Goal: Task Accomplishment & Management: Manage account settings

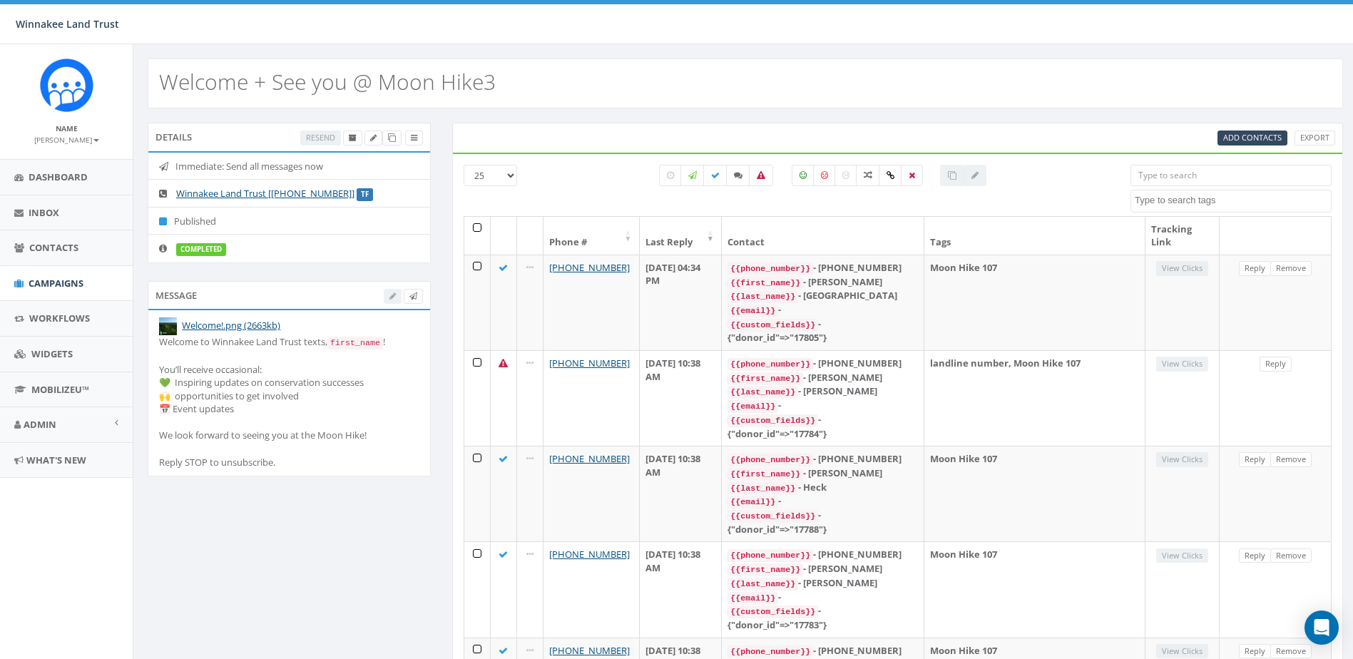
select select
click at [36, 249] on span "Contacts" at bounding box center [53, 247] width 49 height 13
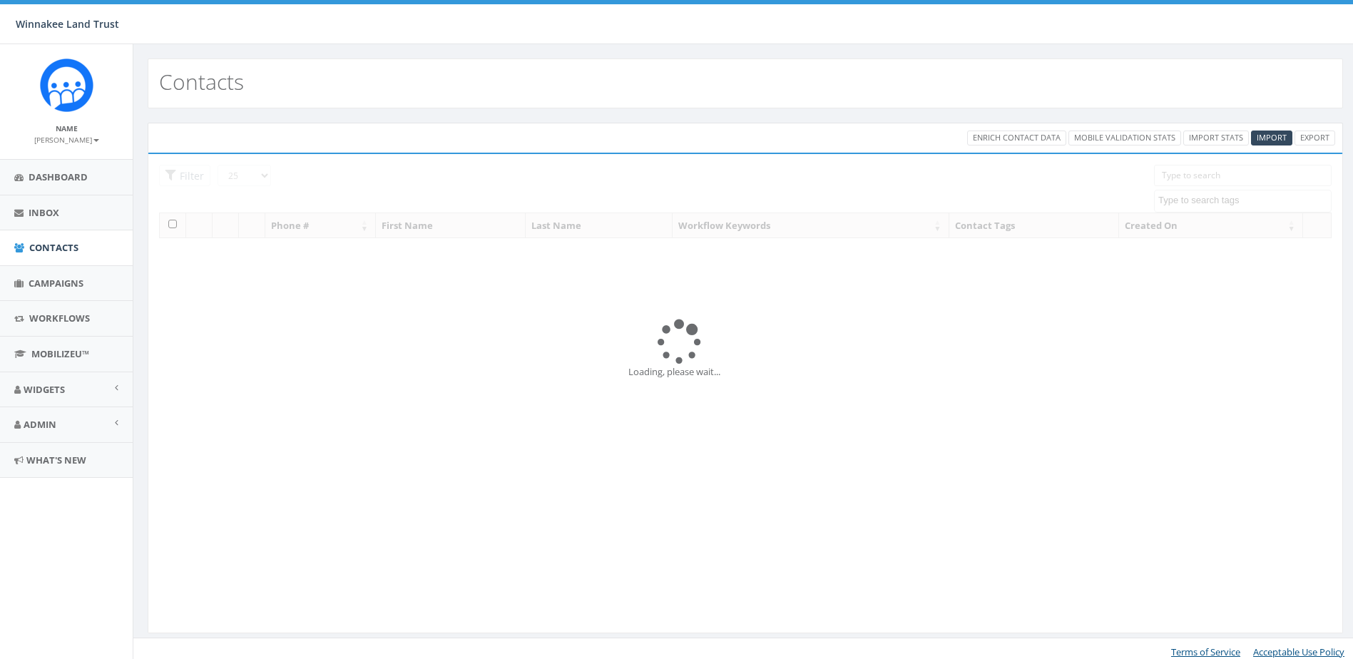
select select
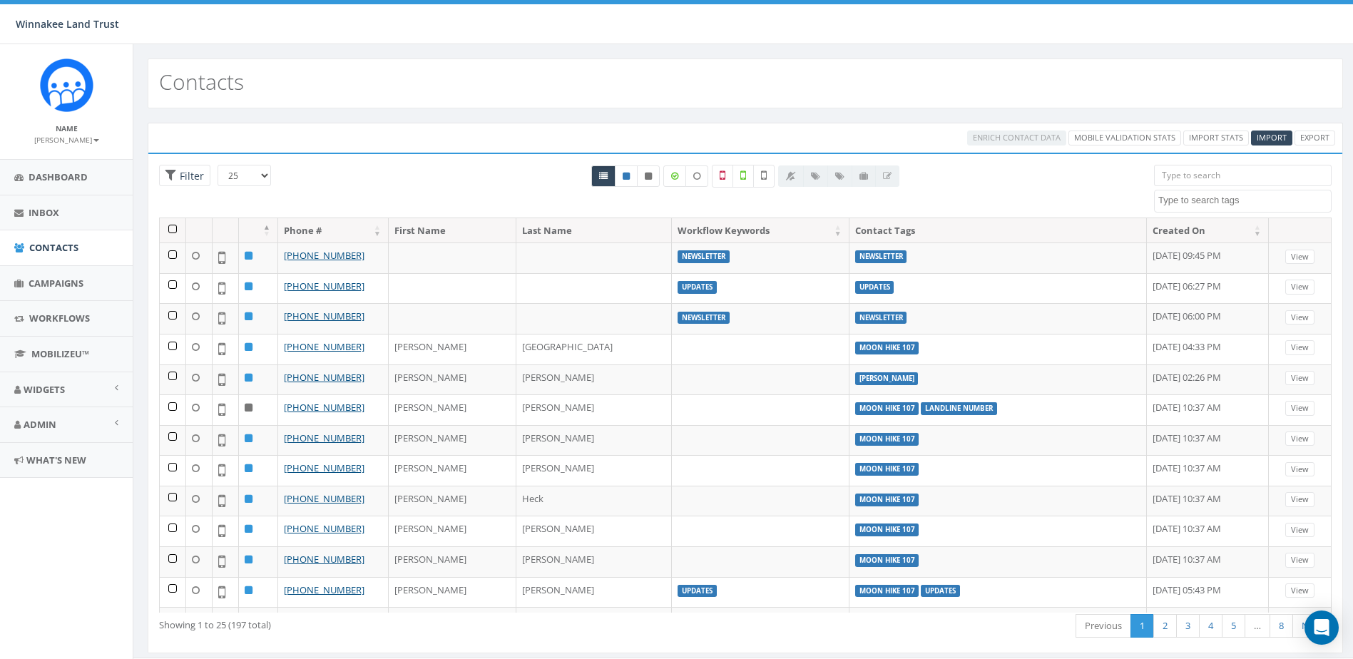
click at [1207, 175] on input "search" at bounding box center [1243, 175] width 178 height 21
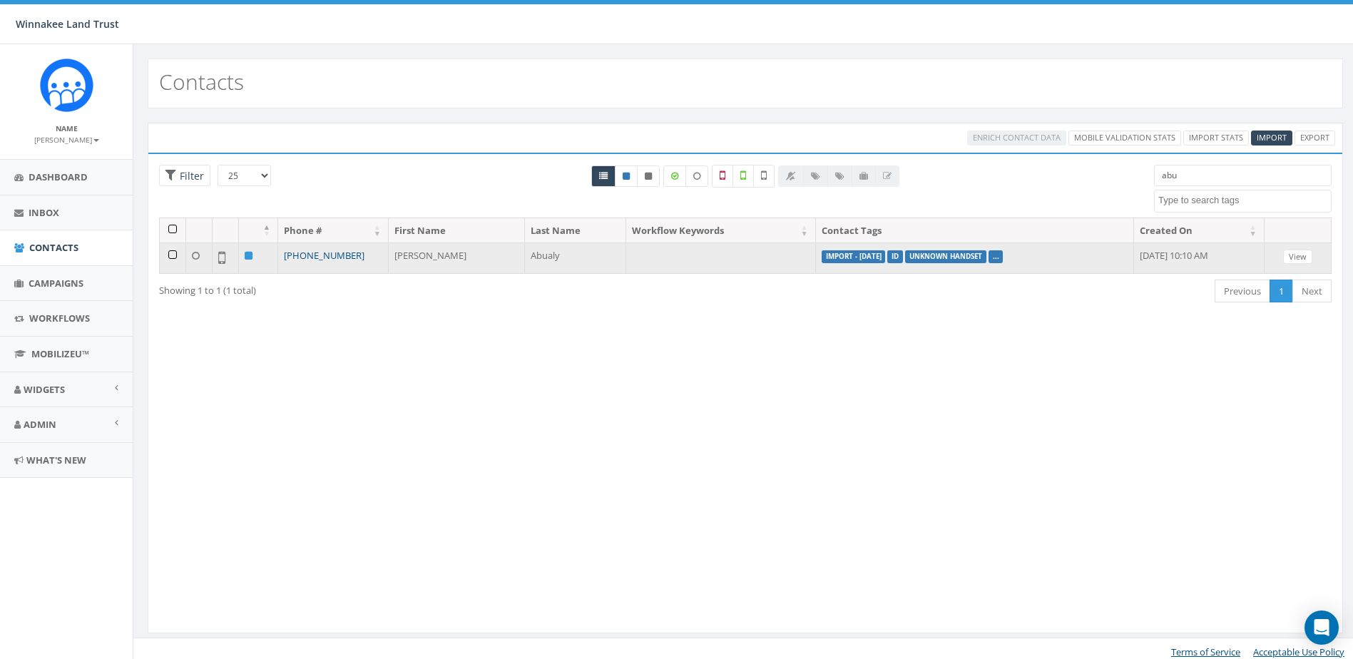
type input "abu"
click at [335, 256] on link "+1 631-796-4165" at bounding box center [324, 255] width 81 height 13
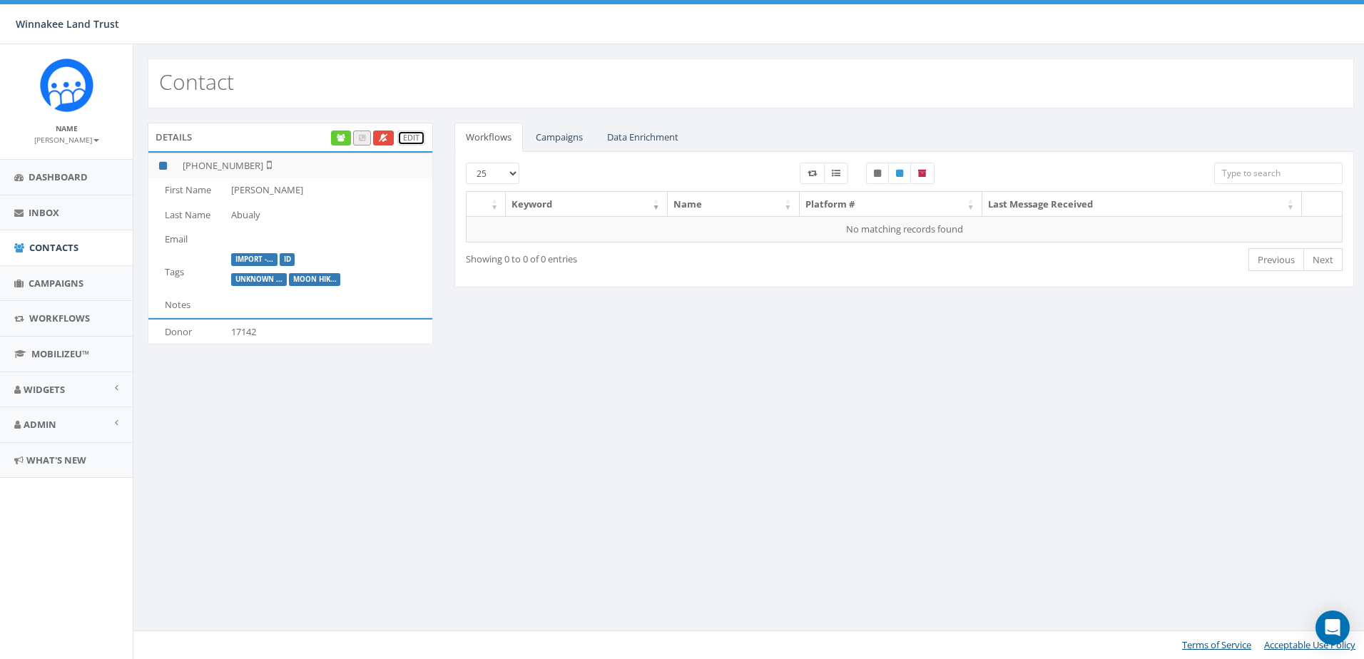
click at [414, 140] on link "Edit" at bounding box center [411, 138] width 28 height 15
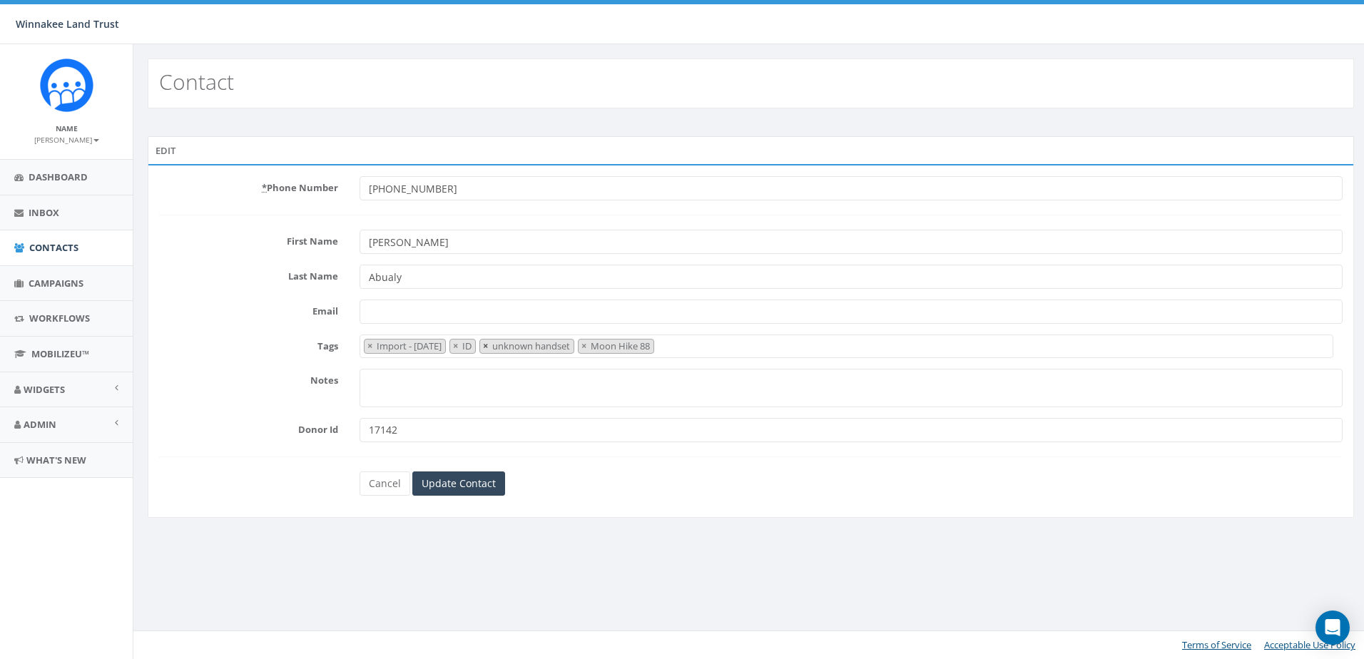
click at [488, 346] on span "×" at bounding box center [485, 346] width 5 height 13
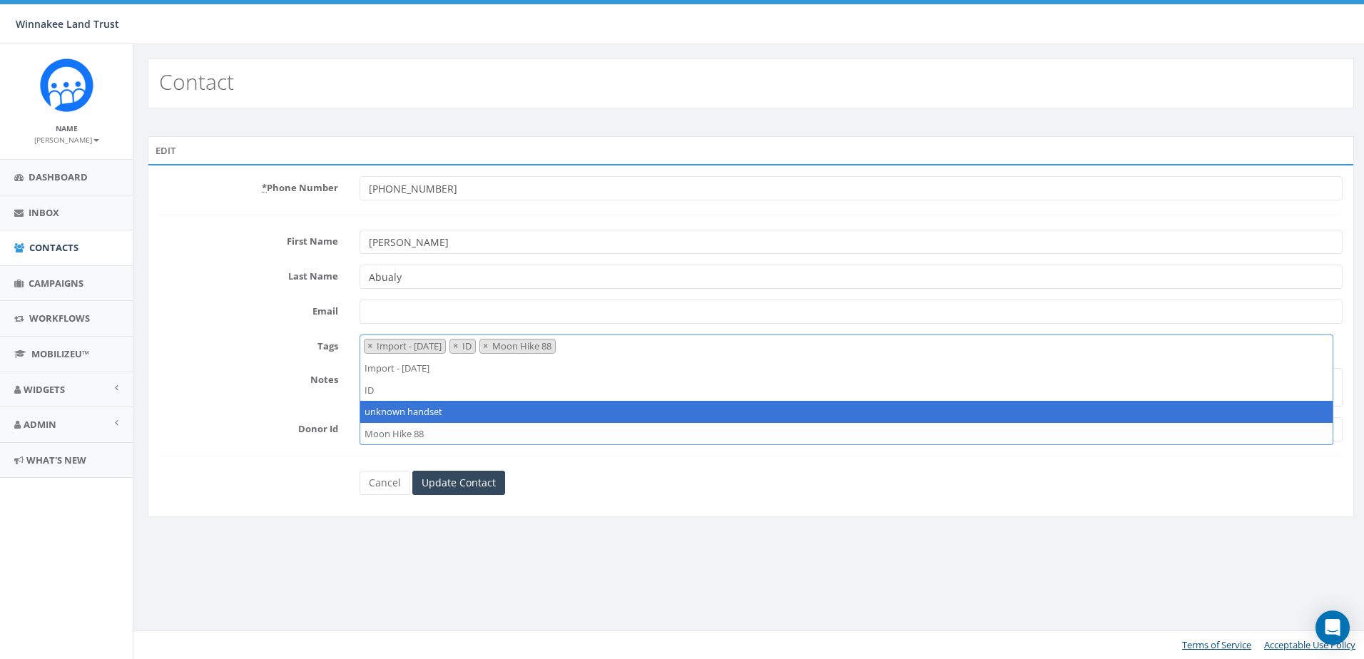
click at [185, 396] on div "Notes" at bounding box center [750, 387] width 1205 height 39
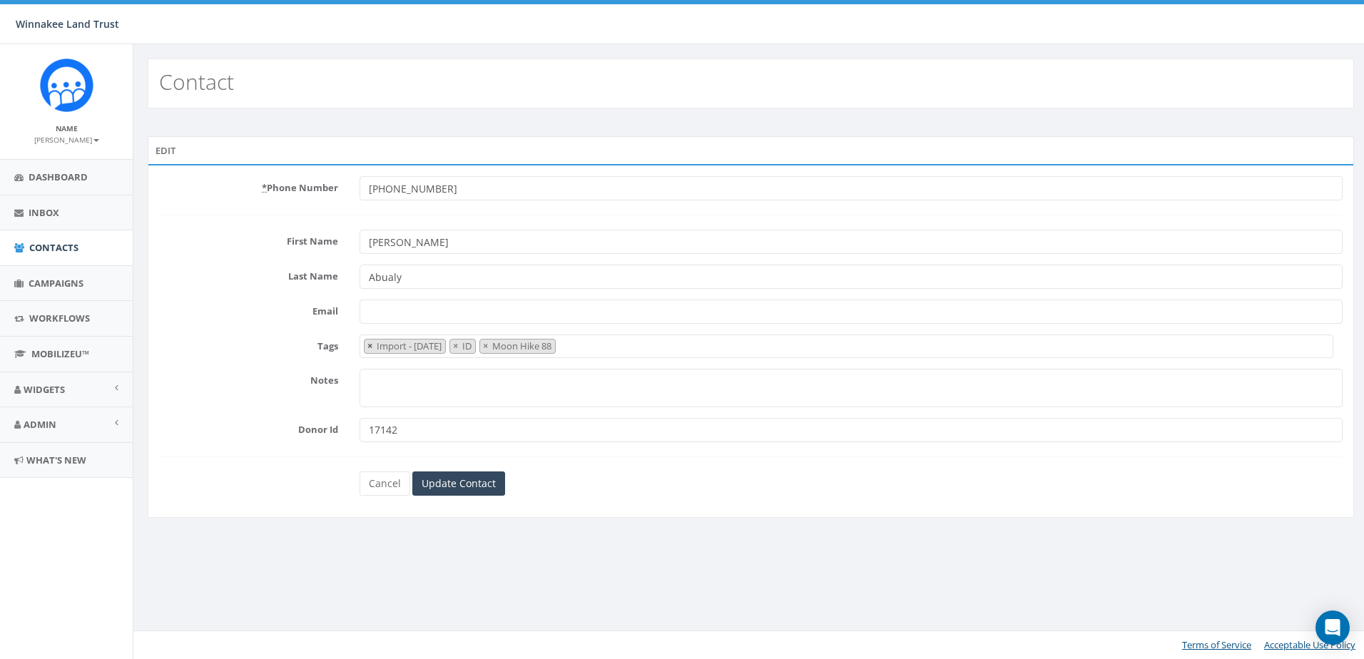
click at [368, 345] on span "×" at bounding box center [369, 346] width 5 height 13
select select "ID"
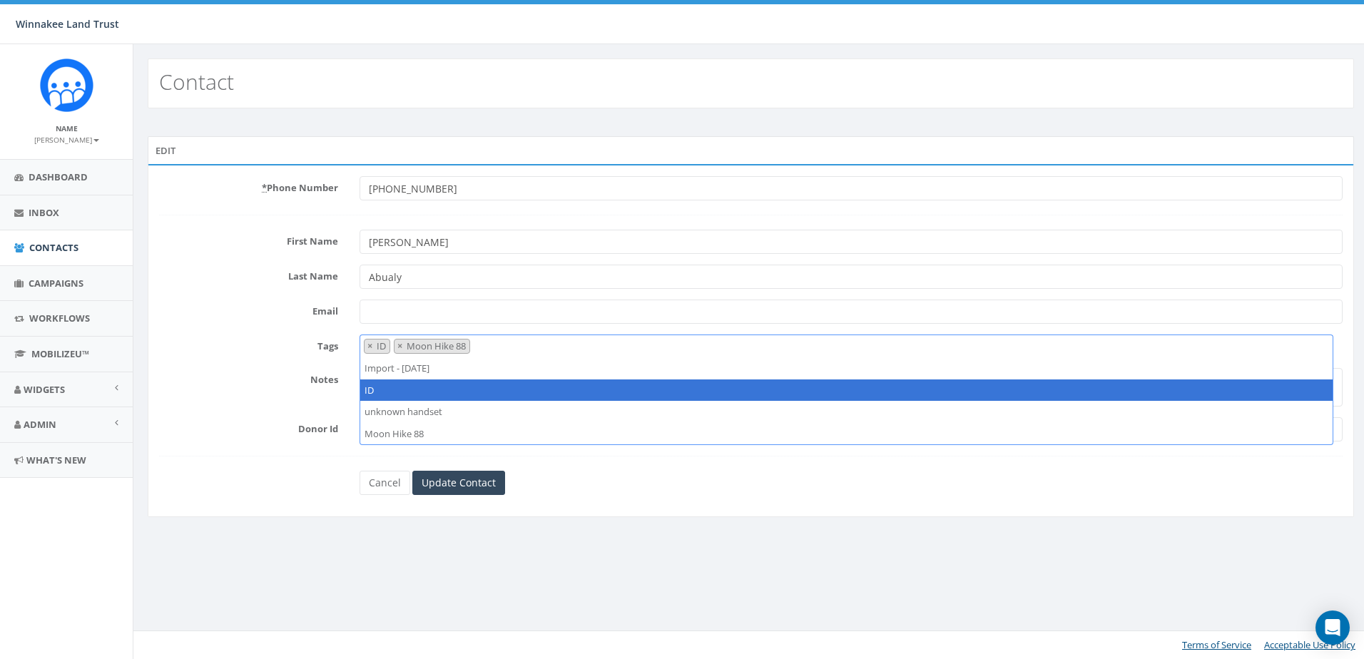
click at [508, 345] on span "× ID × Moon Hike 88" at bounding box center [847, 346] width 974 height 23
type textarea "m"
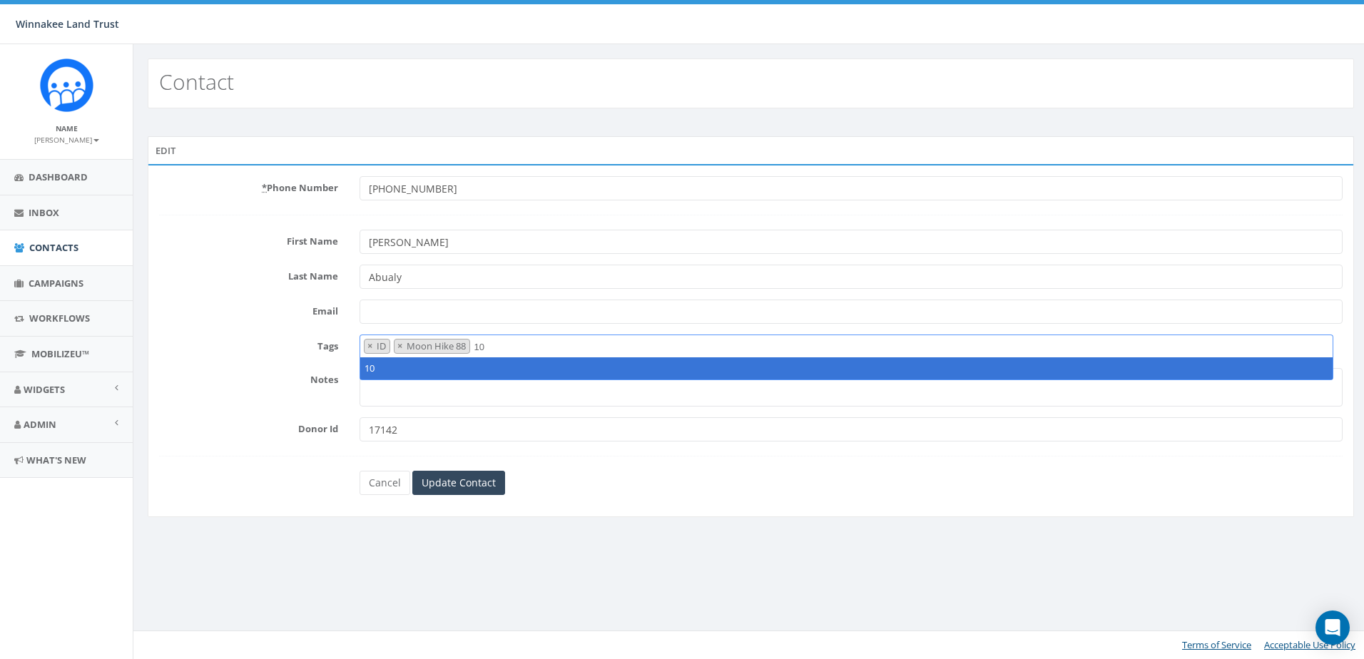
type textarea "1"
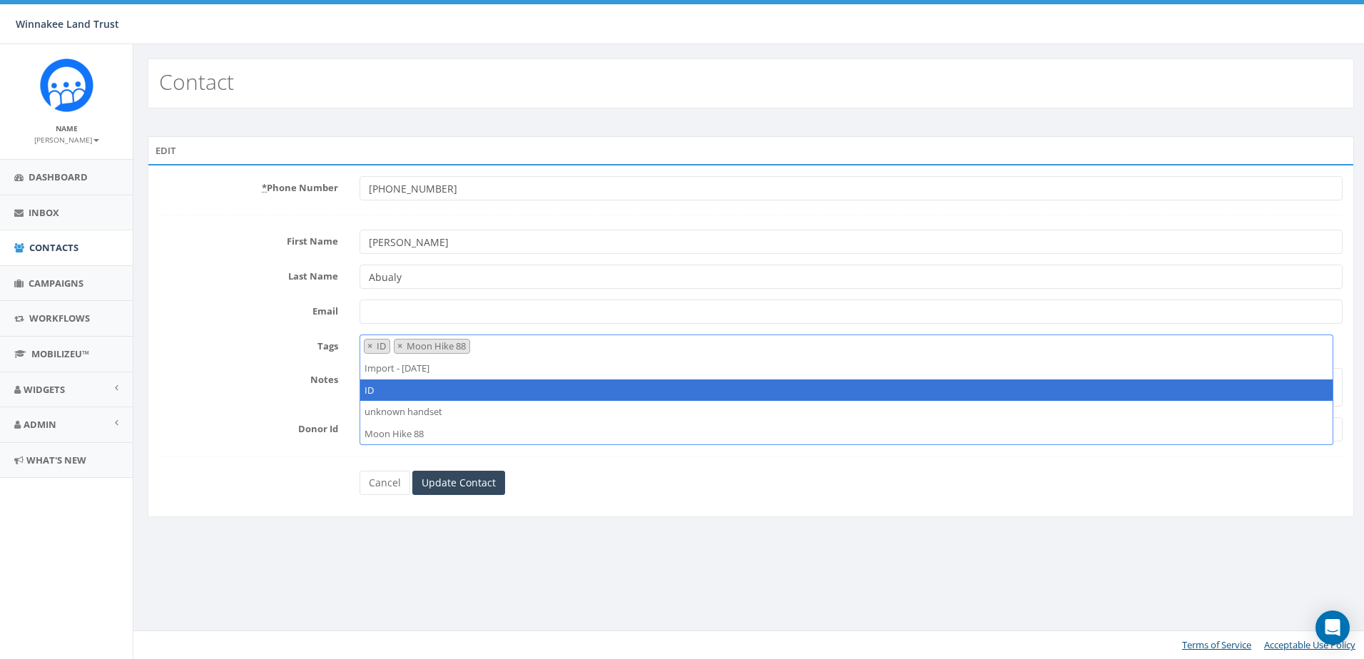
type textarea "m"
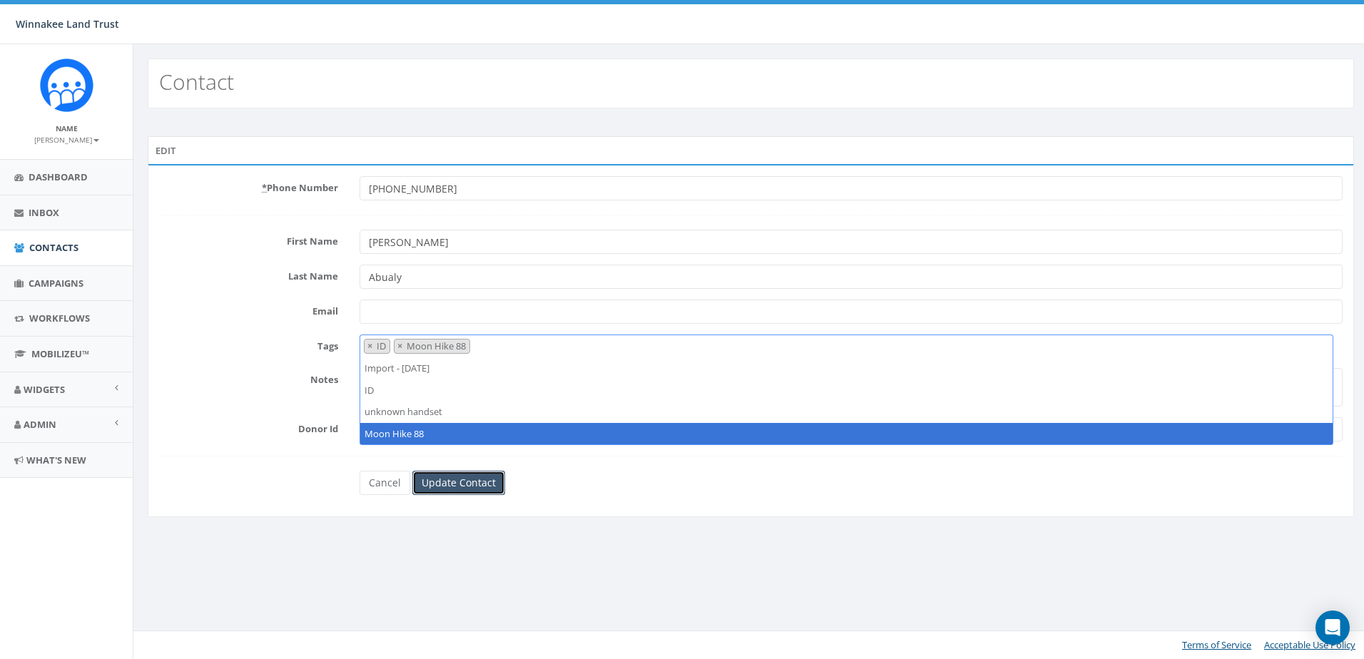
click at [462, 481] on input "Update Contact" at bounding box center [458, 483] width 93 height 24
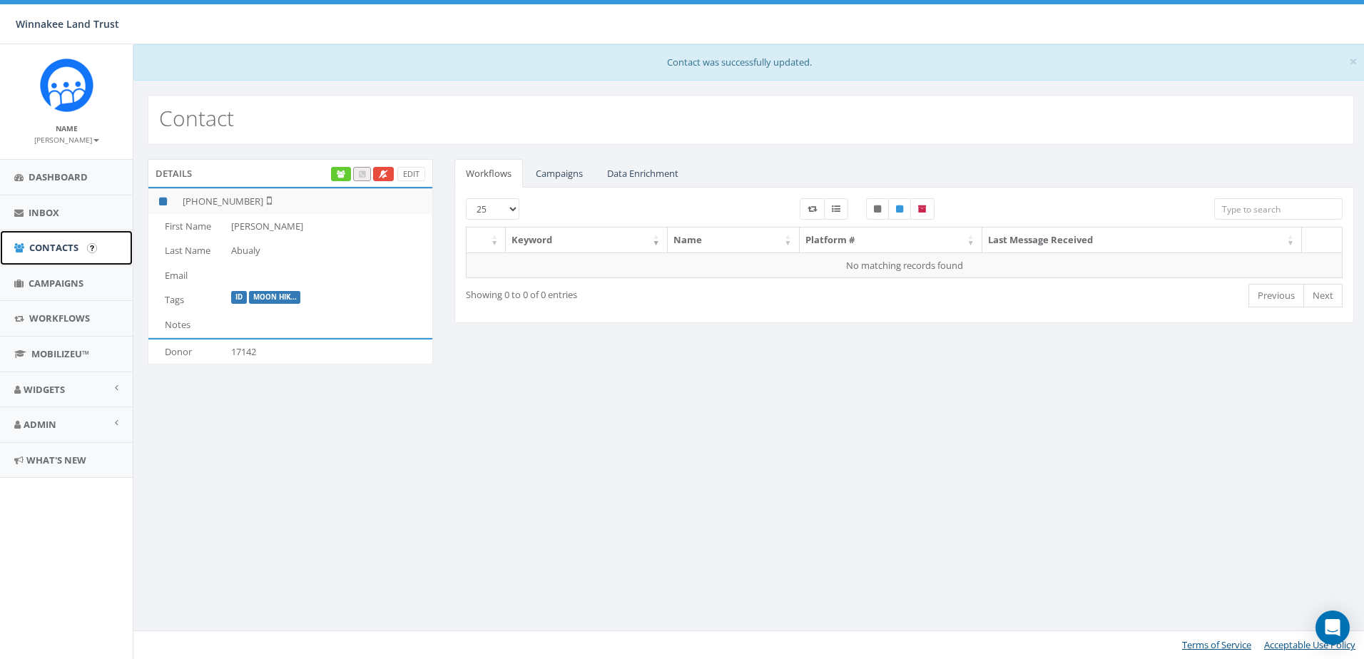
click at [67, 256] on link "Contacts" at bounding box center [66, 247] width 133 height 35
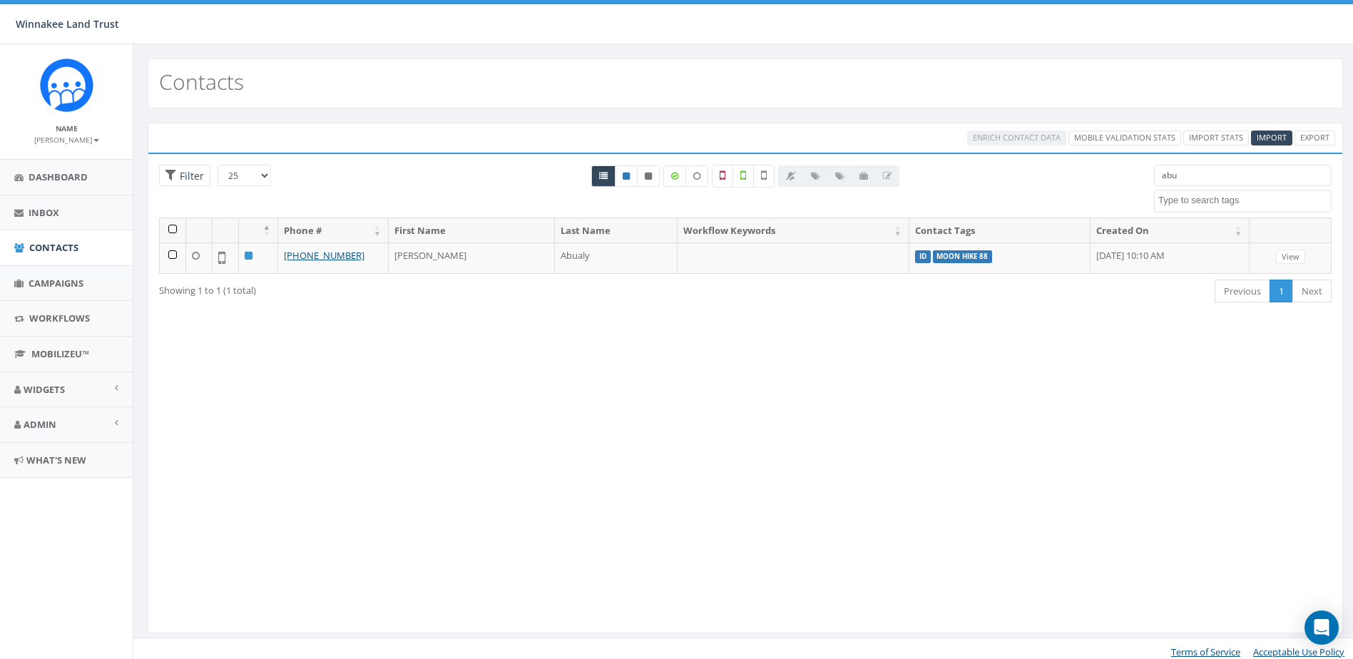
select select
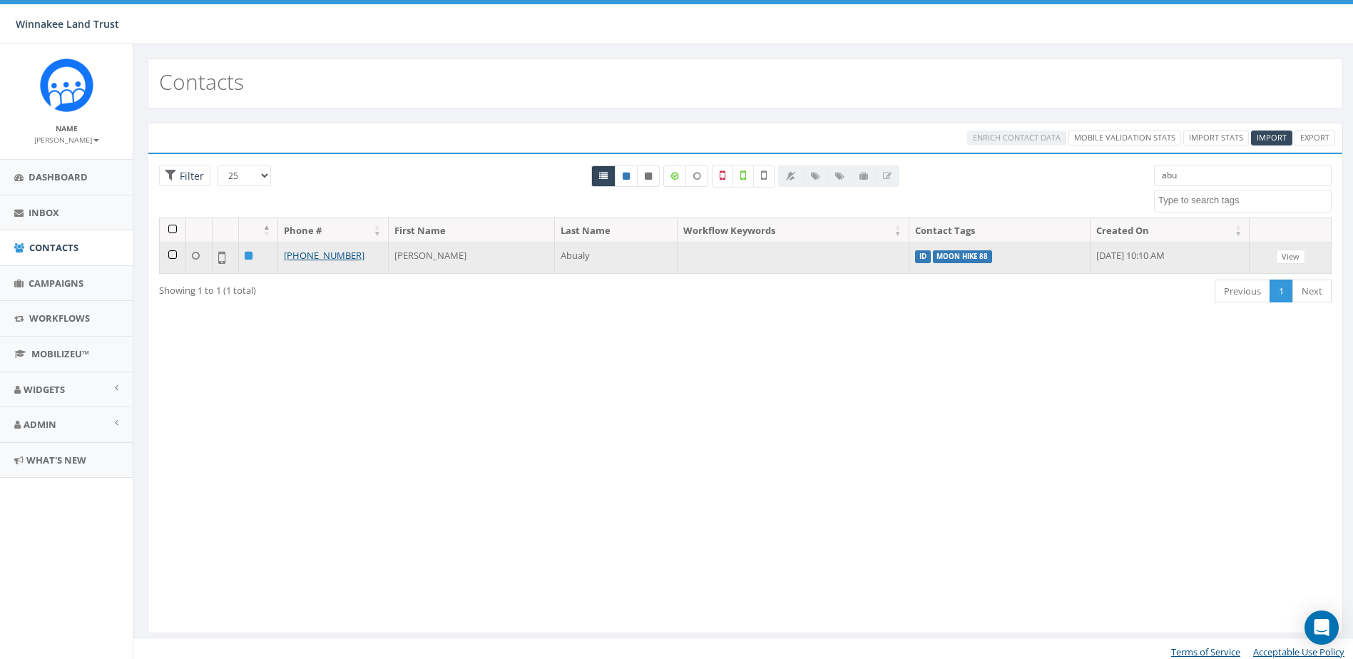
click at [169, 257] on td at bounding box center [173, 258] width 26 height 31
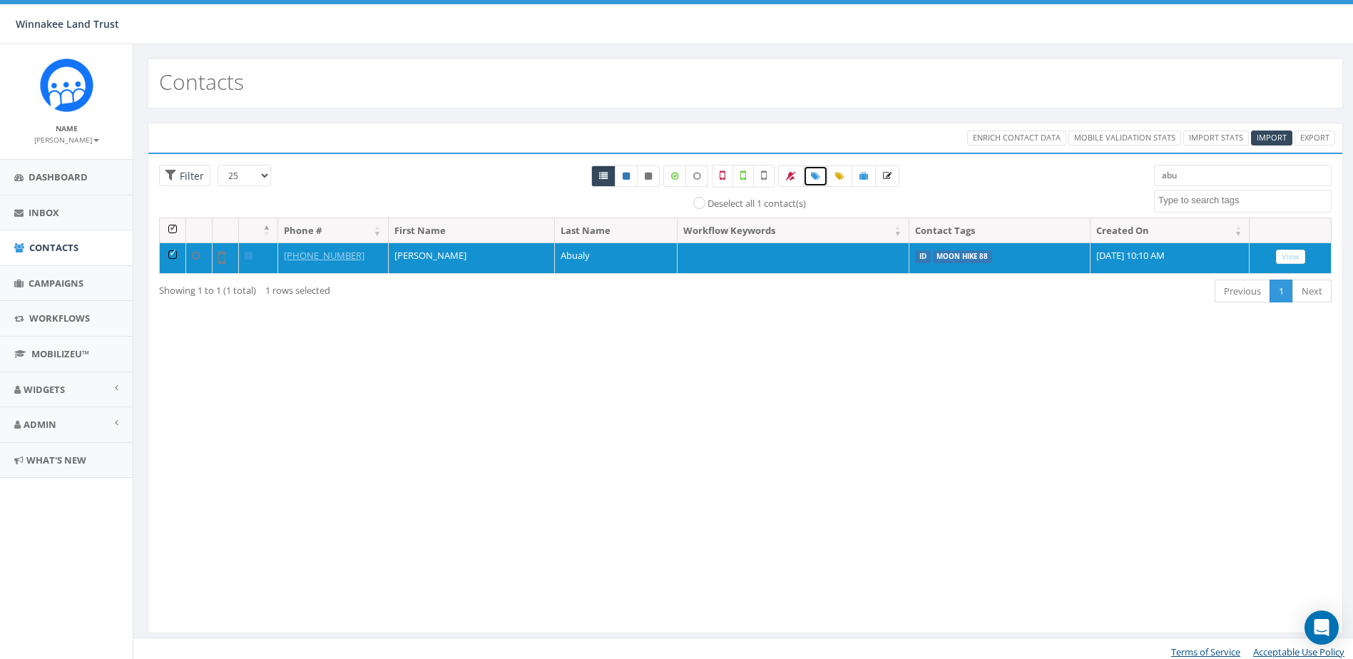
click at [822, 173] on link at bounding box center [815, 175] width 25 height 21
select select
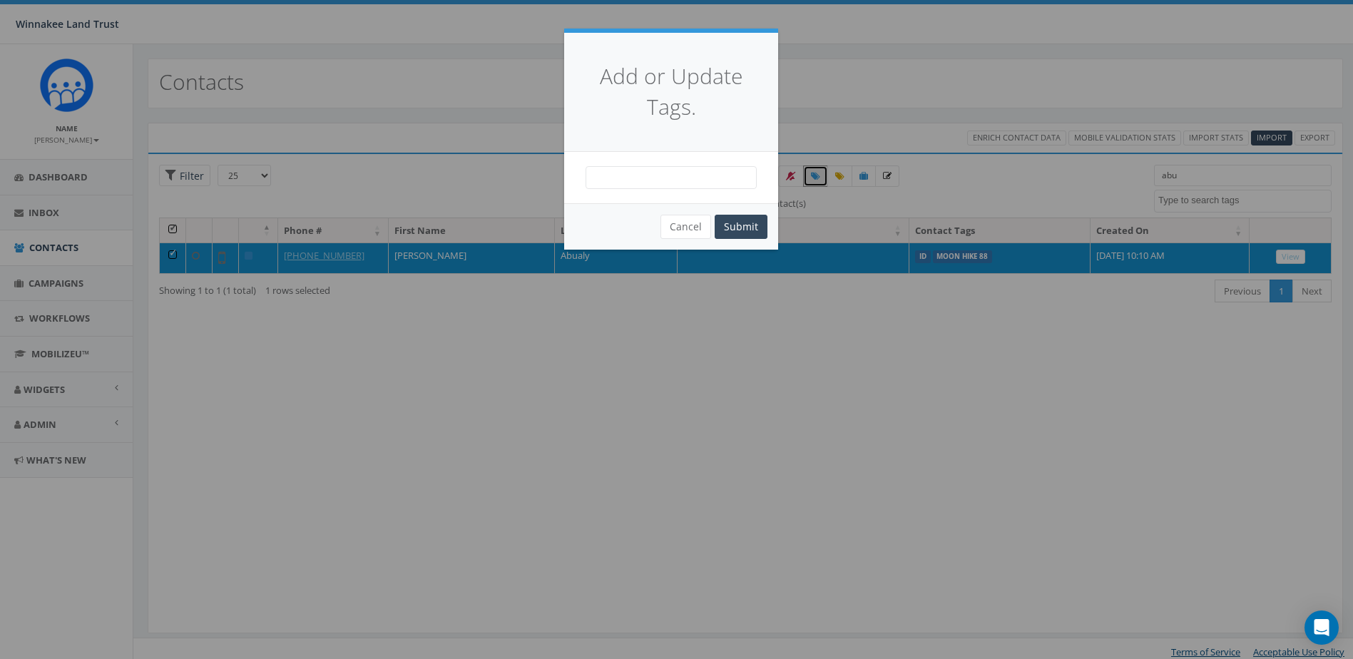
click at [693, 173] on span at bounding box center [671, 177] width 171 height 23
type textarea "10"
select select "Moon Hike 107"
click at [733, 229] on button "Submit" at bounding box center [741, 227] width 53 height 24
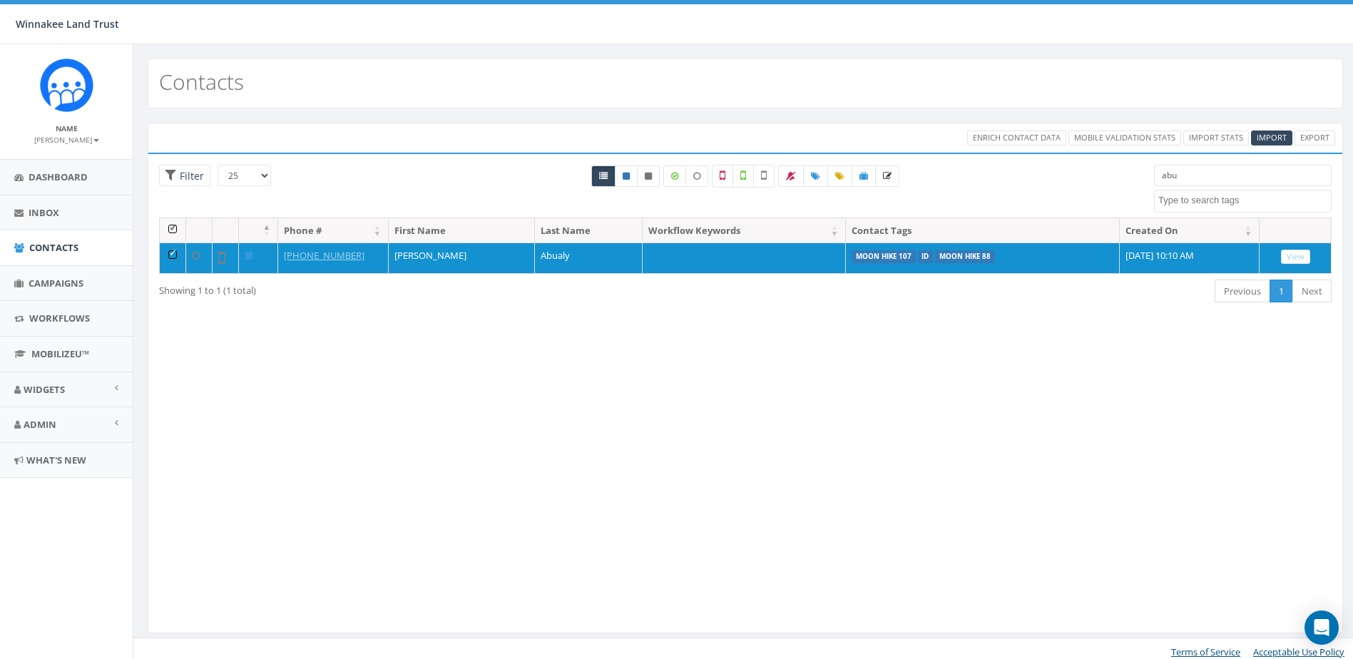
select select
drag, startPoint x: 1192, startPoint y: 182, endPoint x: 1124, endPoint y: 183, distance: 68.5
click at [1124, 183] on div "25 50 100 Filter All 1 contact(s) on current page All 1 contact(s) filtered abu…" at bounding box center [745, 191] width 1194 height 53
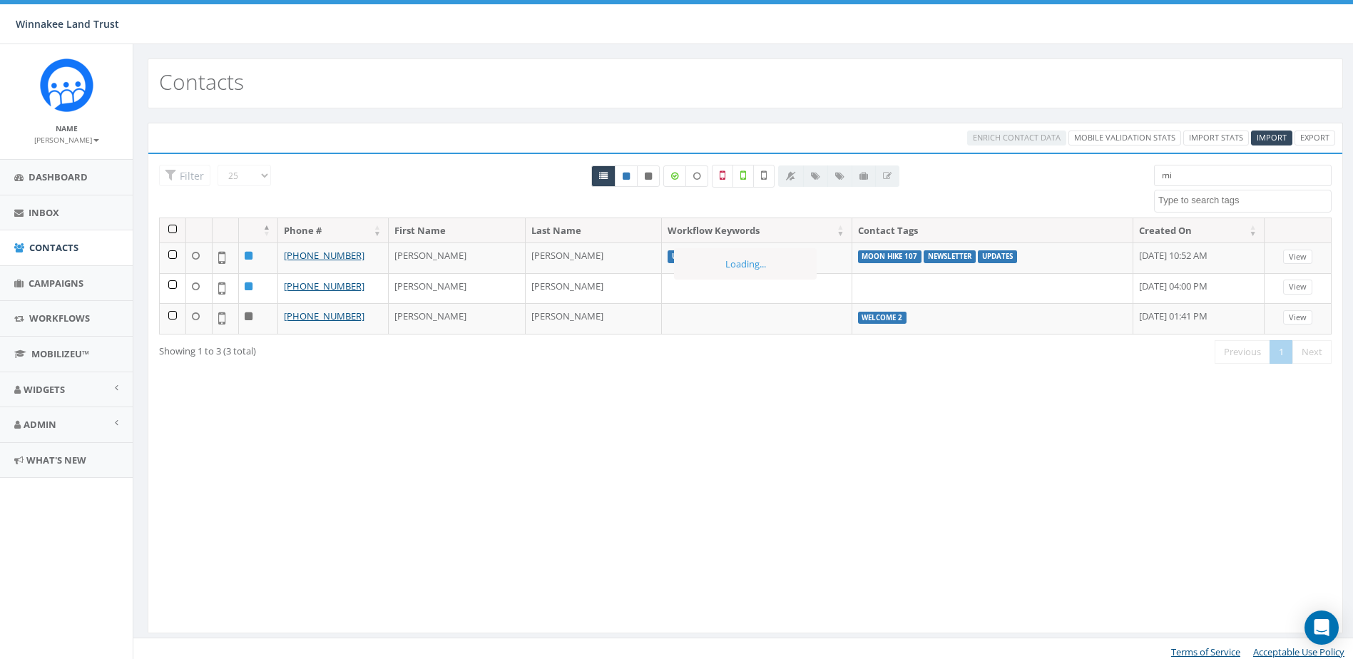
type input "m"
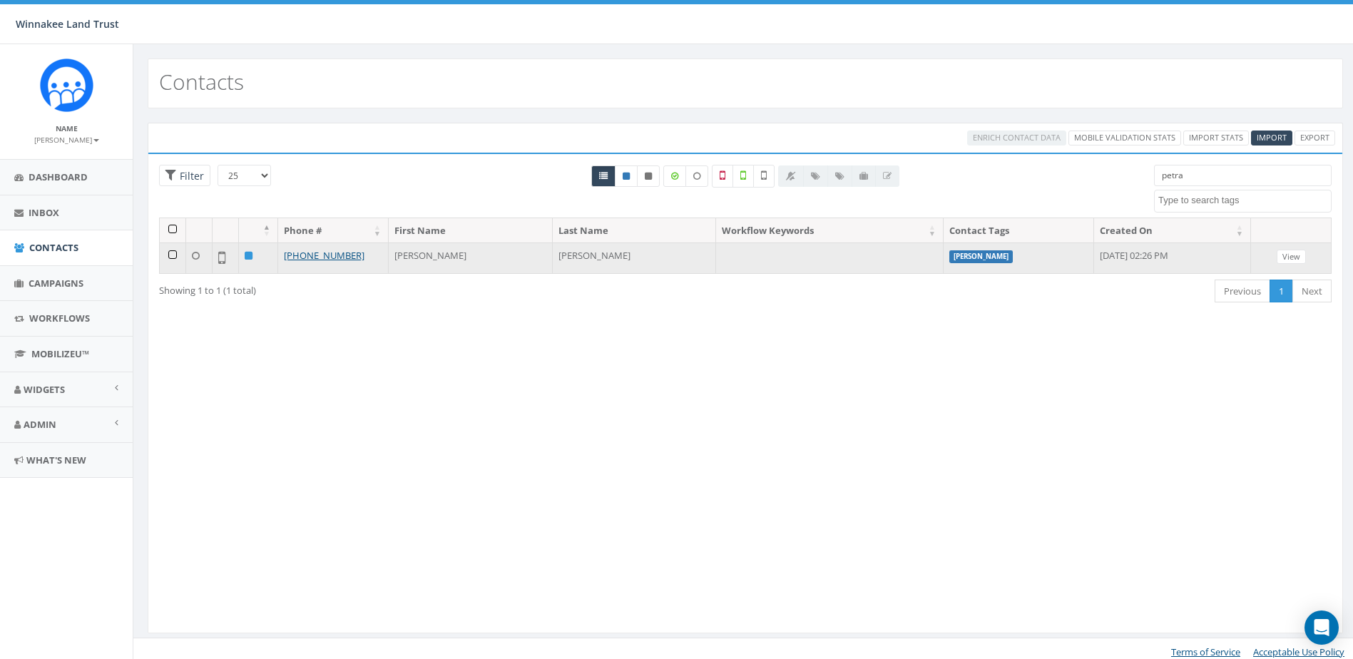
type input "petra"
click at [169, 255] on td at bounding box center [173, 258] width 26 height 31
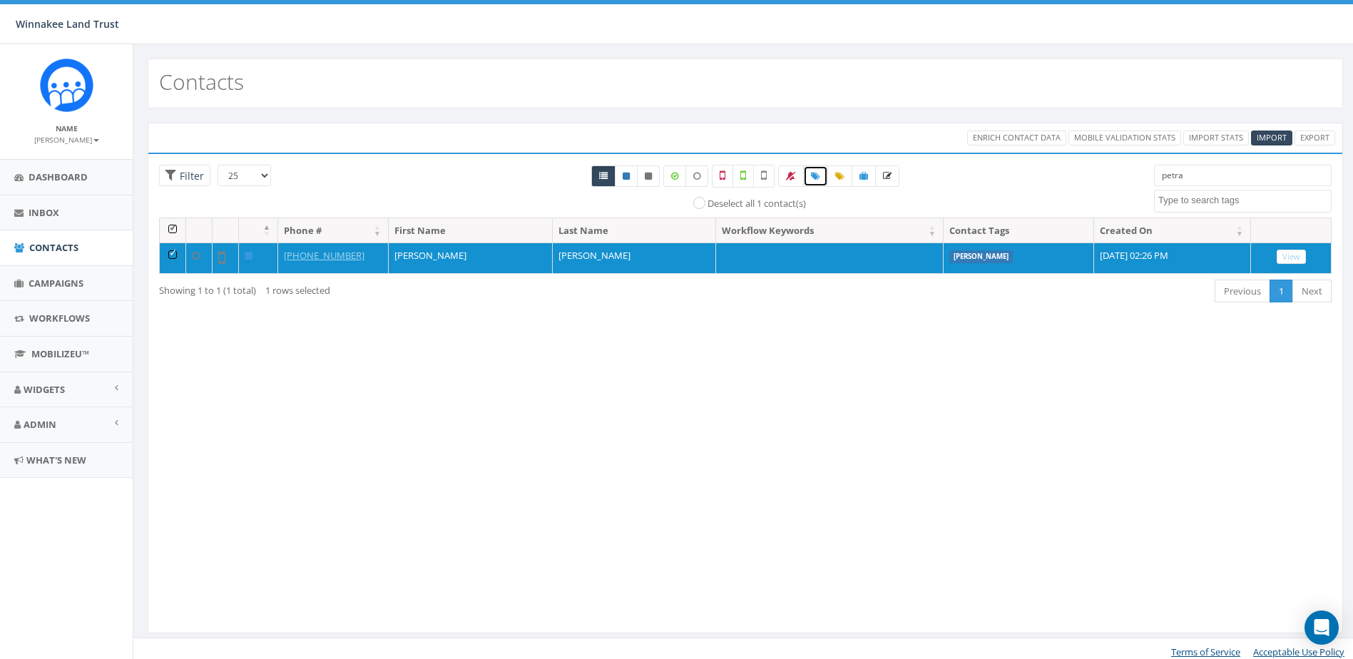
click at [819, 178] on icon at bounding box center [815, 176] width 9 height 9
select select
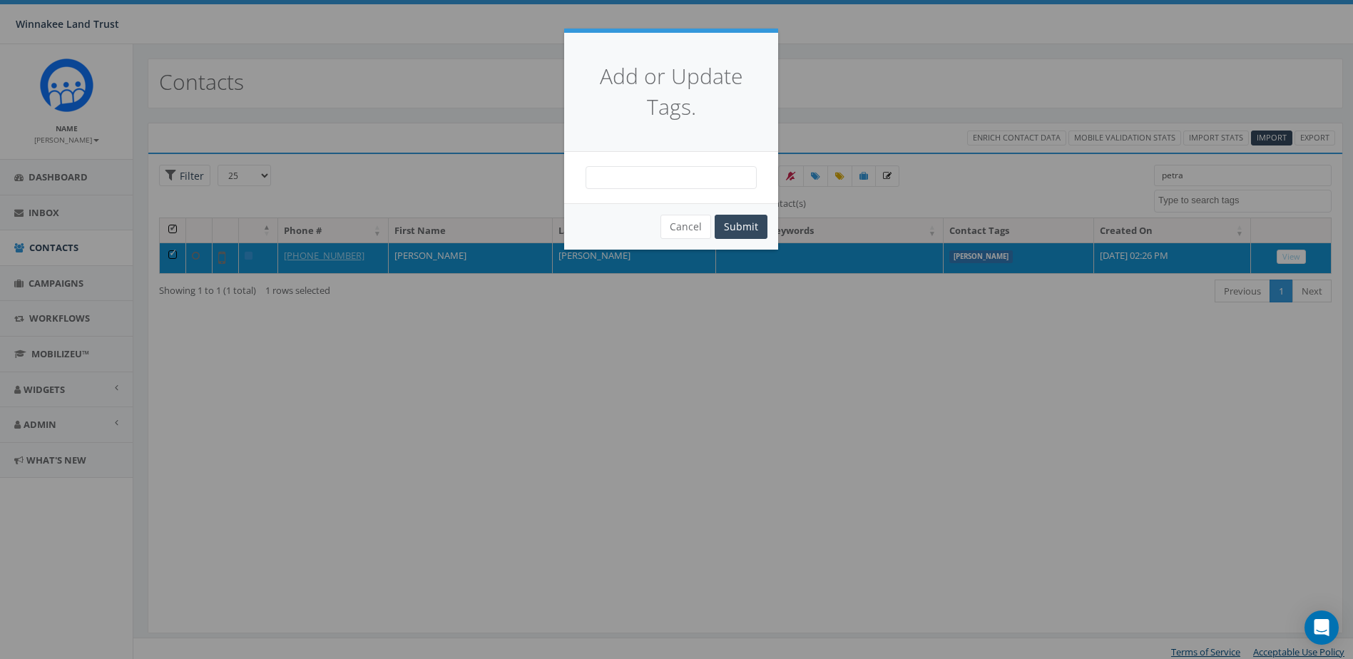
click at [687, 180] on span at bounding box center [671, 177] width 171 height 23
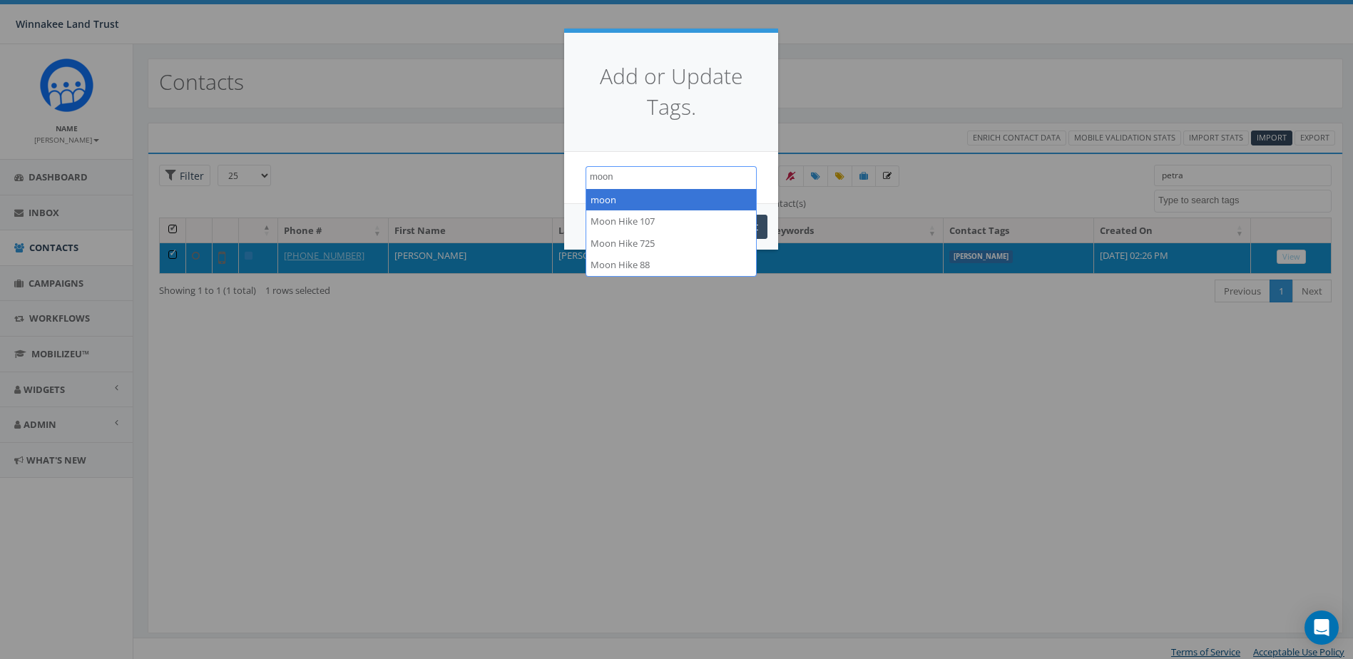
type textarea "moon"
select select "Moon Hike 107"
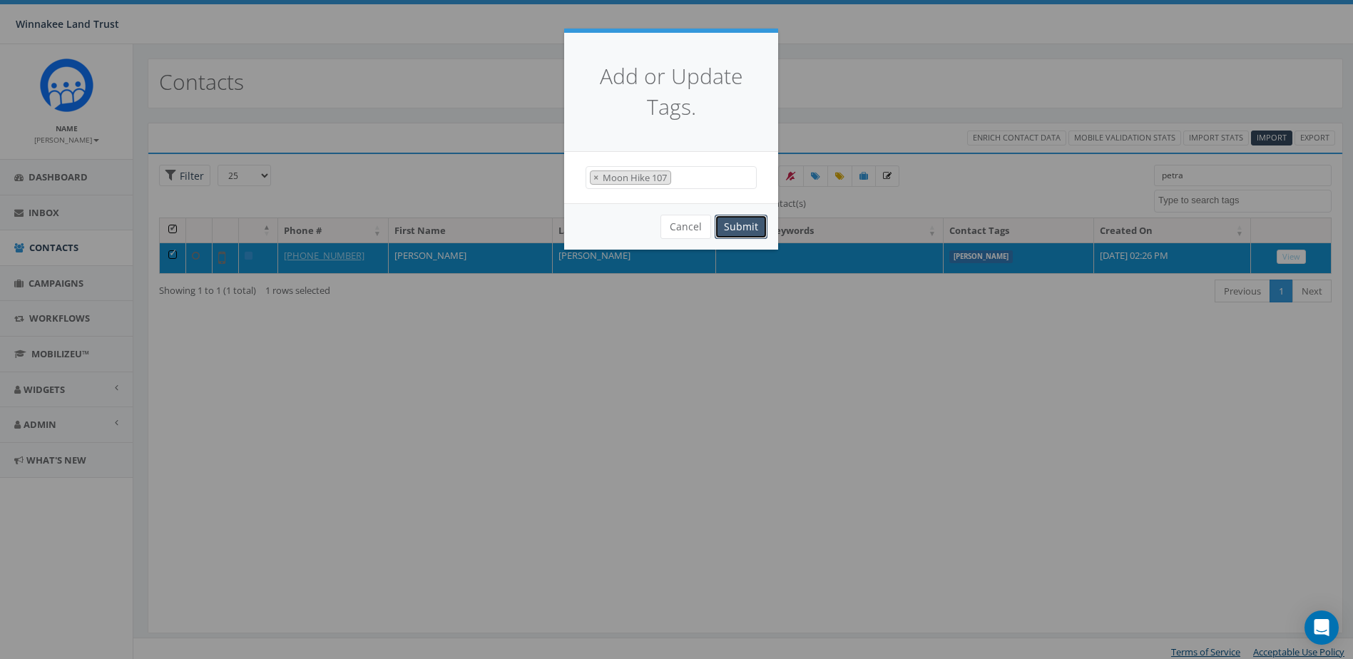
click at [740, 224] on button "Submit" at bounding box center [741, 227] width 53 height 24
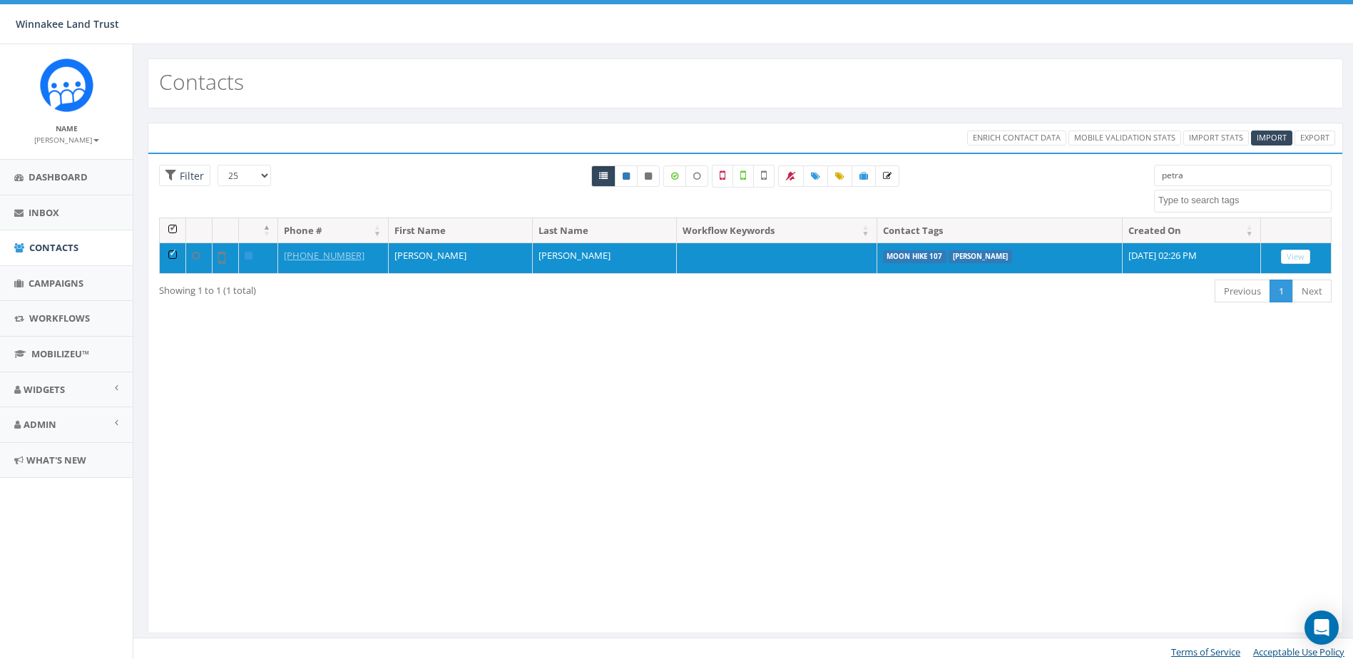
select select
drag, startPoint x: 1217, startPoint y: 174, endPoint x: 1126, endPoint y: 177, distance: 91.4
click at [1126, 177] on div "25 50 100 Filter All 1 contact(s) on current page All 1 contact(s) filtered pet…" at bounding box center [745, 191] width 1194 height 53
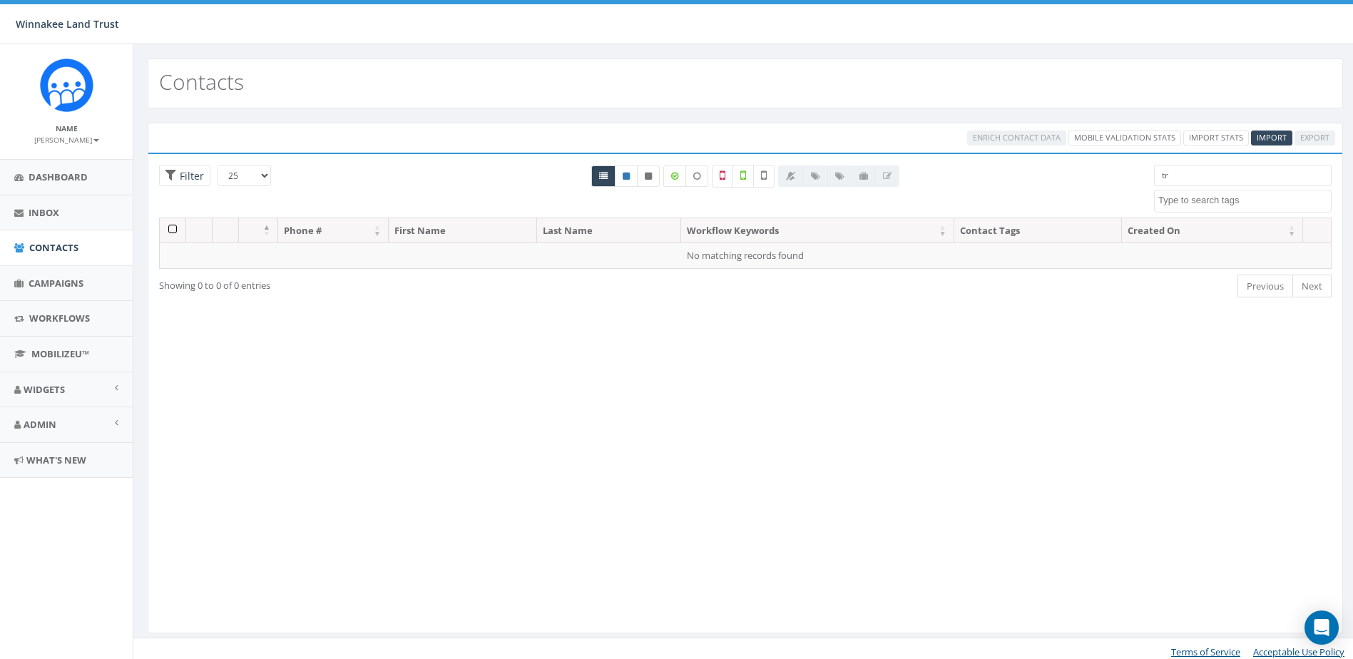
type input "t"
type input "r"
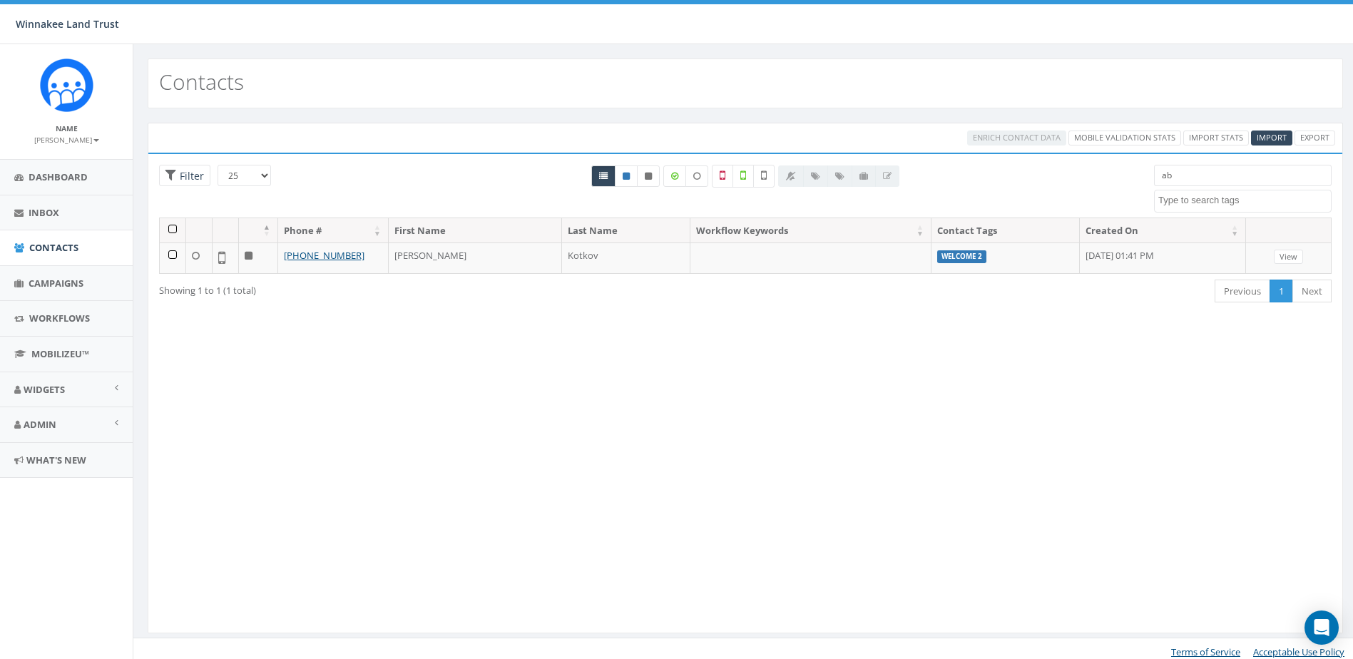
type input "a"
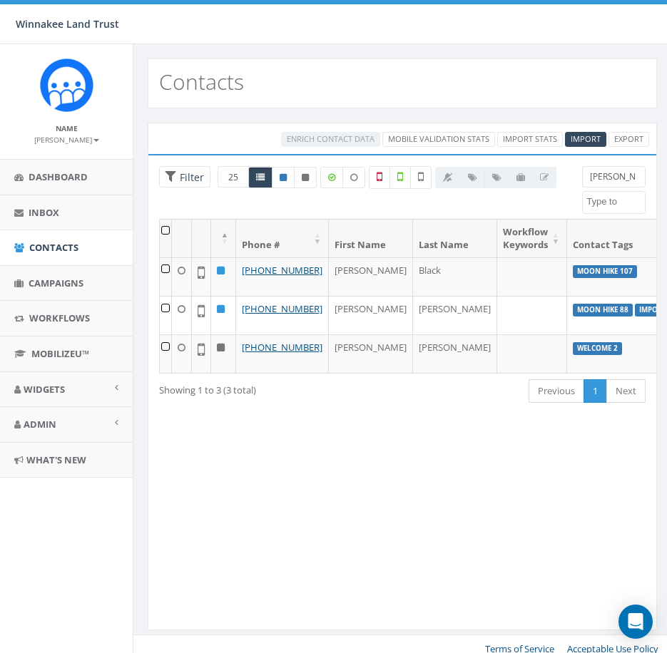
type input "[PERSON_NAME]"
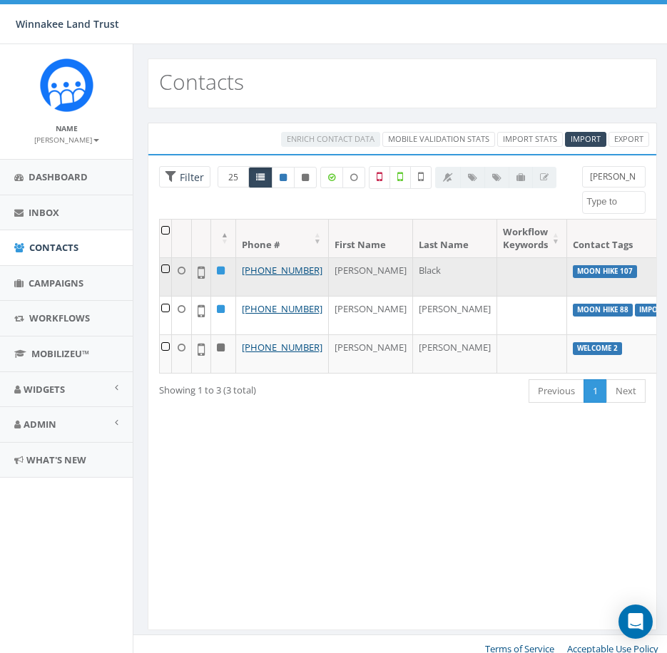
click at [163, 267] on td at bounding box center [166, 277] width 12 height 39
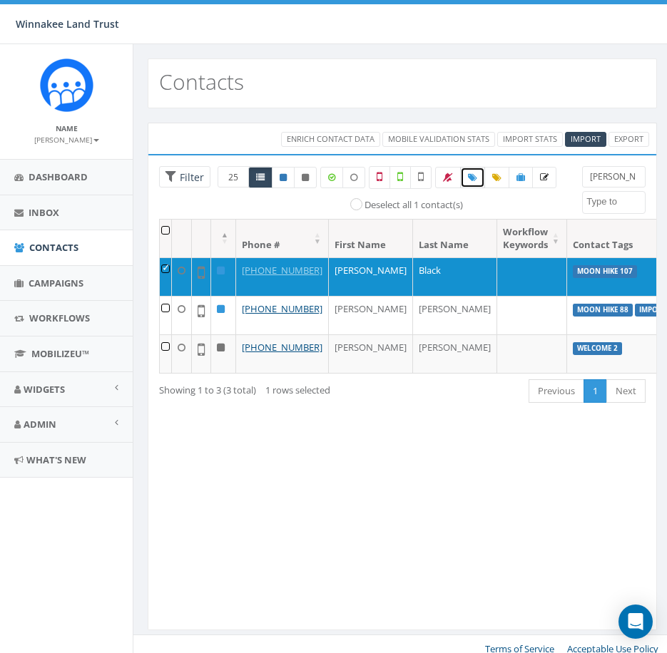
click at [469, 178] on icon at bounding box center [472, 177] width 9 height 9
select select
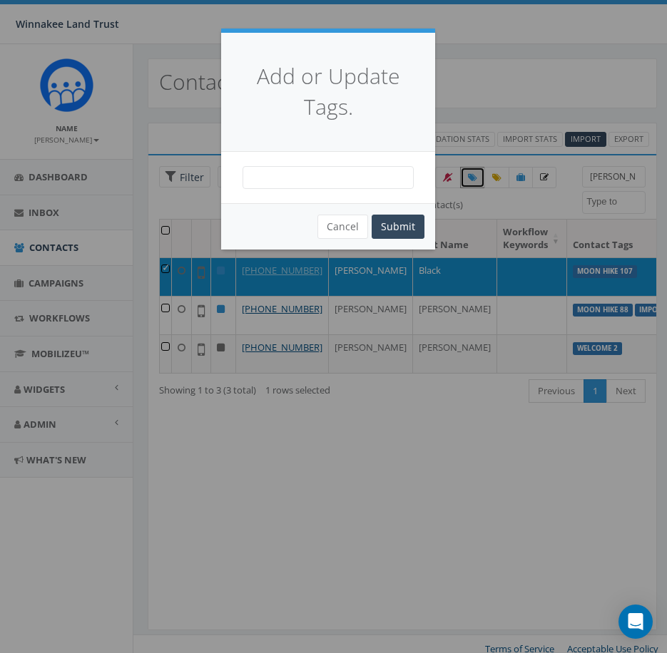
click at [341, 171] on span at bounding box center [328, 177] width 171 height 23
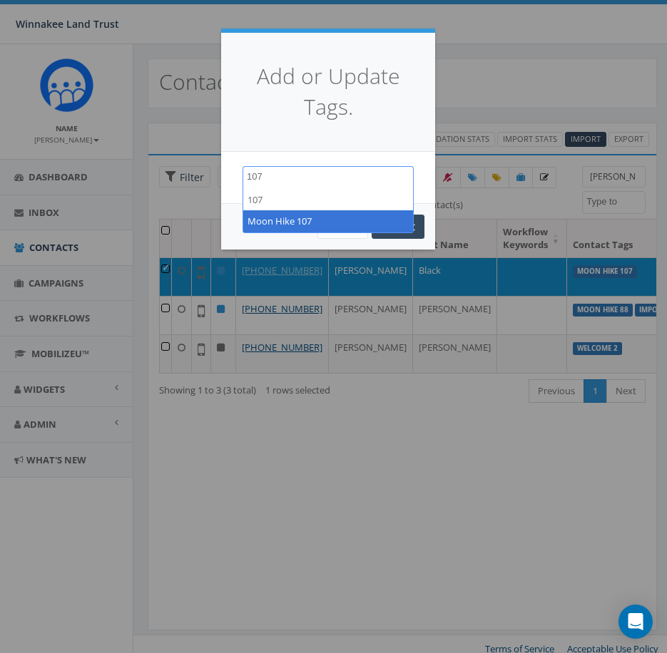
type textarea "107"
select select "Moon Hike 107"
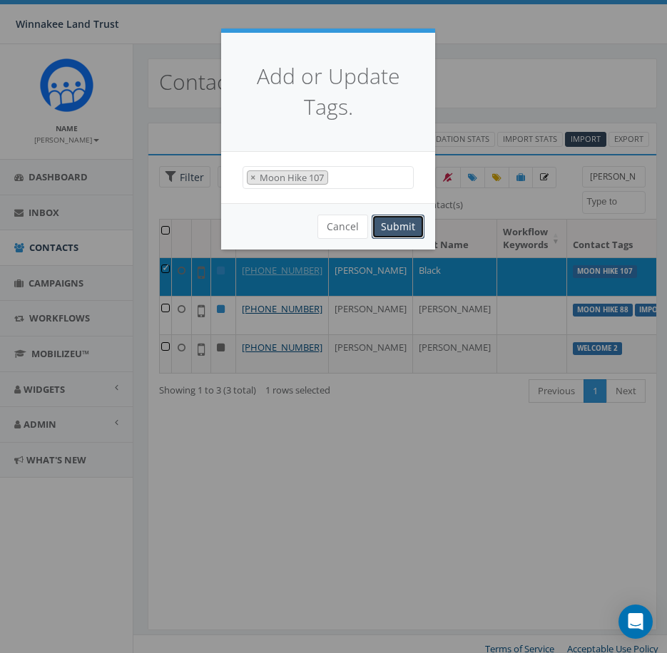
click at [410, 232] on button "Submit" at bounding box center [398, 227] width 53 height 24
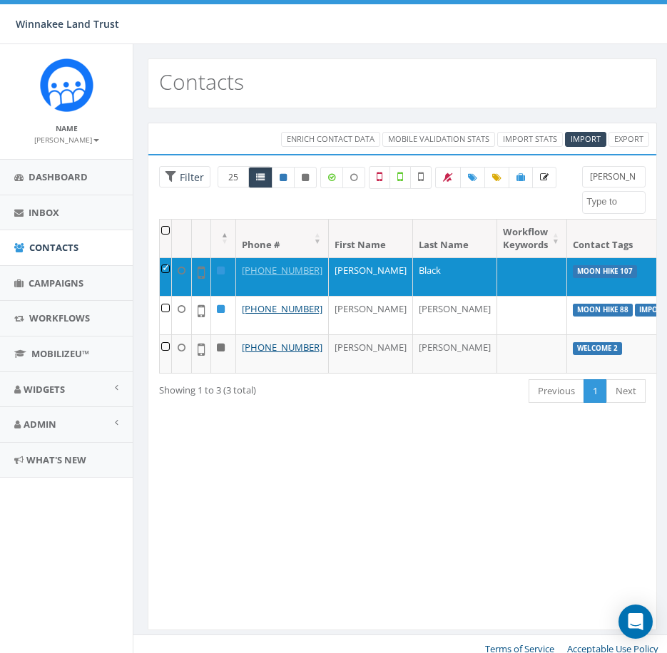
select select
drag, startPoint x: 587, startPoint y: 176, endPoint x: 580, endPoint y: 175, distance: 7.2
click at [580, 175] on div "eileen 2025/07/01 Barn Tour 25 BT Guidebook DP opt-in EOY2024 Form Give HVG ID …" at bounding box center [613, 190] width 85 height 48
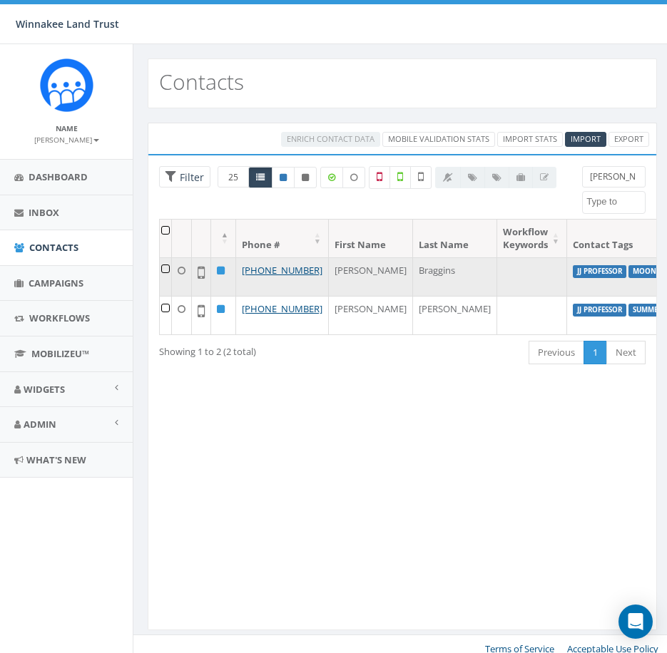
type input "[PERSON_NAME]"
click at [163, 269] on td at bounding box center [166, 277] width 12 height 39
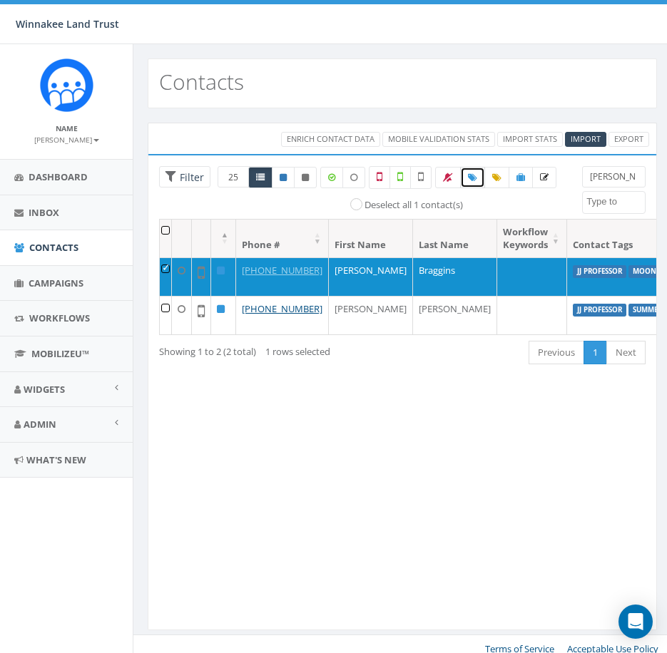
click at [476, 176] on icon at bounding box center [472, 177] width 9 height 9
select select
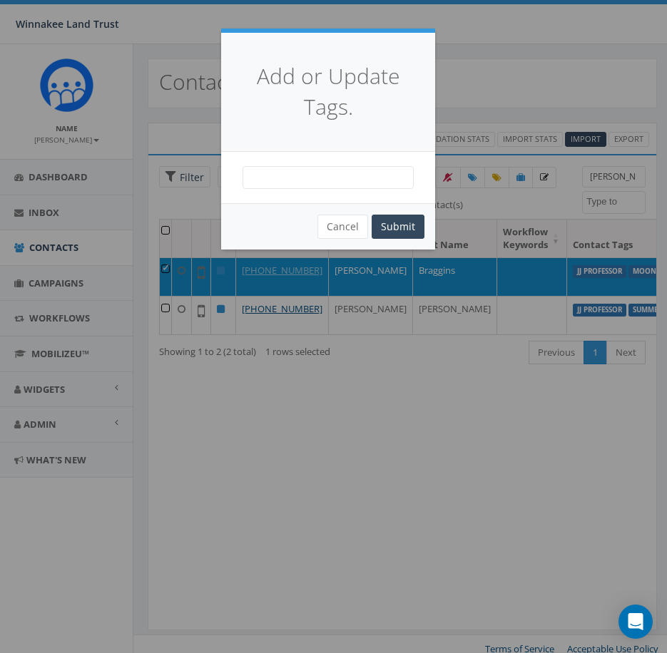
click at [344, 178] on span at bounding box center [328, 177] width 171 height 23
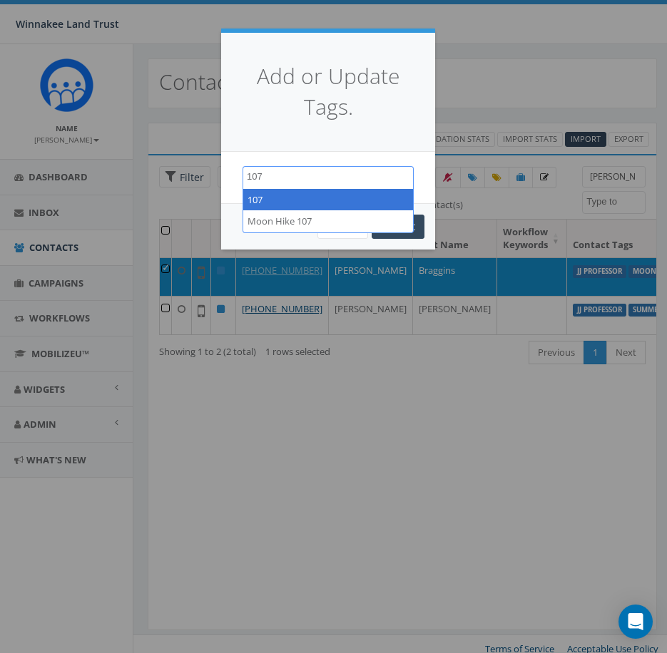
type textarea "107"
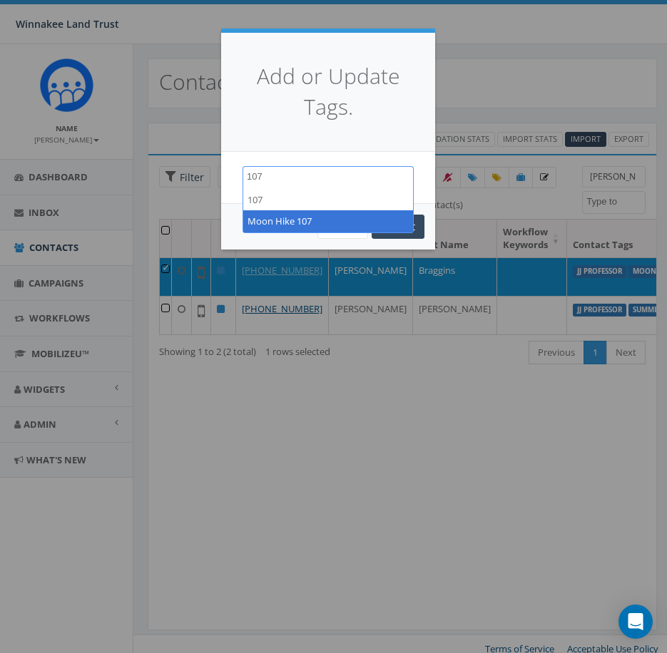
select select "Moon Hike 107"
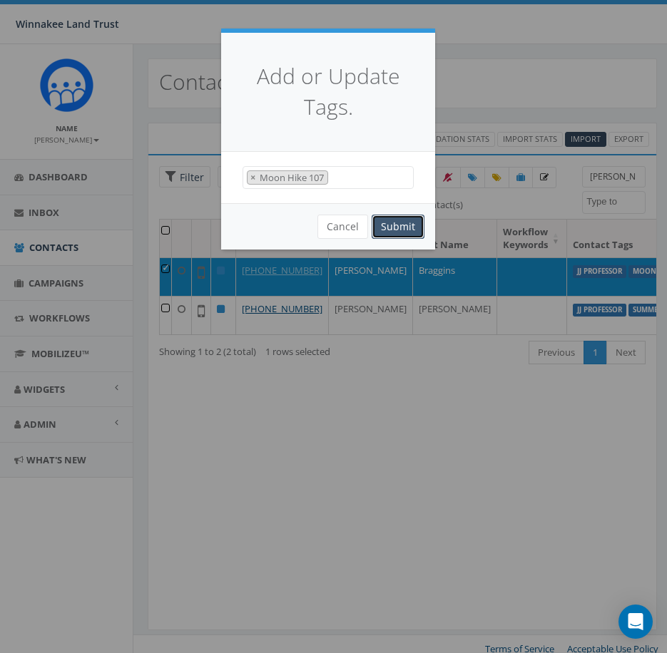
click at [391, 220] on button "Submit" at bounding box center [398, 227] width 53 height 24
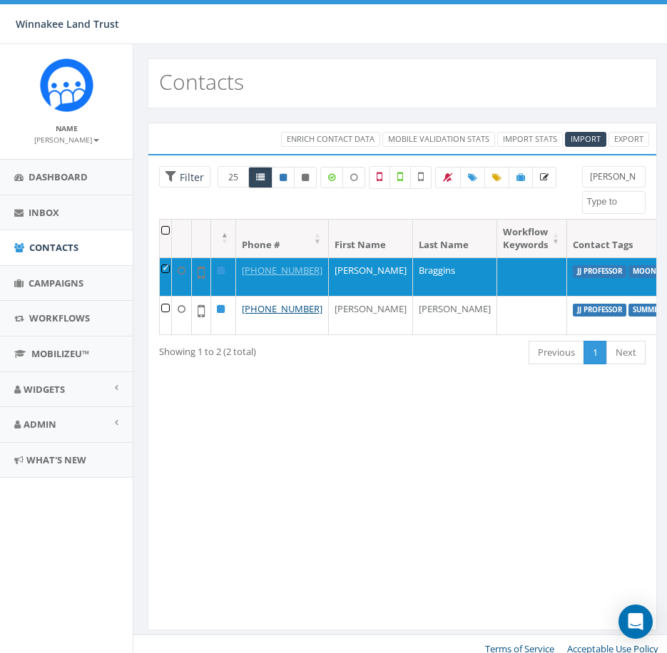
select select
drag, startPoint x: 611, startPoint y: 174, endPoint x: 576, endPoint y: 175, distance: 35.0
click at [576, 175] on div "ted 2025/07/01 Barn Tour 25 BT Guidebook DP opt-in EOY2024 Form Give HVG ID Imp…" at bounding box center [613, 190] width 85 height 48
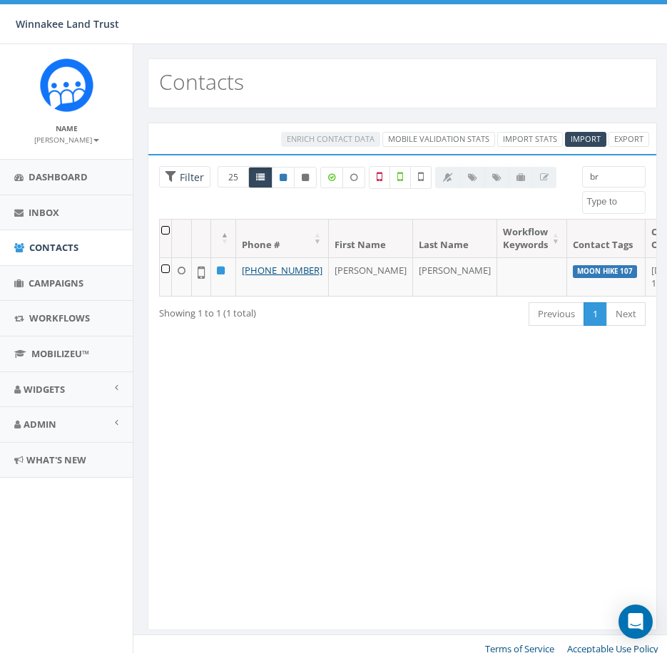
type input "b"
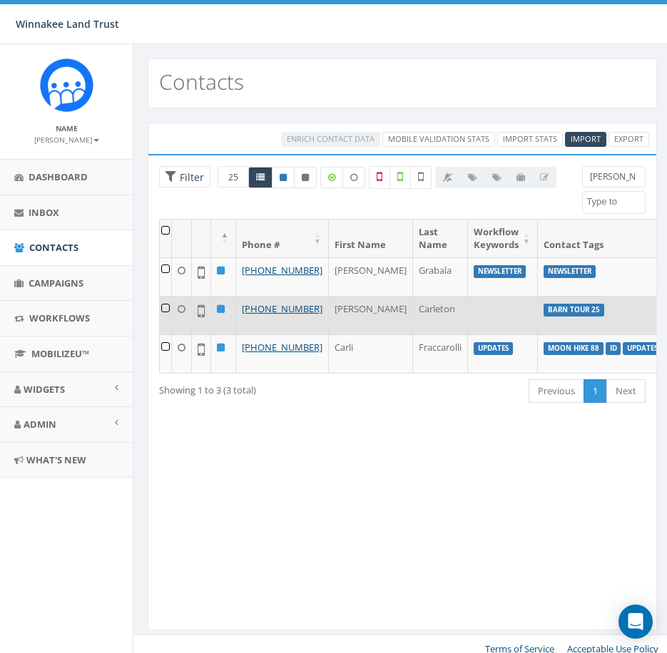
type input "carl"
click at [164, 318] on td at bounding box center [166, 315] width 12 height 39
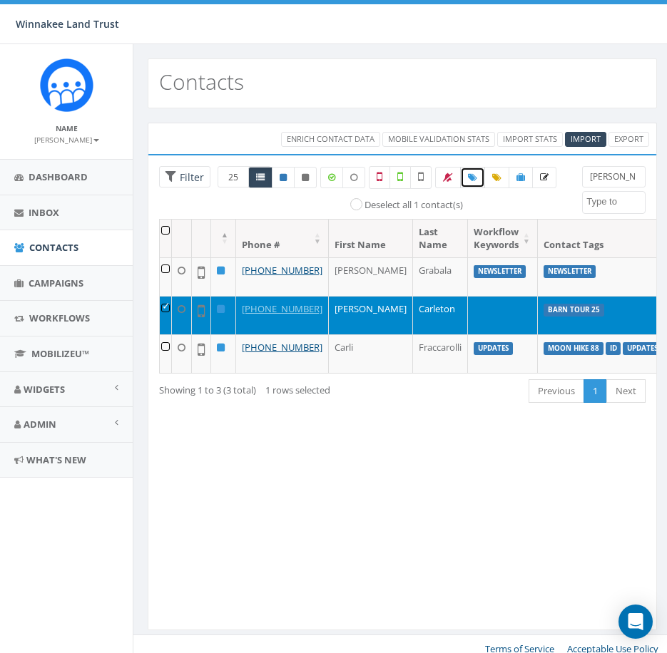
click at [477, 179] on icon at bounding box center [472, 177] width 9 height 9
select select
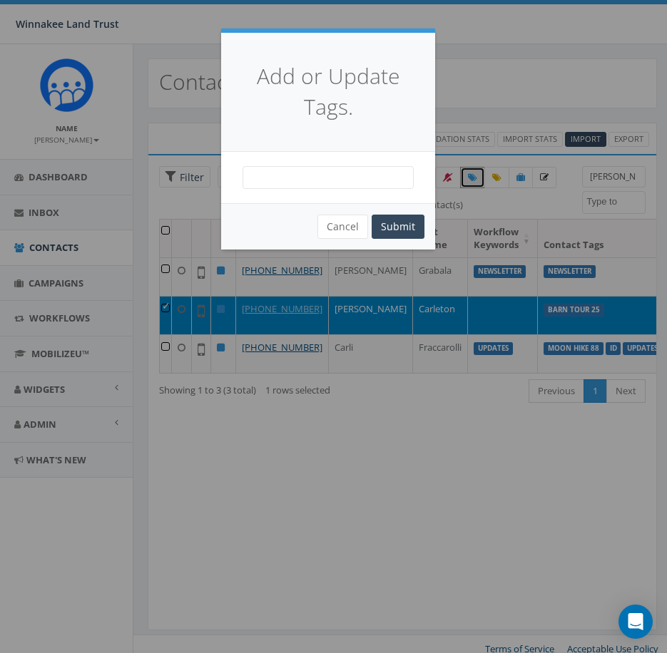
click at [353, 172] on span at bounding box center [328, 177] width 171 height 23
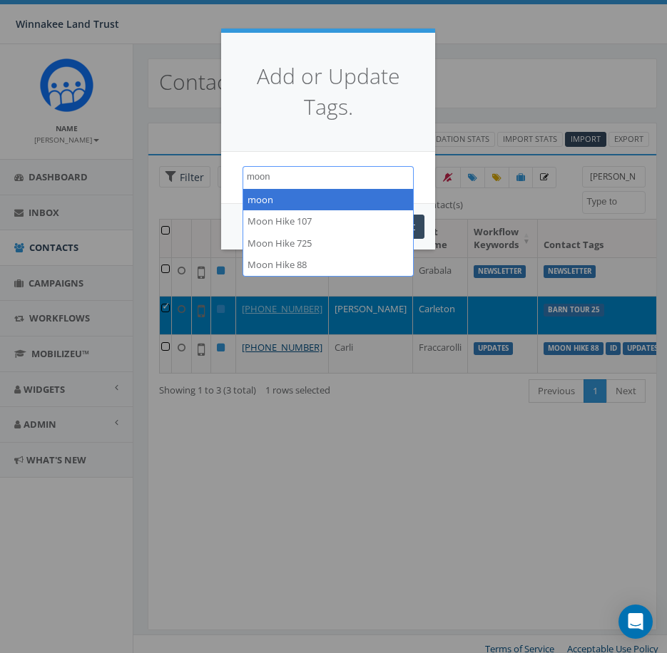
type textarea "moon"
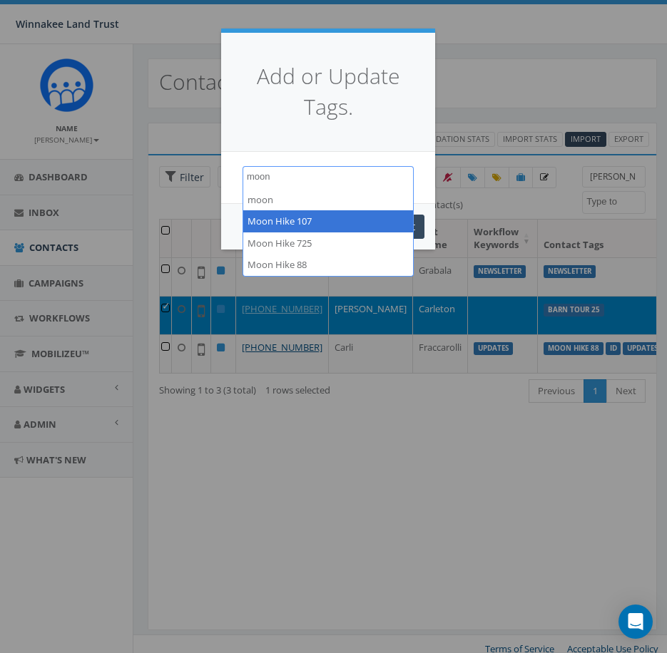
select select "Moon Hike 107"
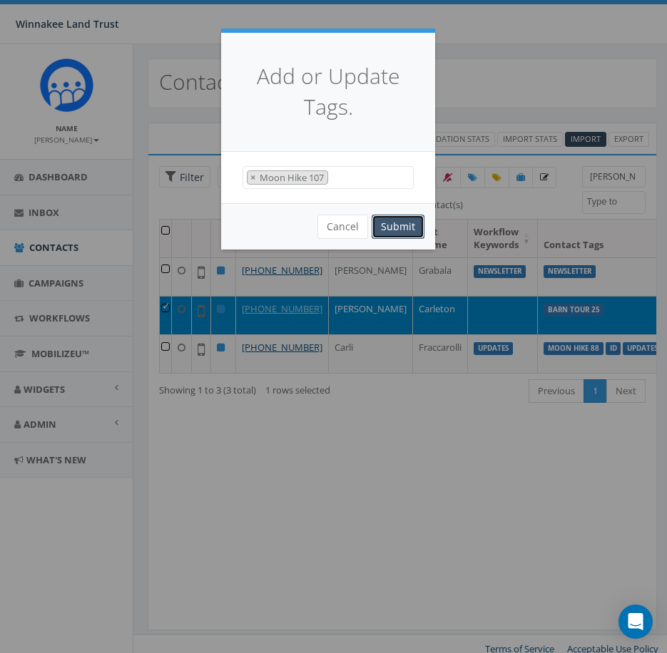
click at [391, 224] on button "Submit" at bounding box center [398, 227] width 53 height 24
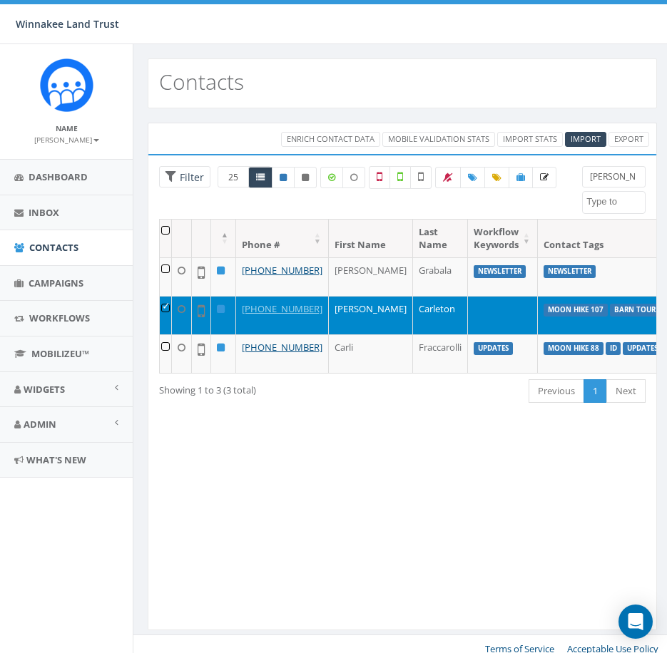
select select
drag, startPoint x: 0, startPoint y: 0, endPoint x: 581, endPoint y: 177, distance: 607.0
click at [581, 177] on div "[PERSON_NAME] [DATE] Barn Tour 25 BT Guidebook DP opt-in EOY2024 Form Give HVG …" at bounding box center [613, 190] width 85 height 48
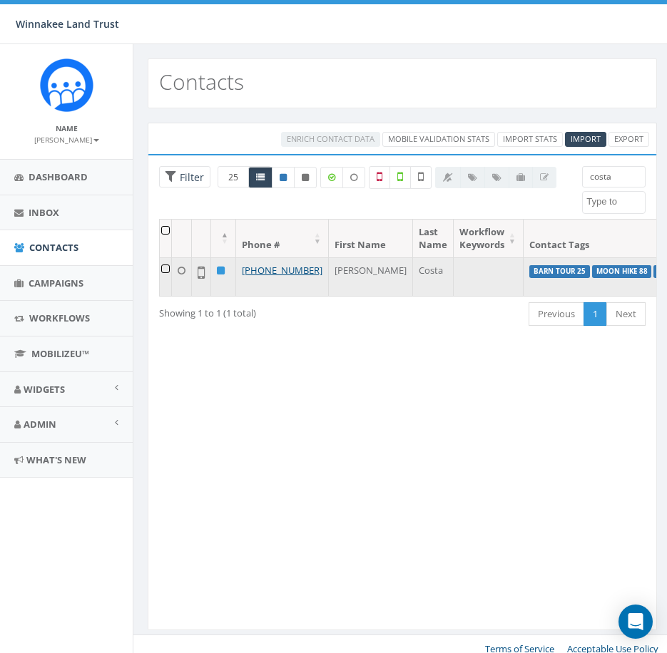
type input "costa"
click at [165, 268] on td at bounding box center [166, 277] width 12 height 39
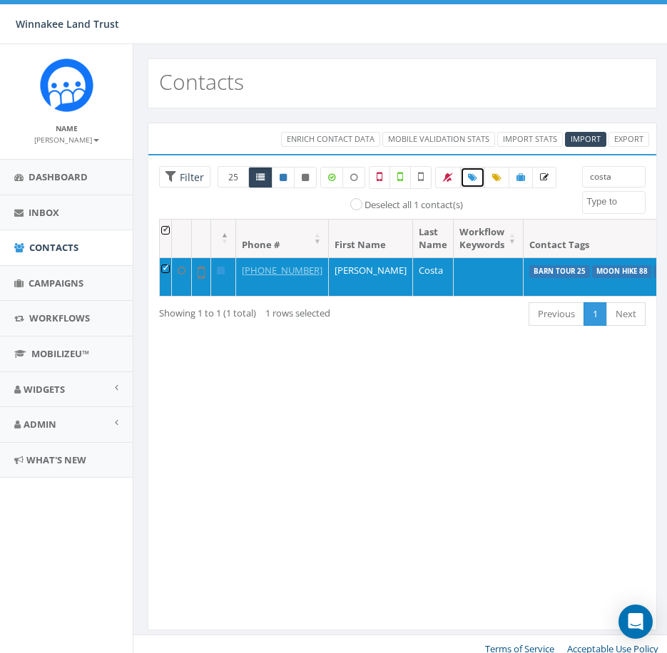
click at [474, 183] on span at bounding box center [472, 177] width 9 height 12
select select
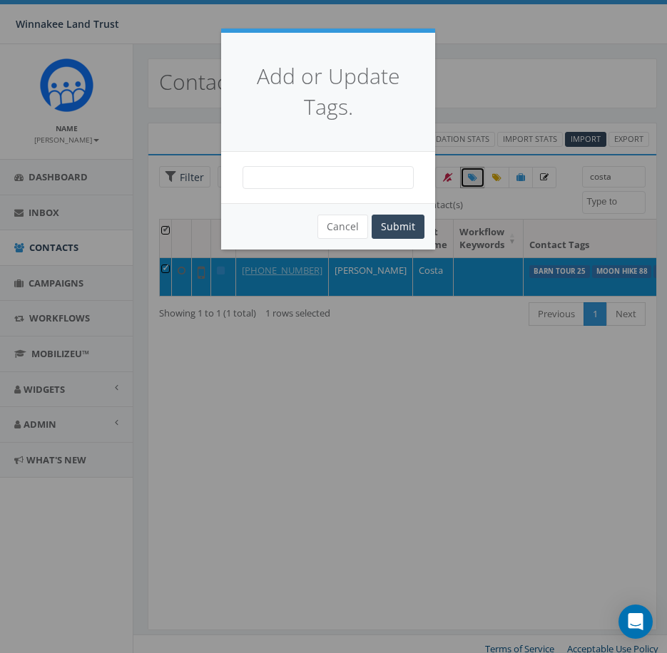
click at [381, 178] on span at bounding box center [328, 177] width 171 height 23
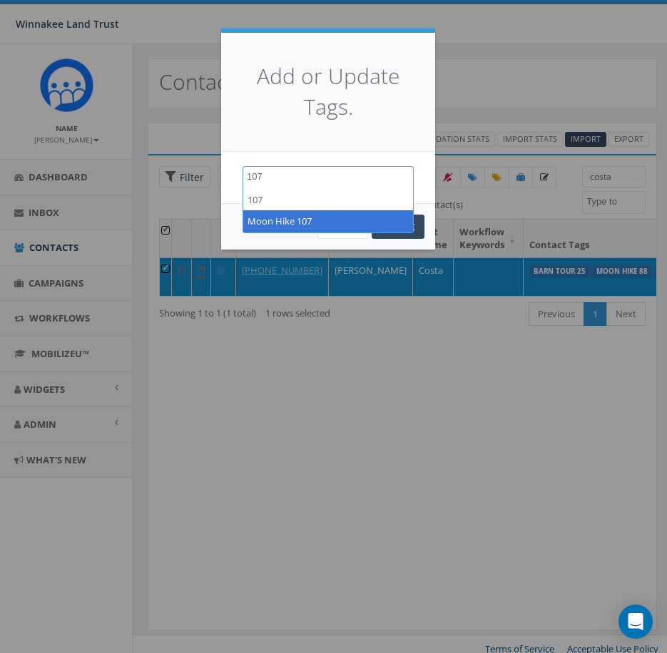
type textarea "107"
select select "Moon Hike 107"
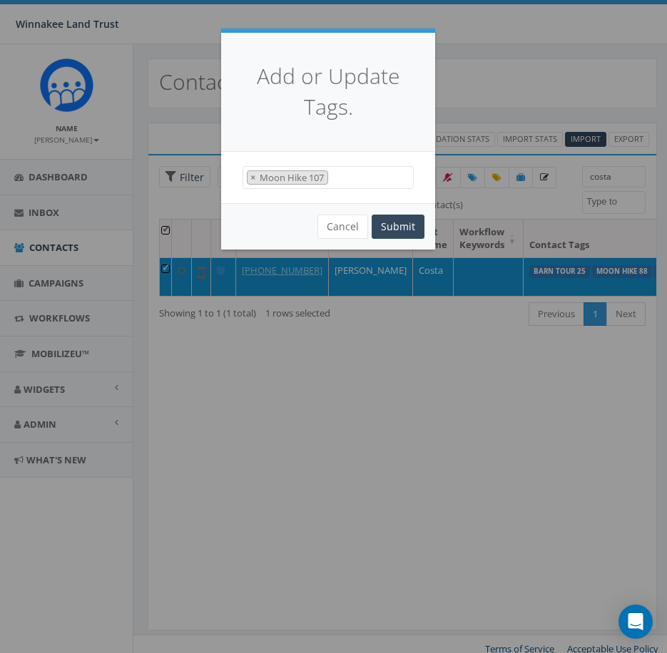
scroll to position [271, 0]
click at [401, 224] on button "Submit" at bounding box center [398, 227] width 53 height 24
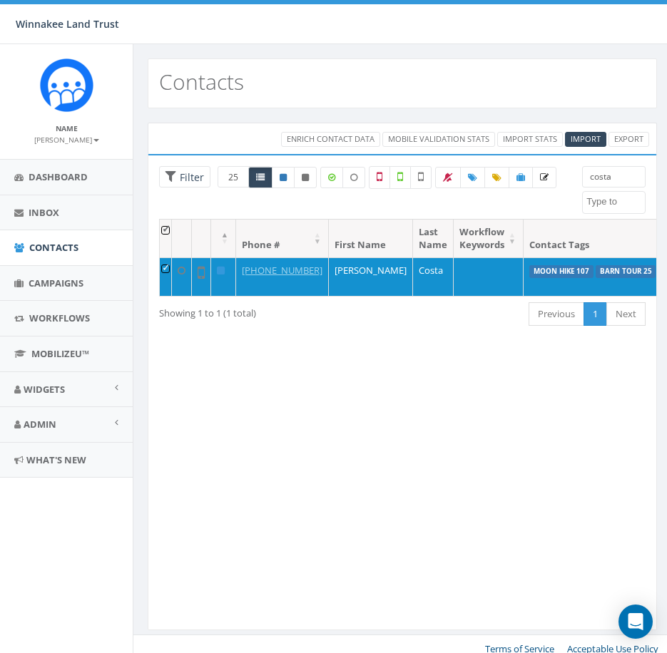
select select
drag, startPoint x: 618, startPoint y: 175, endPoint x: 576, endPoint y: 180, distance: 42.4
click at [576, 180] on div "costa [DATE] Barn Tour 25 BT Guidebook DP opt-in EOY2024 Form Give HVG ID Impor…" at bounding box center [613, 190] width 85 height 48
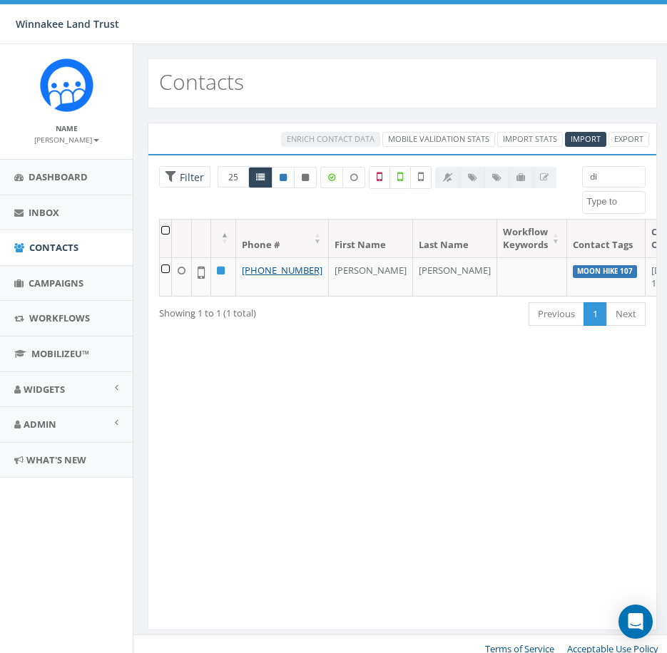
type input "d"
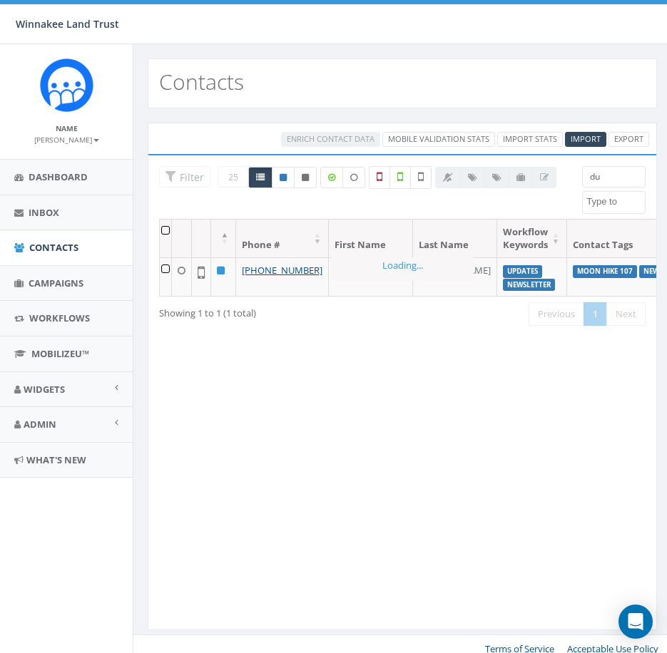
type input "d"
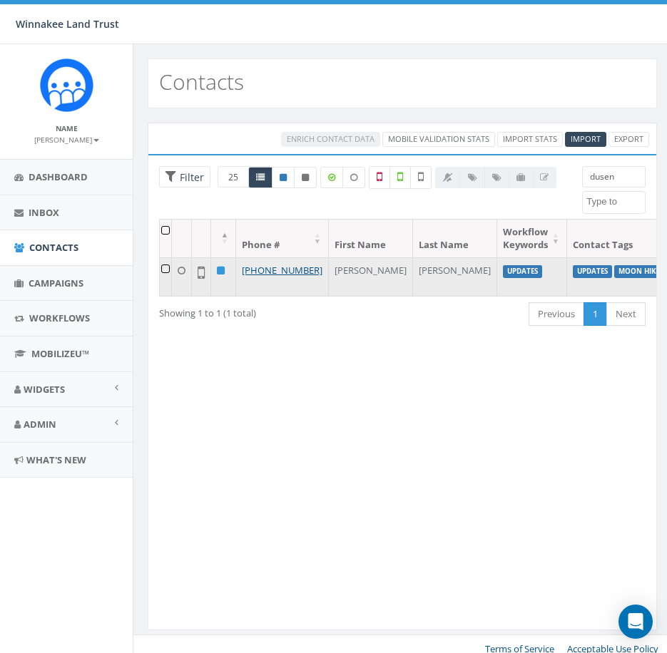
type input "dusen"
drag, startPoint x: 163, startPoint y: 271, endPoint x: 185, endPoint y: 258, distance: 25.9
click at [163, 271] on td at bounding box center [166, 277] width 12 height 39
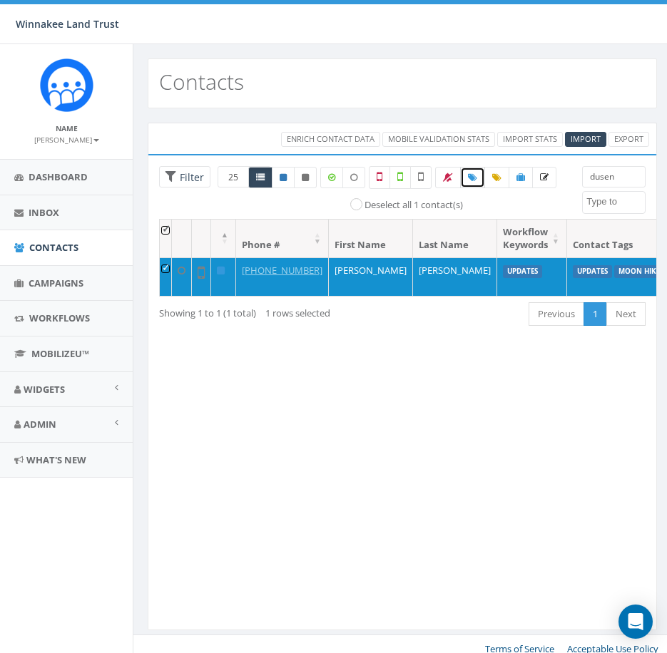
click at [467, 177] on link at bounding box center [472, 177] width 25 height 21
select select
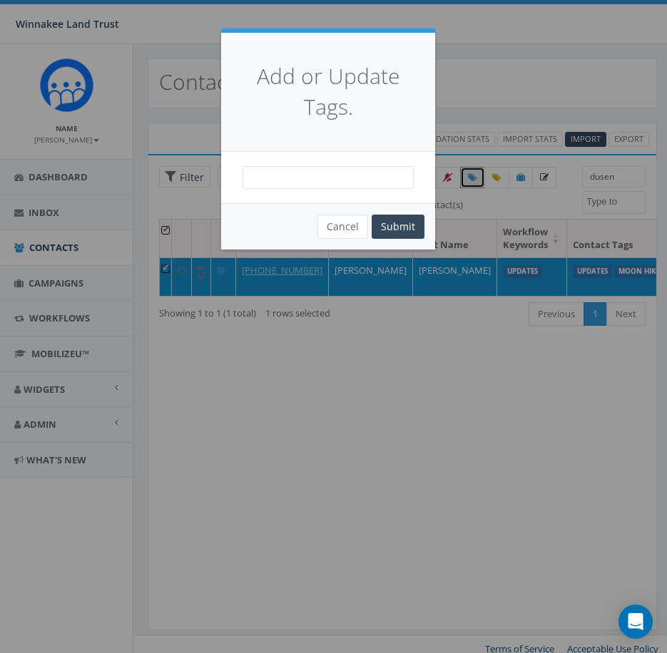
click at [353, 176] on span at bounding box center [328, 177] width 171 height 23
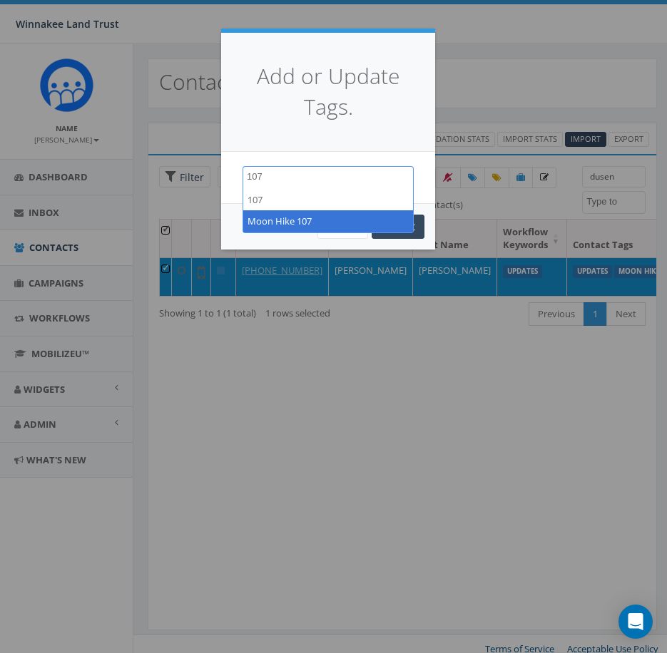
type textarea "107"
select select "Moon Hike 107"
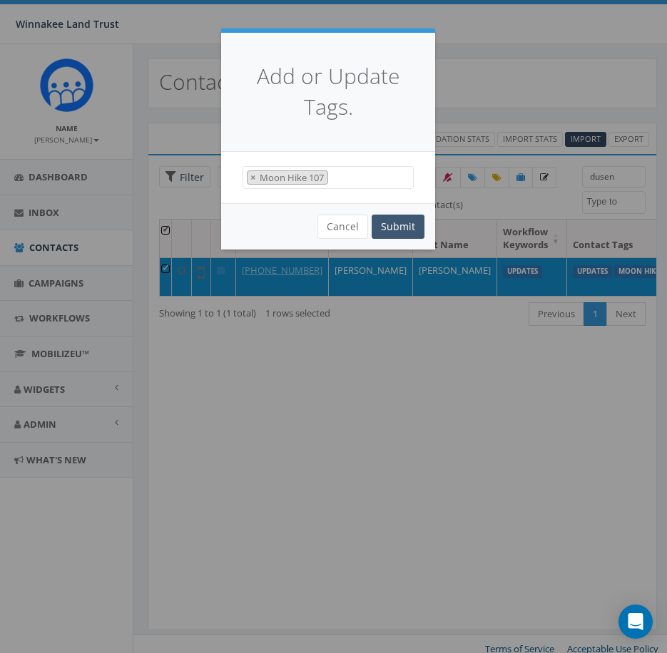
scroll to position [271, 0]
click at [392, 228] on button "Submit" at bounding box center [398, 227] width 53 height 24
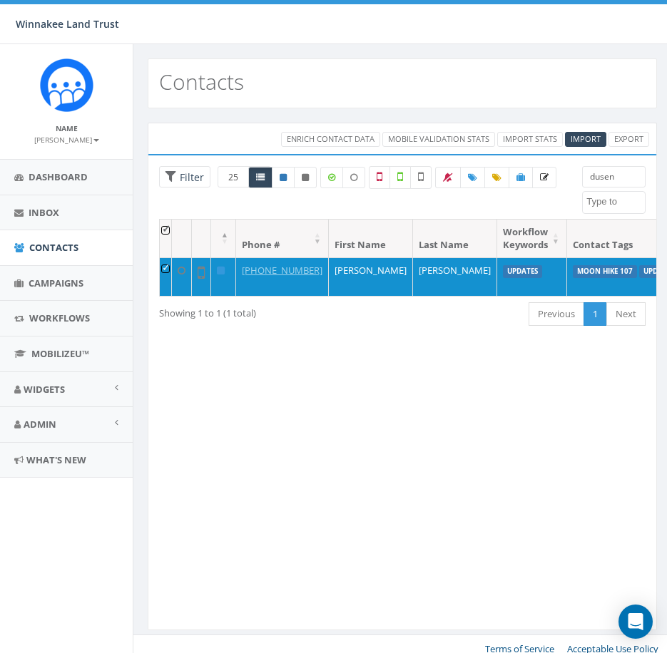
select select
drag, startPoint x: 604, startPoint y: 175, endPoint x: 571, endPoint y: 175, distance: 32.8
click at [571, 175] on div "dusen [DATE] Barn Tour 25 BT Guidebook DP opt-in EOY2024 Form Give HVG ID Impor…" at bounding box center [613, 190] width 85 height 48
type input "f"
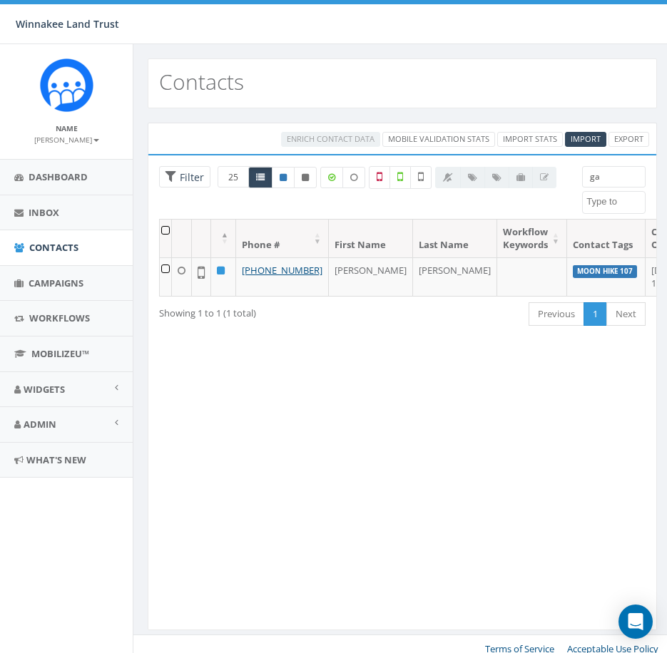
type input "g"
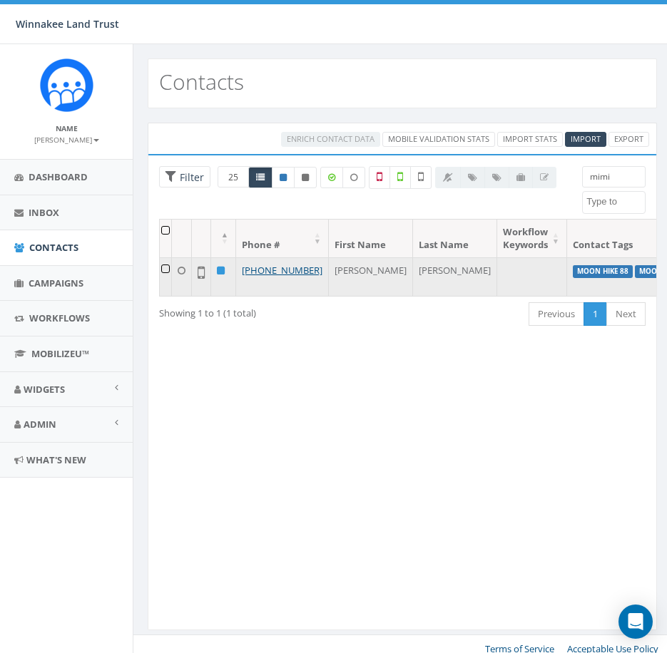
type input "mimi"
click at [162, 269] on td at bounding box center [166, 277] width 12 height 39
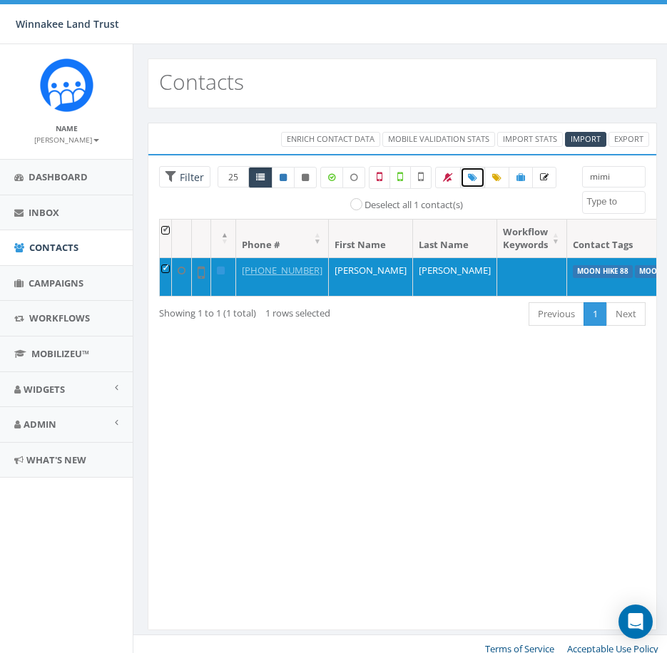
click at [474, 180] on icon at bounding box center [472, 177] width 9 height 9
select select
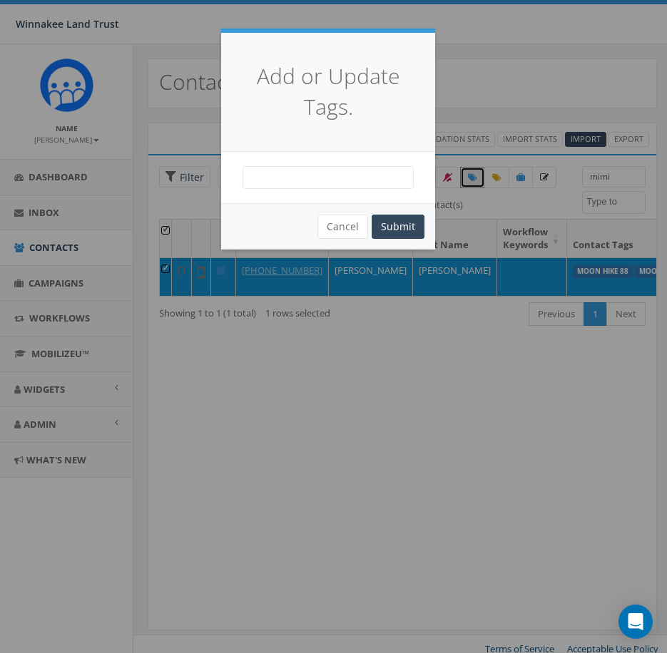
click at [364, 181] on span at bounding box center [328, 177] width 171 height 23
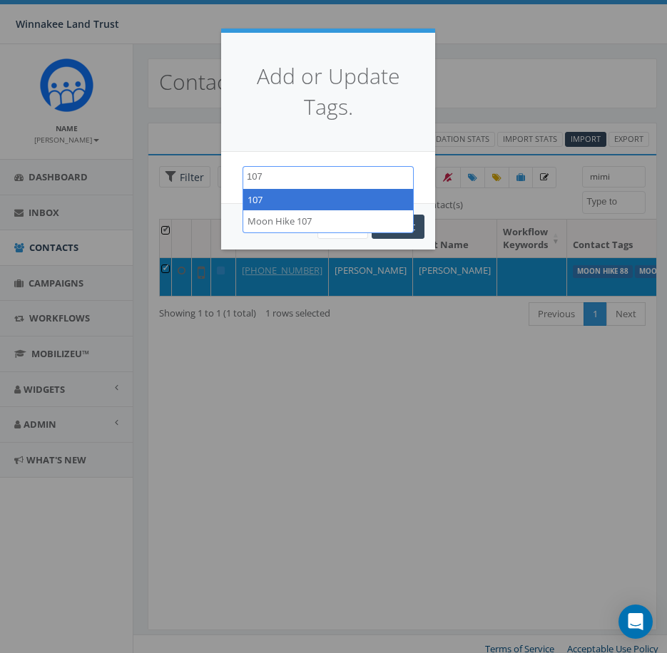
type textarea "107"
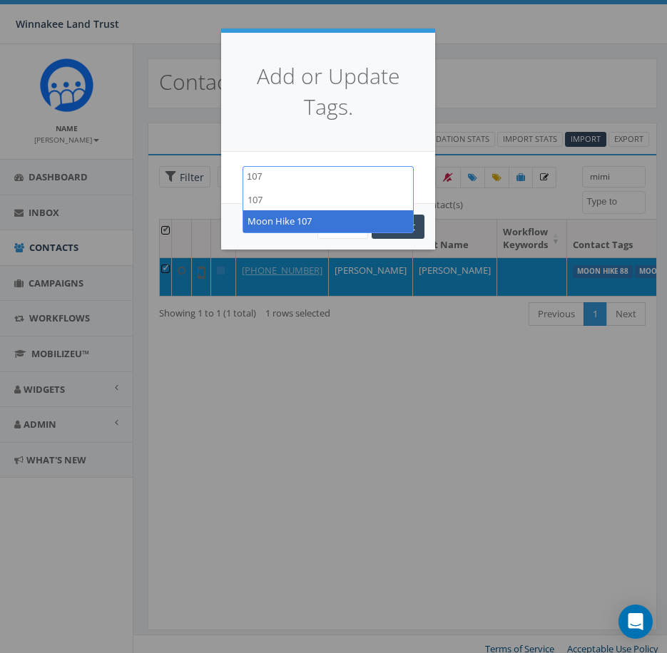
select select "Moon Hike 107"
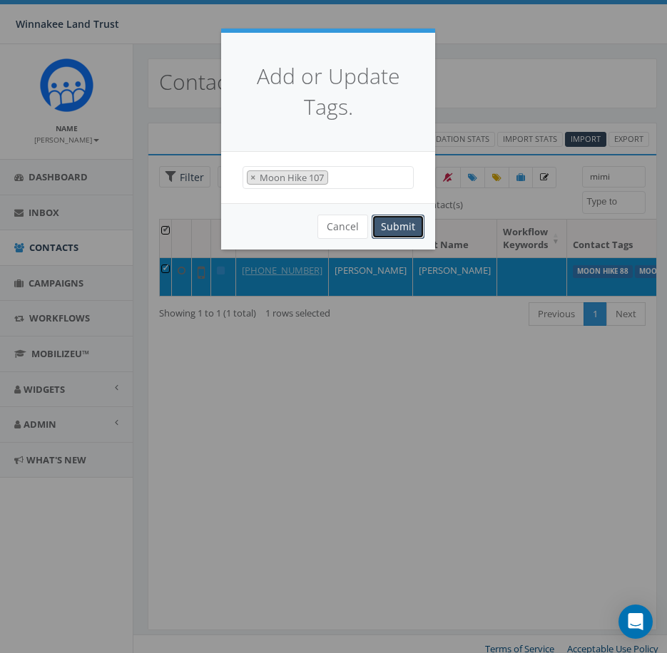
click at [414, 224] on button "Submit" at bounding box center [398, 227] width 53 height 24
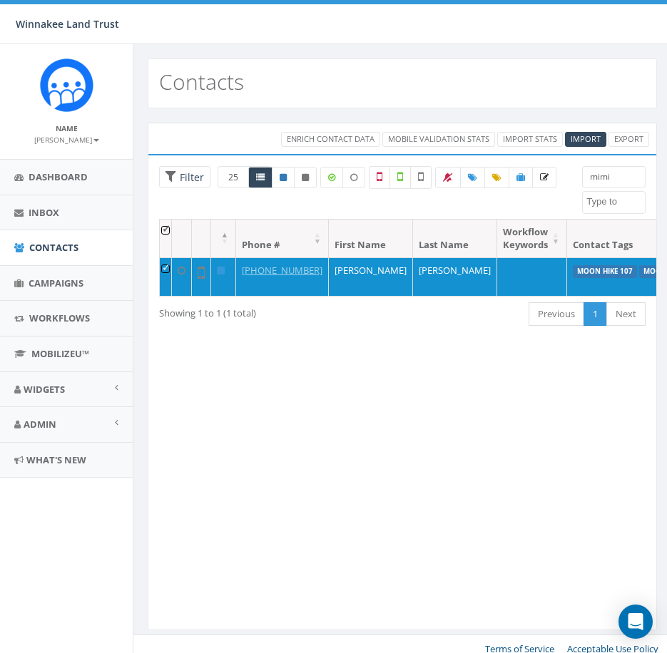
select select
click at [610, 176] on input "mimi" at bounding box center [613, 176] width 63 height 21
click at [571, 180] on div "mimi [DATE] Barn Tour 25 BT Guidebook DP opt-in EOY2024 Form Give HVG ID Import…" at bounding box center [613, 190] width 85 height 48
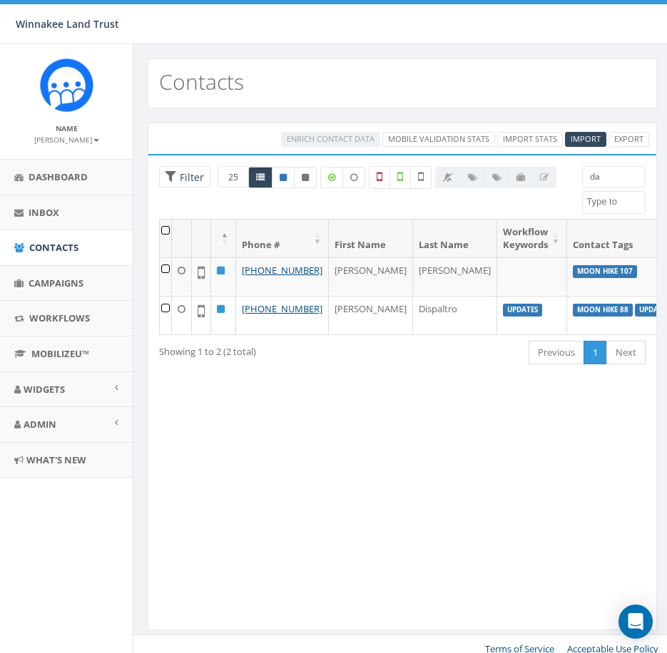
type input "d"
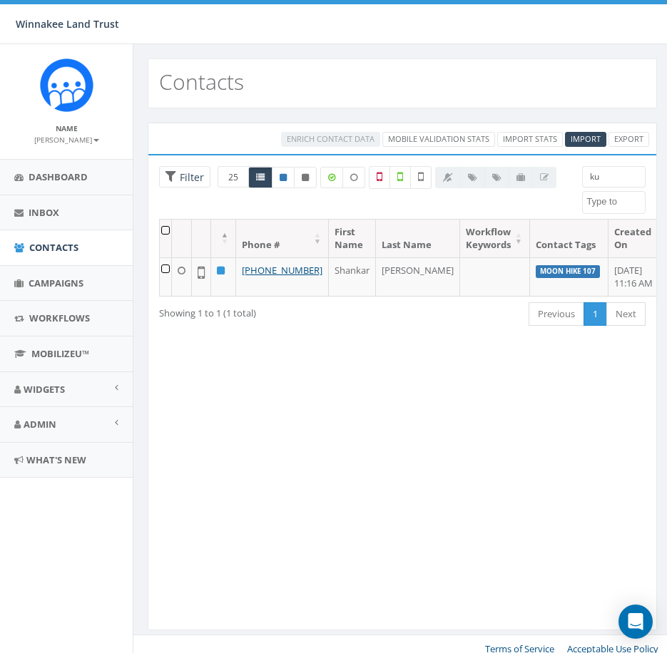
type input "k"
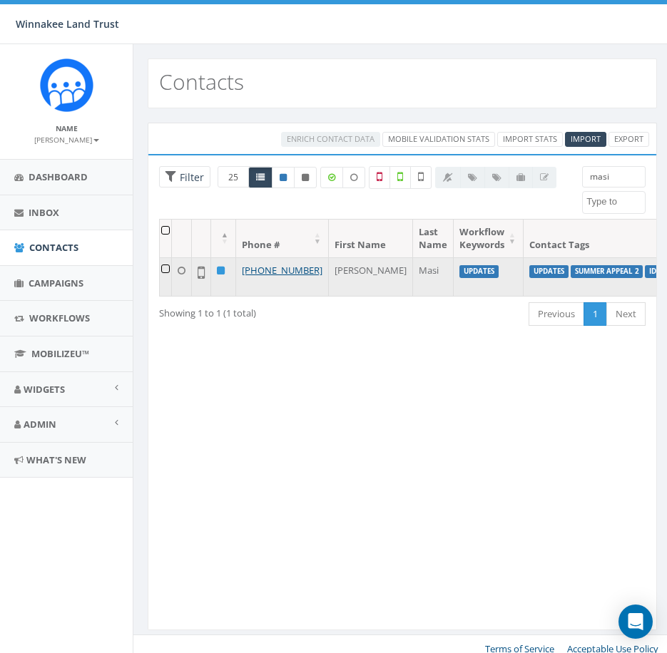
type input "masi"
click at [166, 270] on td at bounding box center [166, 277] width 12 height 39
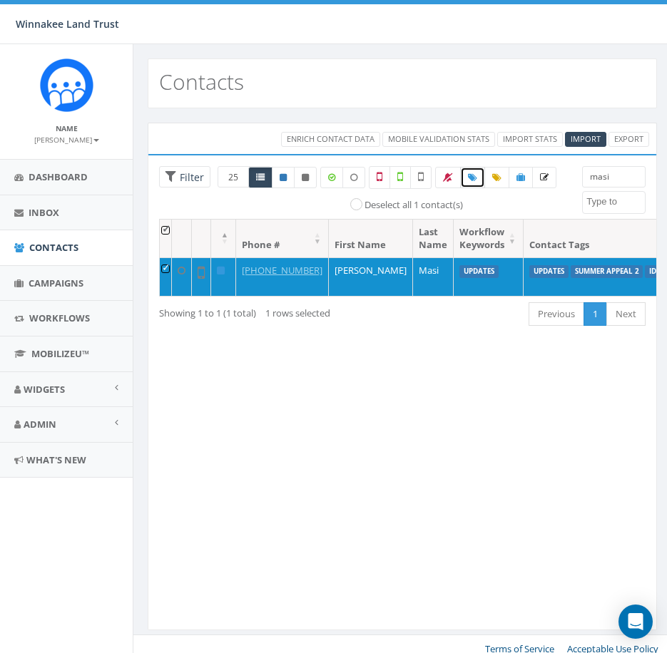
click at [472, 183] on span at bounding box center [472, 177] width 9 height 12
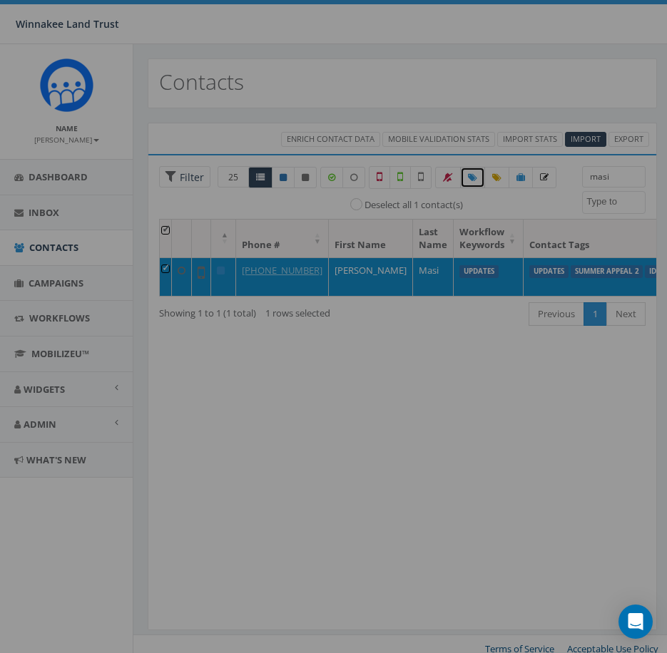
select select
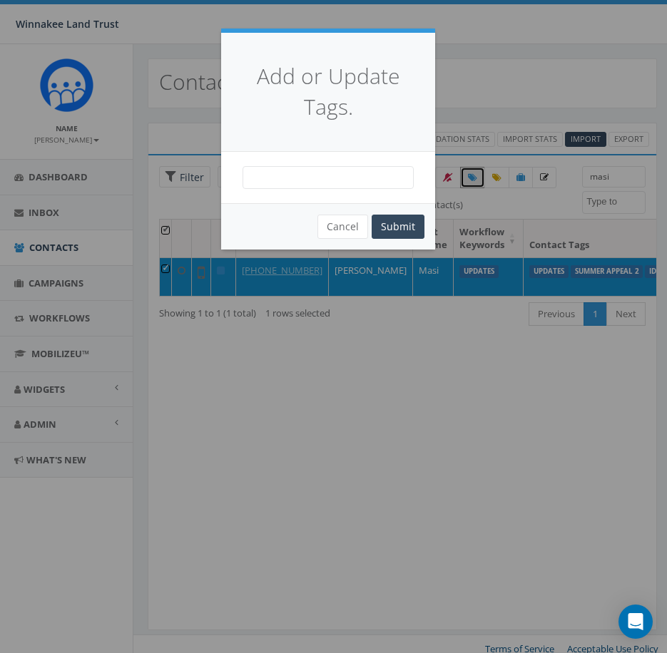
click at [325, 178] on span at bounding box center [328, 177] width 171 height 23
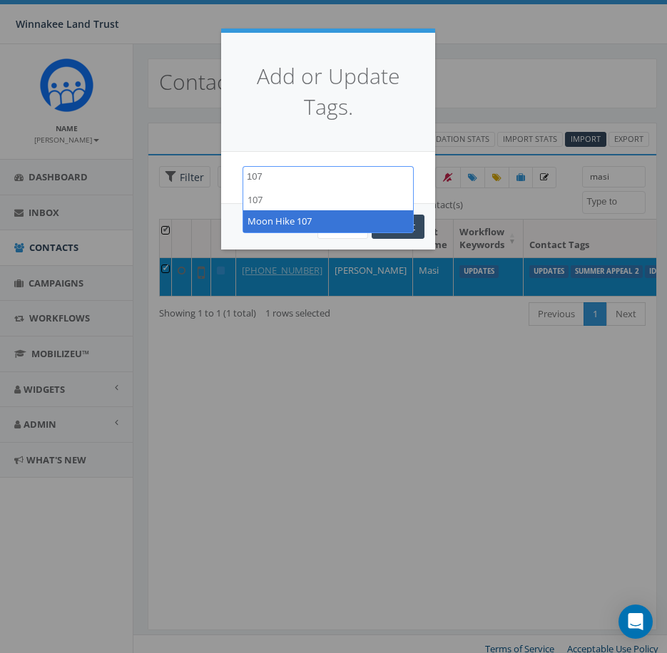
type textarea "107"
drag, startPoint x: 325, startPoint y: 217, endPoint x: 367, endPoint y: 216, distance: 42.1
select select "Moon Hike 107"
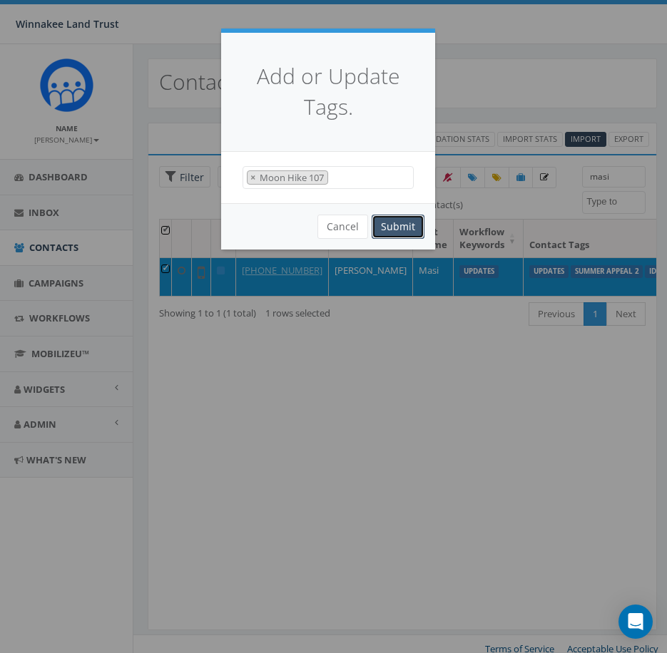
click at [405, 220] on button "Submit" at bounding box center [398, 227] width 53 height 24
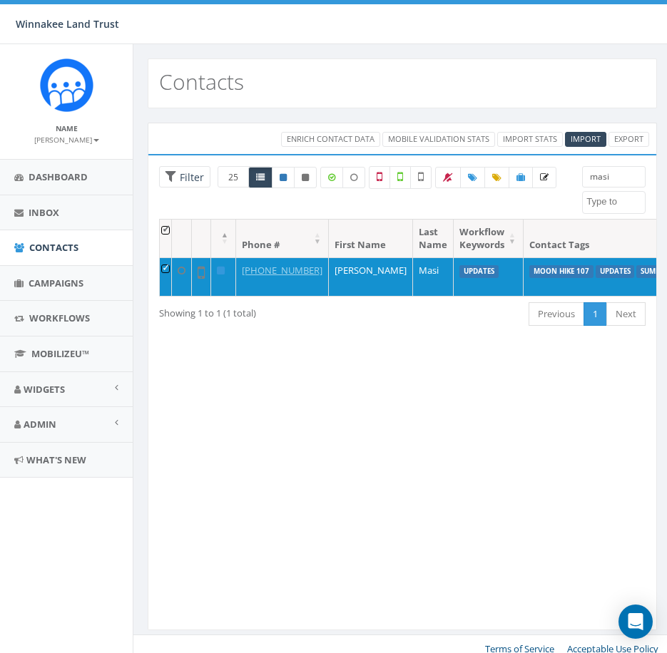
select select
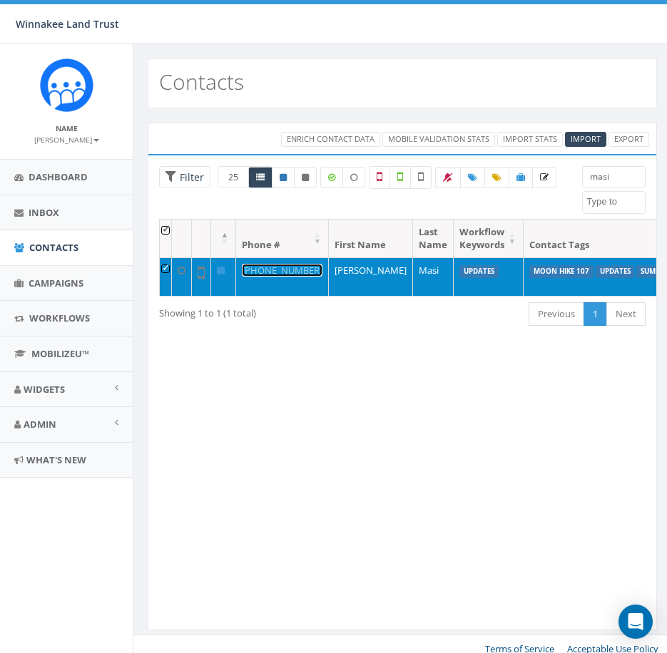
click at [265, 275] on link "[PHONE_NUMBER]" at bounding box center [282, 270] width 81 height 13
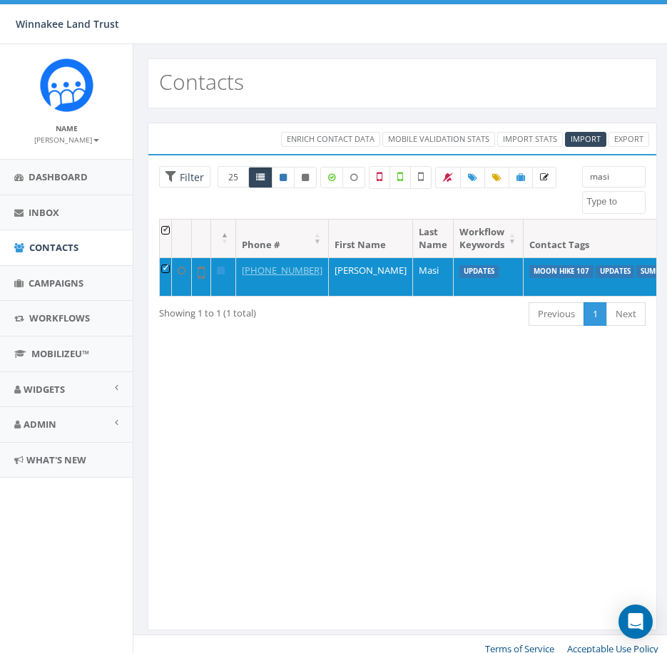
select select
drag, startPoint x: 613, startPoint y: 172, endPoint x: 566, endPoint y: 170, distance: 47.1
click at [566, 170] on div "25 50 100 Filter All 1 contact(s) on current page All 1 contact(s) filtered mas…" at bounding box center [402, 192] width 508 height 53
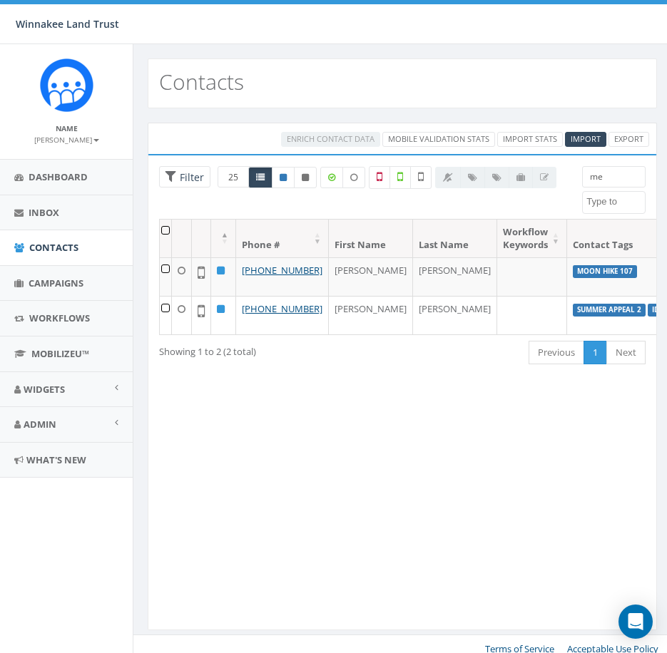
type input "m"
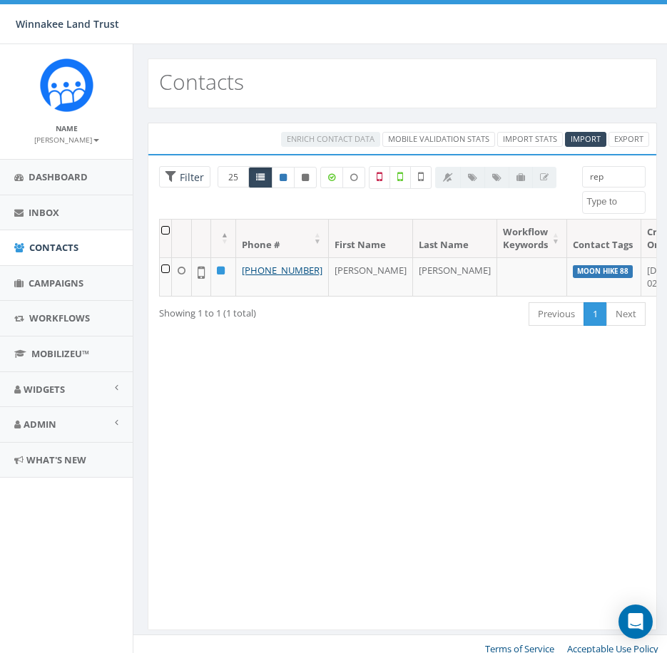
type input "rep"
drag, startPoint x: 605, startPoint y: 177, endPoint x: 566, endPoint y: 177, distance: 38.5
click at [566, 177] on div "25 50 100 Filter All 0 contact(s) on current page All 1 contact(s) filtered rep…" at bounding box center [402, 192] width 508 height 53
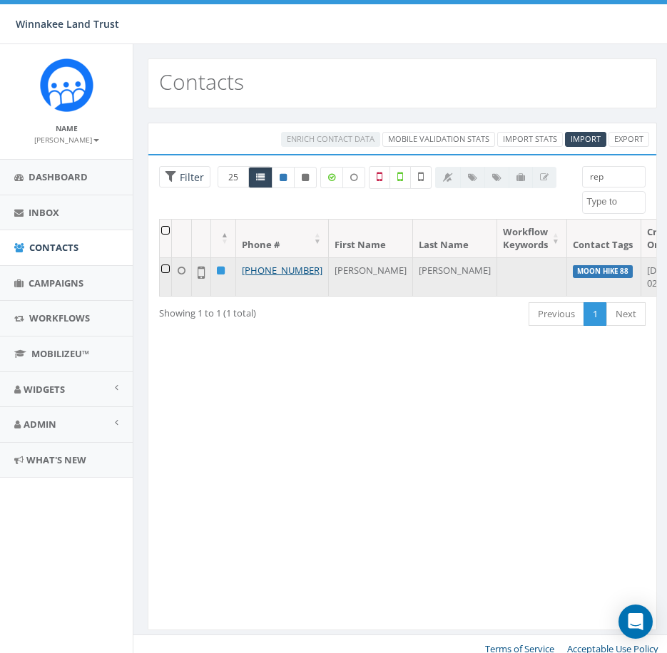
click at [168, 270] on td at bounding box center [166, 277] width 12 height 39
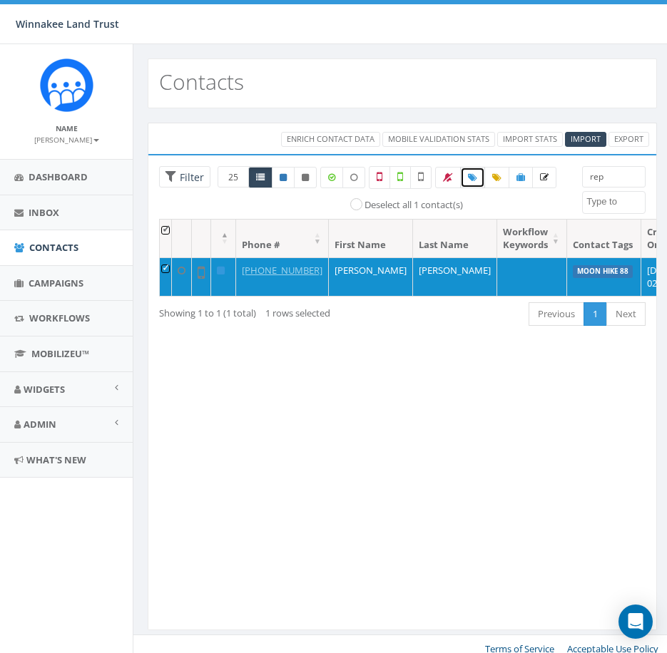
click at [469, 180] on icon at bounding box center [472, 177] width 9 height 9
select select
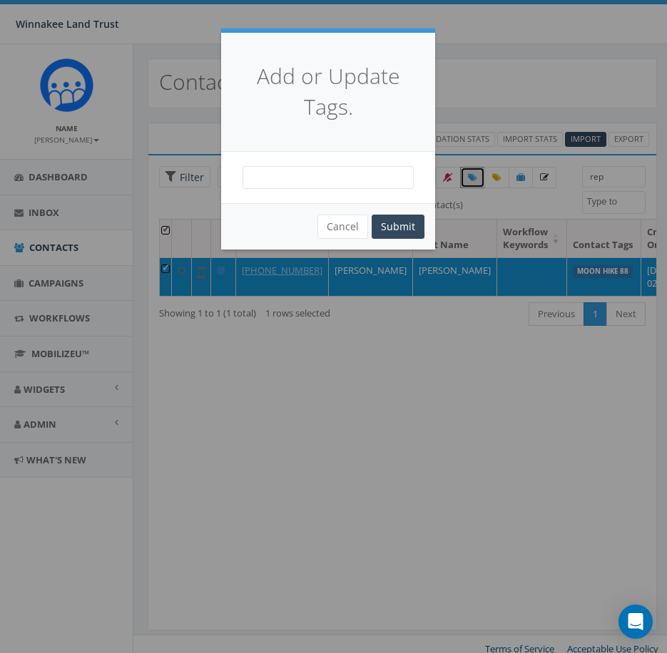
click at [380, 172] on span at bounding box center [328, 177] width 171 height 23
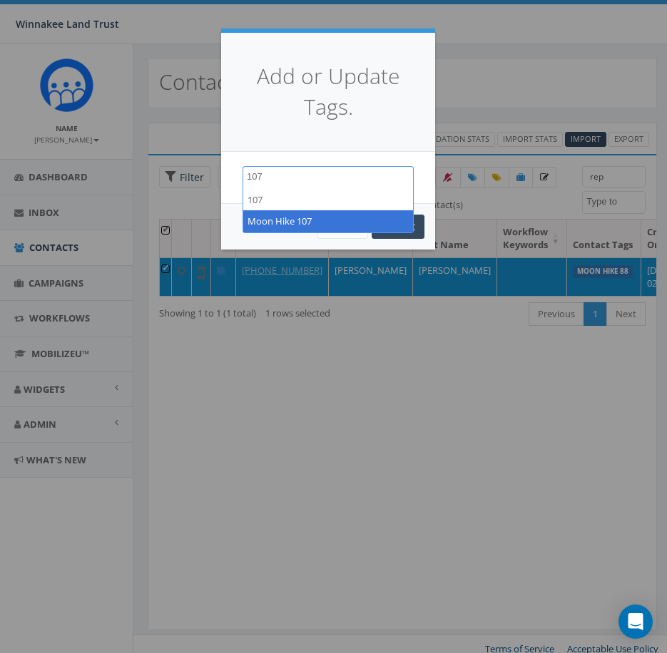
type textarea "107"
select select "Moon Hike 107"
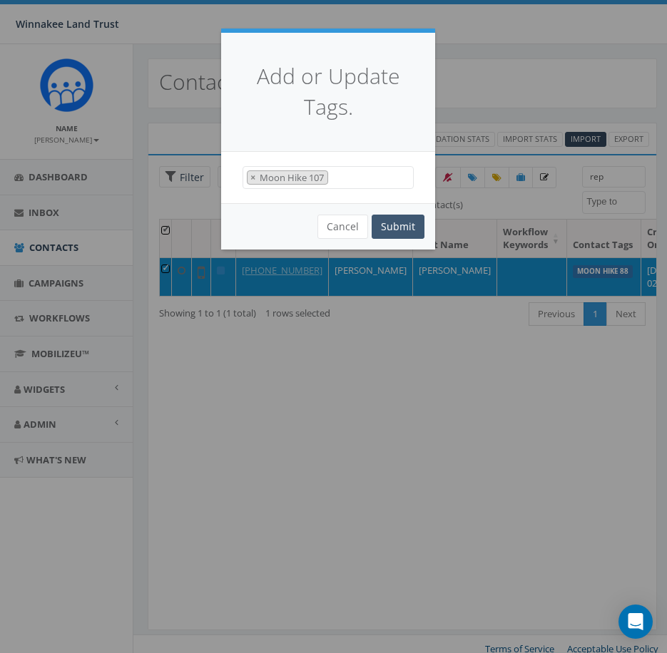
scroll to position [271, 0]
click at [400, 220] on button "Submit" at bounding box center [398, 227] width 53 height 24
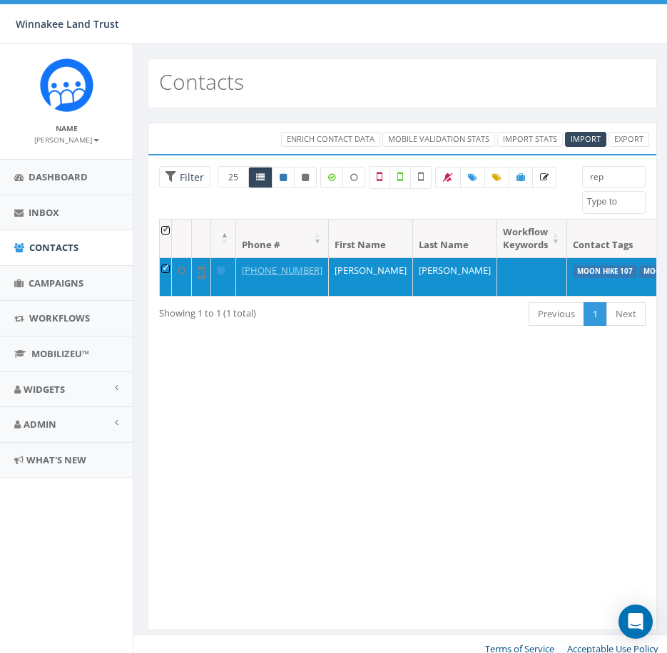
select select
drag, startPoint x: 0, startPoint y: 0, endPoint x: 560, endPoint y: 180, distance: 588.1
click at [560, 180] on div "25 50 100 Filter All 1 contact(s) on current page All 1 contact(s) filtered rep…" at bounding box center [402, 192] width 508 height 53
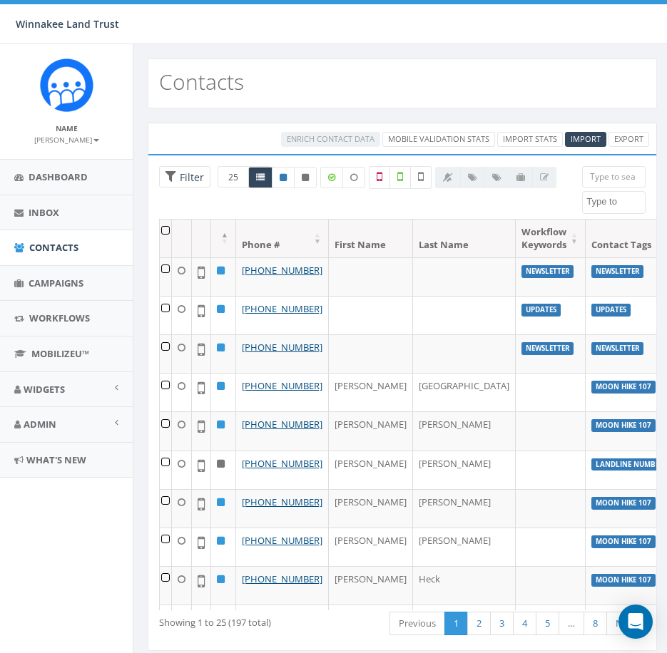
type input "p"
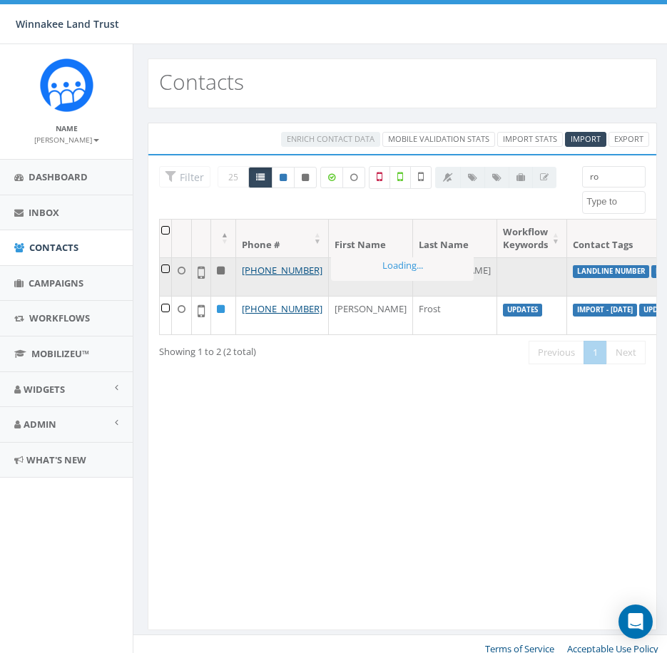
type input "r"
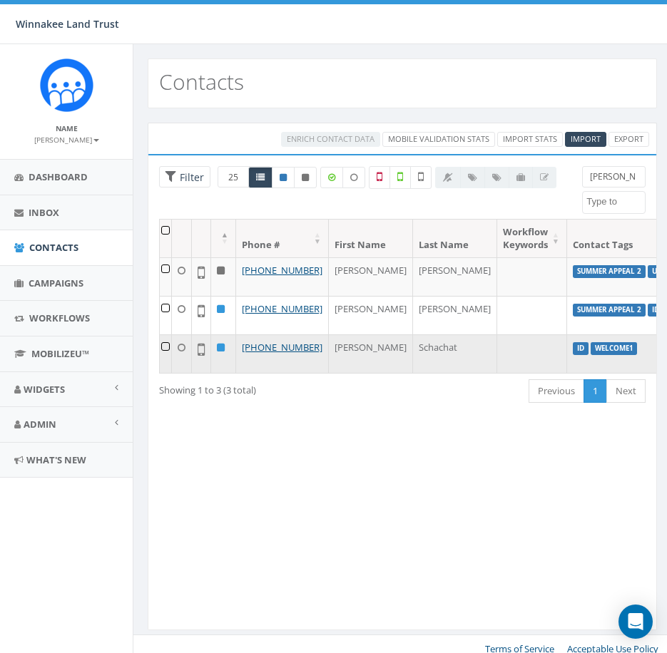
type input "[PERSON_NAME]"
click at [164, 373] on td at bounding box center [166, 354] width 12 height 39
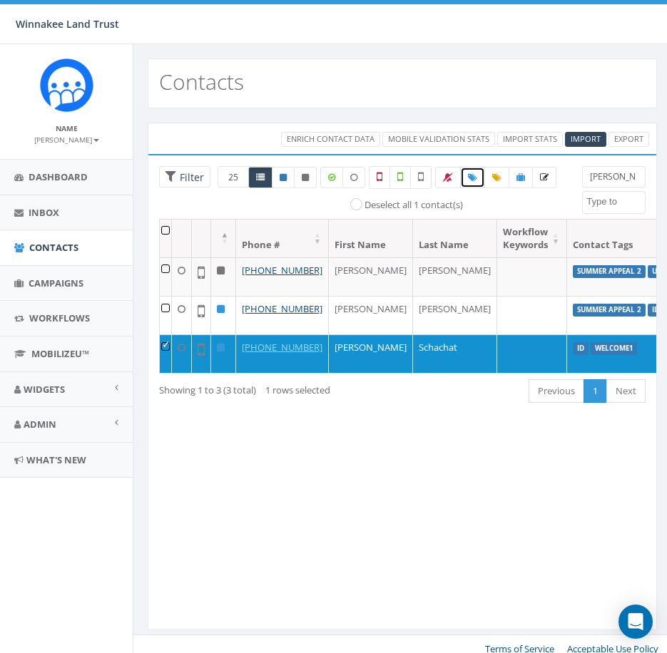
click at [477, 178] on icon at bounding box center [472, 177] width 9 height 9
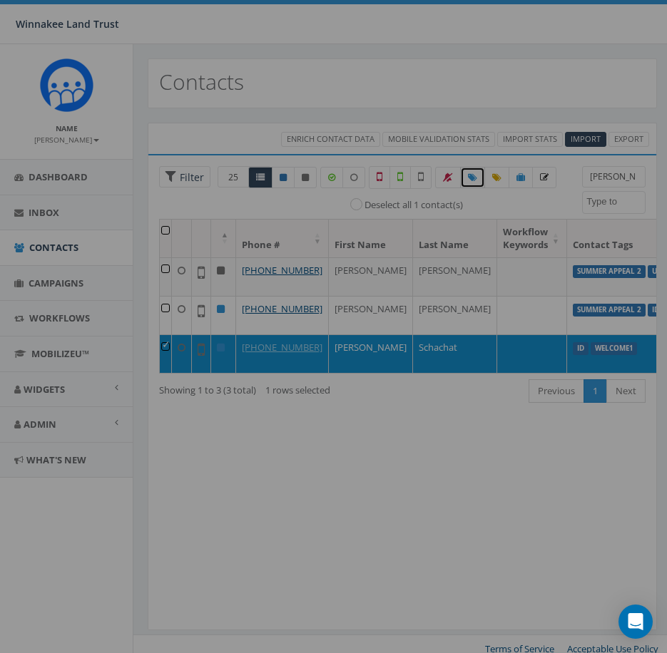
select select
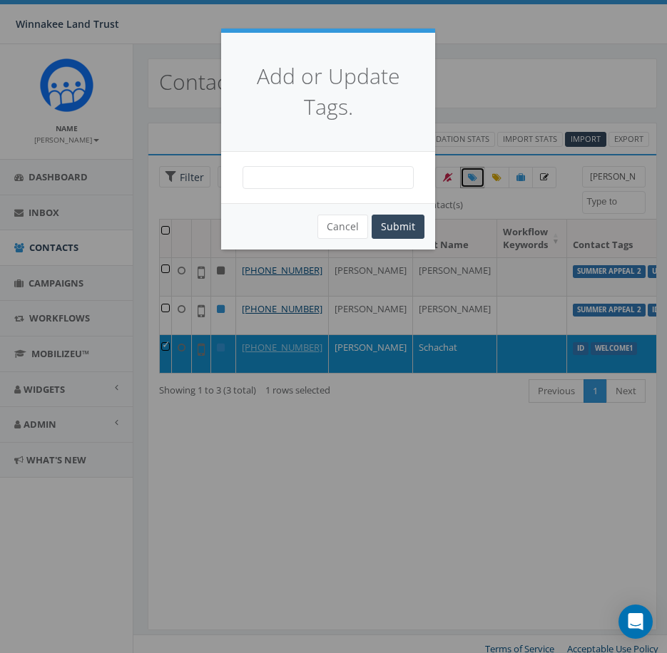
click at [329, 179] on span at bounding box center [328, 177] width 171 height 23
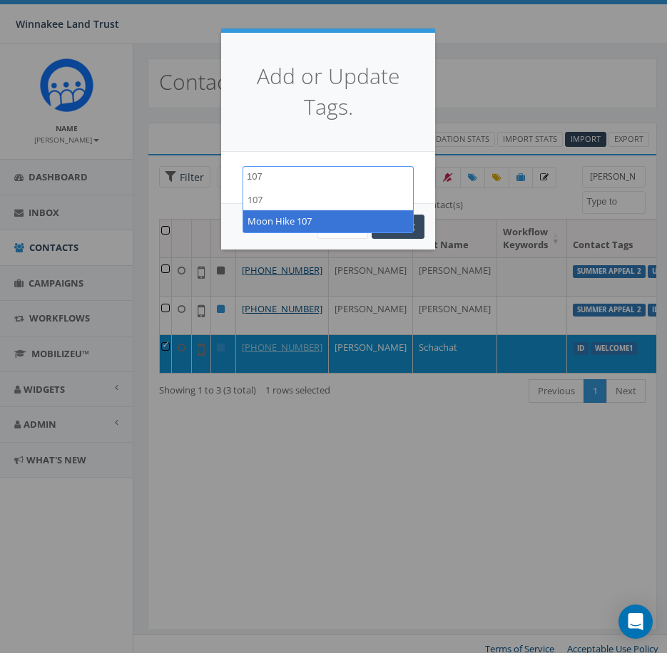
type textarea "107"
select select "Moon Hike 107"
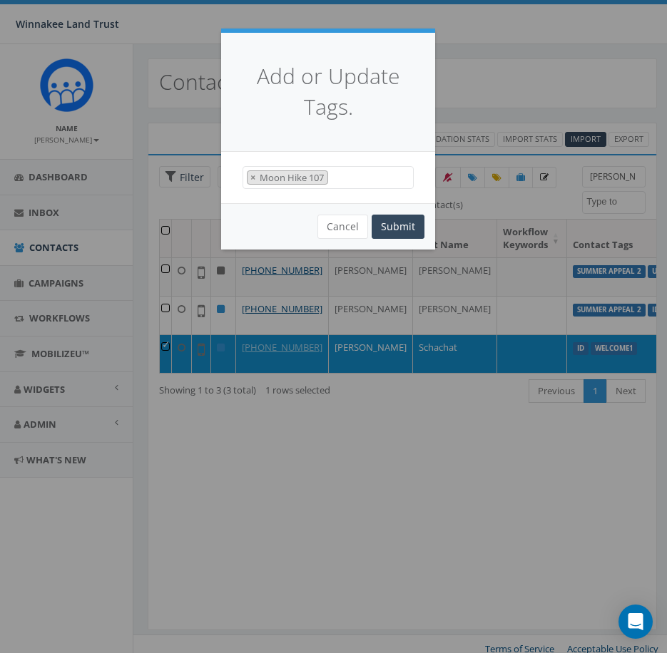
scroll to position [271, 0]
click at [407, 221] on button "Submit" at bounding box center [398, 227] width 53 height 24
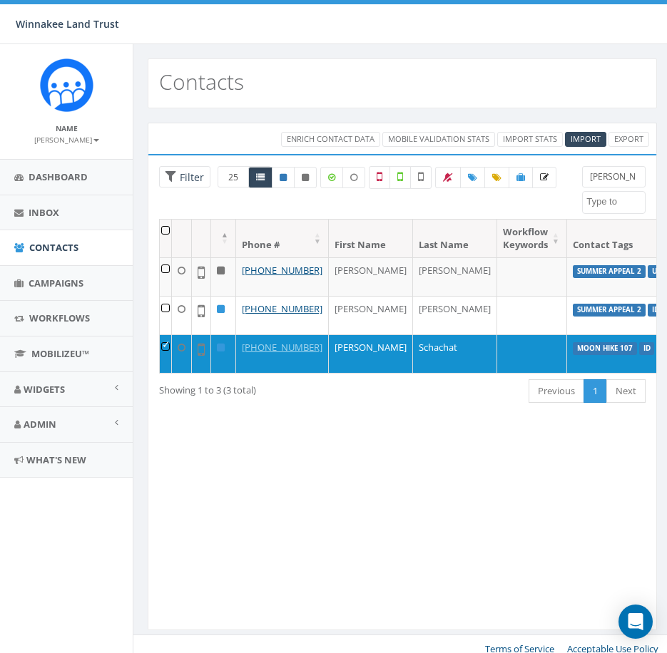
select select
drag, startPoint x: 613, startPoint y: 178, endPoint x: 566, endPoint y: 181, distance: 47.2
click at [566, 181] on div "25 50 100 Filter All 1 contact(s) on current page All 3 contact(s) filtered [PE…" at bounding box center [402, 192] width 508 height 53
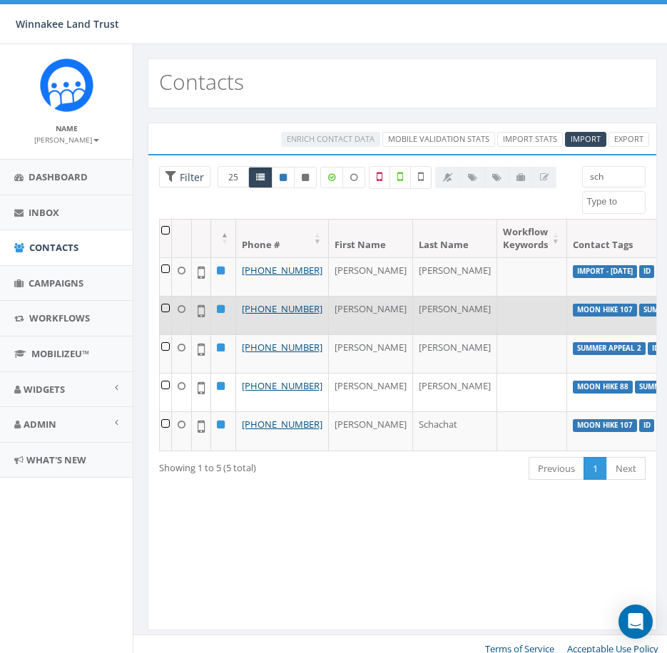
type input "sch"
click at [163, 320] on td at bounding box center [166, 315] width 12 height 39
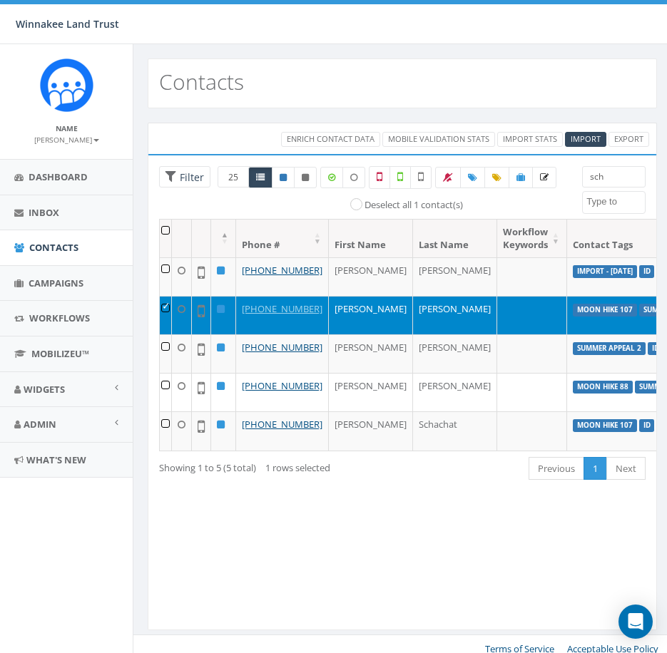
click at [161, 320] on td at bounding box center [166, 315] width 12 height 39
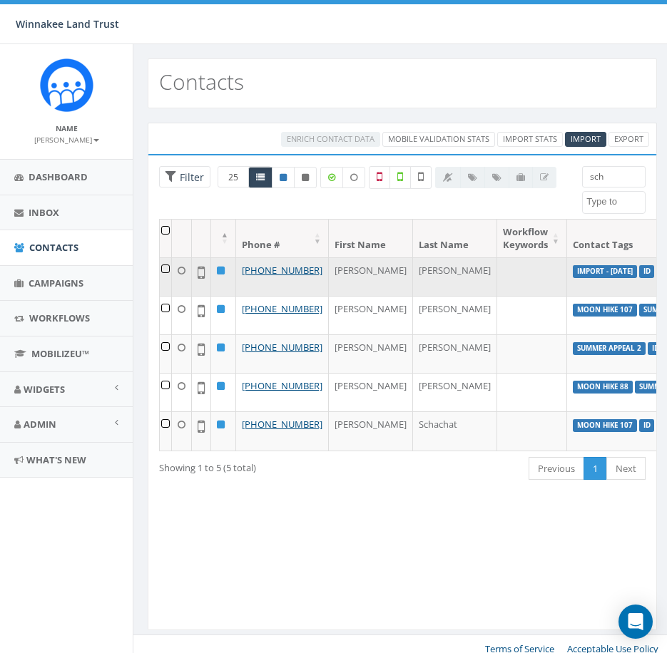
click at [163, 270] on td at bounding box center [166, 277] width 12 height 39
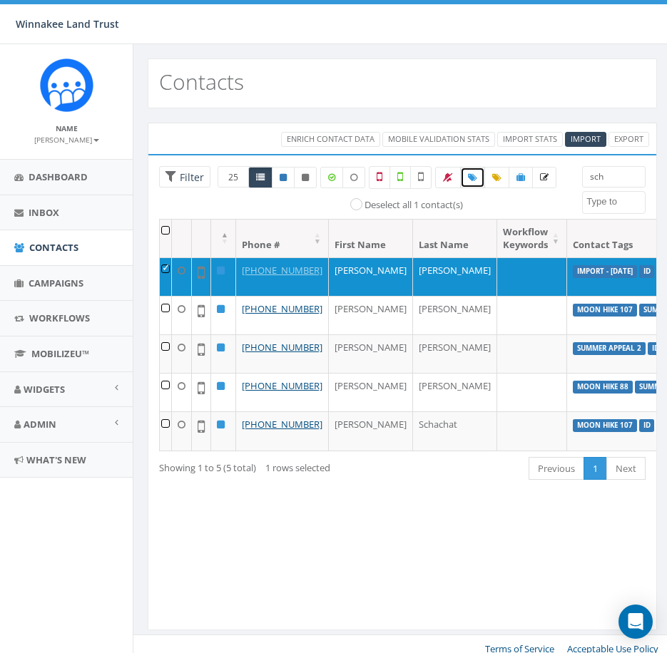
click at [474, 180] on icon at bounding box center [472, 177] width 9 height 9
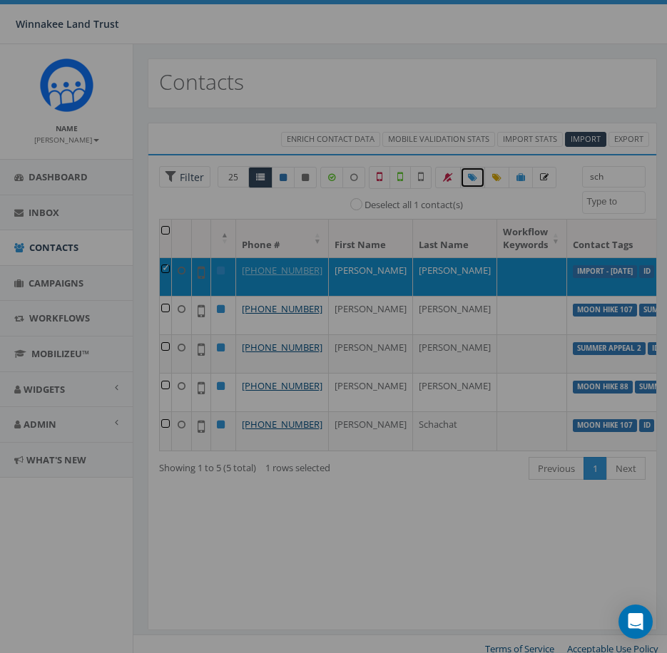
select select
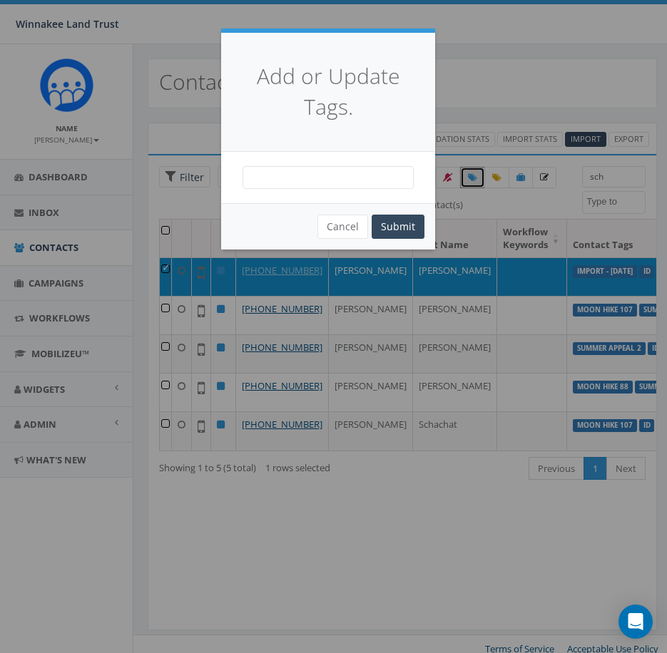
click at [360, 182] on span at bounding box center [328, 177] width 171 height 23
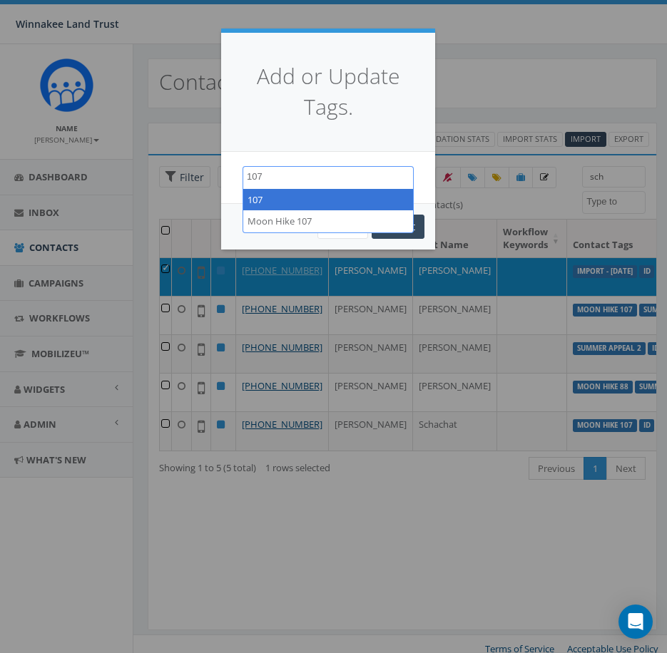
type textarea "107"
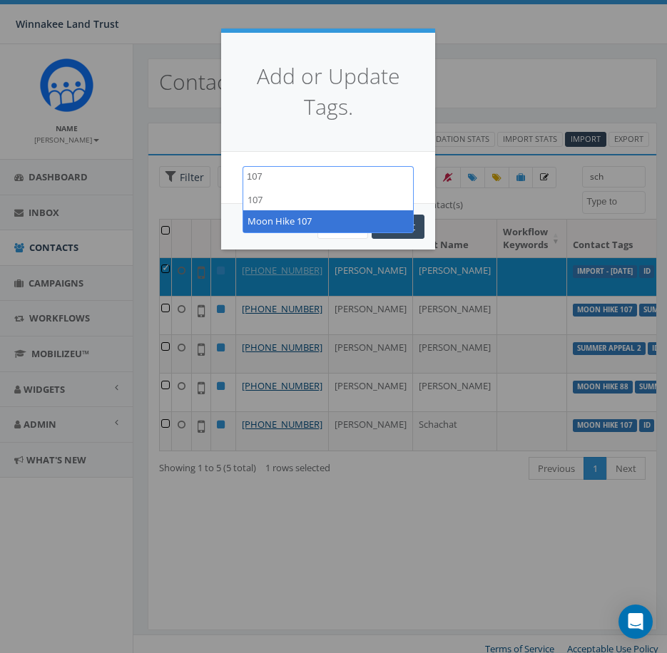
select select "Moon Hike 107"
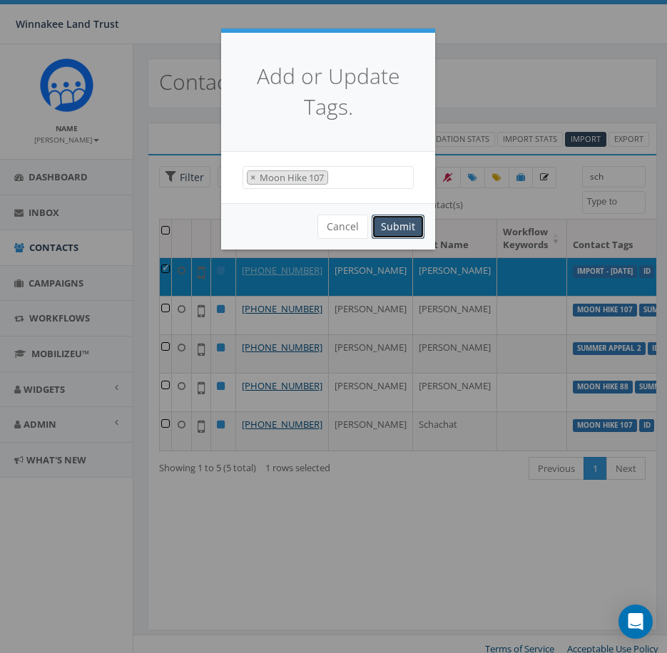
click at [392, 227] on button "Submit" at bounding box center [398, 227] width 53 height 24
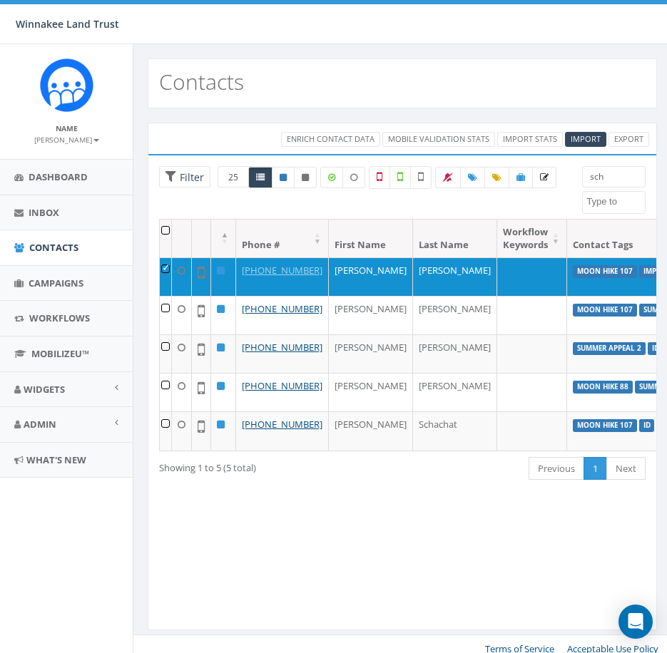
select select
drag, startPoint x: 612, startPoint y: 178, endPoint x: 553, endPoint y: 178, distance: 59.2
click at [553, 178] on div "25 50 100 Filter All 1 contact(s) on current page All 5 contact(s) filtered sch…" at bounding box center [402, 192] width 508 height 53
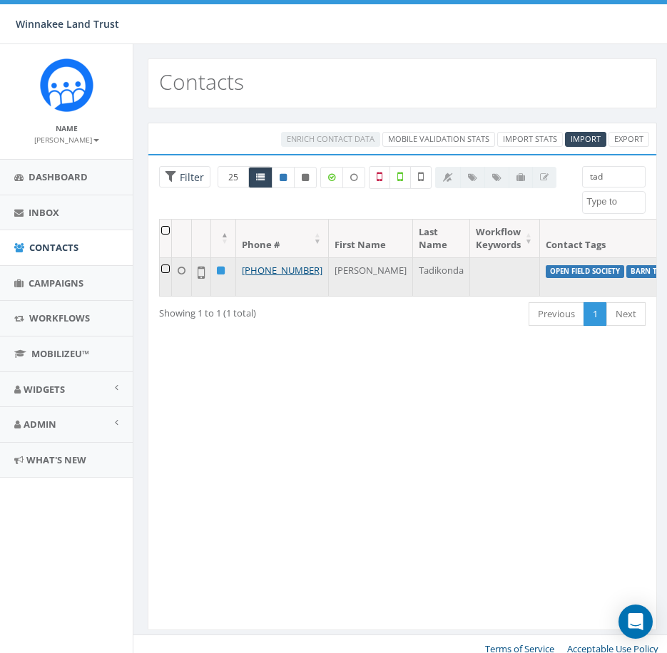
type input "tad"
click at [166, 270] on td at bounding box center [166, 277] width 12 height 39
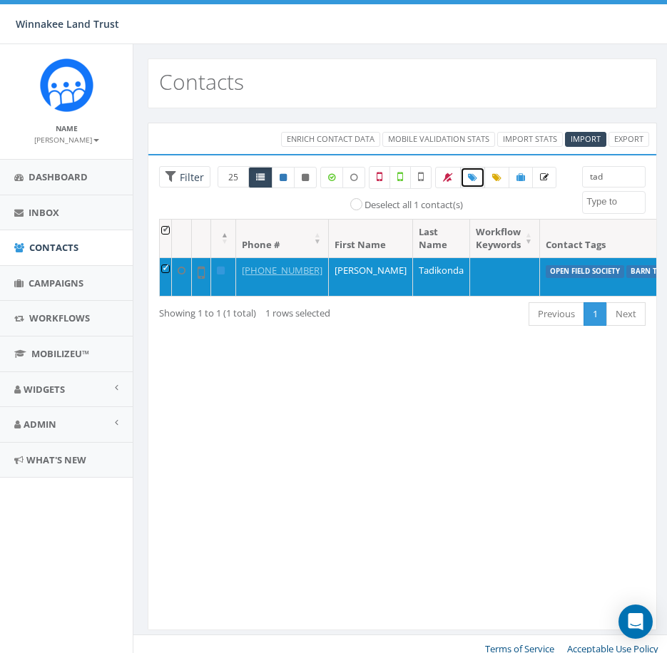
click at [474, 177] on icon at bounding box center [472, 177] width 9 height 9
select select
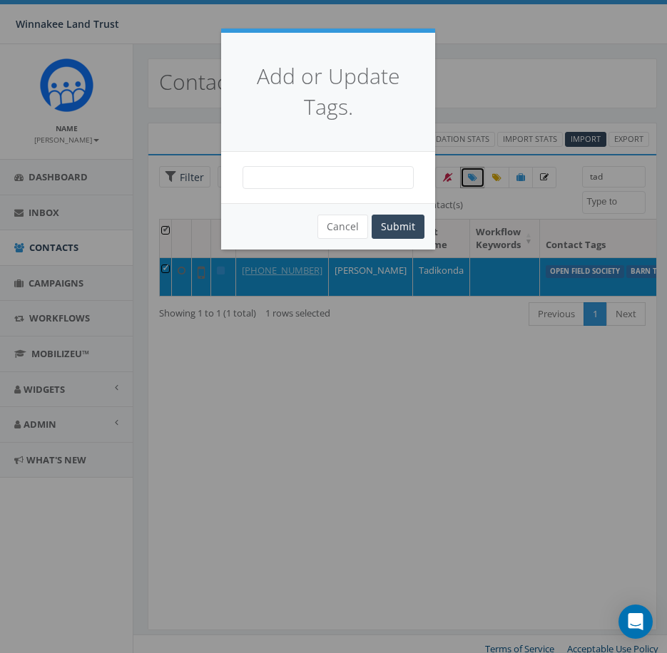
click at [374, 188] on span at bounding box center [328, 177] width 171 height 23
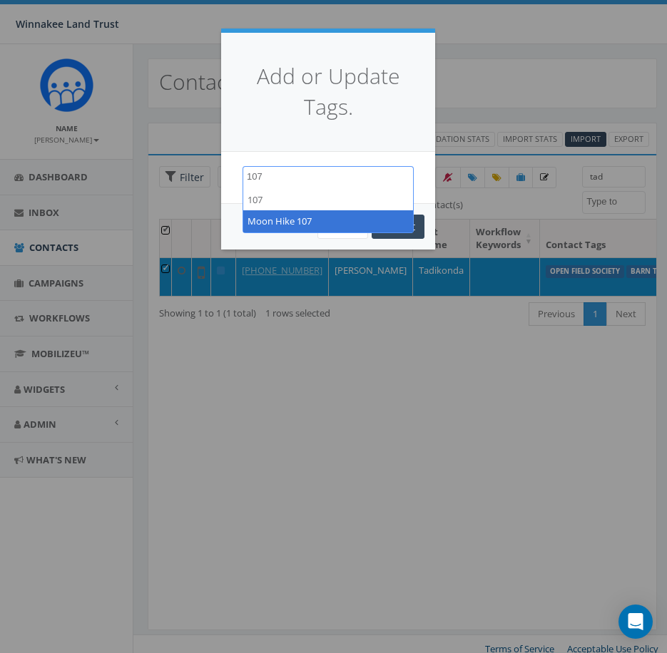
type textarea "107"
select select "Moon Hike 107"
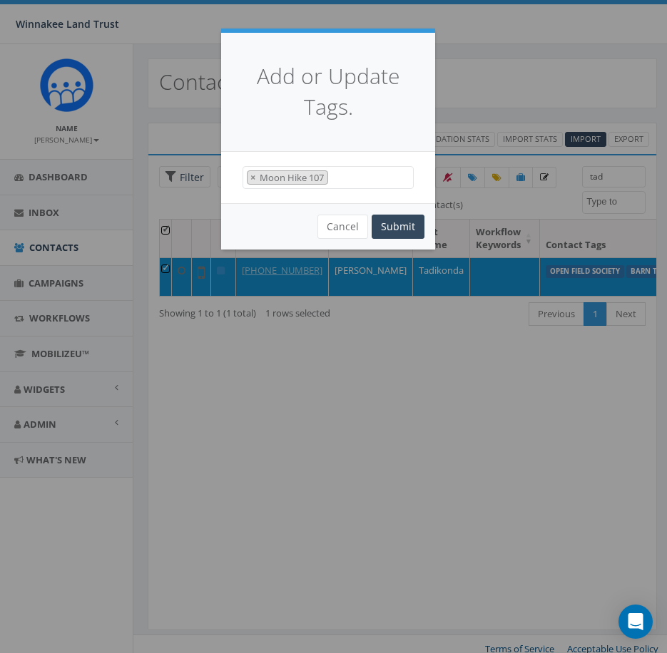
scroll to position [271, 0]
click at [399, 225] on button "Submit" at bounding box center [398, 227] width 53 height 24
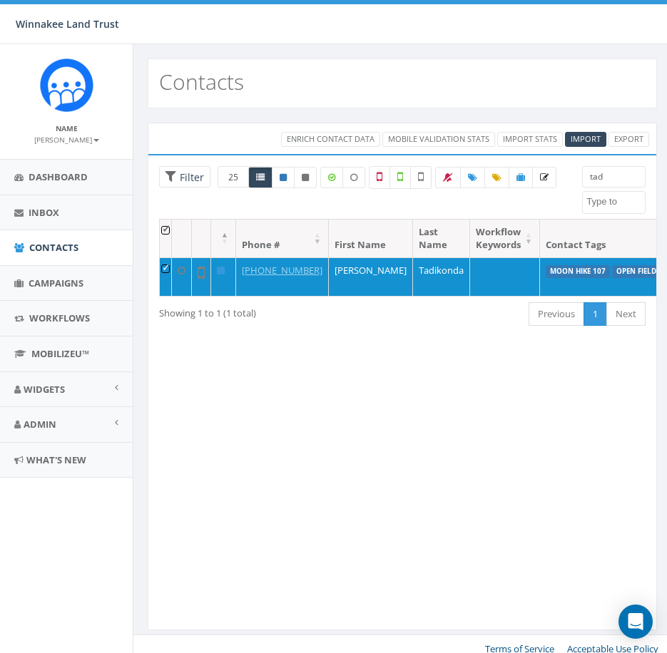
select select
drag, startPoint x: 611, startPoint y: 168, endPoint x: 581, endPoint y: 172, distance: 30.2
click at [581, 172] on div "tad [DATE] Barn Tour 25 BT Guidebook DP opt-in EOY2024 Form Give HVG ID Import …" at bounding box center [613, 190] width 85 height 48
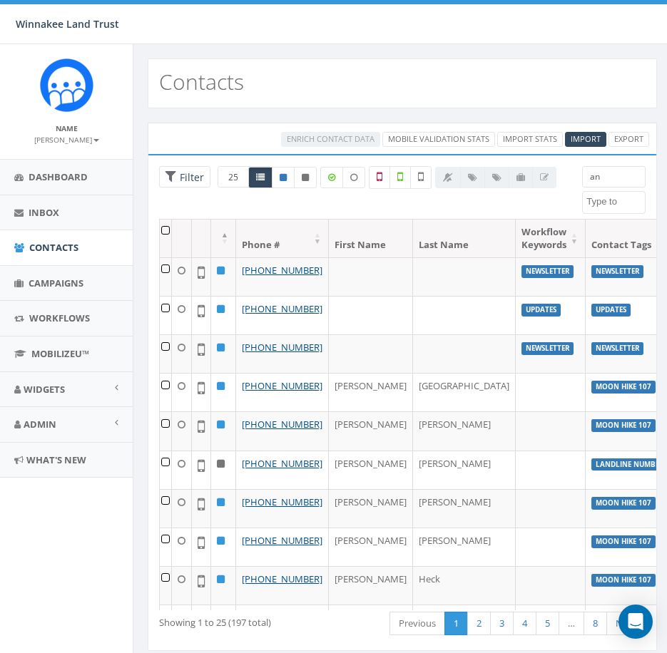
type input "a"
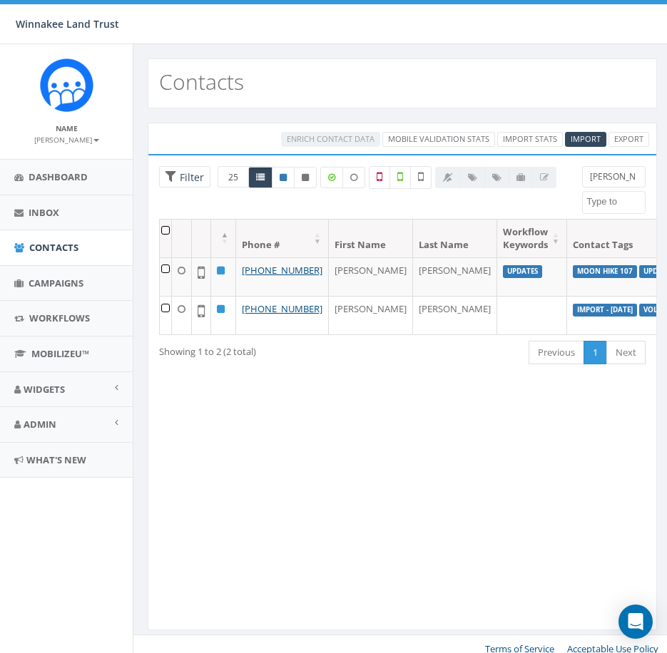
type input "[PERSON_NAME]"
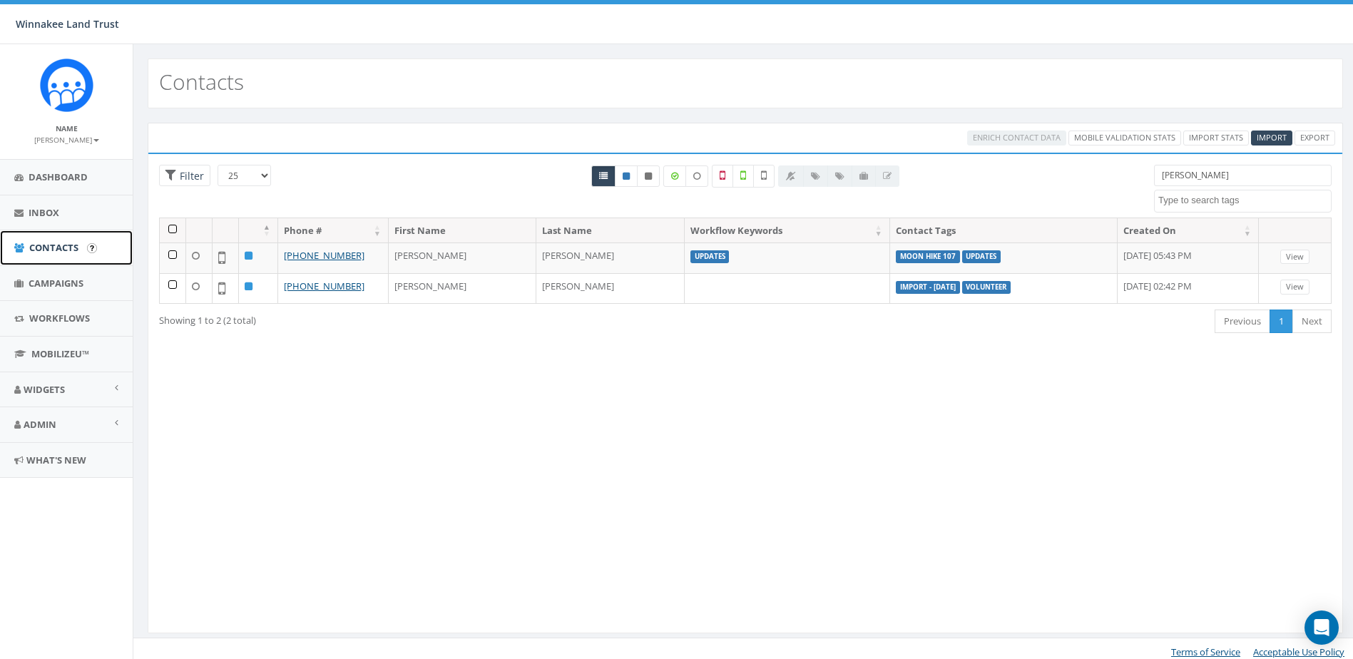
click at [54, 250] on span "Contacts" at bounding box center [53, 247] width 49 height 13
select select
drag, startPoint x: 1185, startPoint y: 176, endPoint x: 1128, endPoint y: 180, distance: 57.2
click at [1128, 180] on div "25 50 100 Filter lind 2025/07/01 Barn Tour 25 BT Guidebook DP opt-in EOY2024 Fo…" at bounding box center [745, 191] width 1194 height 53
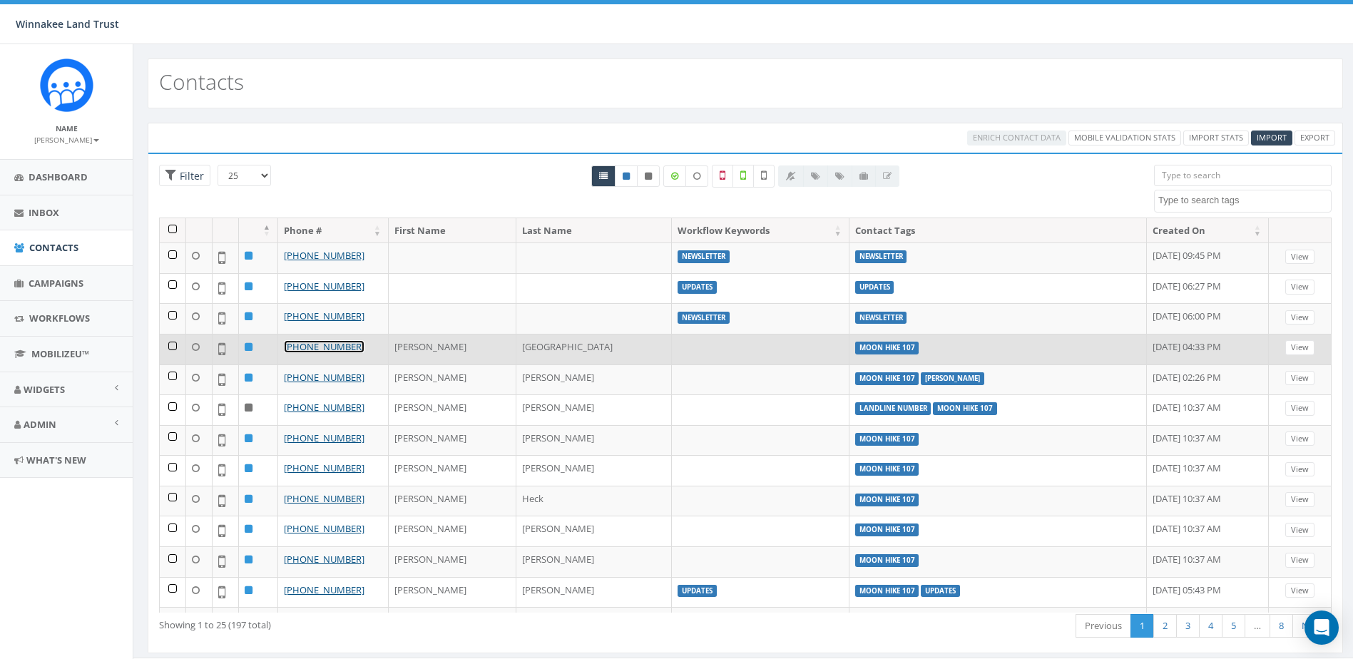
click at [336, 350] on link "[PHONE_NUMBER]" at bounding box center [324, 346] width 81 height 13
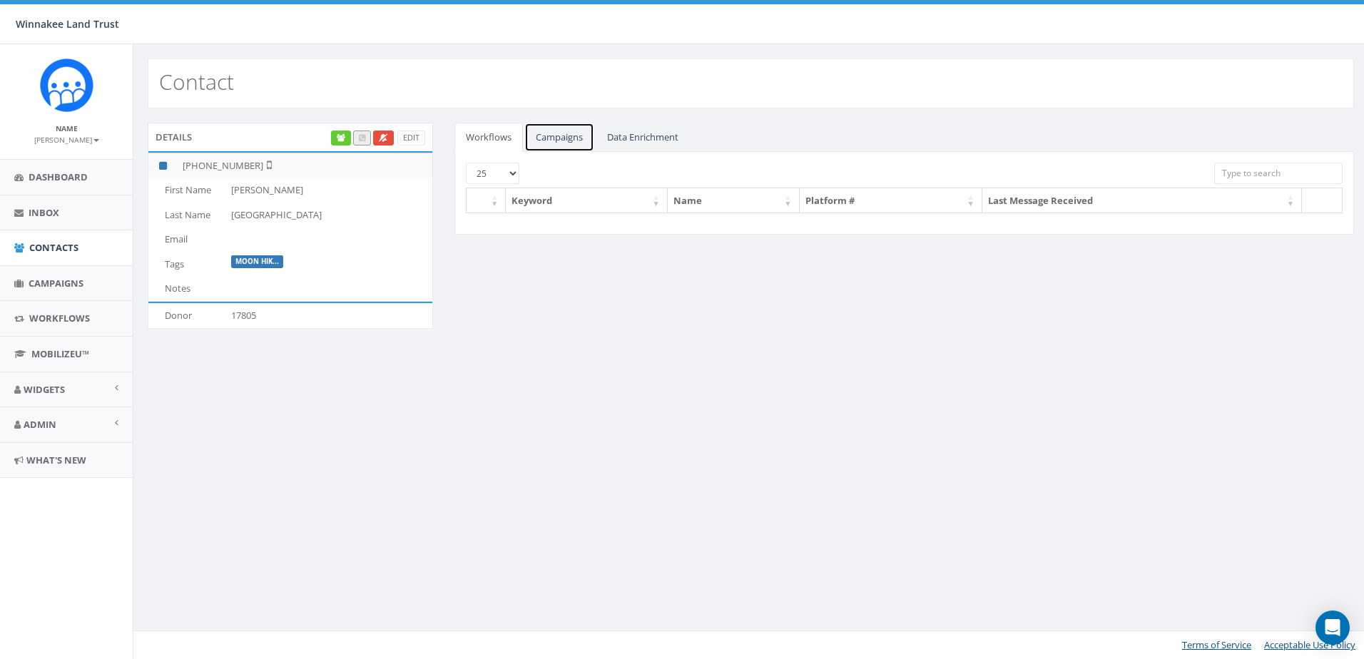
click at [548, 148] on link "Campaigns" at bounding box center [559, 137] width 70 height 29
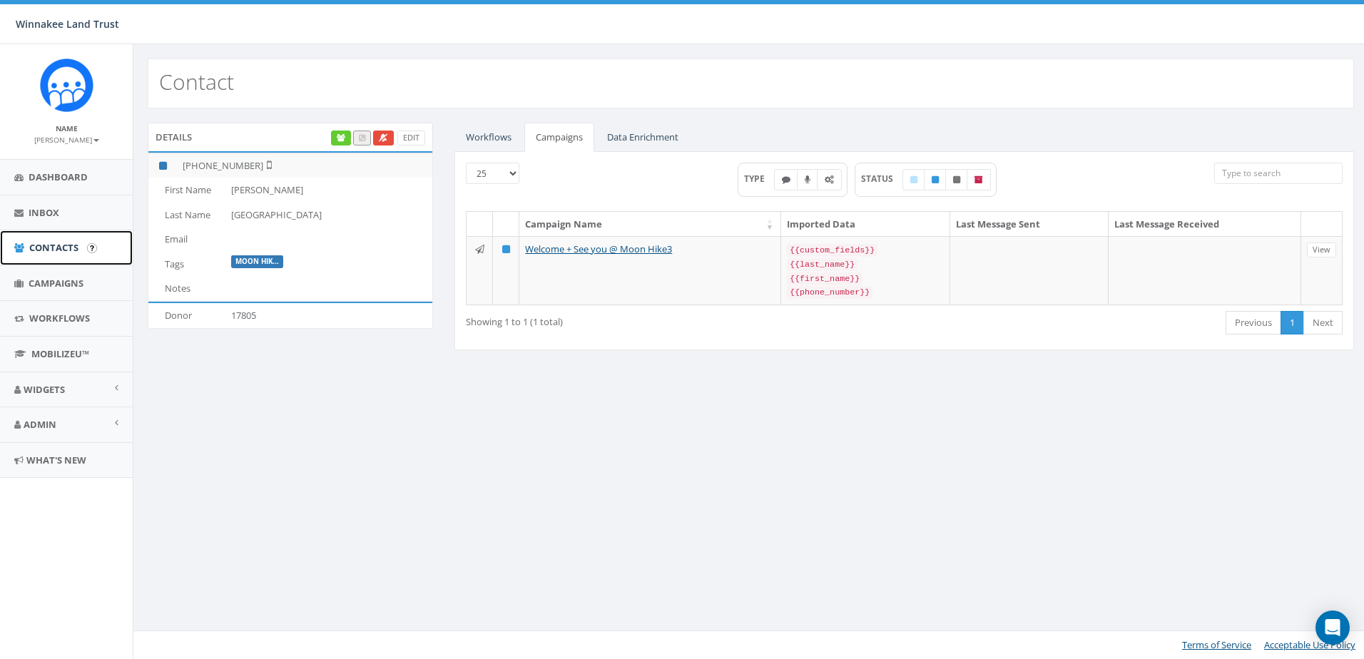
click at [39, 254] on span "Contacts" at bounding box center [53, 247] width 49 height 13
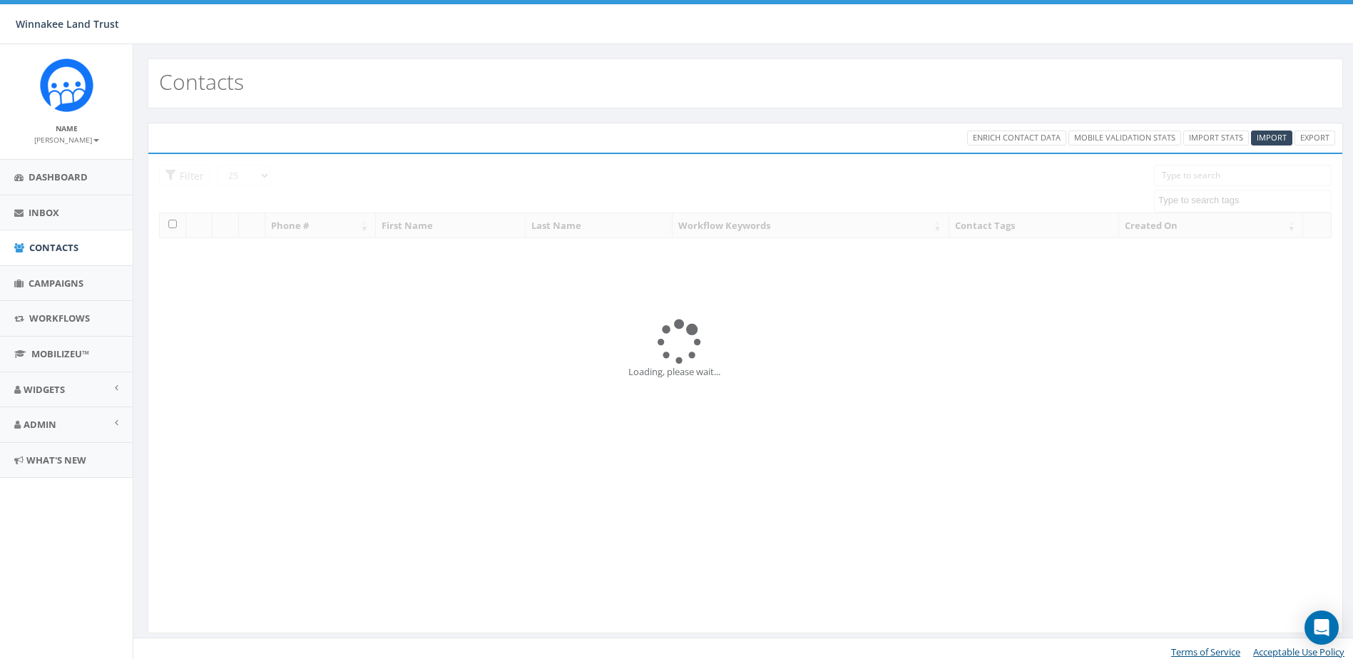
select select
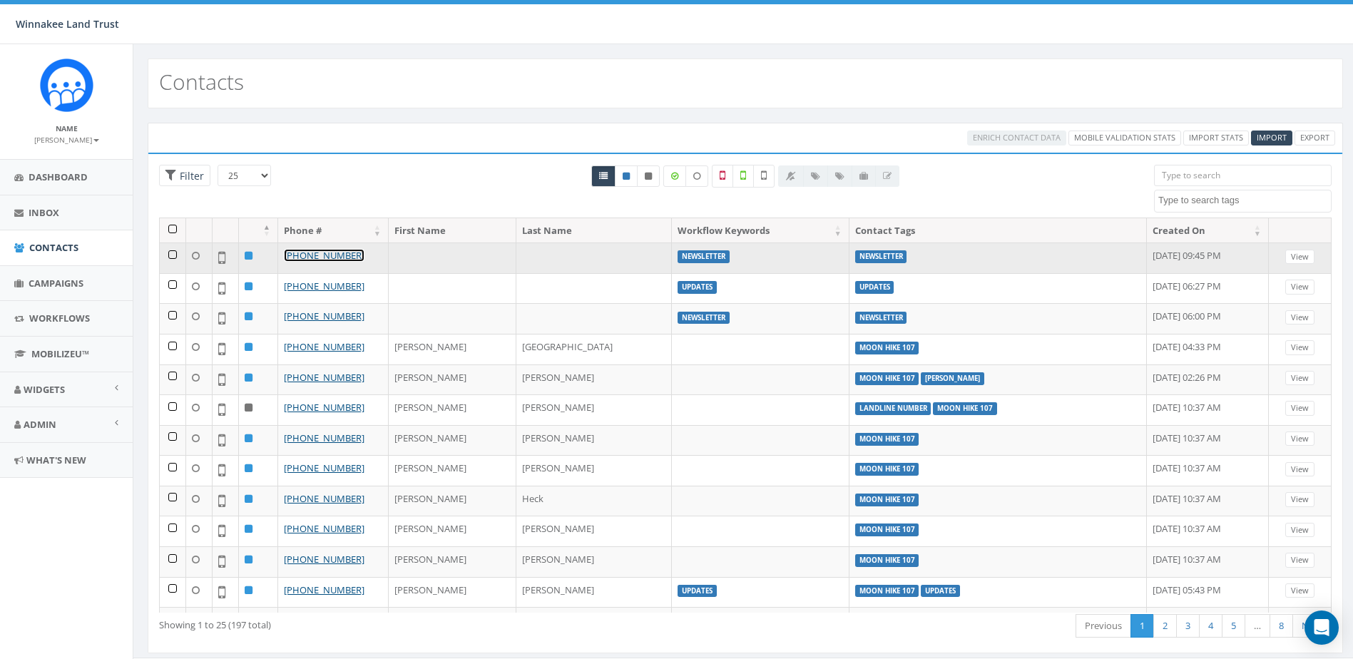
click at [317, 261] on link "[PHONE_NUMBER]" at bounding box center [324, 255] width 81 height 13
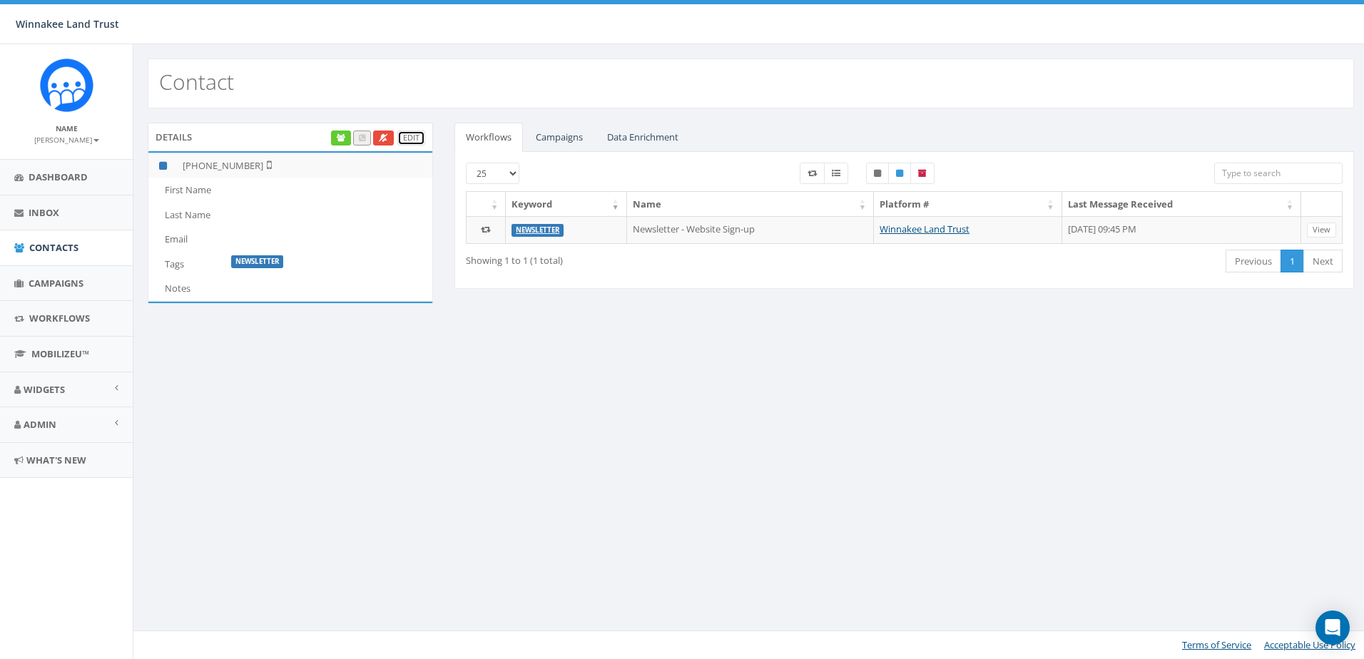
click at [418, 140] on link "Edit" at bounding box center [411, 138] width 28 height 15
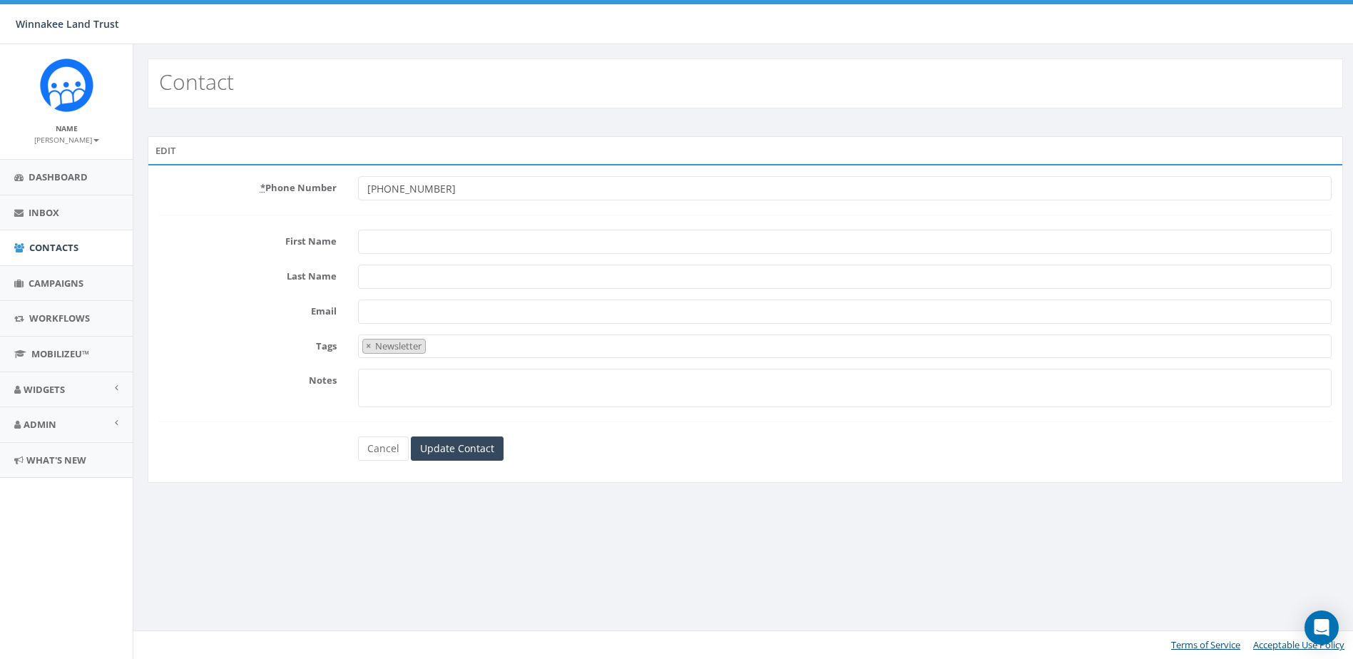
select select "Newsletter"
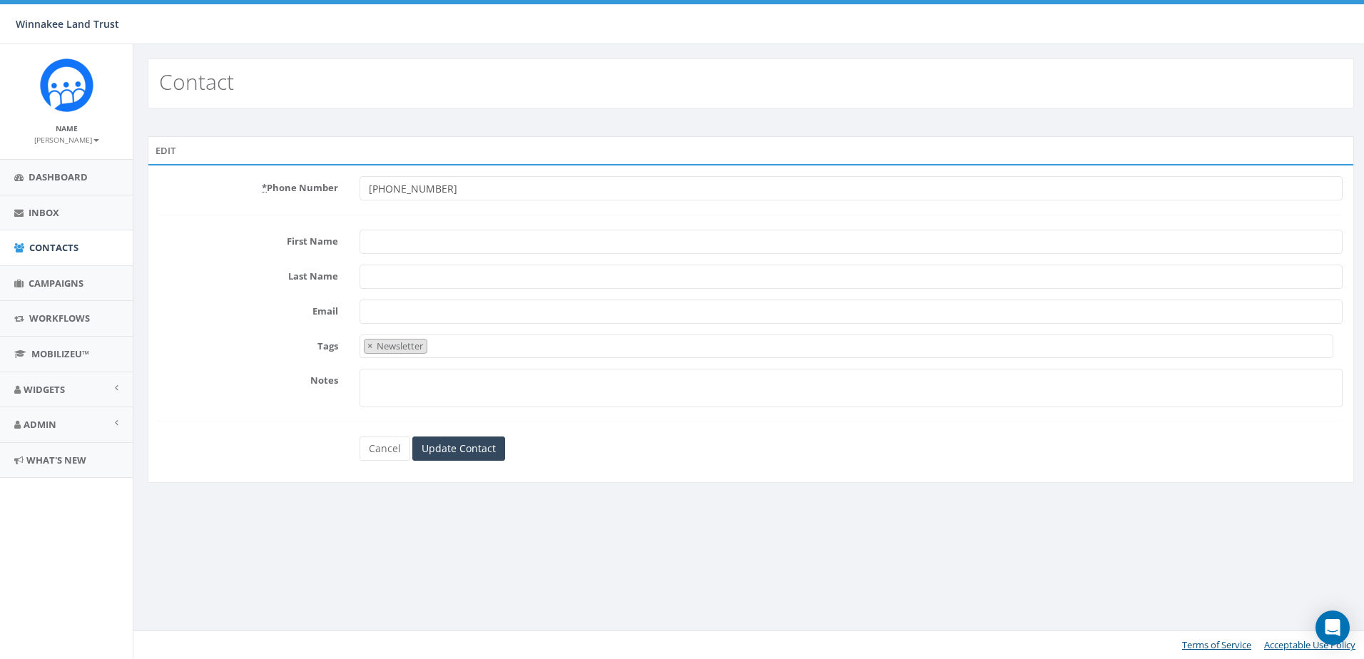
click at [387, 246] on input "First Name" at bounding box center [851, 242] width 983 height 24
paste input "Deborah Decker"
click at [410, 239] on input "Deborah Decker" at bounding box center [851, 242] width 983 height 24
type input "[PERSON_NAME]"
click at [399, 280] on input "Last Name" at bounding box center [851, 277] width 983 height 24
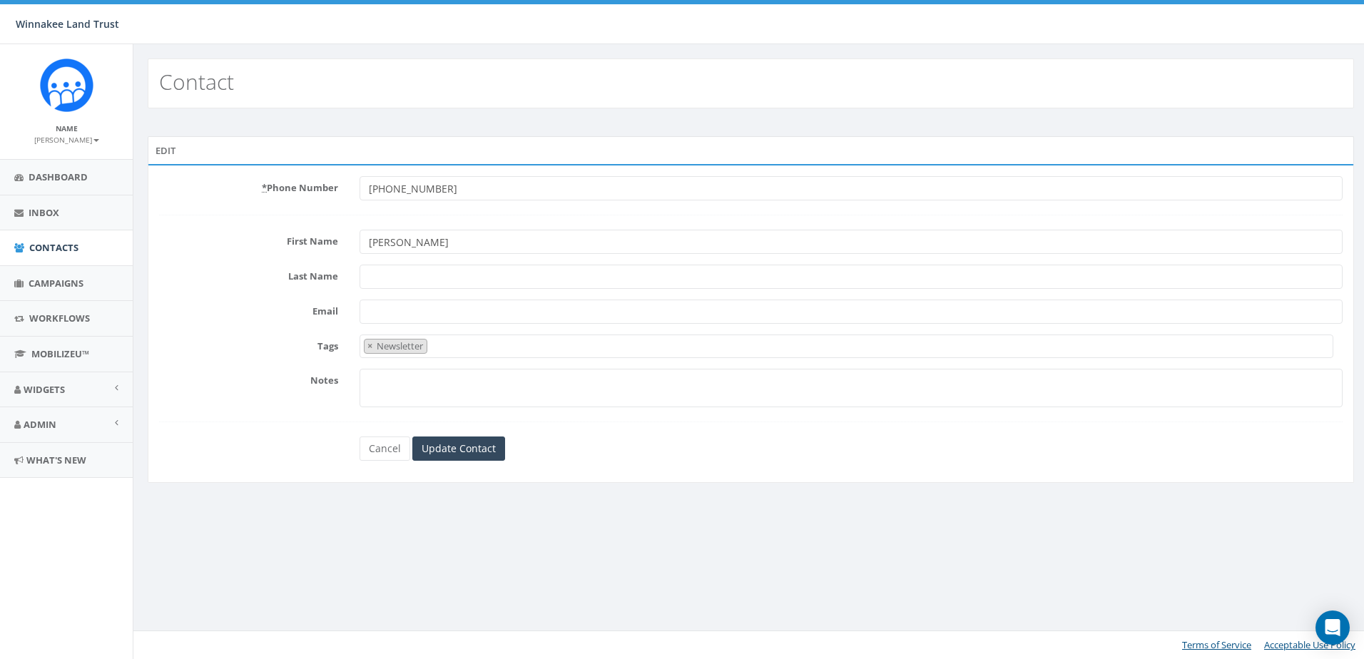
paste input "[PERSON_NAME]"
click at [367, 277] on input "[PERSON_NAME]" at bounding box center [851, 277] width 983 height 24
type input "[PERSON_NAME]"
click at [457, 442] on input "Update Contact" at bounding box center [458, 449] width 93 height 24
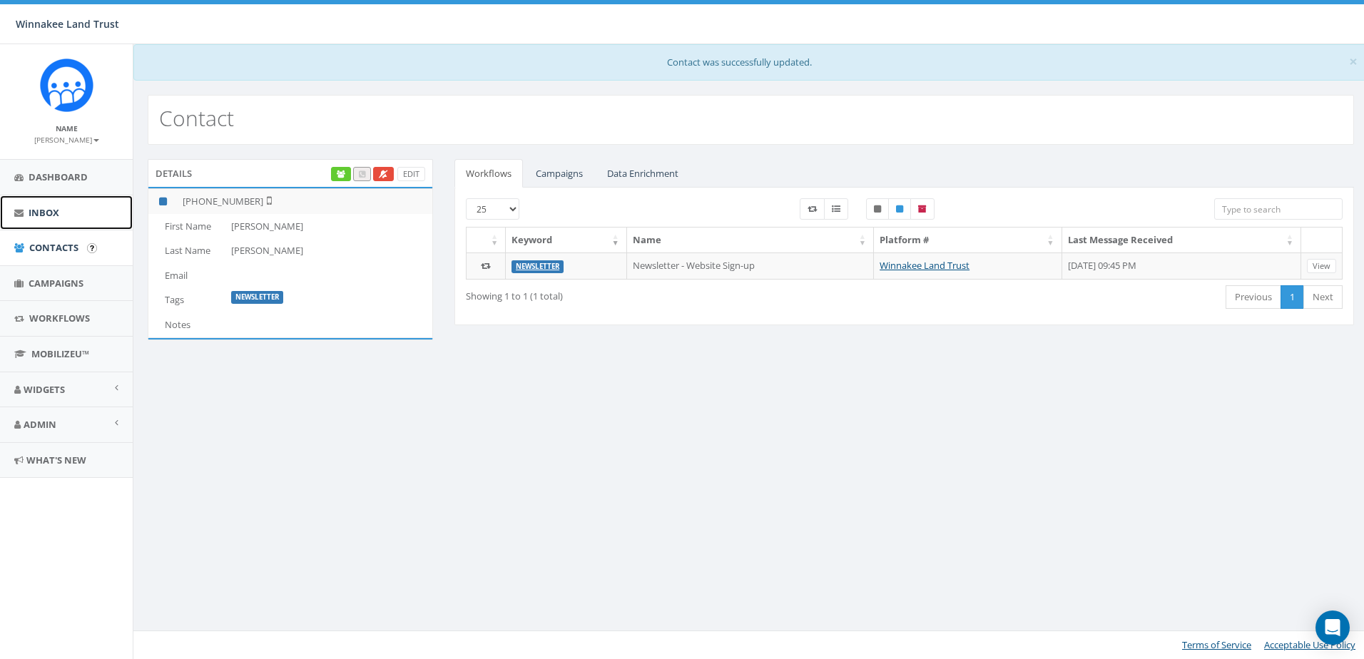
click at [51, 227] on link "Inbox" at bounding box center [66, 212] width 133 height 35
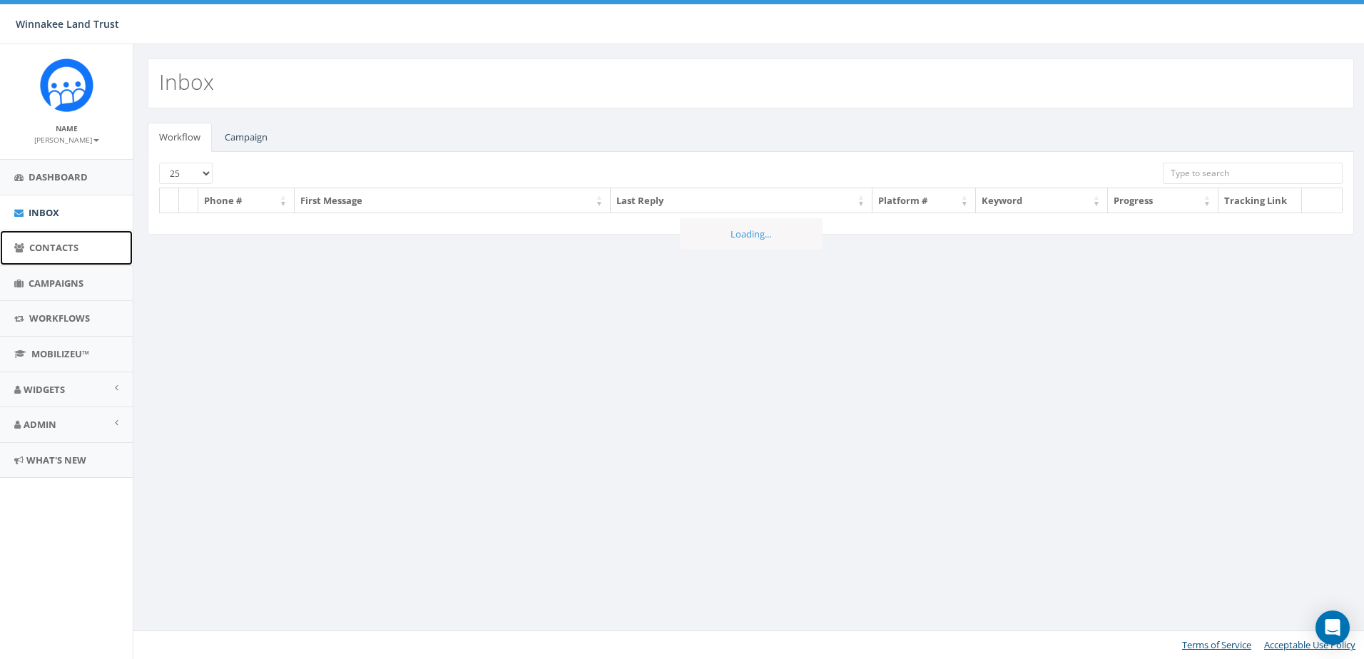
click at [49, 247] on span "Contacts" at bounding box center [53, 247] width 49 height 13
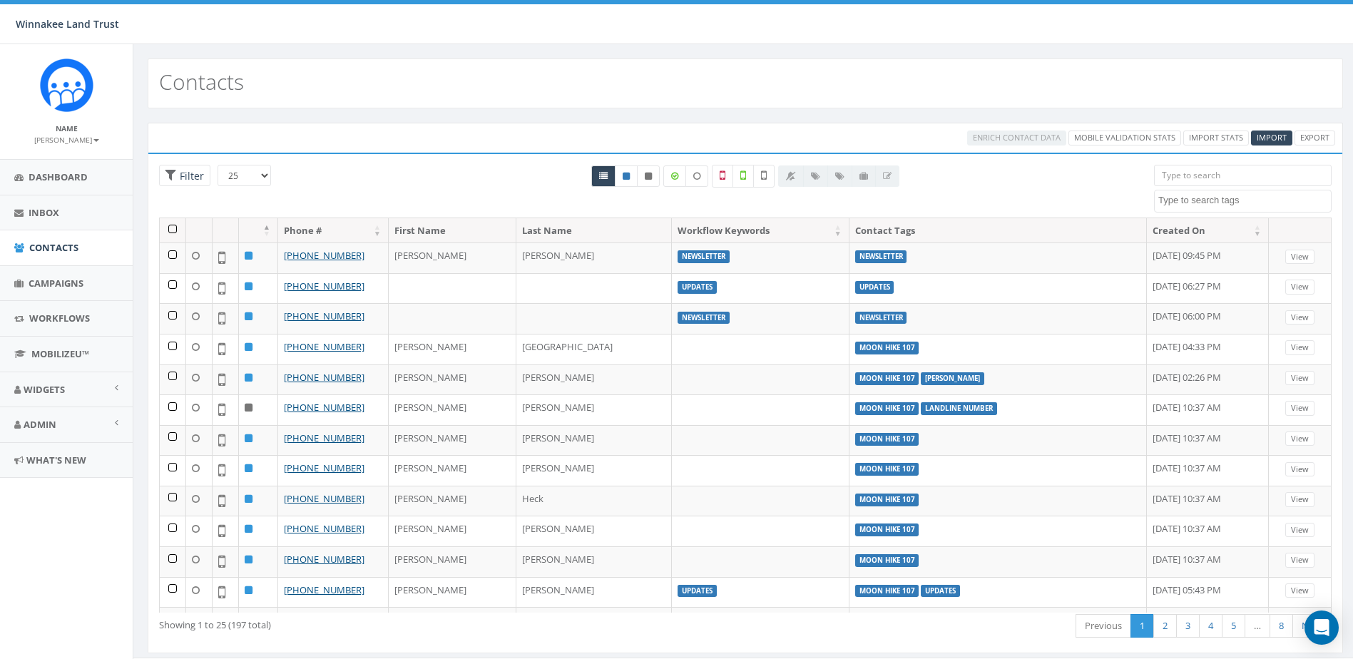
select select
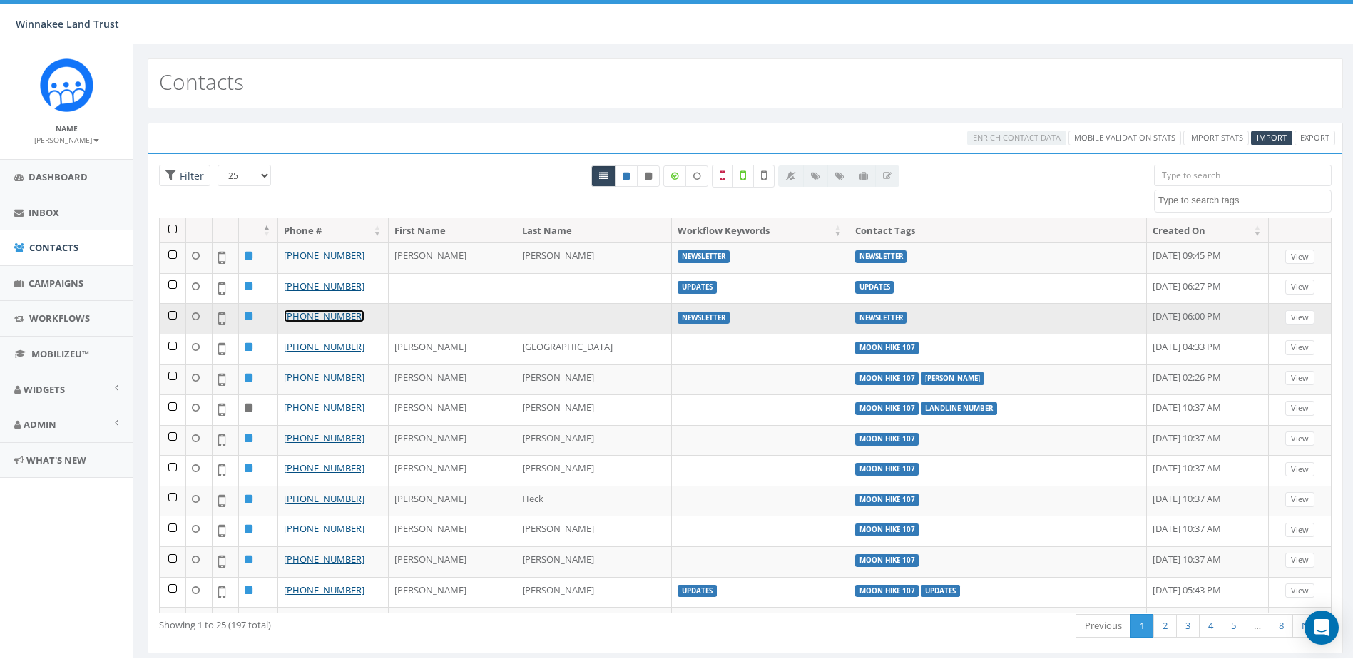
click at [337, 316] on link "[PHONE_NUMBER]" at bounding box center [324, 316] width 81 height 13
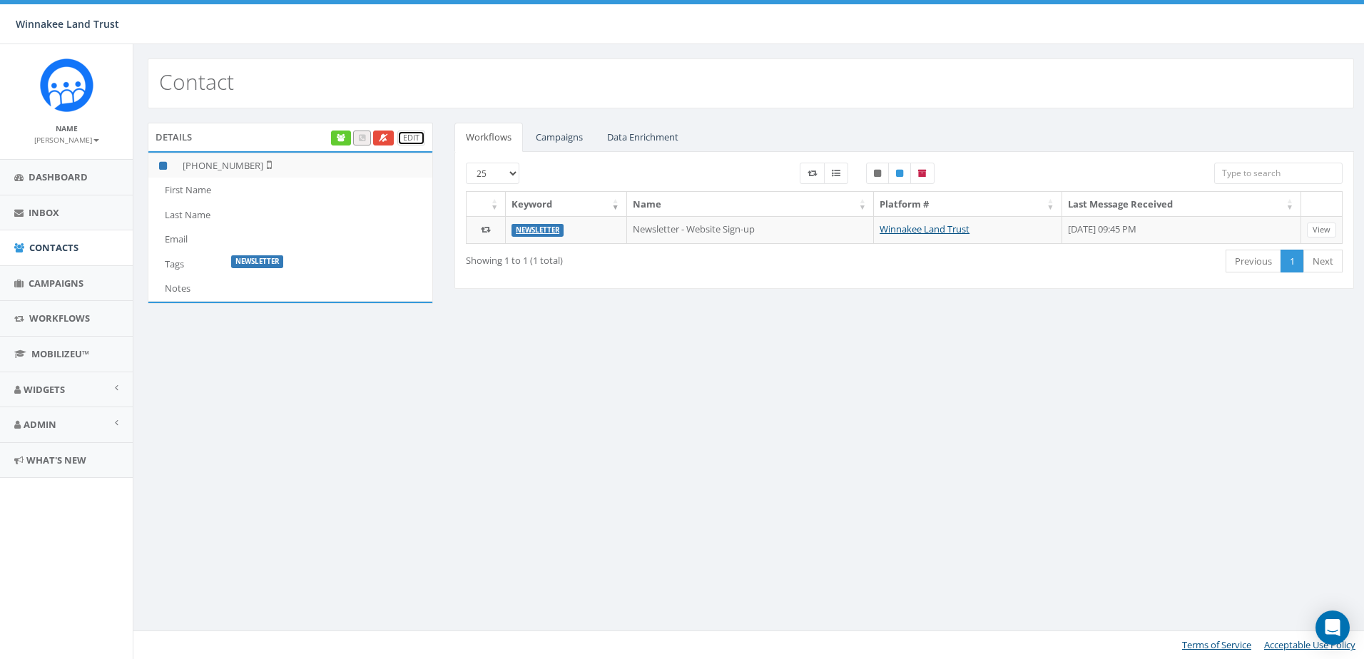
click at [414, 141] on link "Edit" at bounding box center [411, 138] width 28 height 15
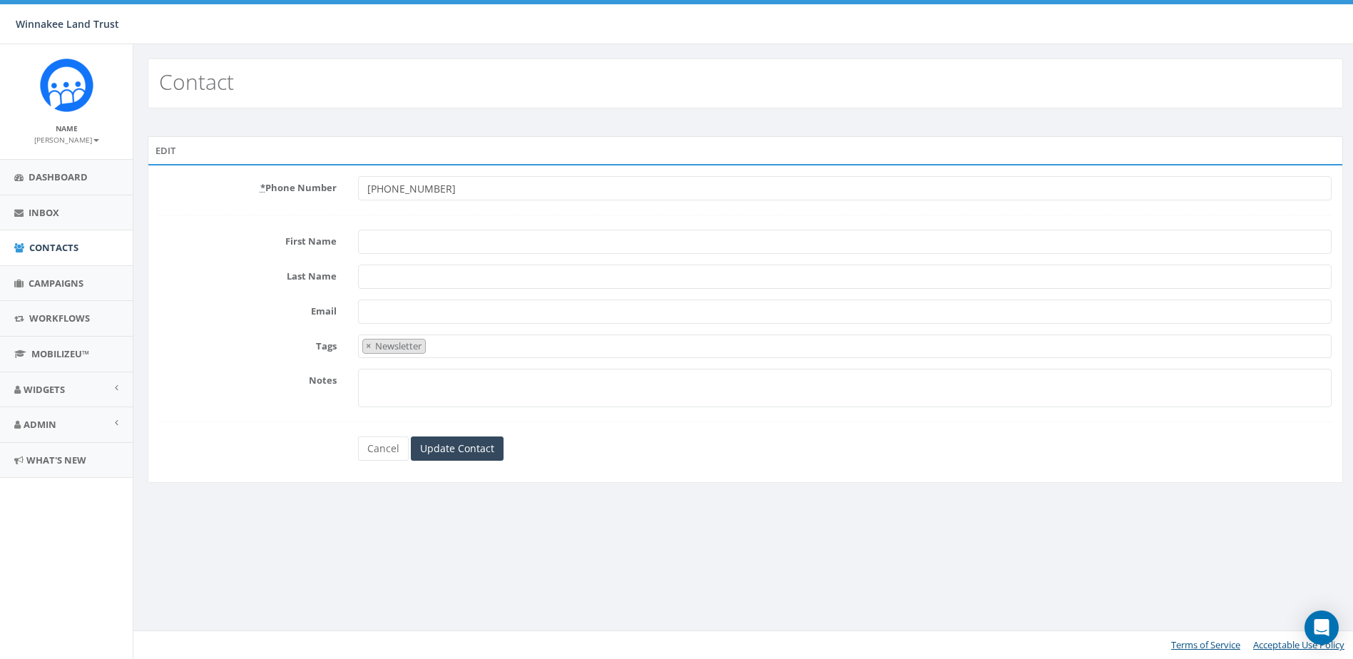
select select "Newsletter"
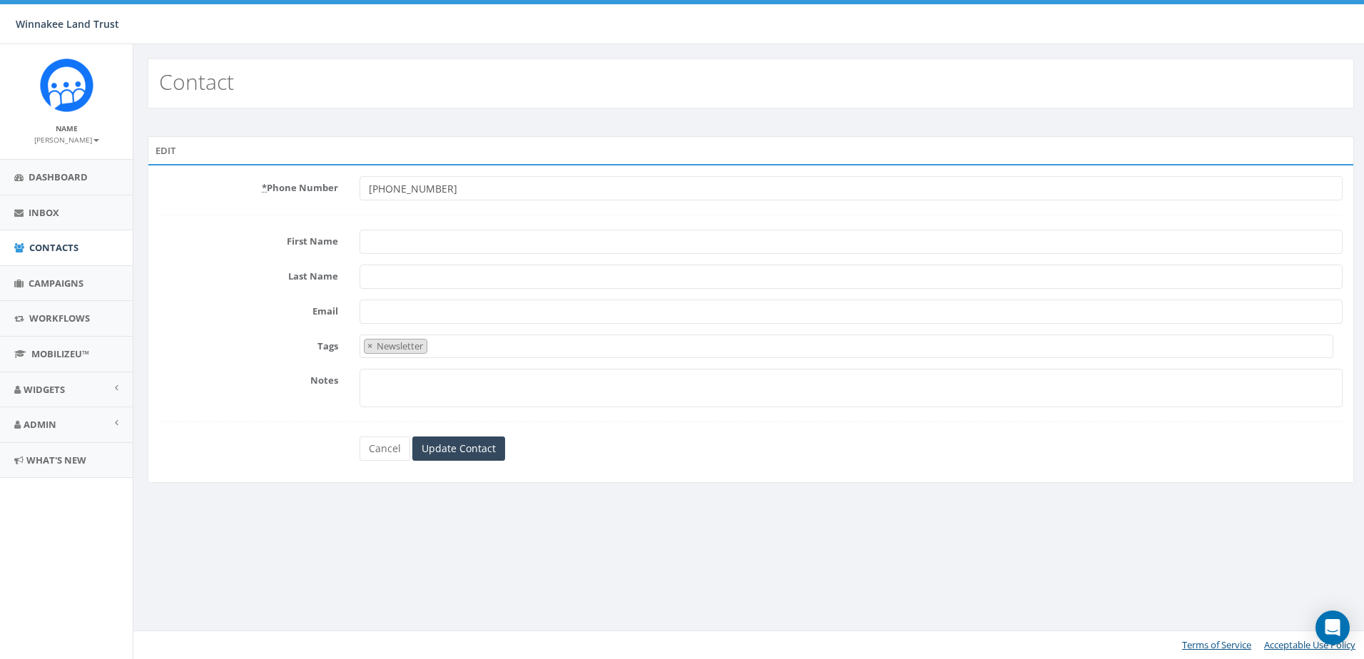
click at [412, 241] on input "First Name" at bounding box center [851, 242] width 983 height 24
paste input "[PERSON_NAME]"
drag, startPoint x: 394, startPoint y: 241, endPoint x: 487, endPoint y: 243, distance: 92.0
click at [487, 243] on input "[PERSON_NAME]" at bounding box center [851, 242] width 983 height 24
type input "[PERSON_NAME]"
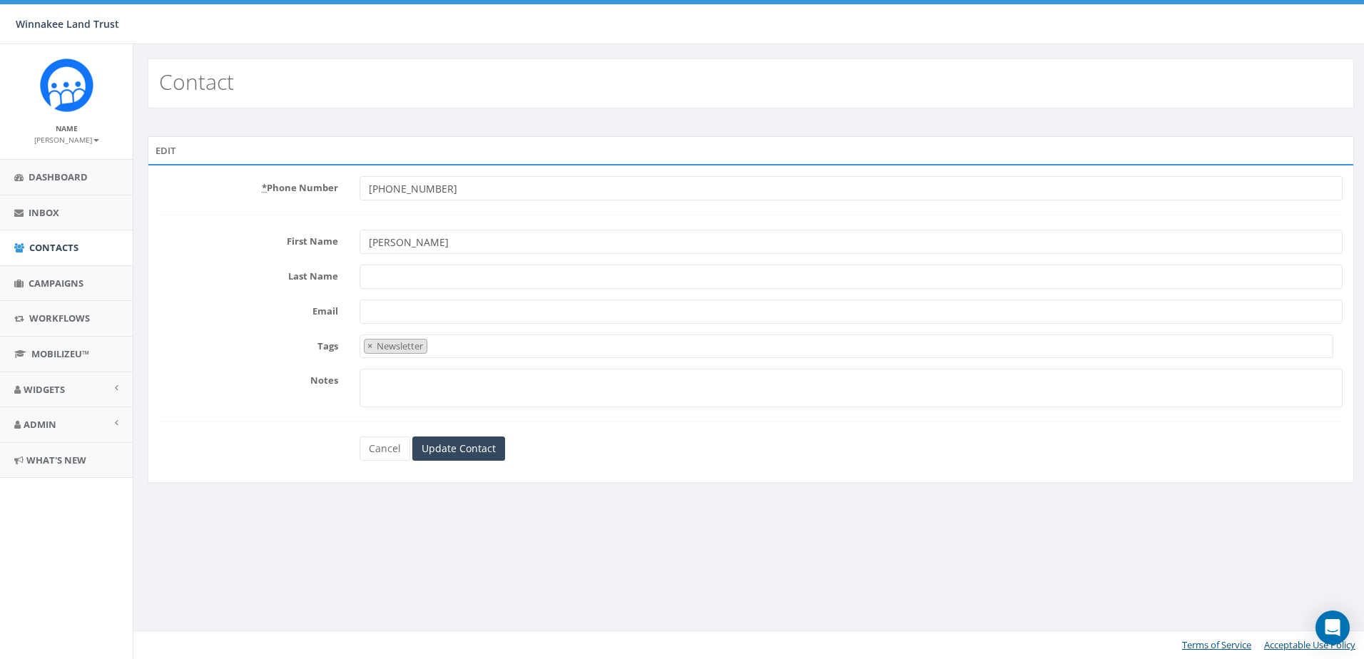
click at [464, 270] on input "Last Name" at bounding box center [851, 277] width 983 height 24
paste input "Marks"
type input "Marks"
click at [458, 447] on input "Update Contact" at bounding box center [458, 449] width 93 height 24
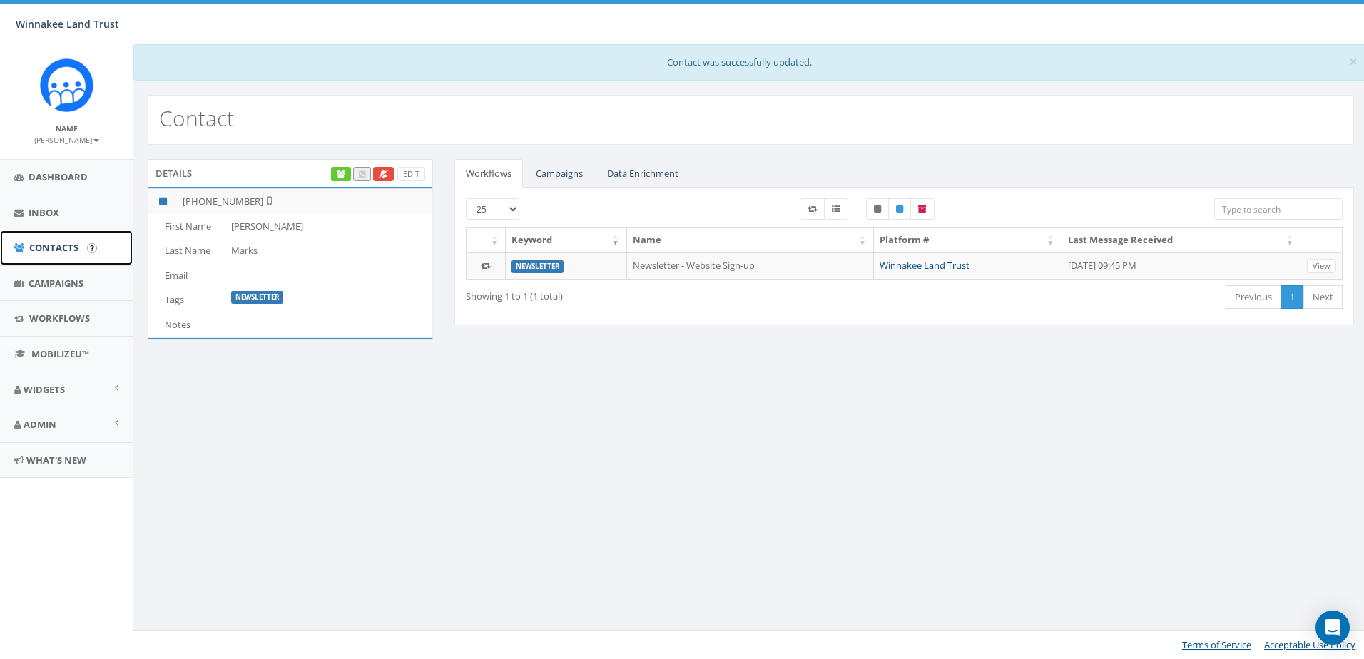
click at [54, 244] on span "Contacts" at bounding box center [53, 247] width 49 height 13
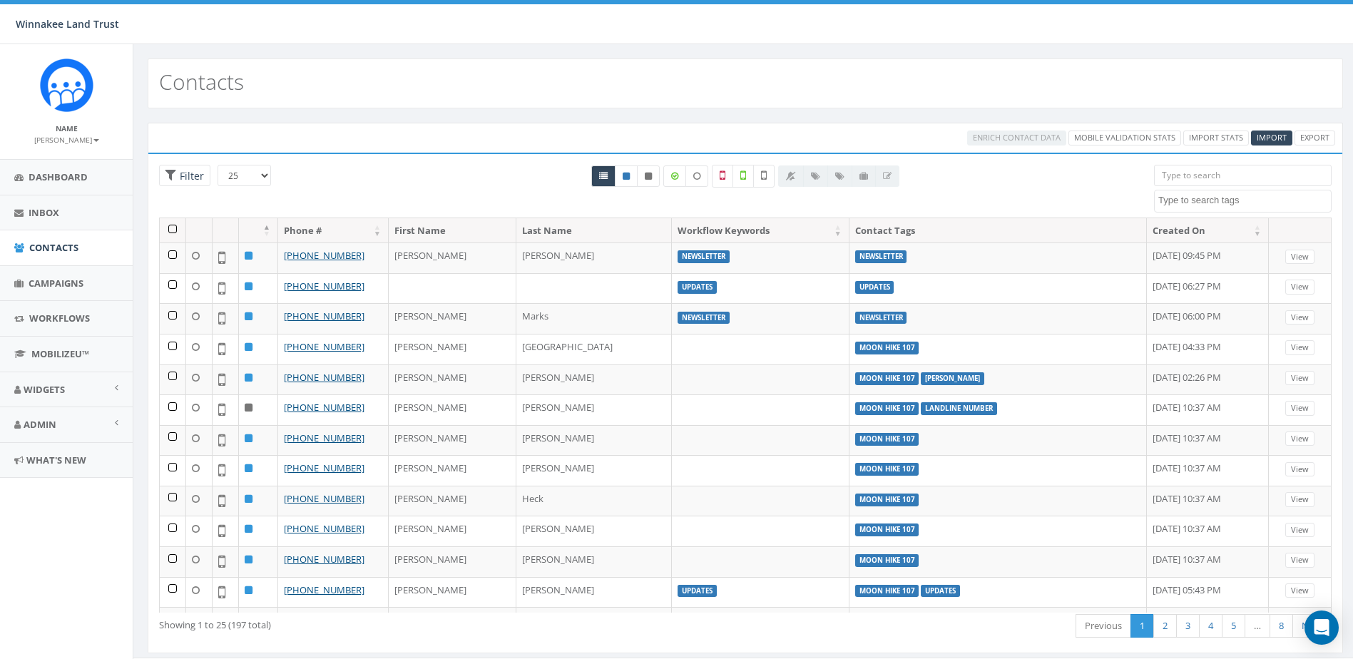
select select
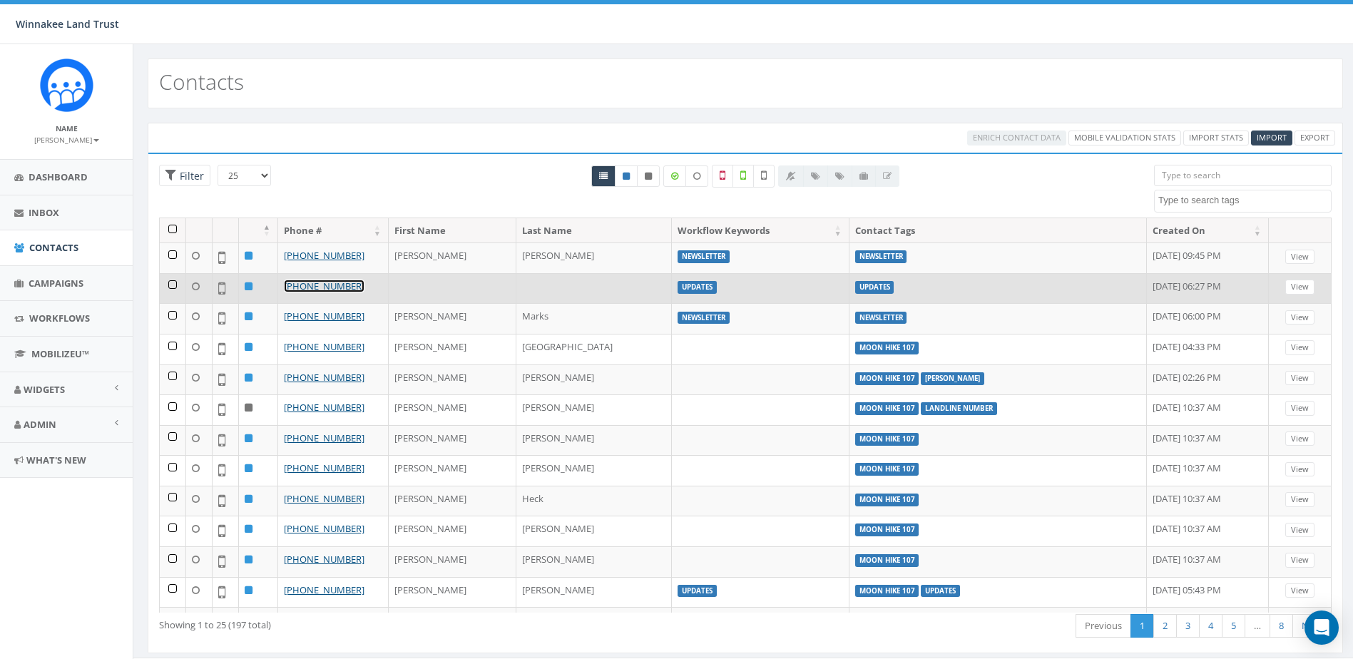
click at [310, 287] on link "+1 845-392-4699" at bounding box center [324, 286] width 81 height 13
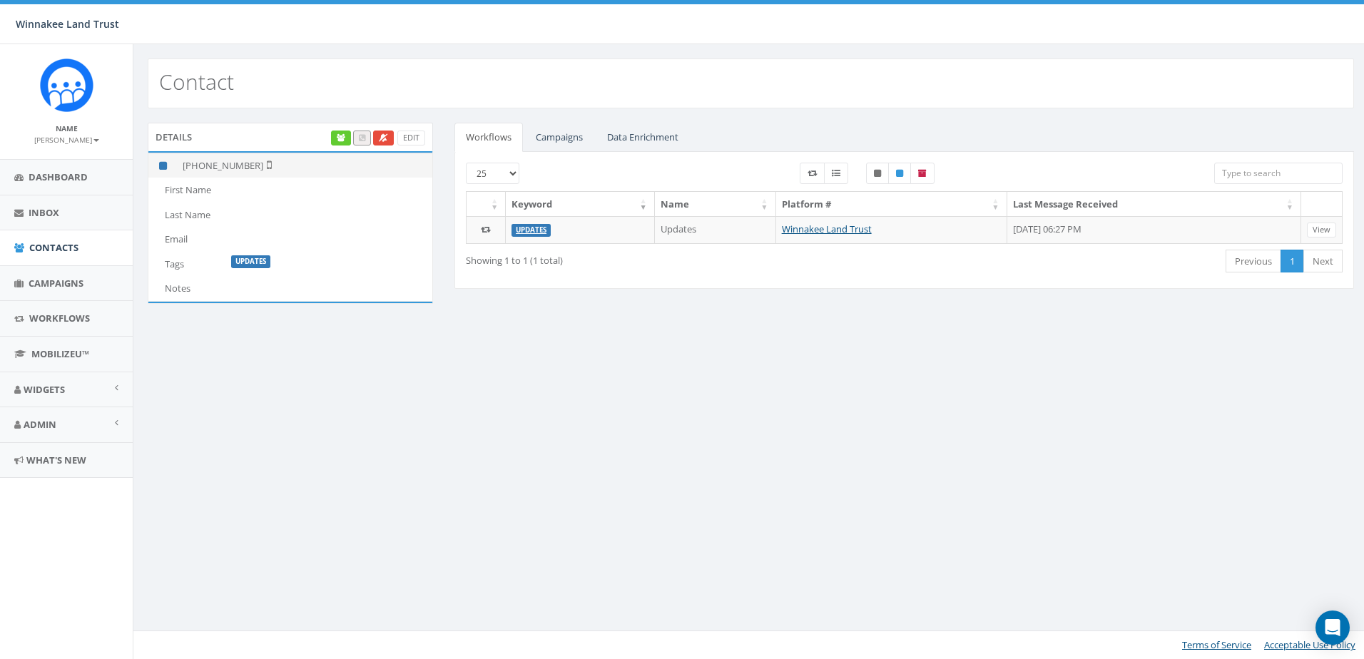
drag, startPoint x: 254, startPoint y: 165, endPoint x: 195, endPoint y: 173, distance: 59.1
click at [195, 173] on td "+1 845-392-4699" at bounding box center [304, 165] width 255 height 25
click at [419, 139] on link "Edit" at bounding box center [411, 138] width 28 height 15
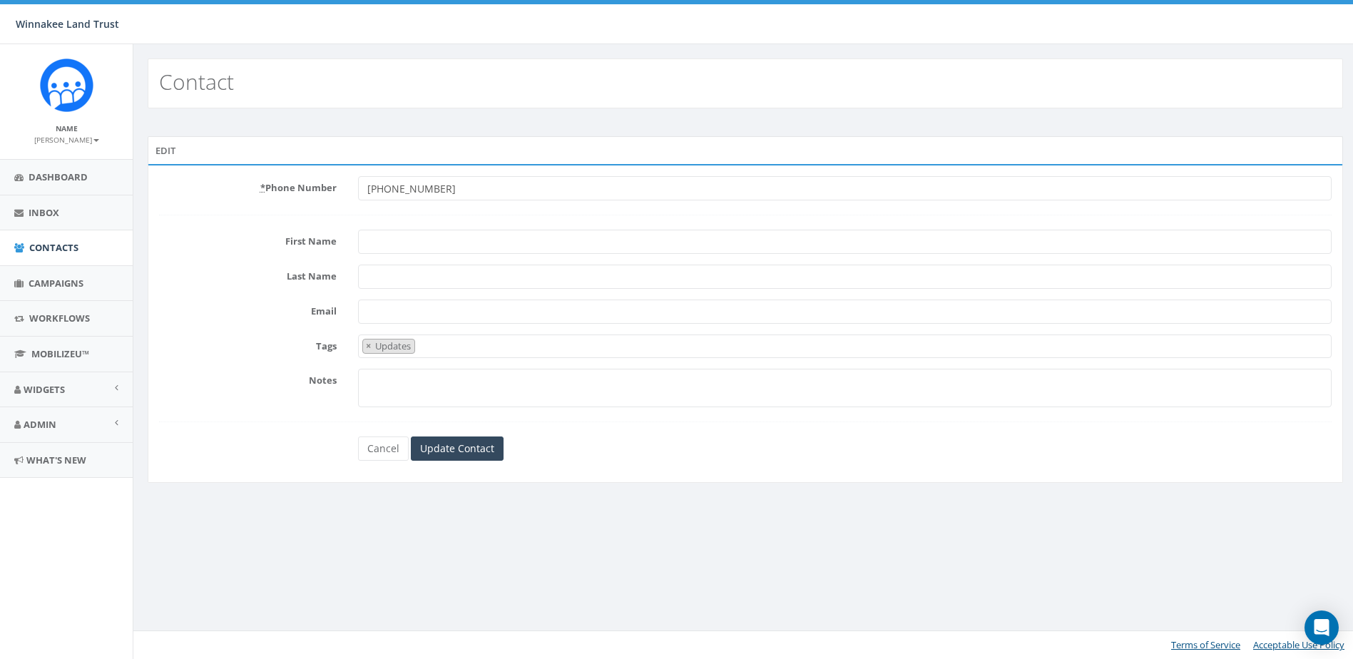
select select "Updates"
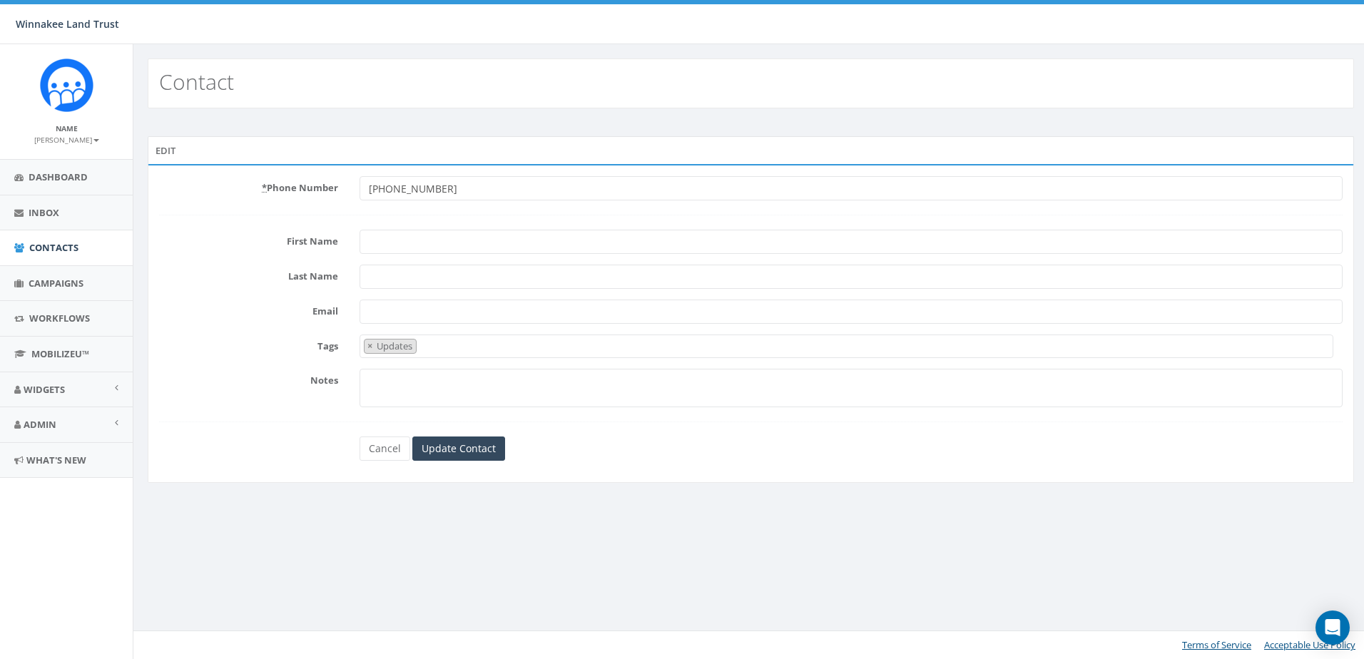
click at [394, 245] on input "First Name" at bounding box center [851, 242] width 983 height 24
paste input "Kliphon David"
drag, startPoint x: 406, startPoint y: 242, endPoint x: 328, endPoint y: 242, distance: 77.8
click at [328, 242] on div "First Name Kliphon David" at bounding box center [750, 242] width 1205 height 24
type input "[PERSON_NAME]"
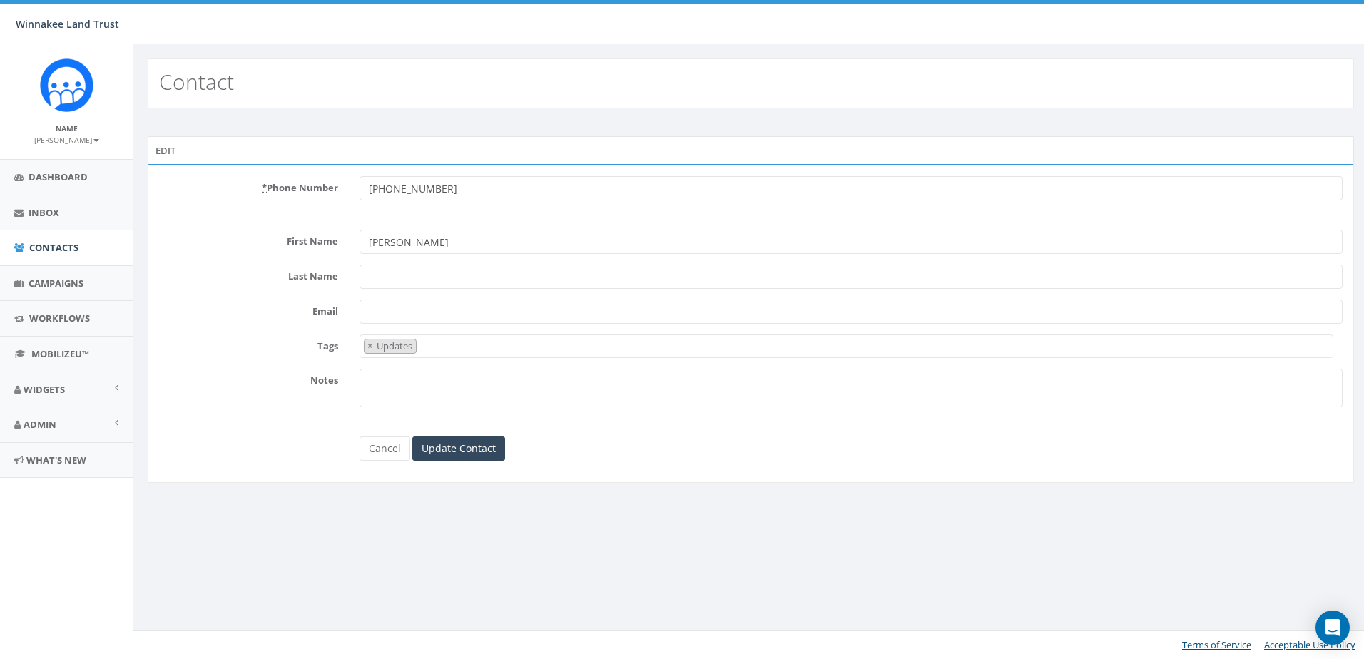
click at [375, 276] on input "Last Name" at bounding box center [851, 277] width 983 height 24
paste input "Kliphon"
type input "Kliphon"
click at [452, 354] on span "× Updates" at bounding box center [847, 347] width 974 height 24
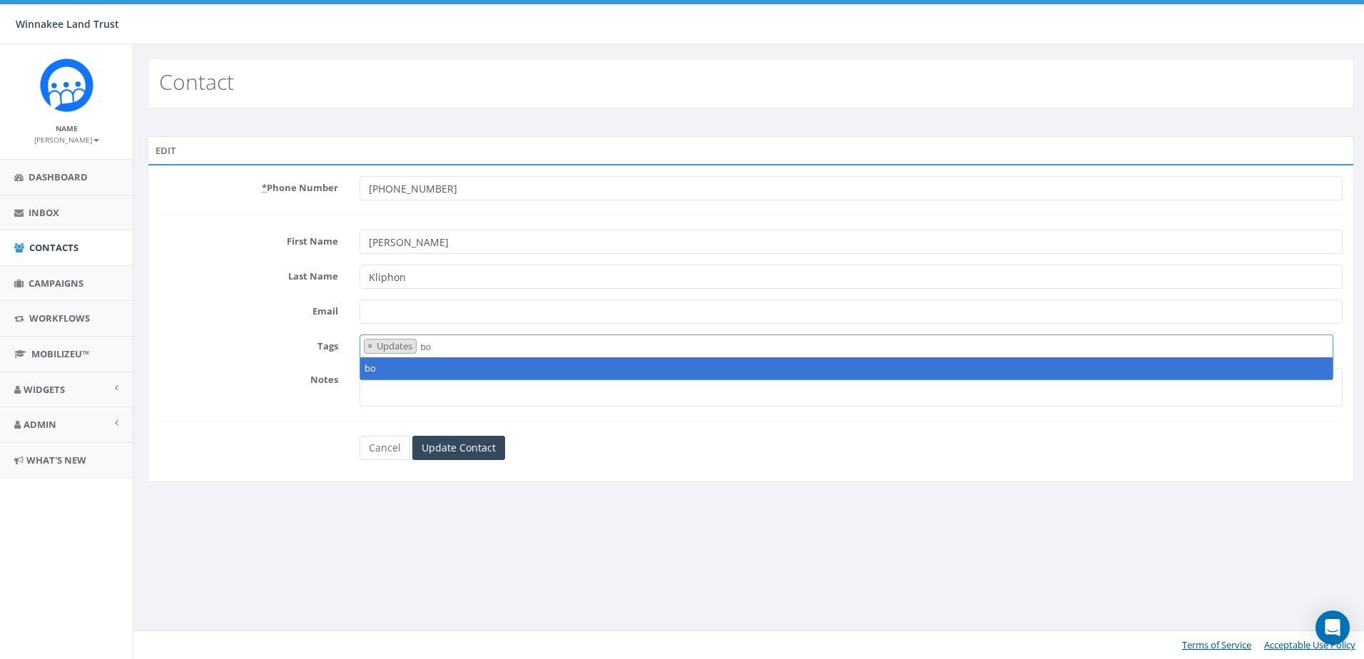
type textarea "b"
type textarea "Board Member"
type textarea "M"
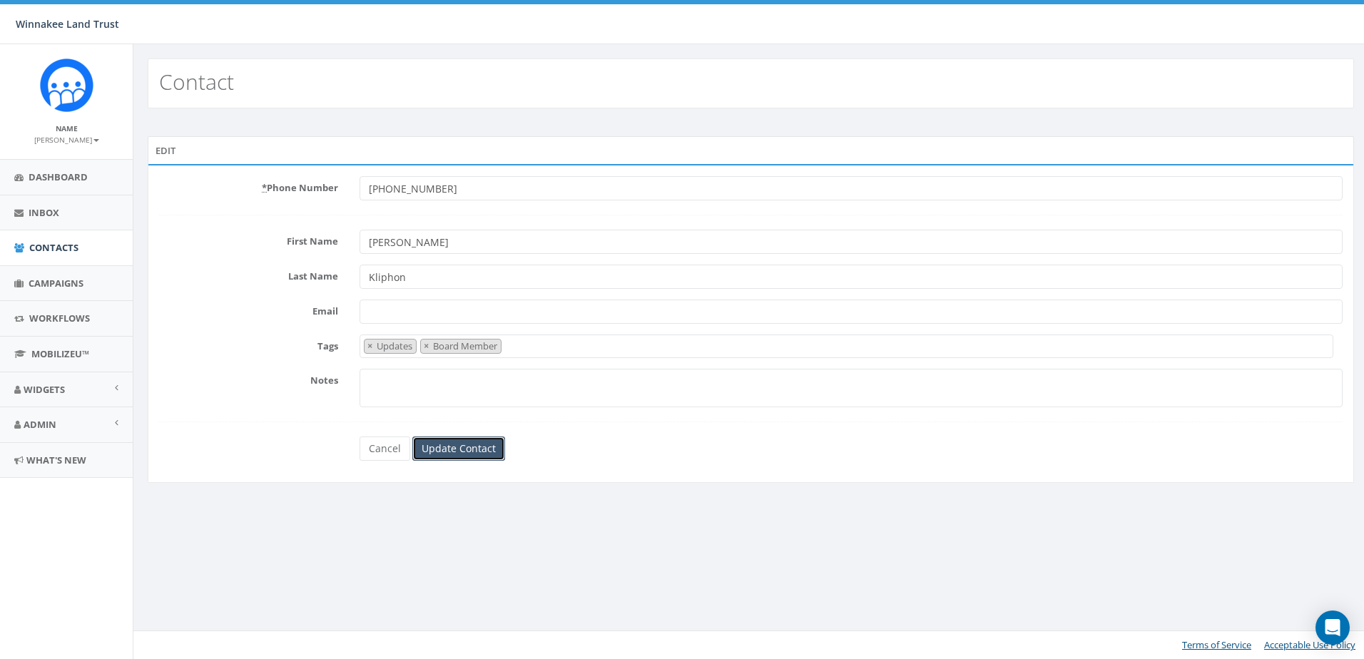
click at [445, 449] on input "Update Contact" at bounding box center [458, 449] width 93 height 24
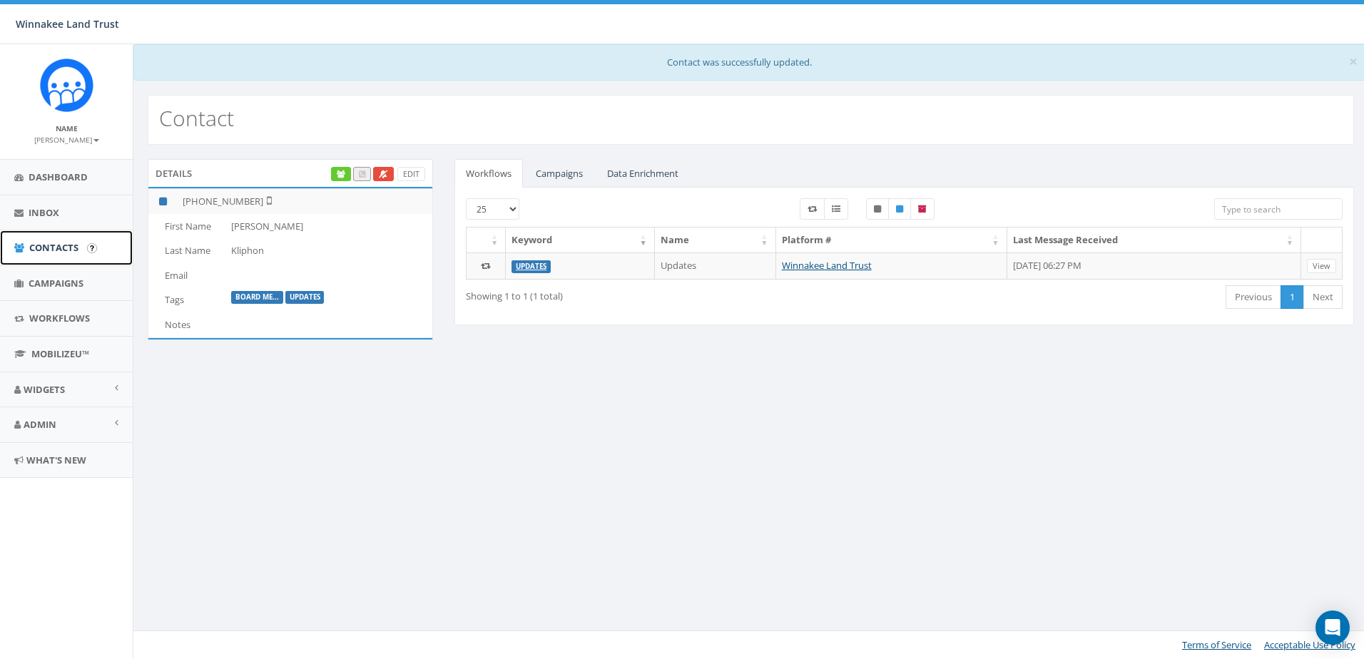
click at [56, 248] on span "Contacts" at bounding box center [53, 247] width 49 height 13
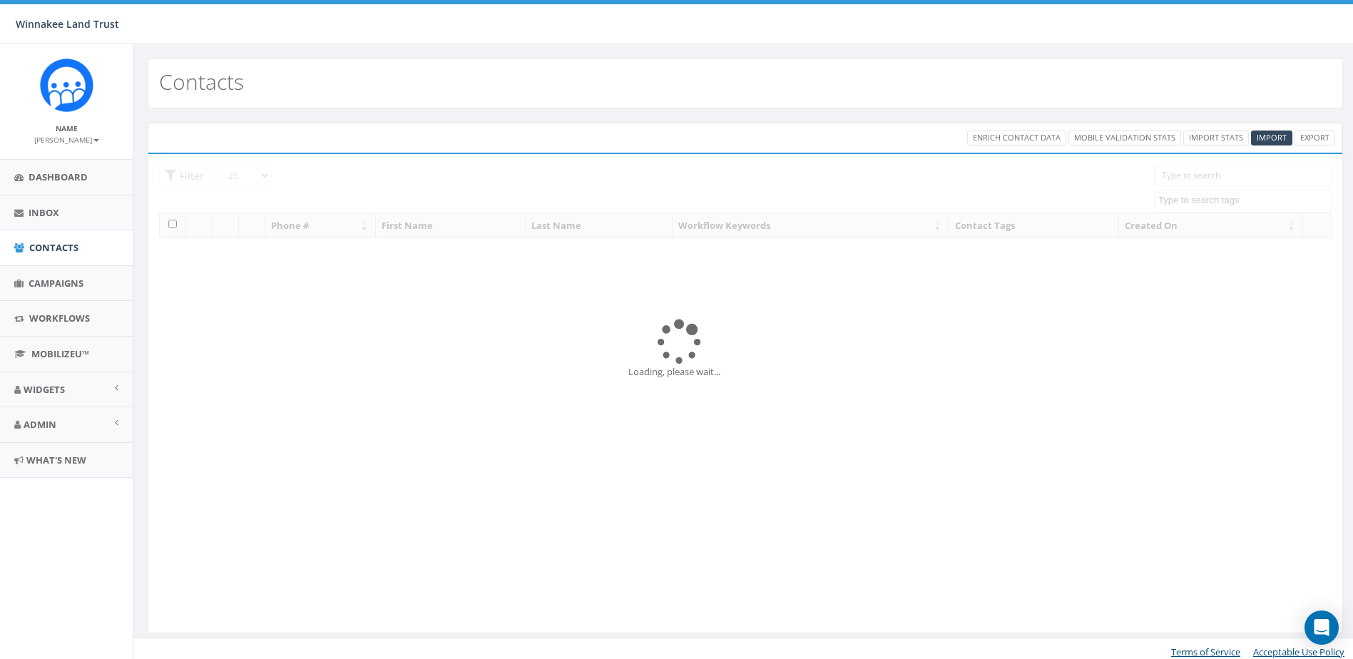
select select
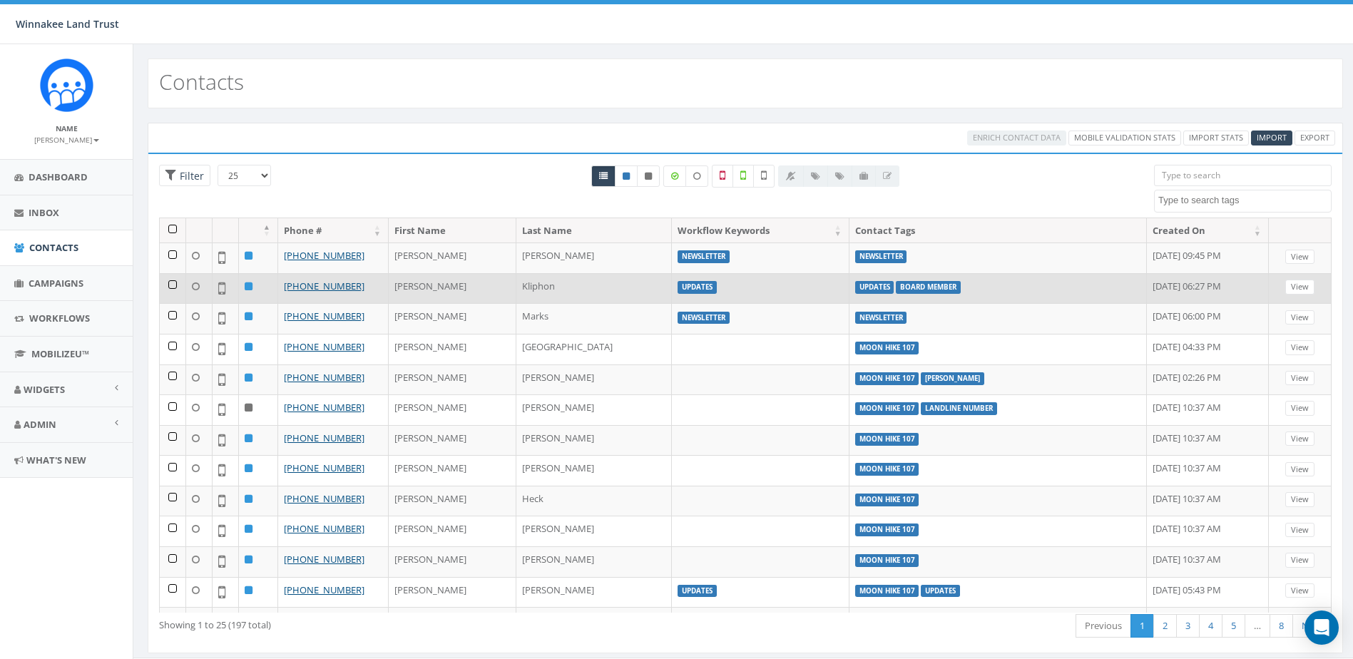
click at [175, 287] on td at bounding box center [173, 288] width 26 height 31
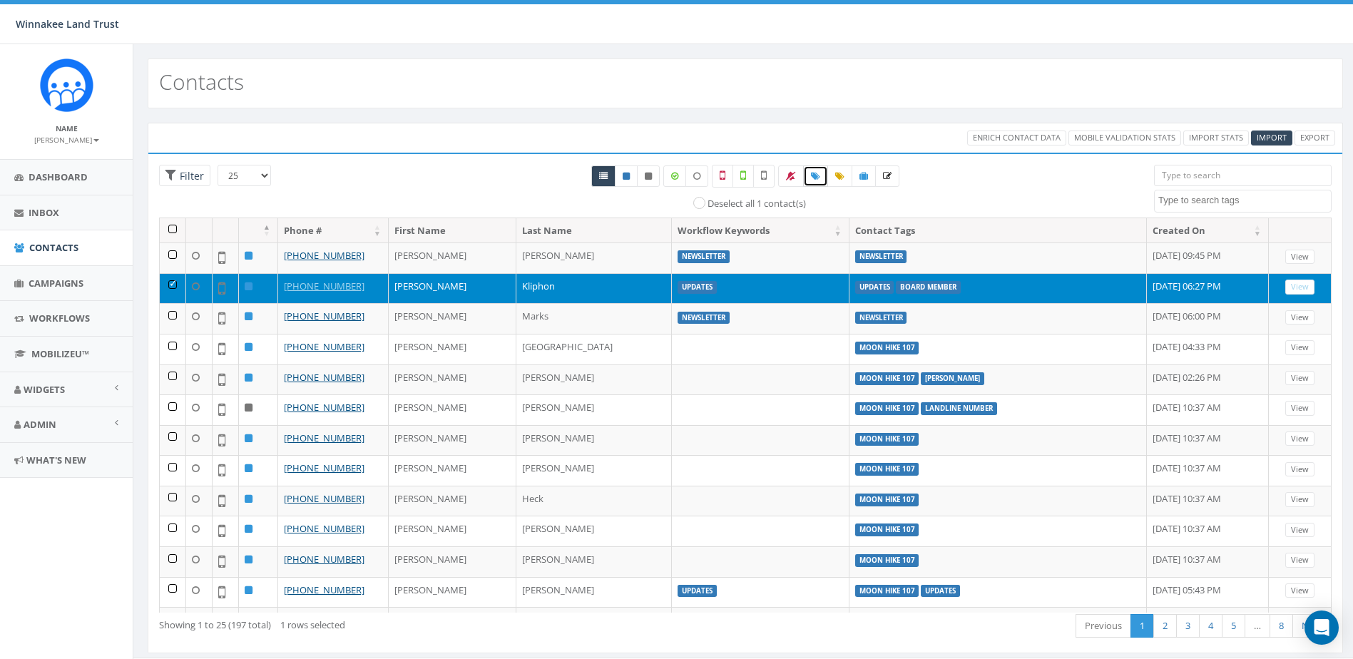
click at [820, 172] on icon at bounding box center [815, 176] width 9 height 9
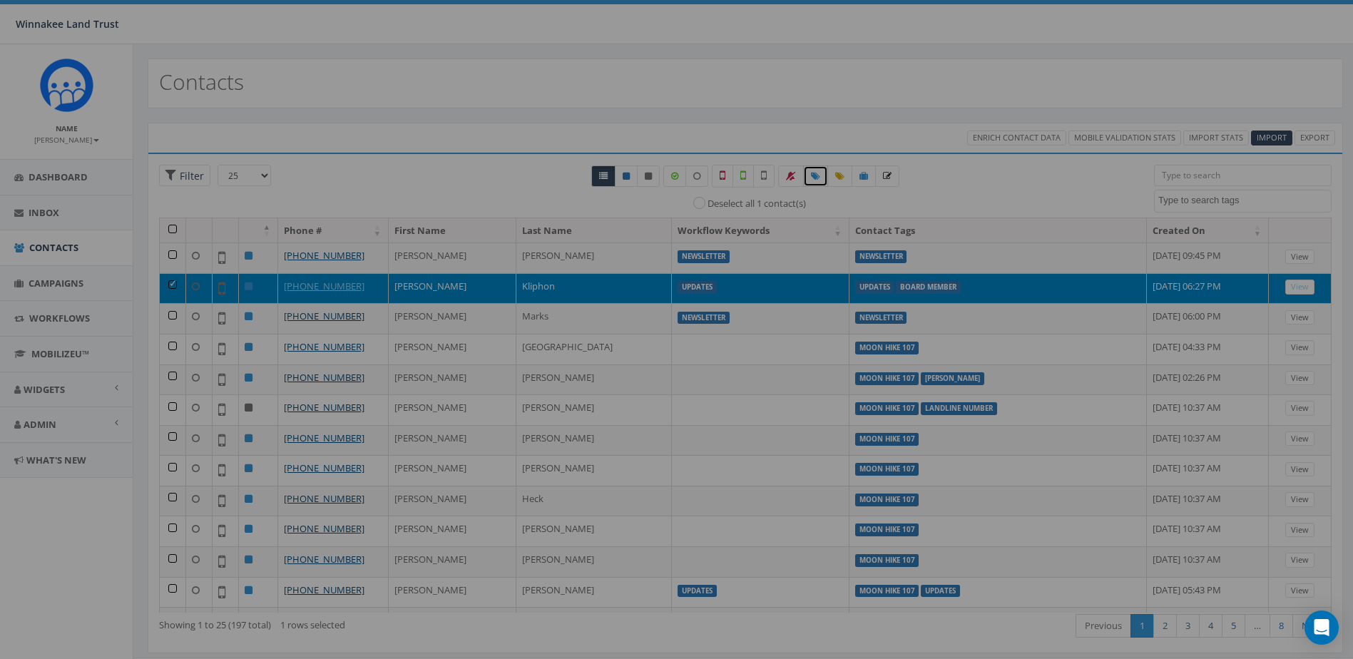
select select
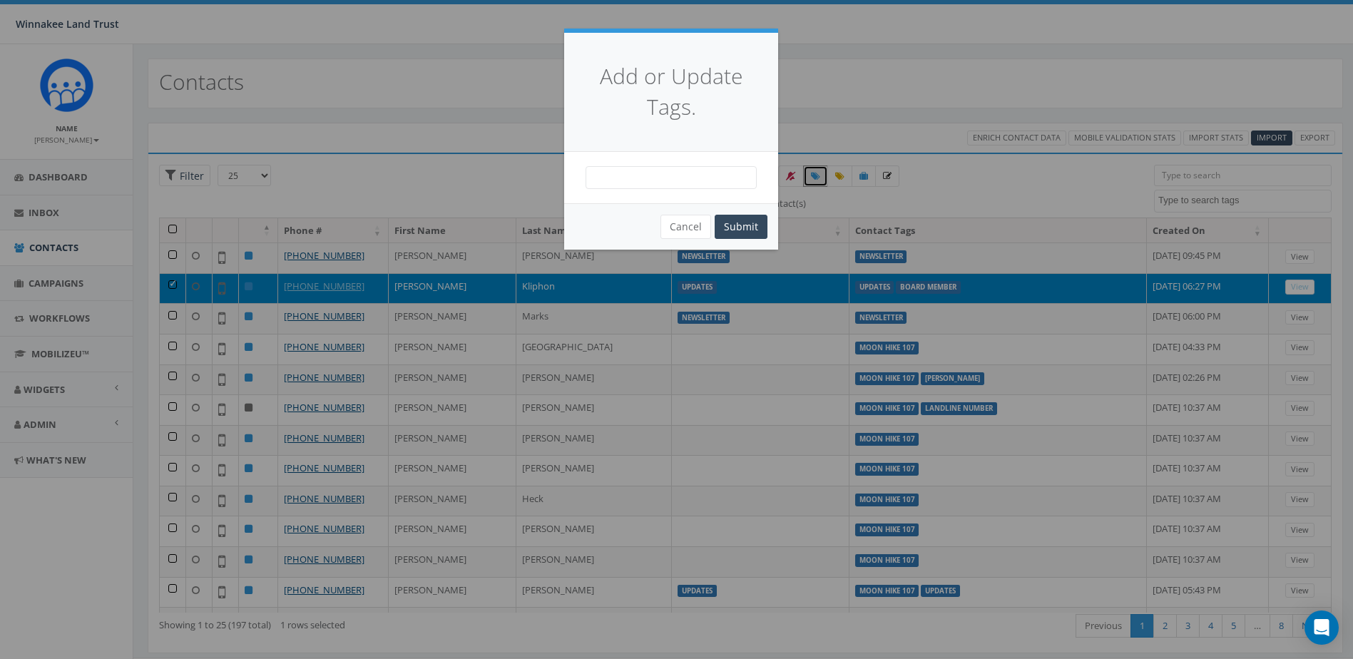
click at [715, 185] on span at bounding box center [671, 177] width 171 height 23
type textarea "107"
select select "Moon Hike 107"
click at [758, 223] on button "Submit" at bounding box center [741, 227] width 53 height 24
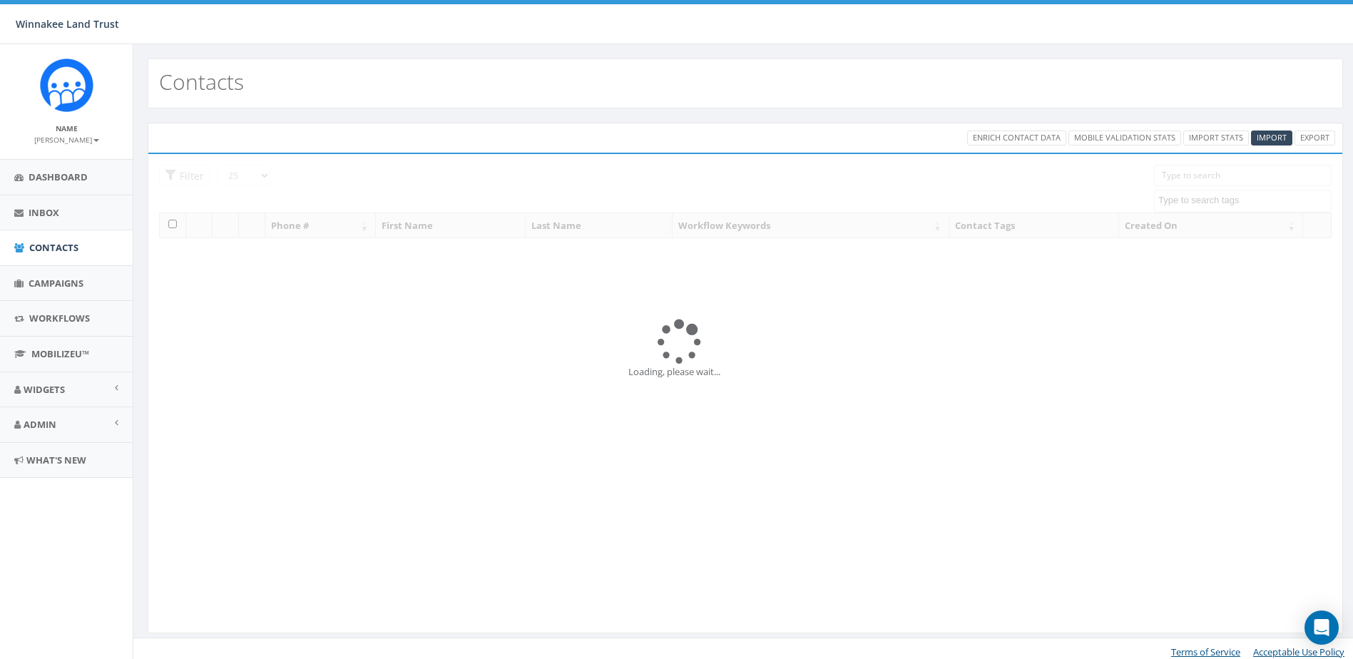
select select
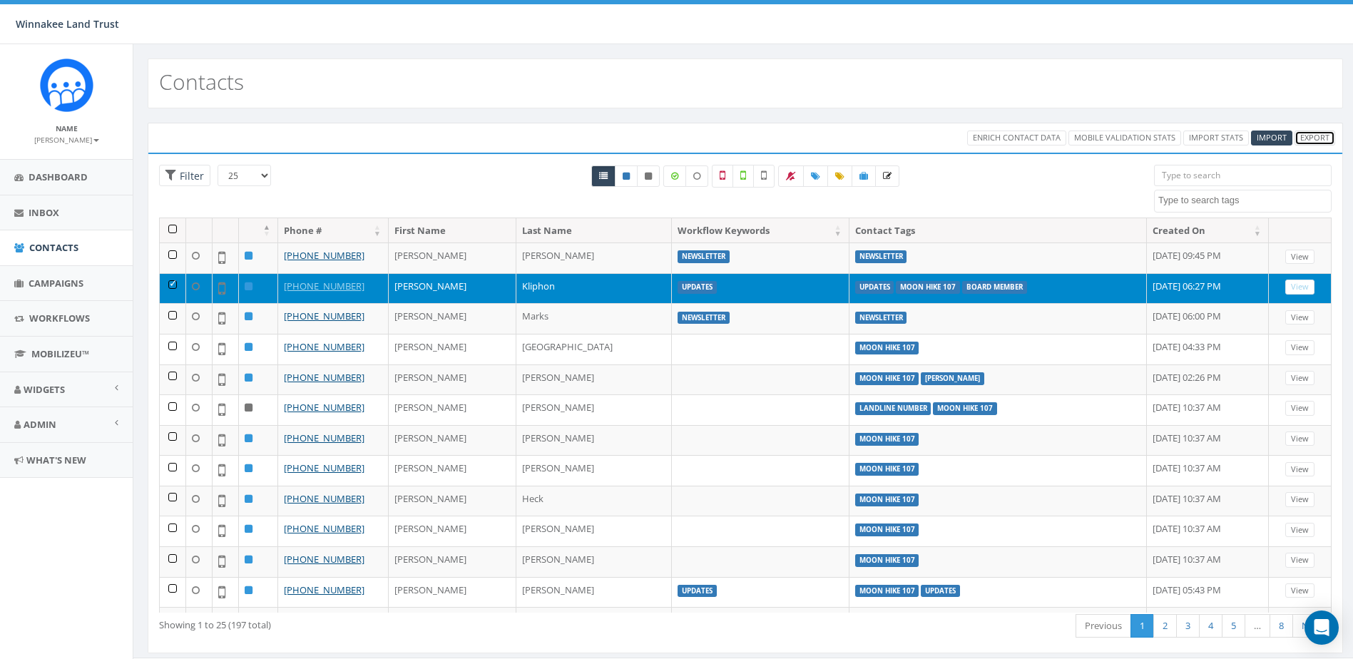
click at [1311, 137] on link "Export" at bounding box center [1315, 138] width 41 height 15
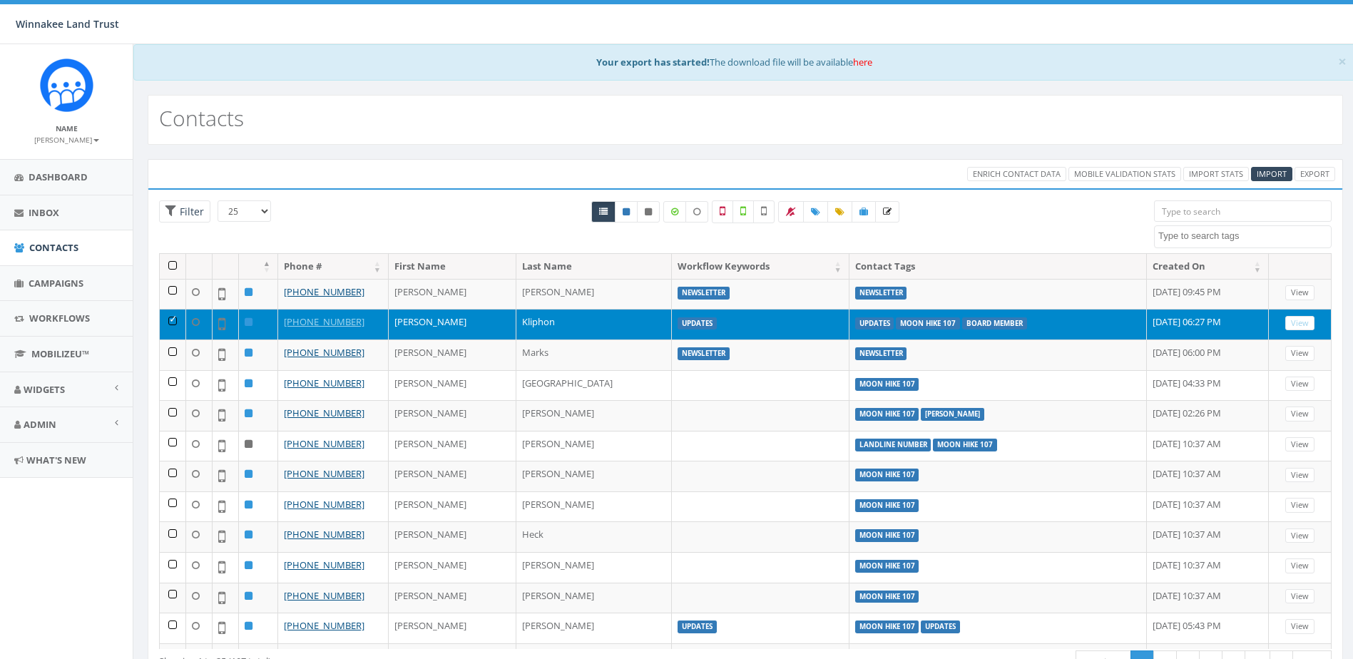
select select
click at [860, 59] on link "here" at bounding box center [862, 62] width 19 height 13
click at [42, 282] on span "Campaigns" at bounding box center [56, 283] width 55 height 13
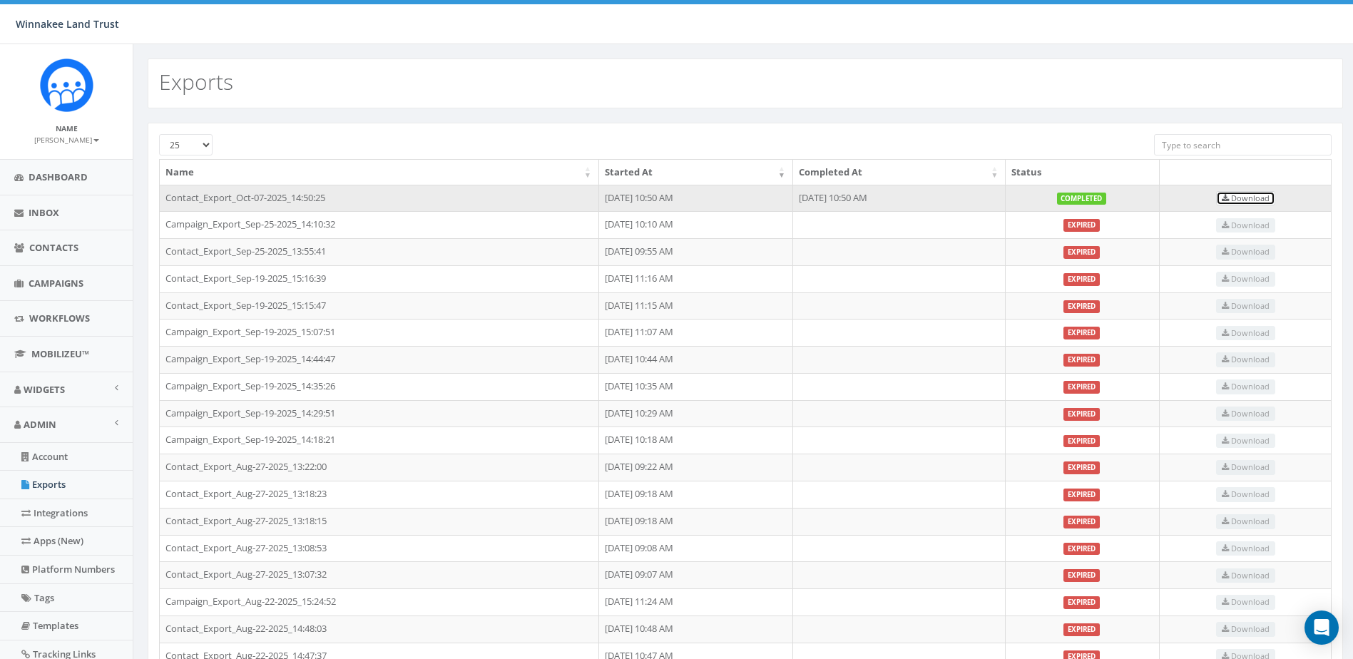
click at [1259, 198] on span "Download" at bounding box center [1246, 198] width 48 height 11
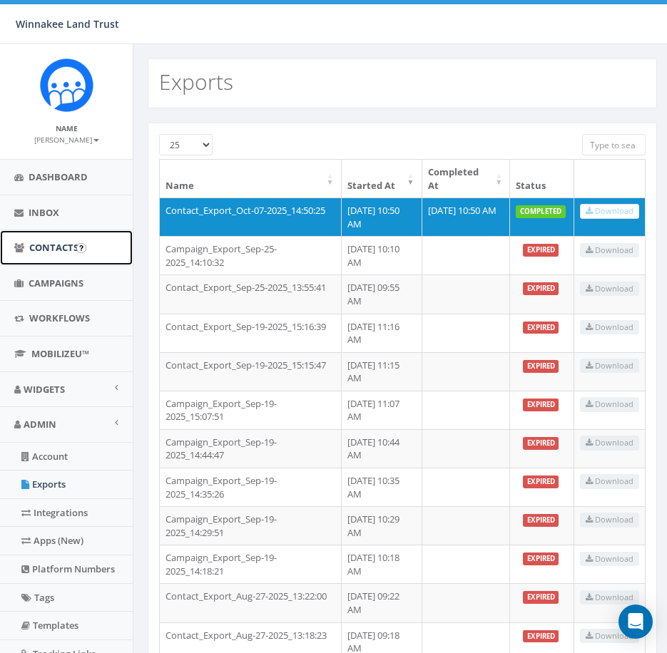
click at [51, 245] on span "Contacts" at bounding box center [53, 247] width 49 height 13
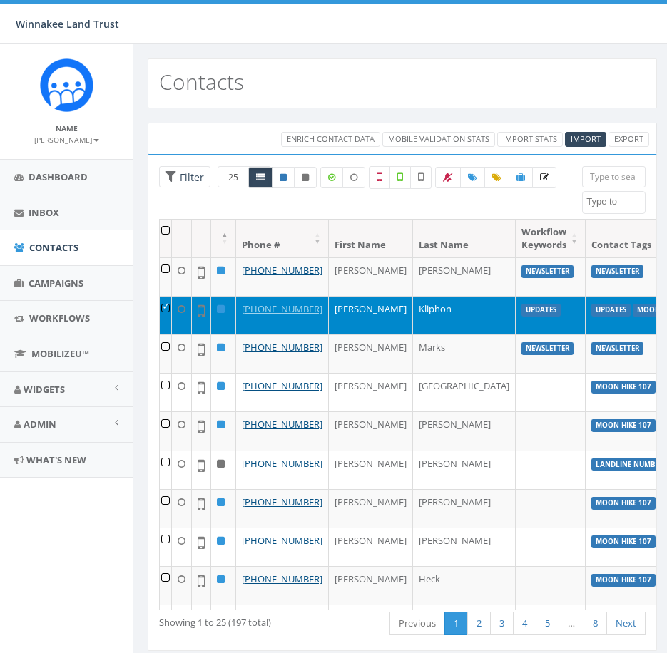
select select
click at [611, 180] on input "search" at bounding box center [613, 176] width 63 height 21
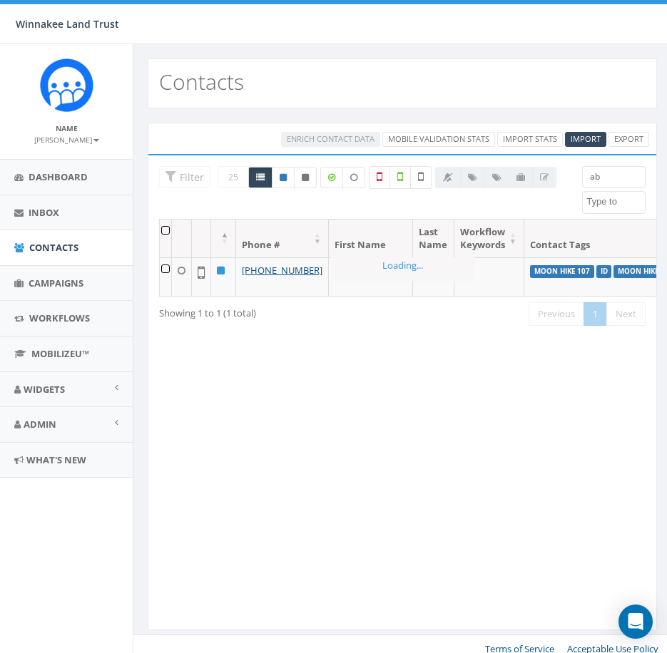
type input "a"
type input "b"
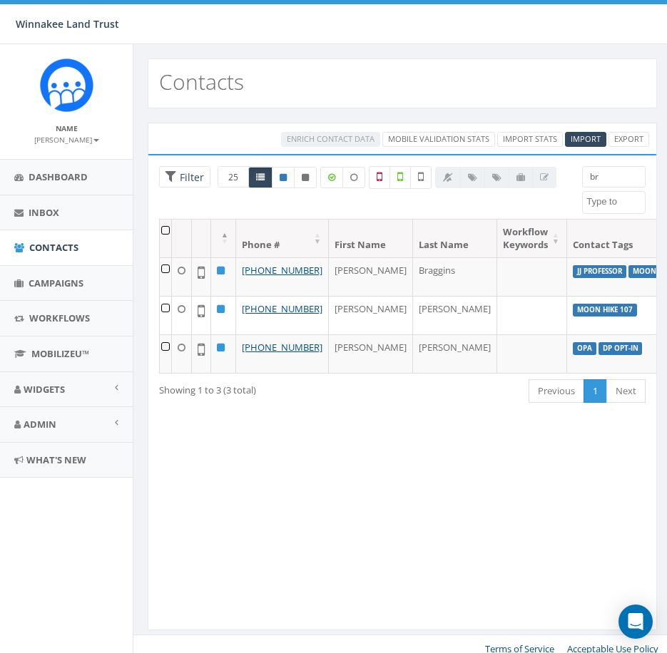
type input "b"
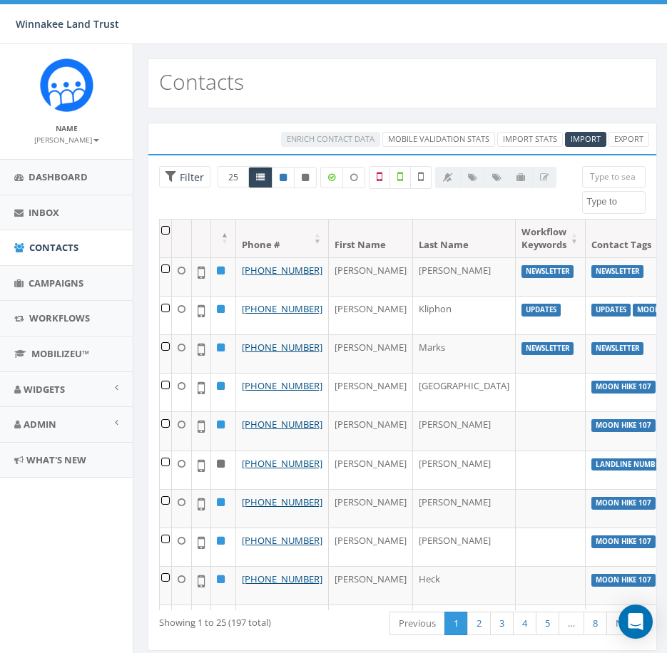
type input "r"
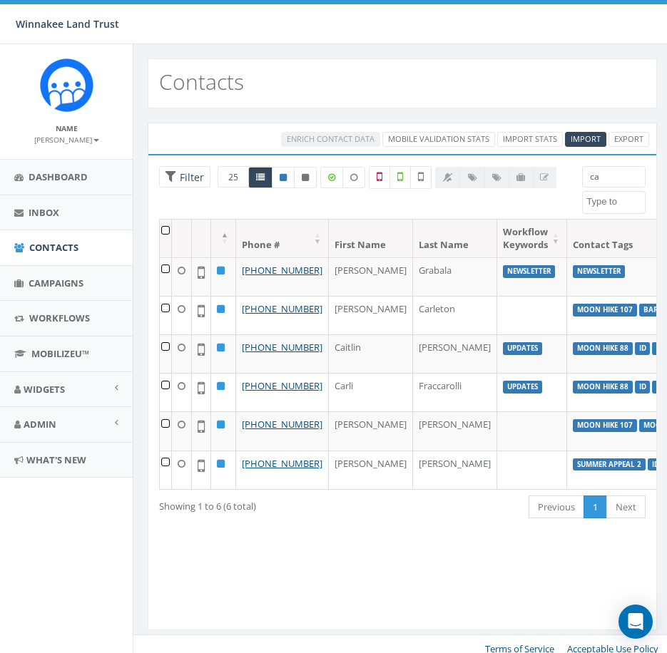
type input "c"
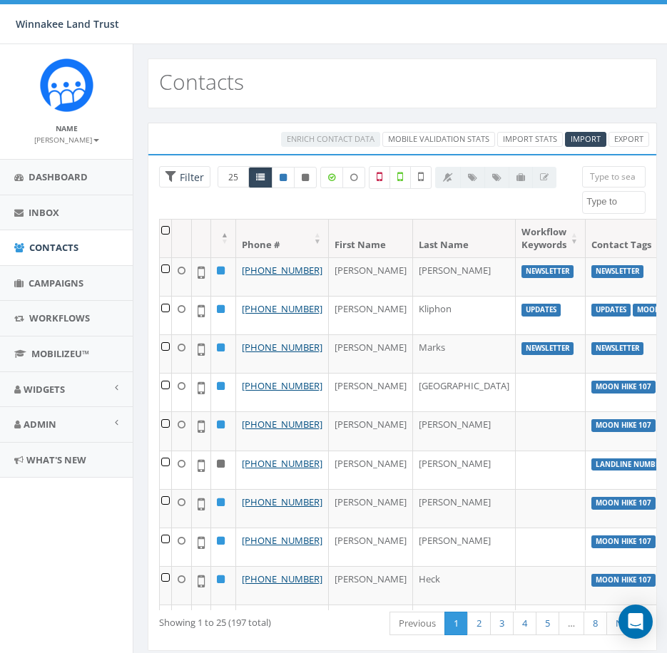
type input "x"
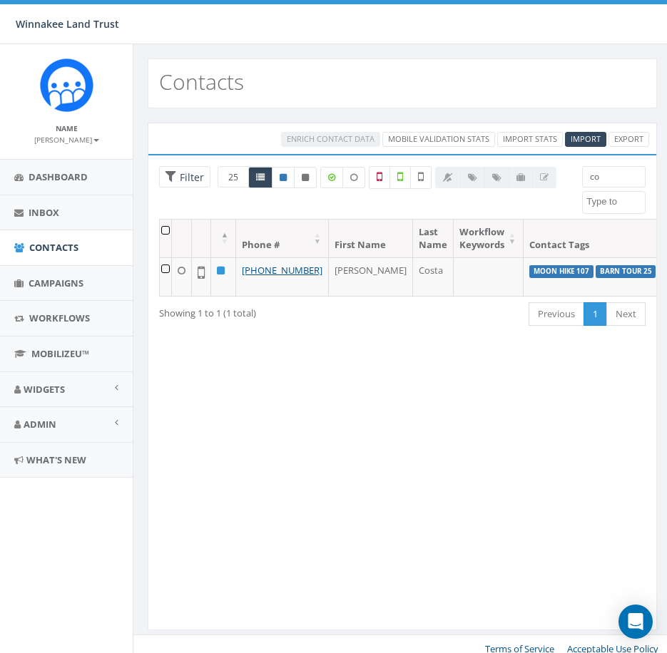
type input "c"
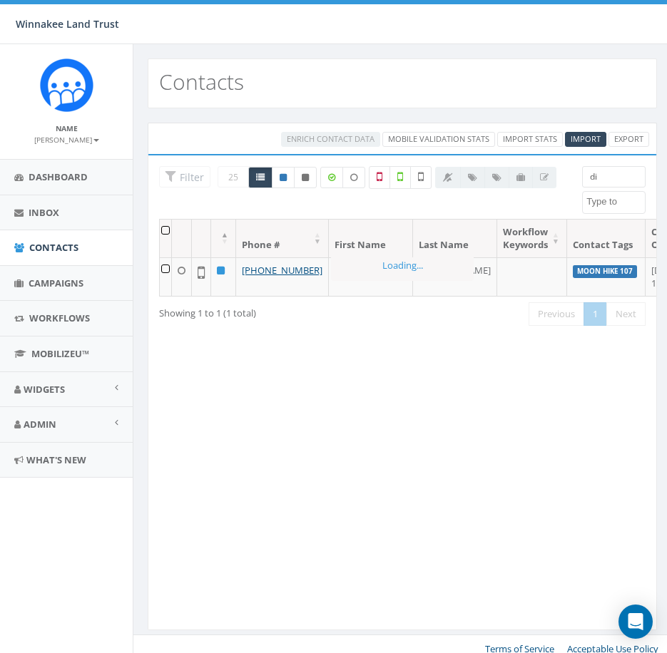
type input "d"
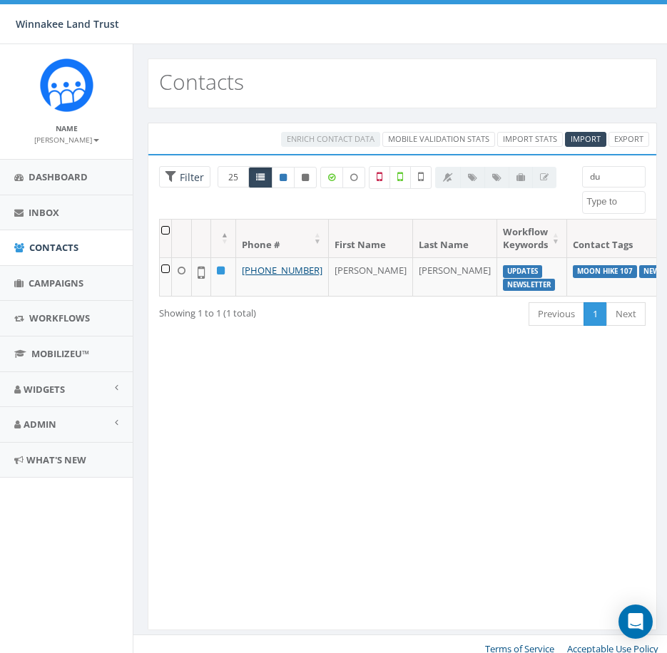
type input "d"
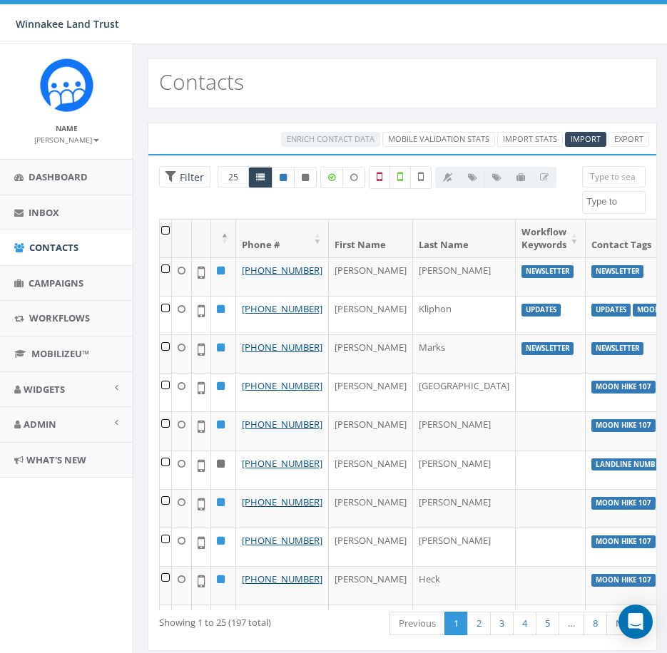
type input "f"
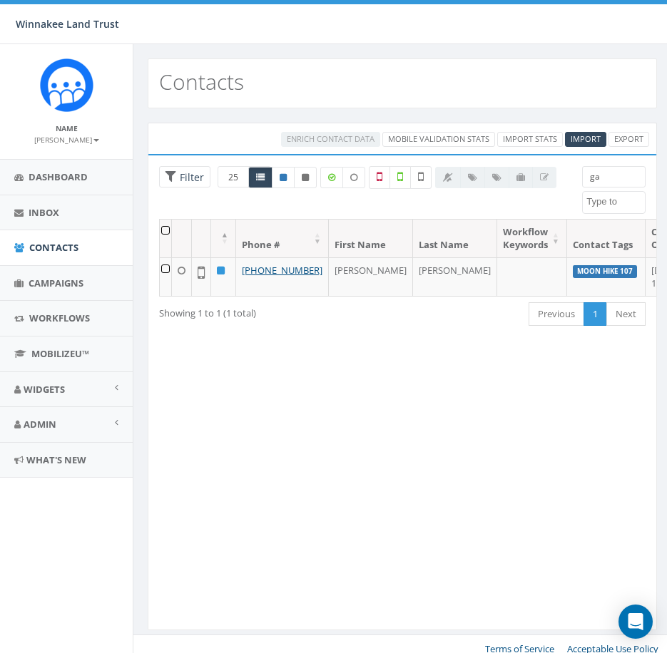
type input "g"
type input "m"
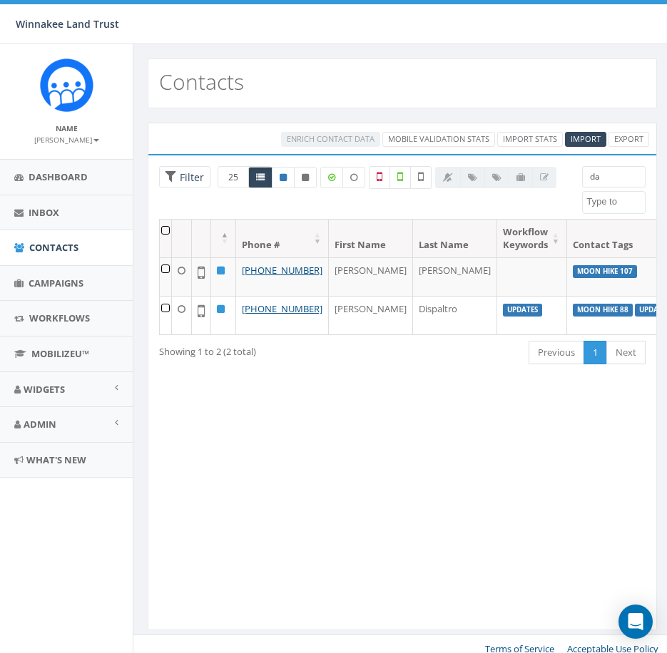
type input "d"
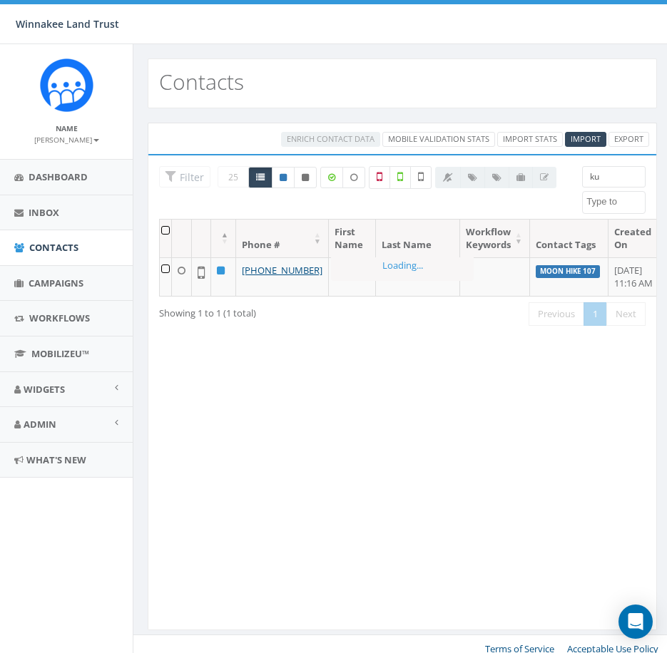
type input "k"
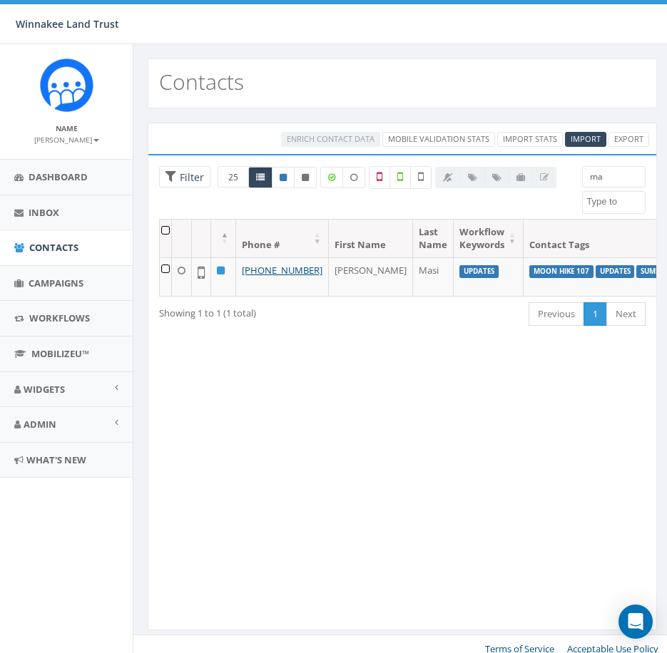
type input "m"
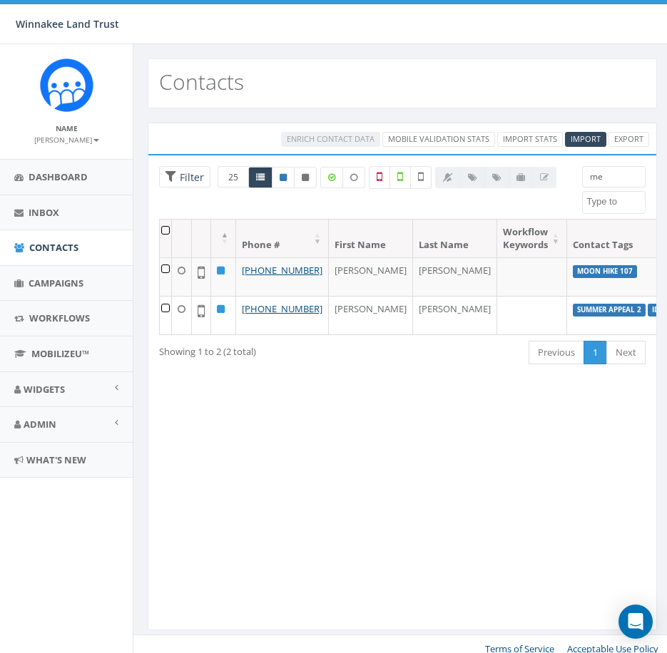
type input "m"
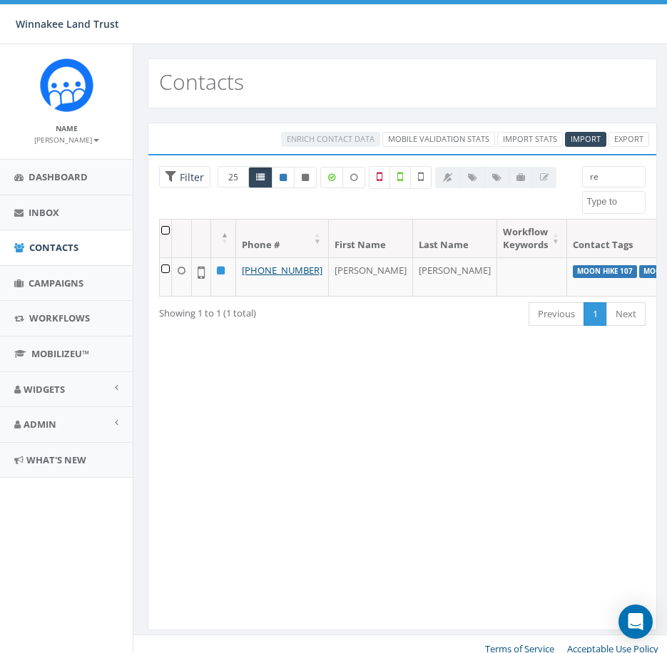
type input "r"
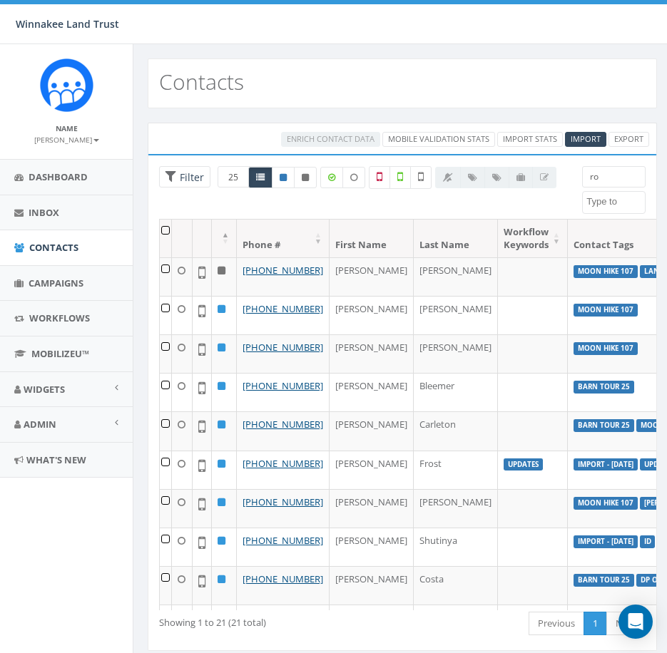
type input "r"
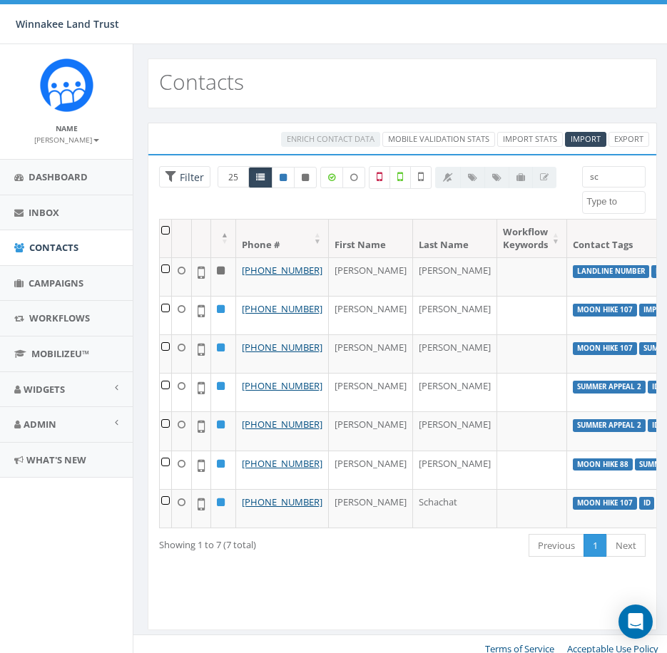
type input "s"
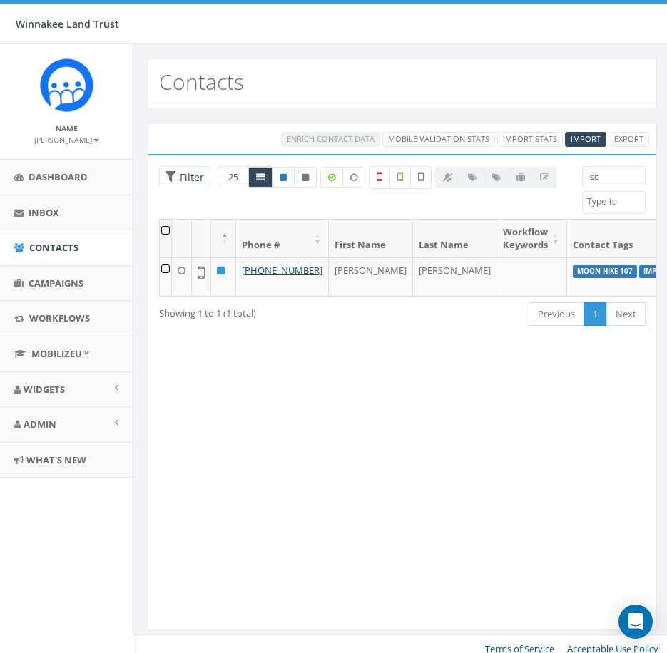
type input "s"
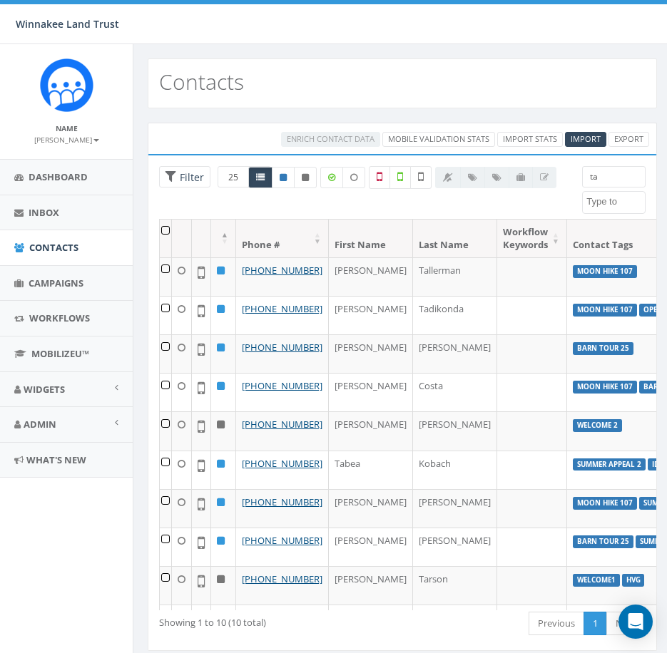
type input "t"
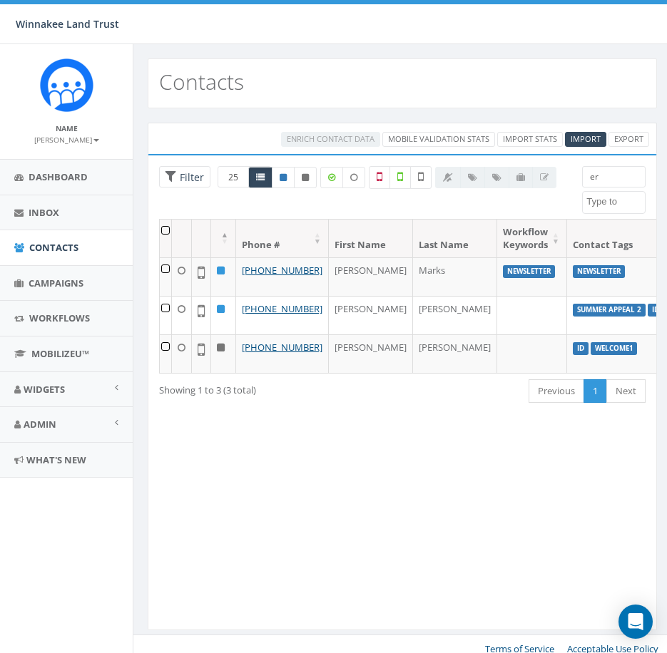
type input "e"
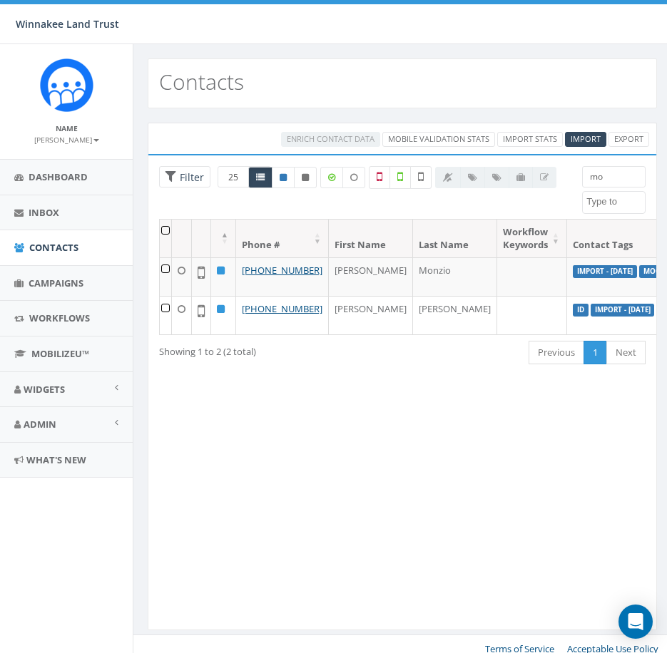
type input "m"
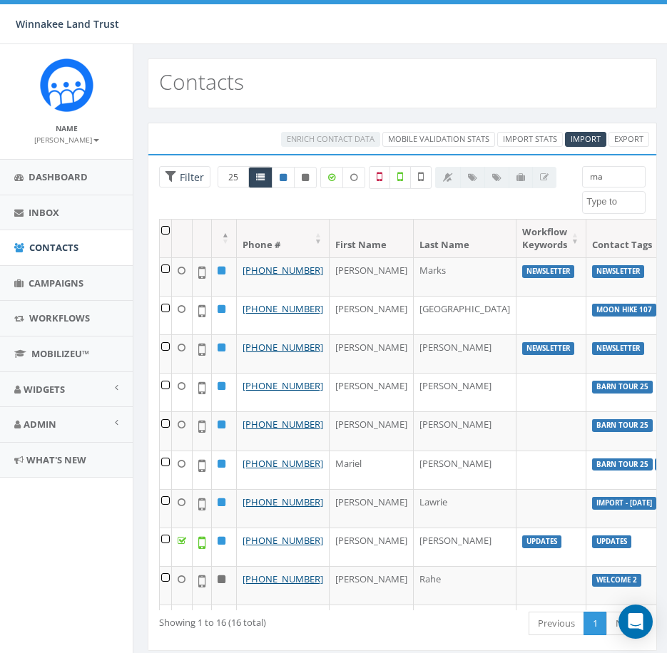
type input "m"
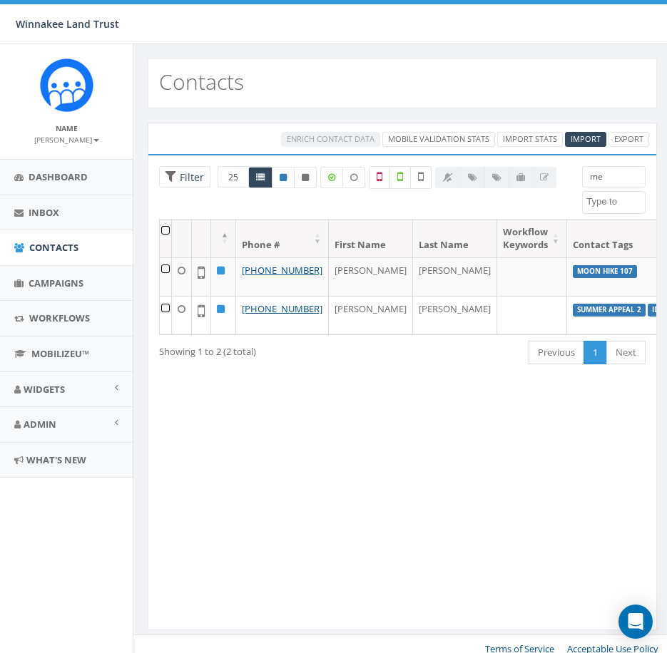
type input "m"
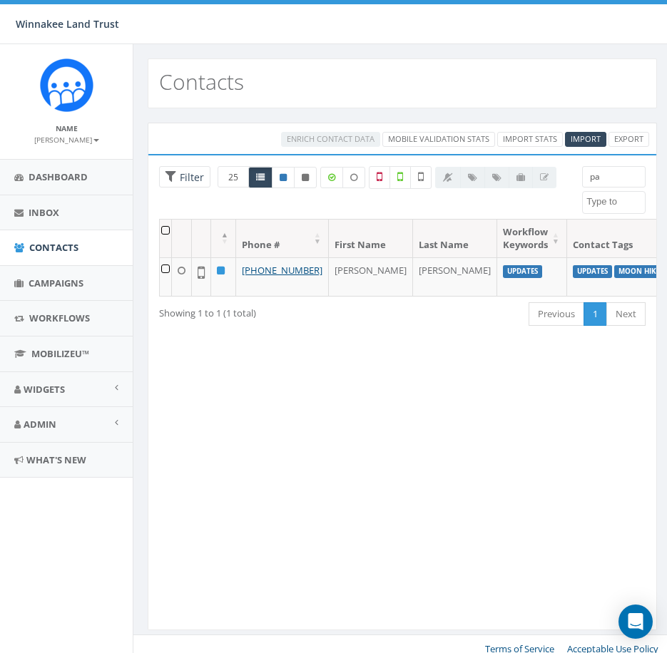
type input "p"
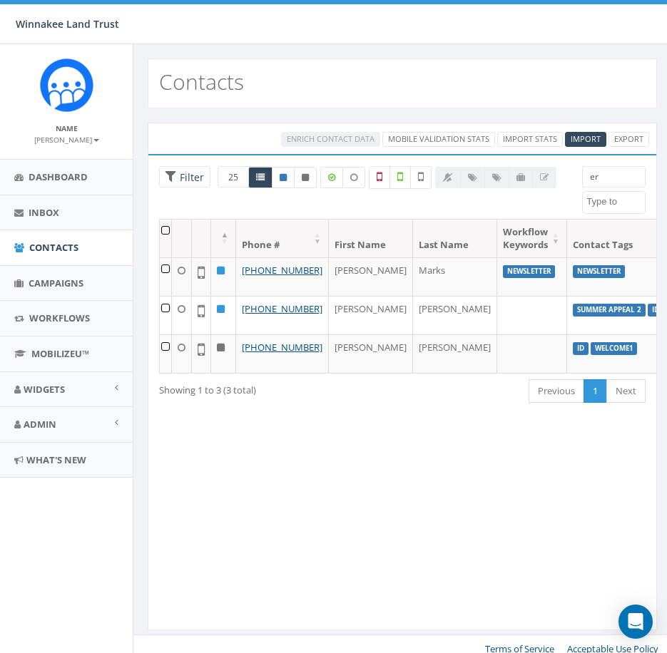
type input "e"
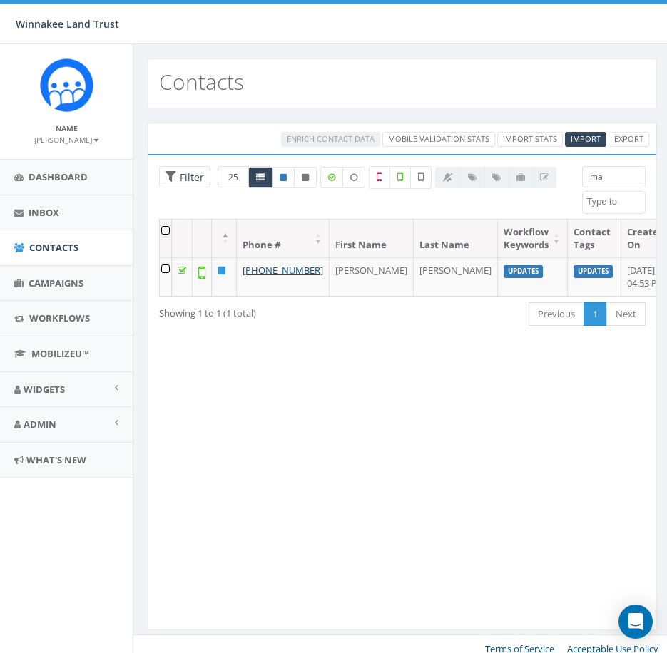
type input "m"
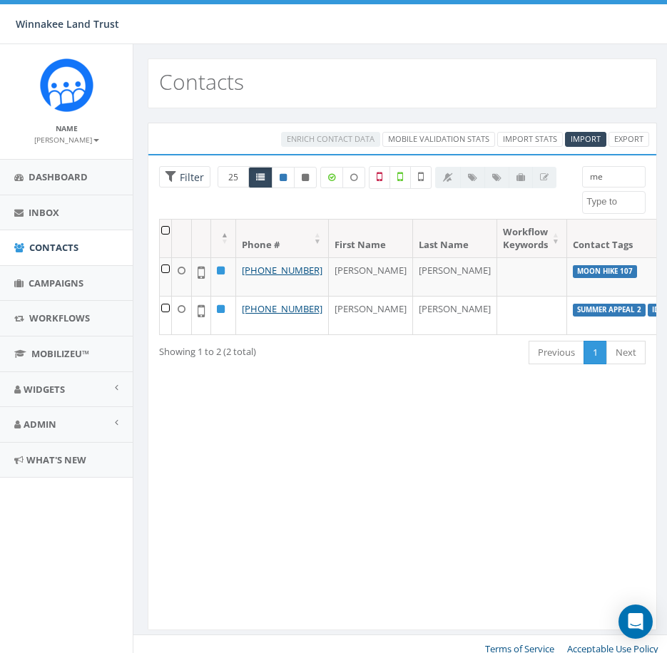
type input "m"
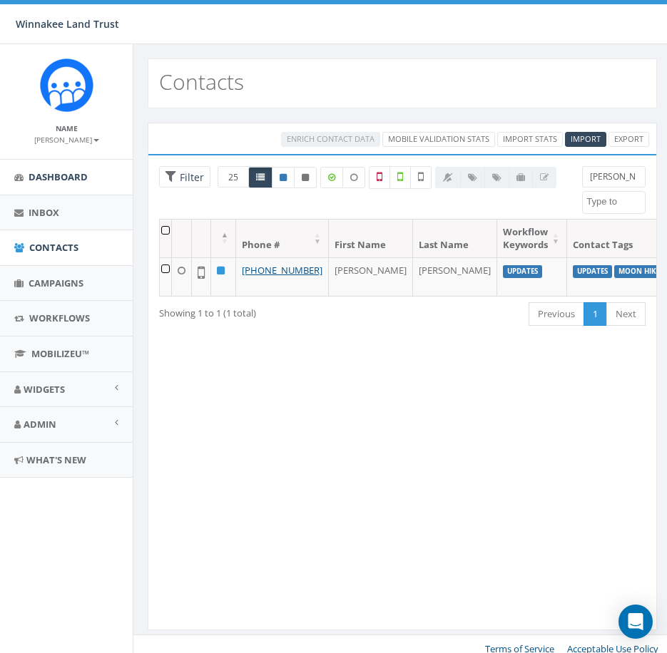
type input "paff"
drag, startPoint x: 605, startPoint y: 176, endPoint x: 564, endPoint y: 177, distance: 40.7
click at [564, 177] on div "25 50 100 Filter All 0 contact(s) on current page All 1 contact(s) filtered paf…" at bounding box center [402, 192] width 508 height 53
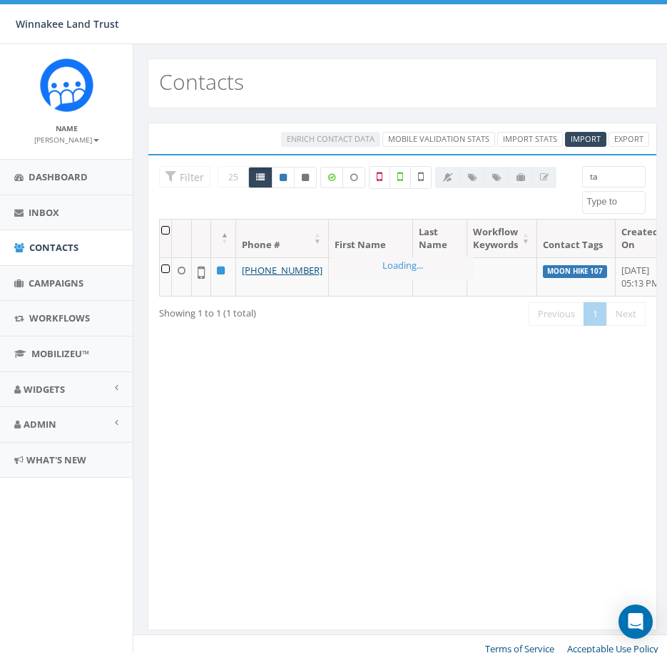
type input "t"
type input "paff"
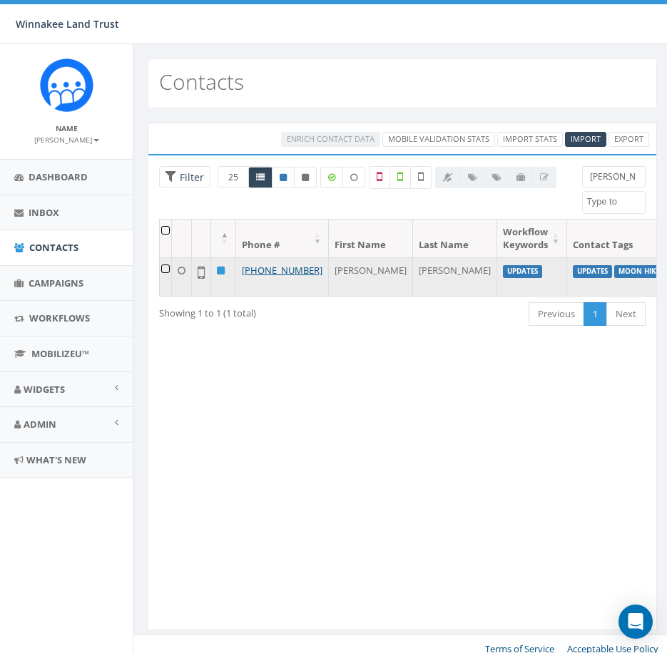
click at [165, 270] on td at bounding box center [166, 277] width 12 height 39
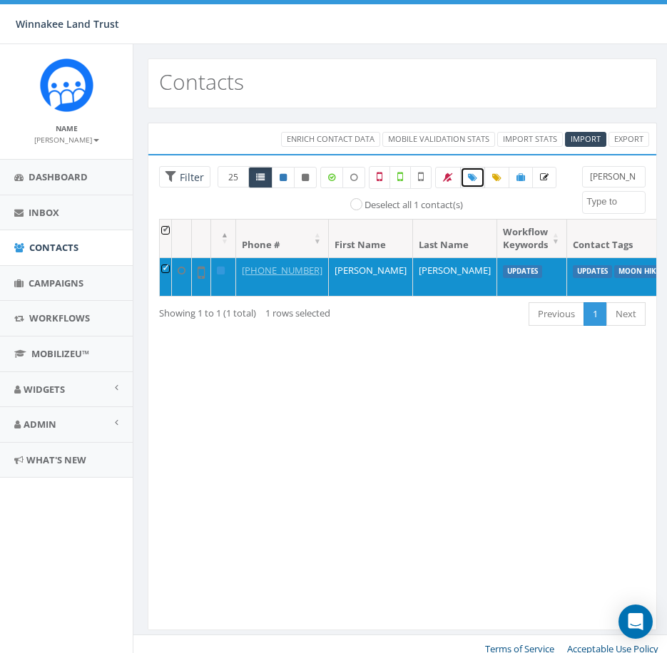
click at [474, 177] on icon at bounding box center [472, 177] width 9 height 9
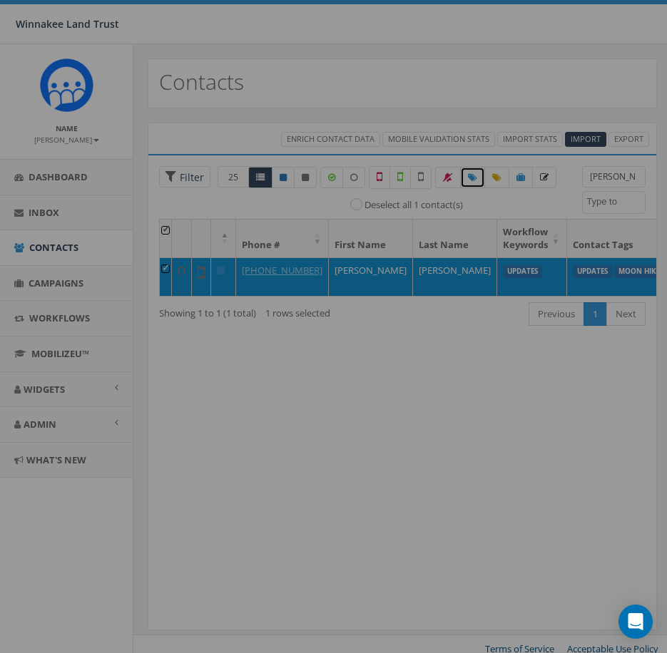
select select
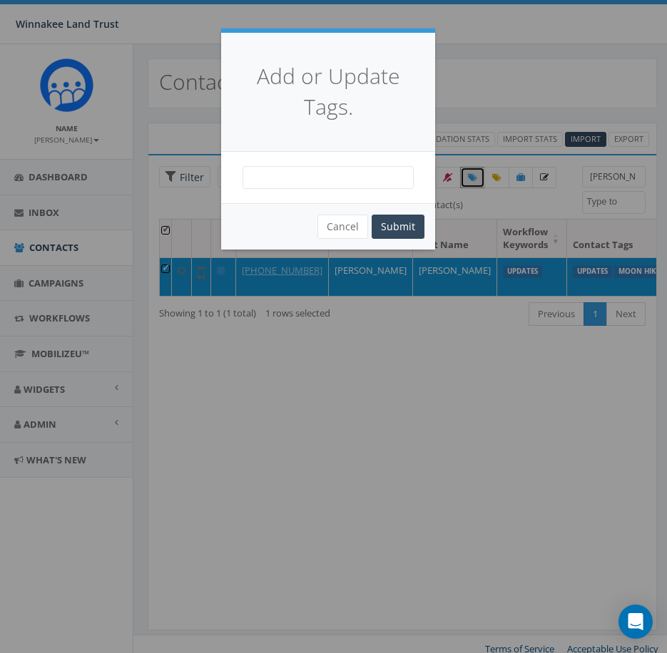
click at [305, 178] on span at bounding box center [328, 177] width 171 height 23
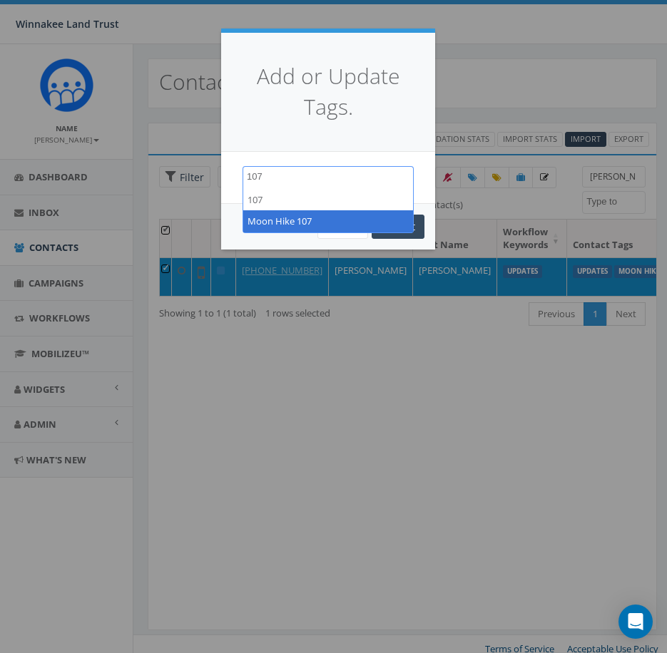
type textarea "107"
select select "Moon Hike 107"
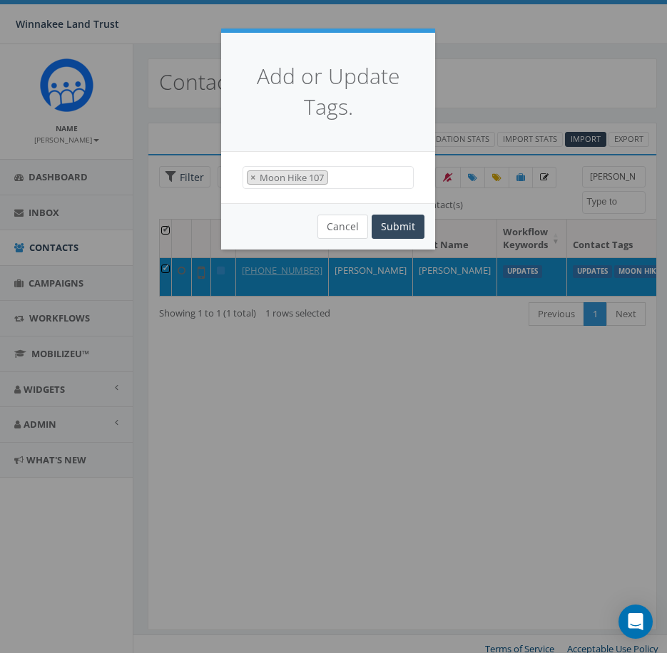
scroll to position [285, 0]
click at [356, 222] on button "Cancel" at bounding box center [342, 227] width 51 height 24
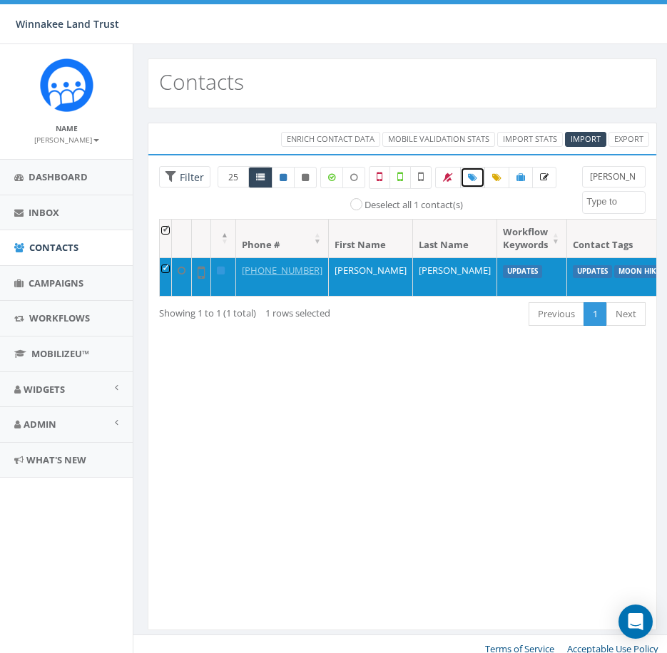
click at [472, 178] on icon at bounding box center [472, 177] width 9 height 9
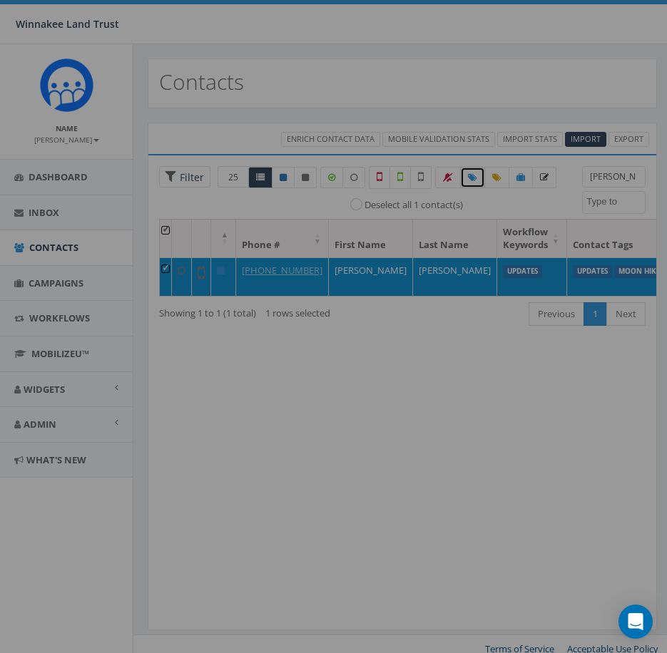
select select
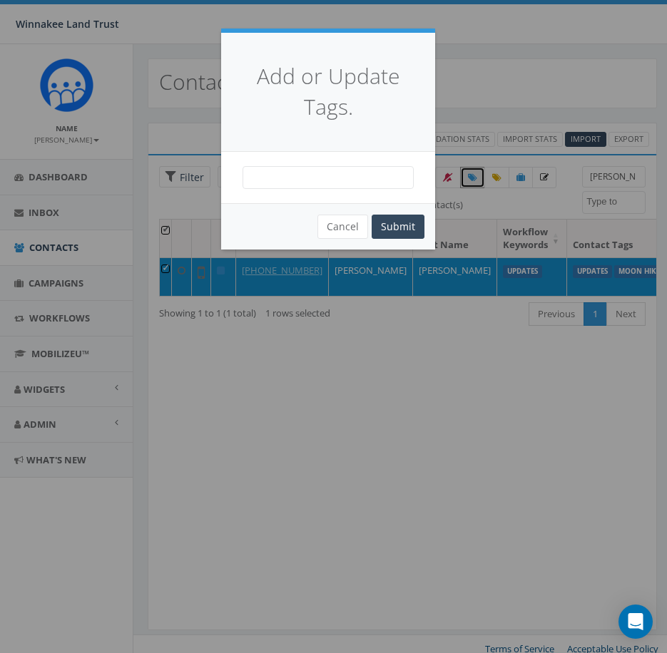
click at [350, 175] on span at bounding box center [328, 177] width 171 height 23
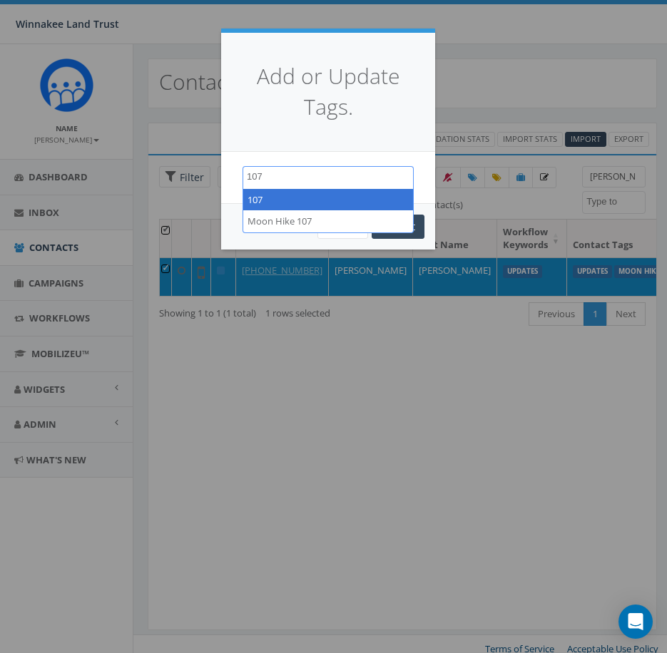
type textarea "107"
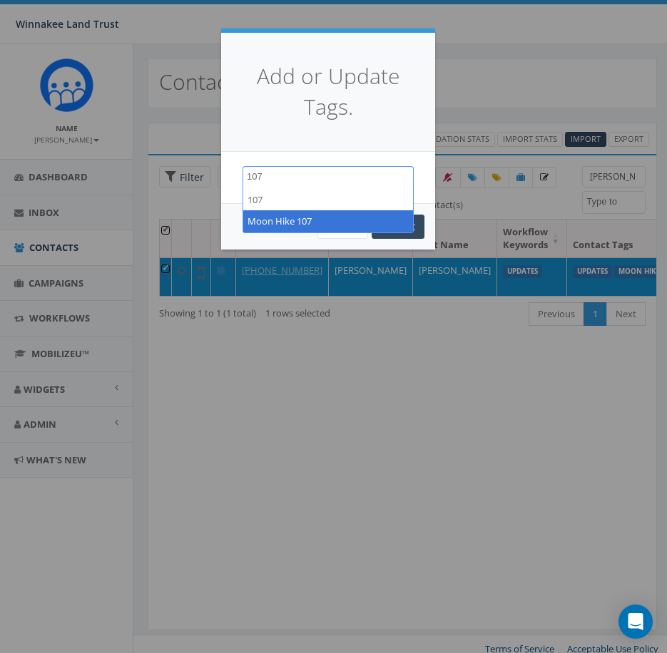
select select "Moon Hike 107"
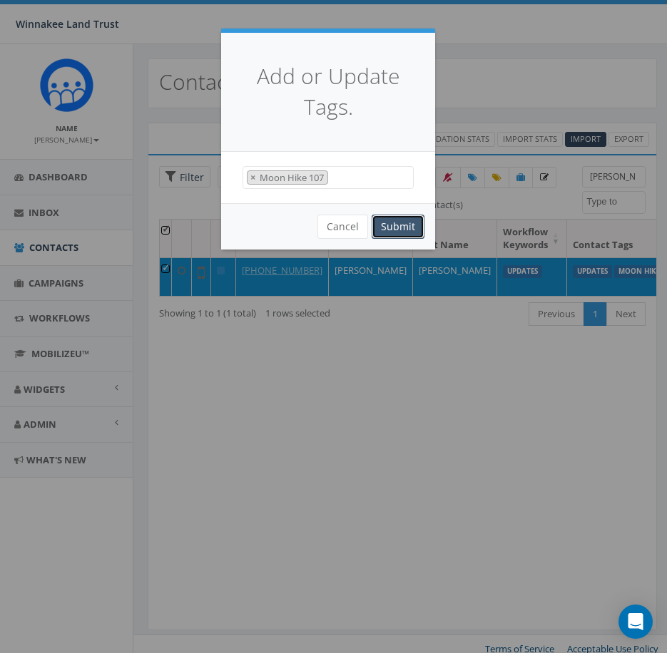
click at [380, 221] on button "Submit" at bounding box center [398, 227] width 53 height 24
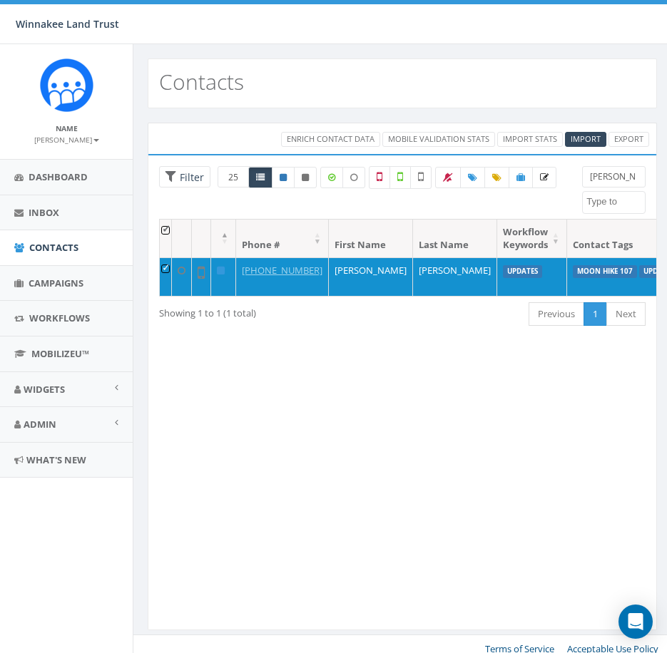
select select
drag, startPoint x: 622, startPoint y: 180, endPoint x: 571, endPoint y: 183, distance: 51.4
click at [571, 183] on div "25 50 100 Filter All 1 contact(s) on current page All 1 contact(s) filtered [PE…" at bounding box center [402, 192] width 508 height 53
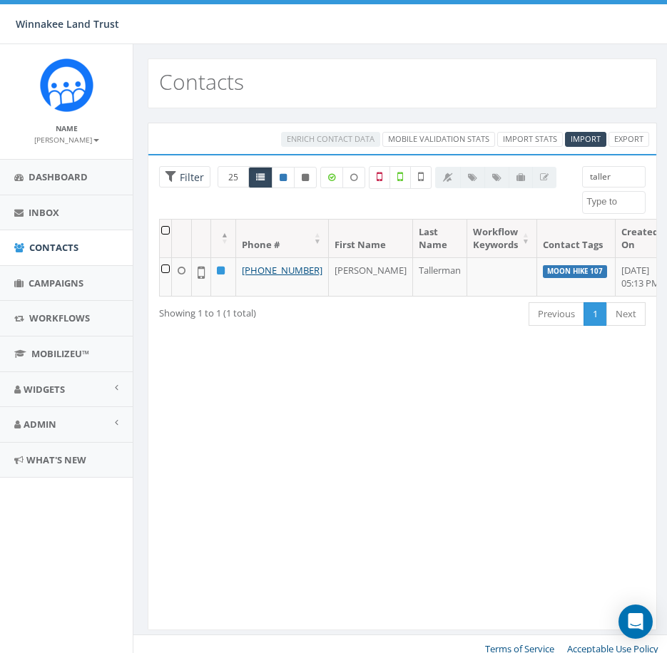
type input "taller"
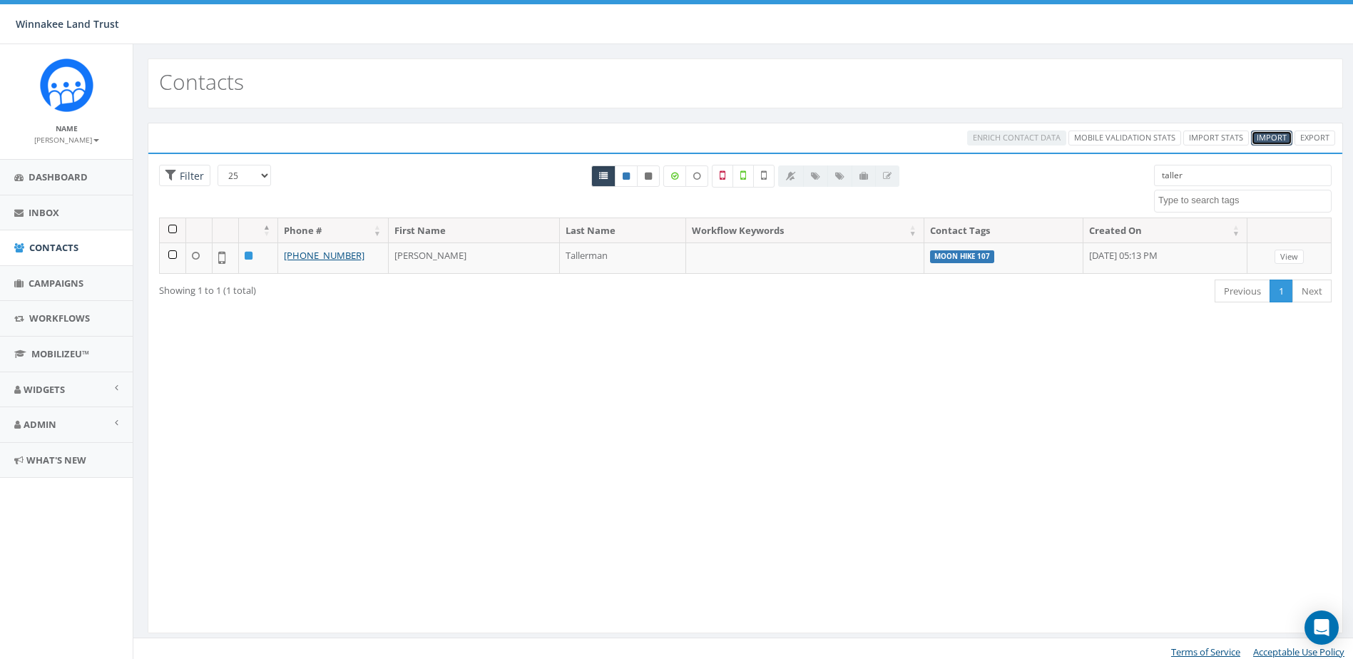
click at [666, 136] on span "Import" at bounding box center [1272, 137] width 30 height 11
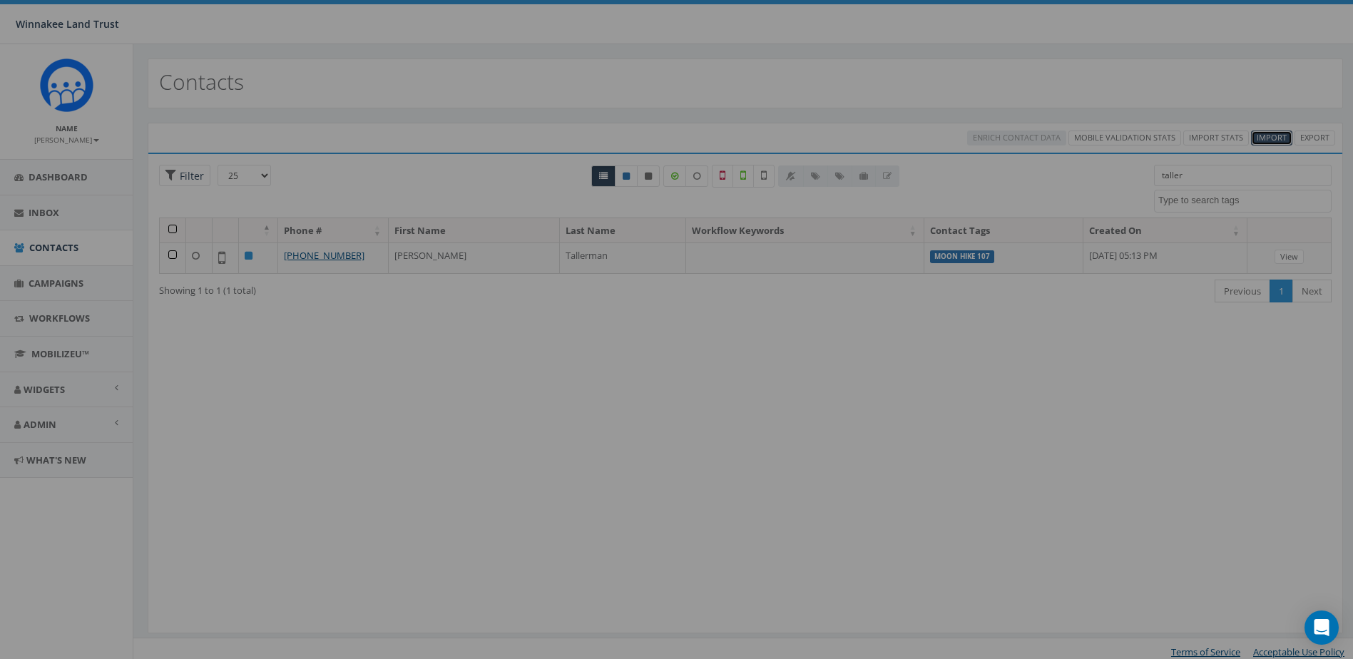
select select
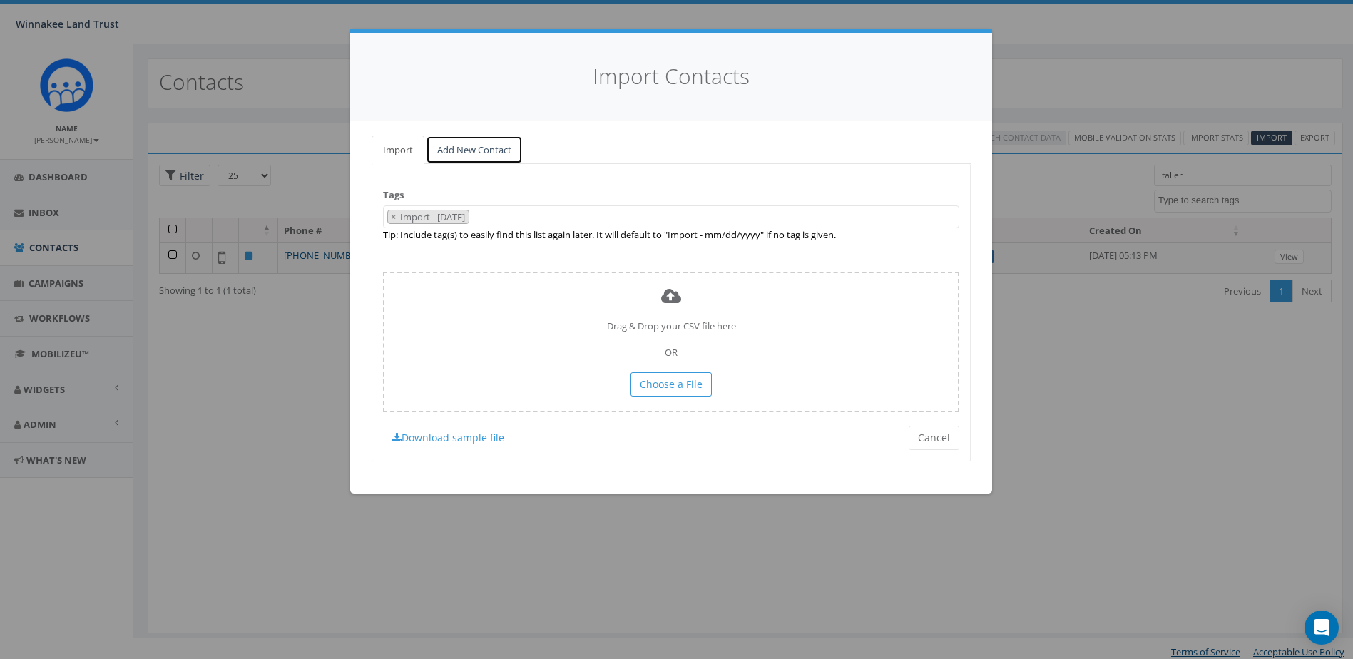
click at [466, 148] on link "Add New Contact" at bounding box center [474, 150] width 97 height 29
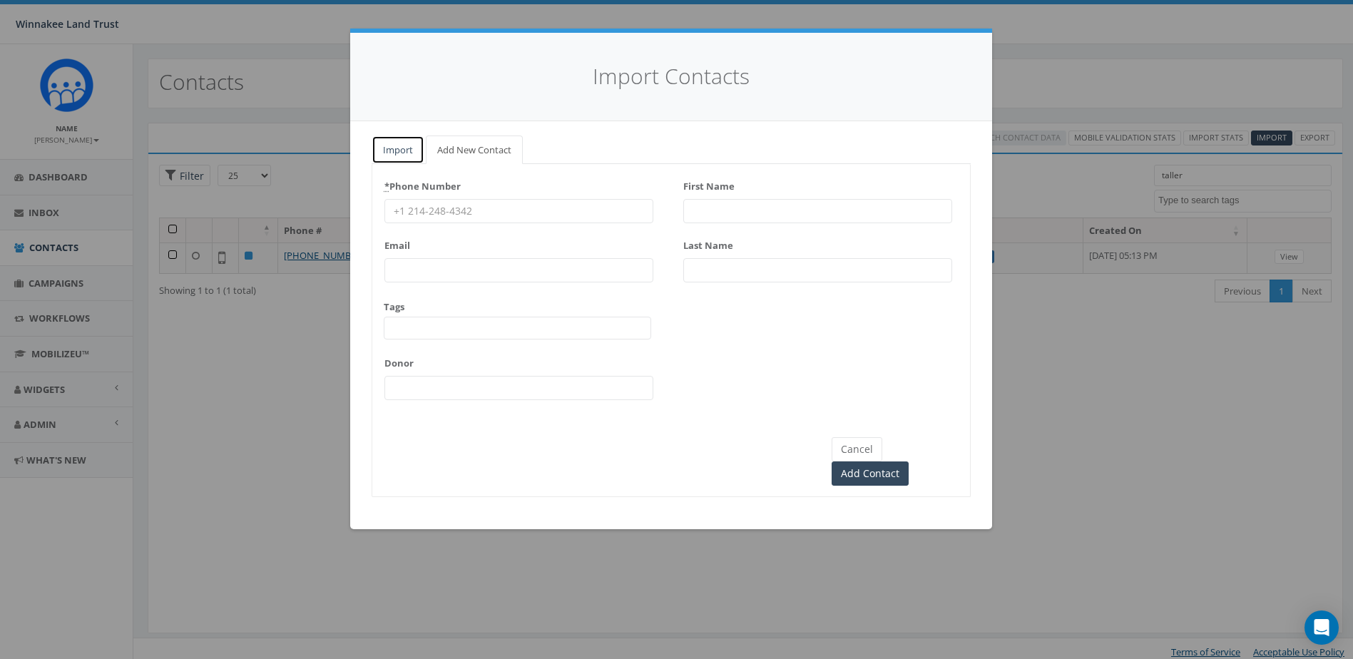
click at [415, 147] on link "Import" at bounding box center [398, 150] width 53 height 29
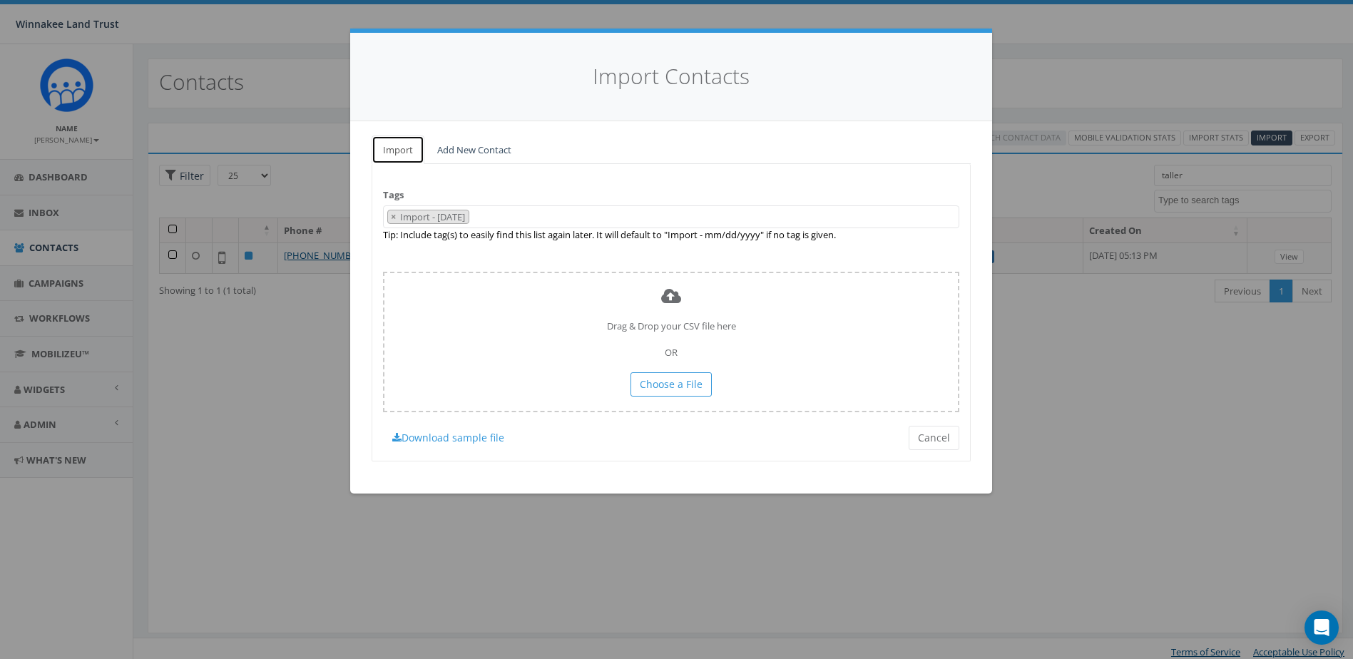
click at [410, 150] on link "Import" at bounding box center [398, 150] width 53 height 29
click at [393, 215] on span "×" at bounding box center [393, 216] width 5 height 13
select select
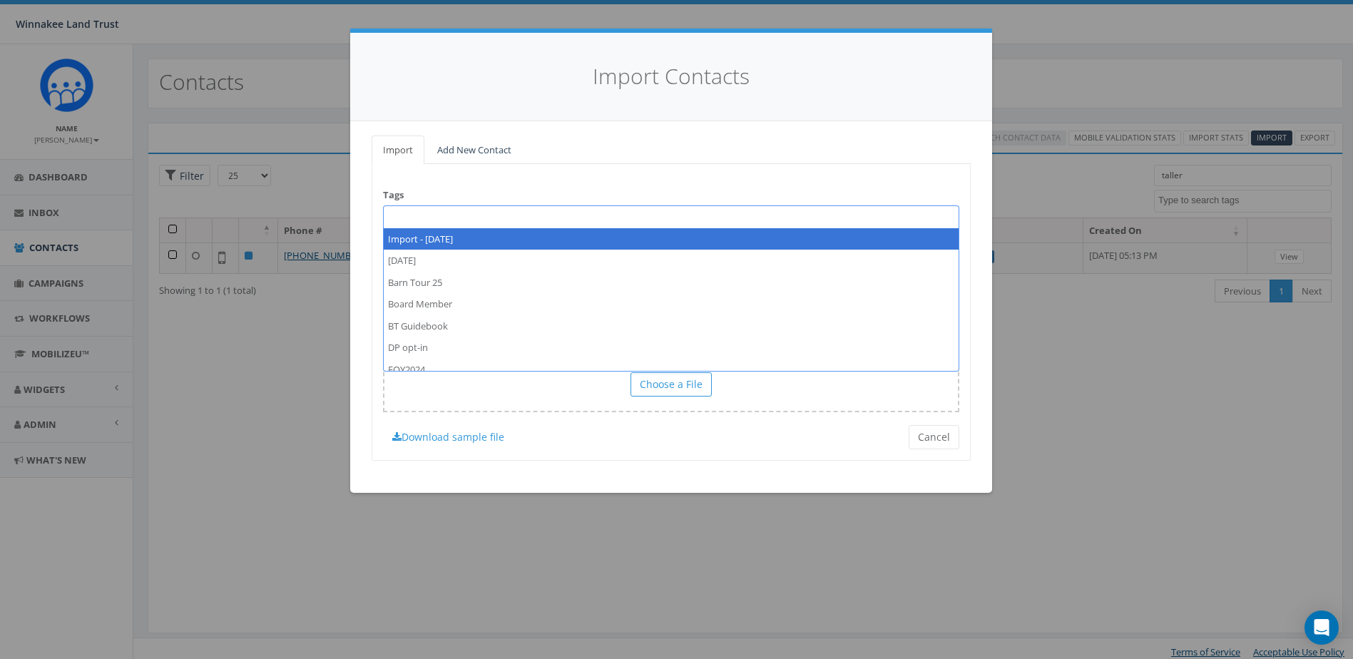
click at [410, 216] on span at bounding box center [671, 216] width 576 height 23
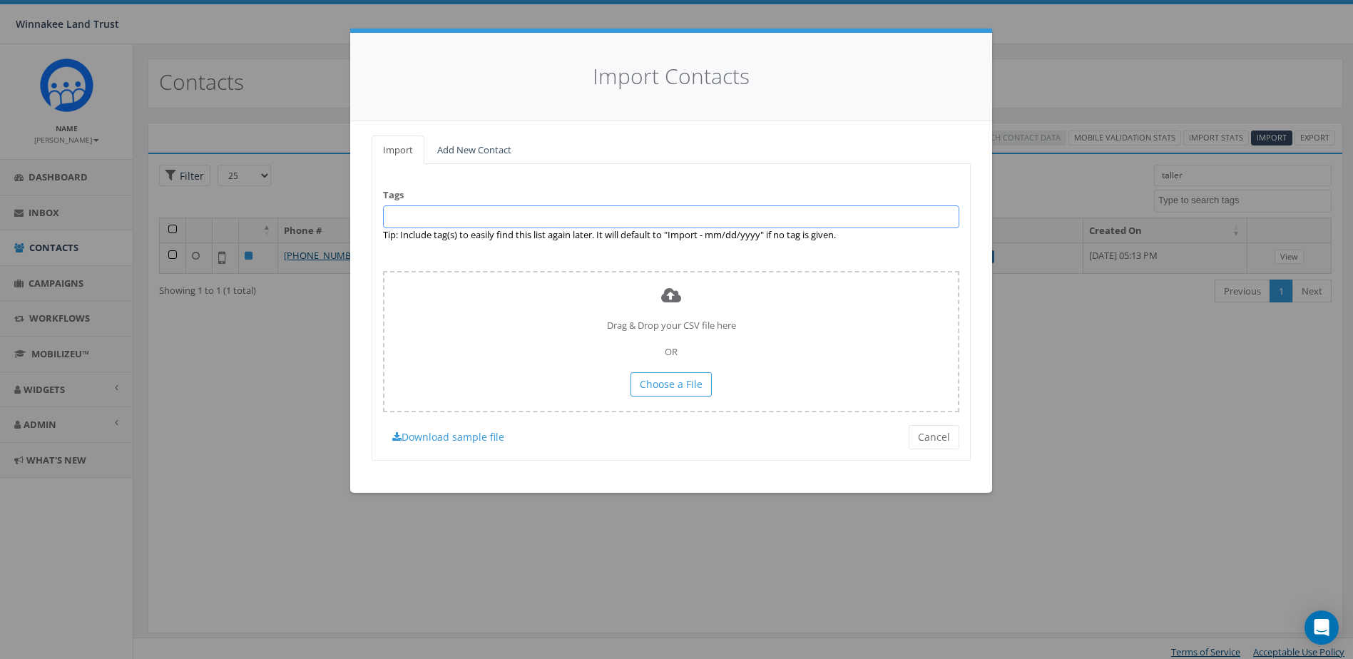
click at [433, 215] on span at bounding box center [671, 216] width 576 height 23
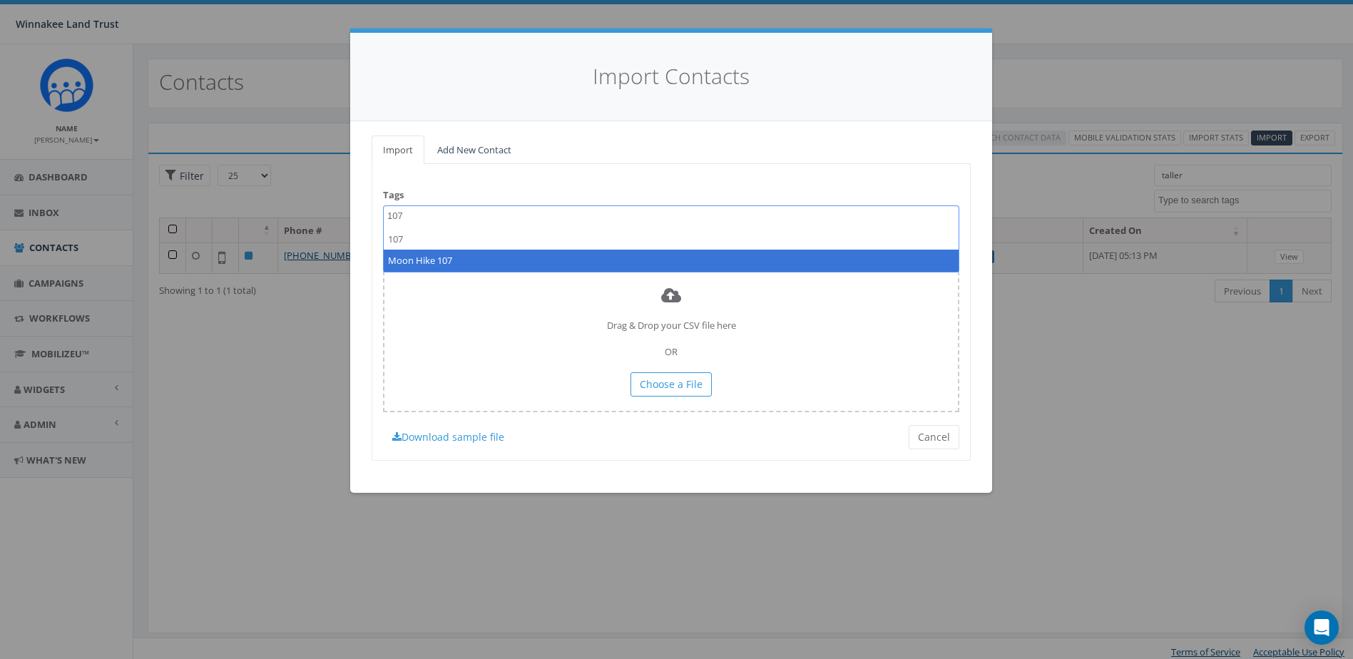
type textarea "107"
select select "Moon Hike 107"
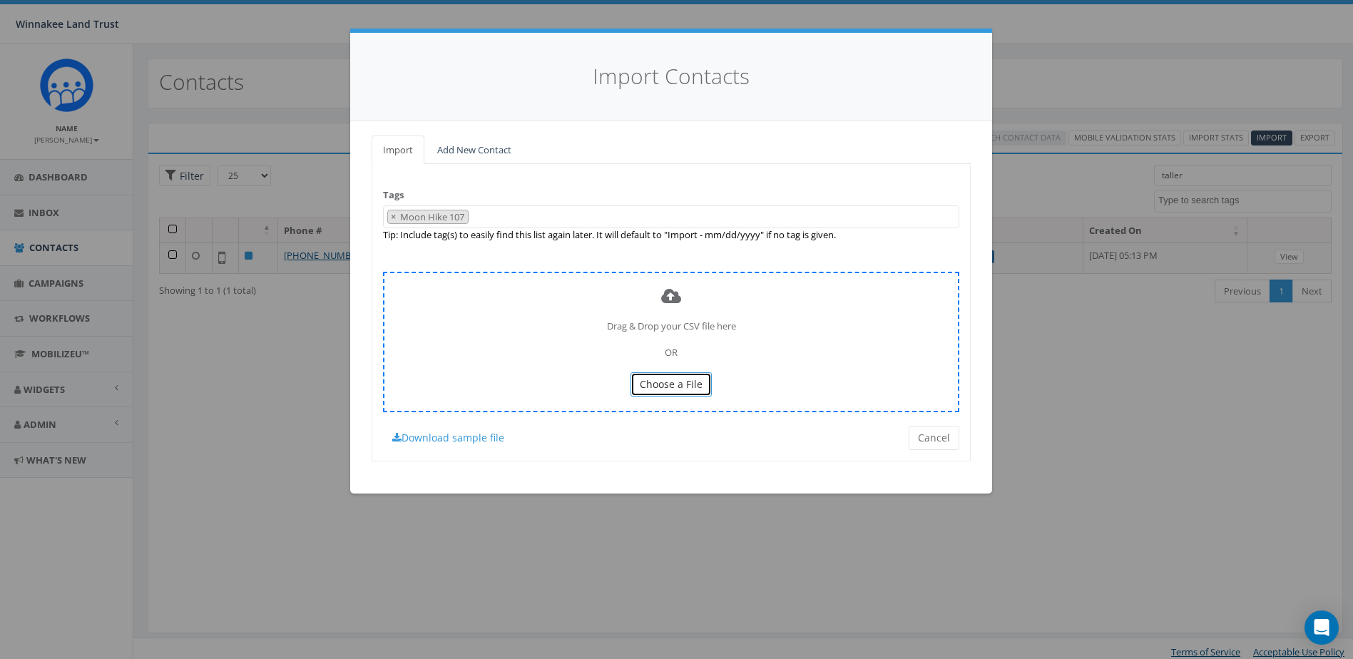
click at [666, 379] on button "Choose a File" at bounding box center [671, 384] width 81 height 24
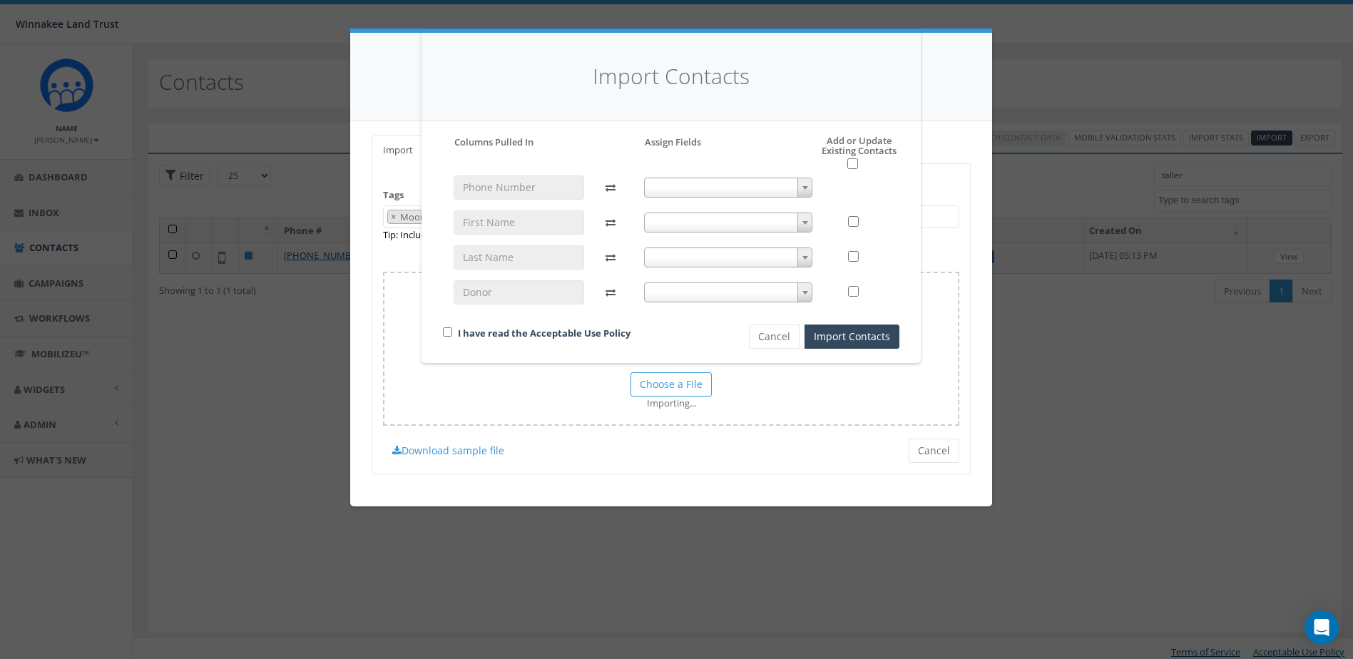
click at [666, 178] on span at bounding box center [728, 188] width 169 height 20
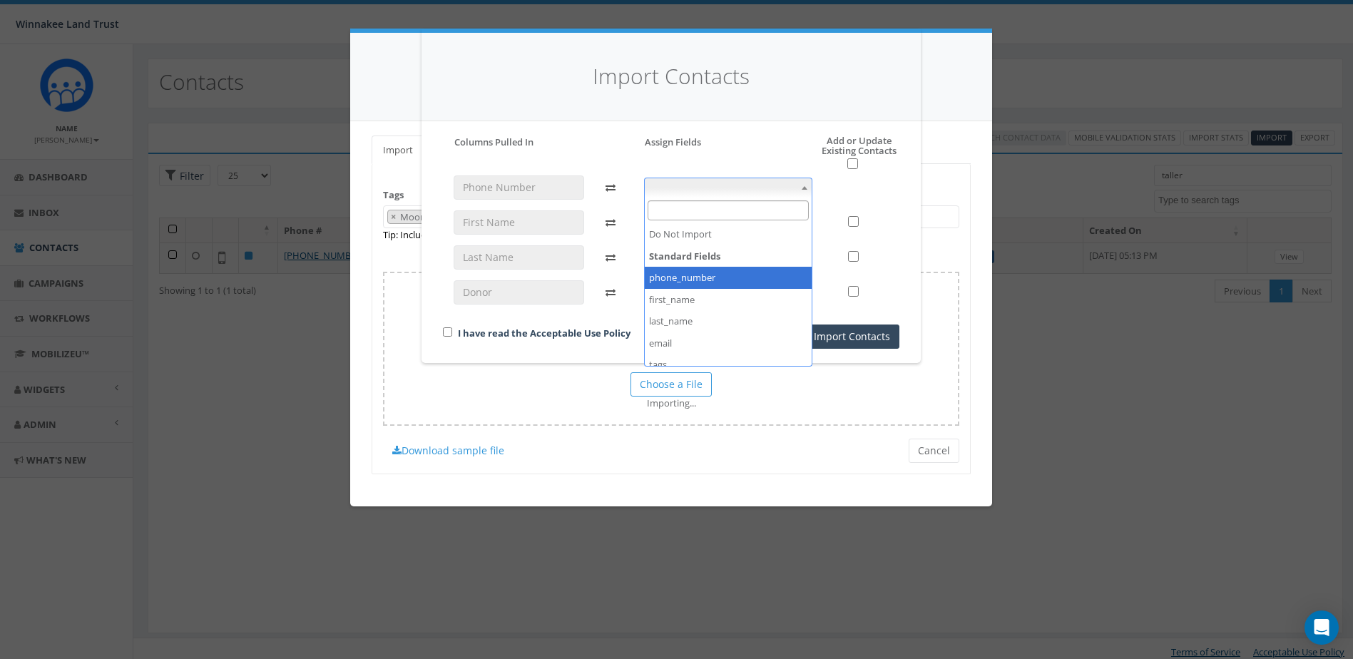
select select "phone_number"
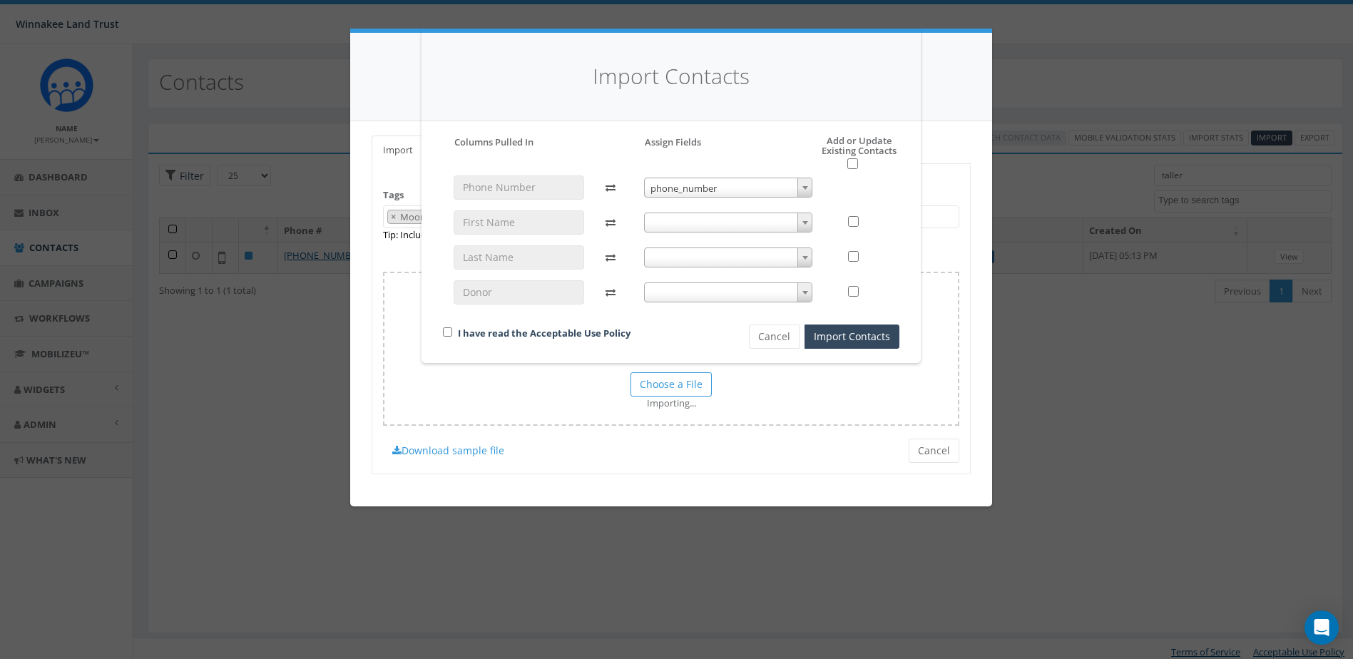
click at [666, 223] on span at bounding box center [728, 223] width 169 height 20
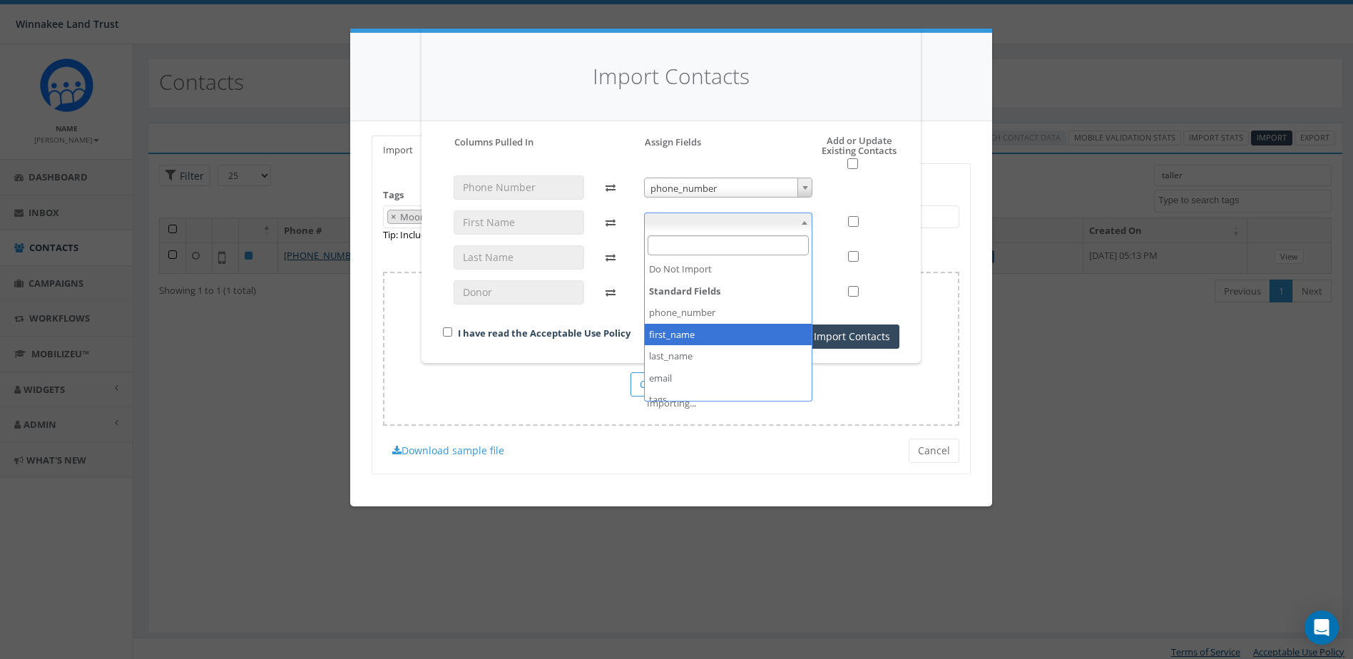
drag, startPoint x: 685, startPoint y: 337, endPoint x: 698, endPoint y: 280, distance: 58.5
select select "first_name"
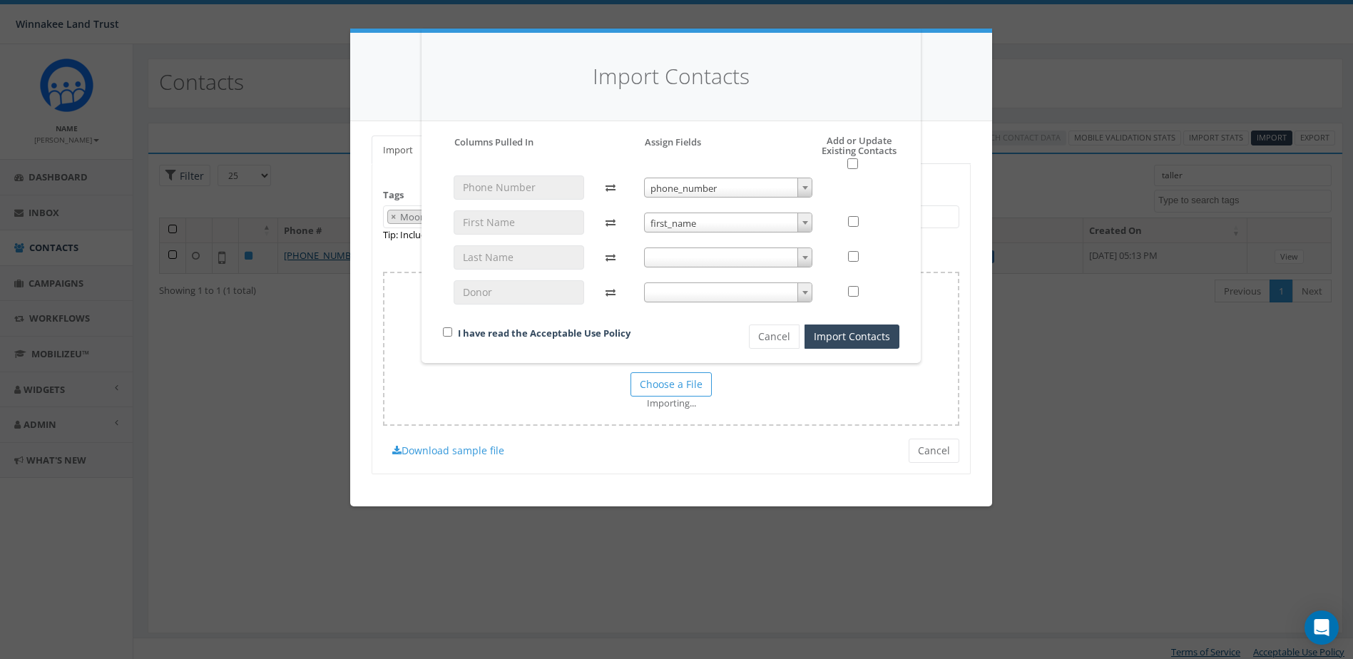
click at [666, 253] on span at bounding box center [728, 258] width 169 height 20
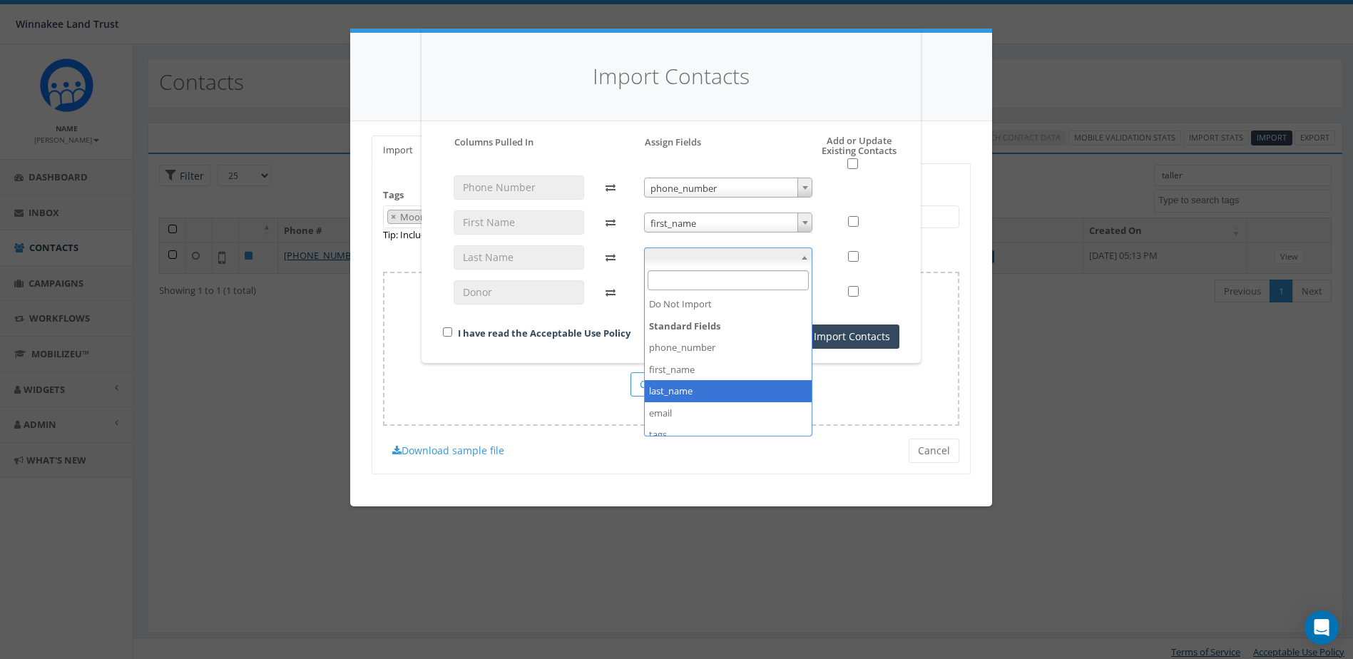
select select "last_name"
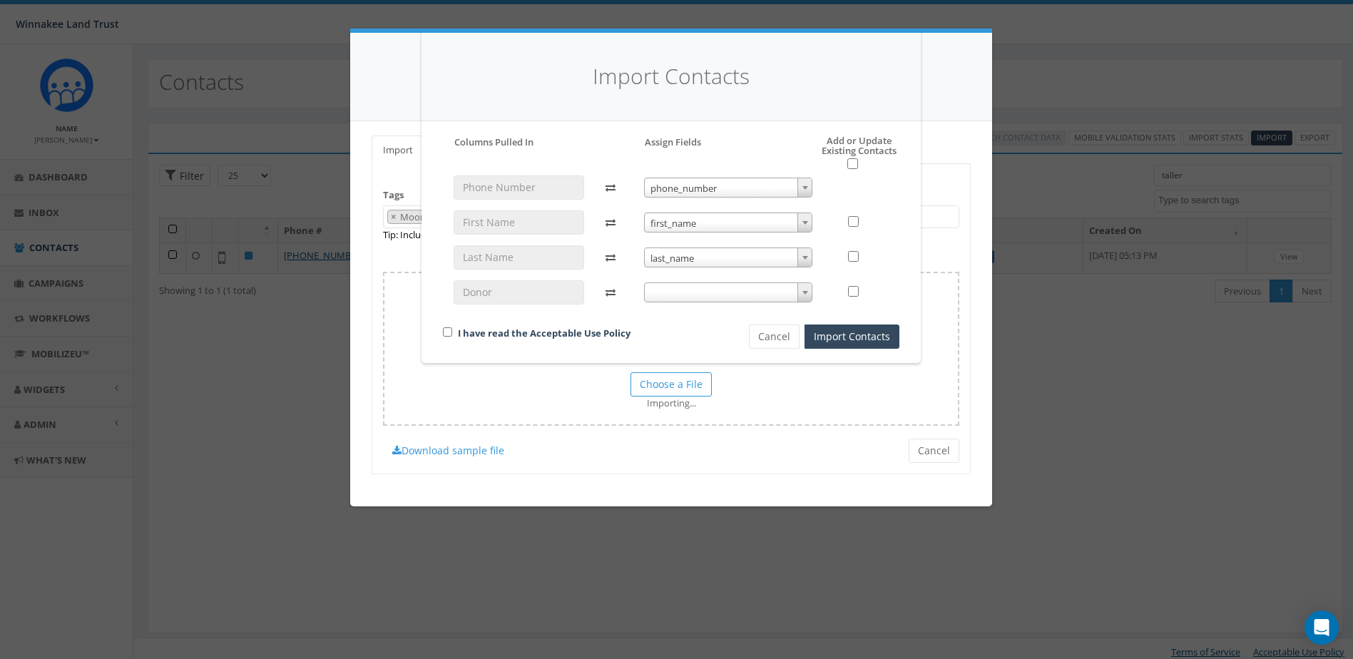
click at [666, 295] on span at bounding box center [728, 292] width 169 height 20
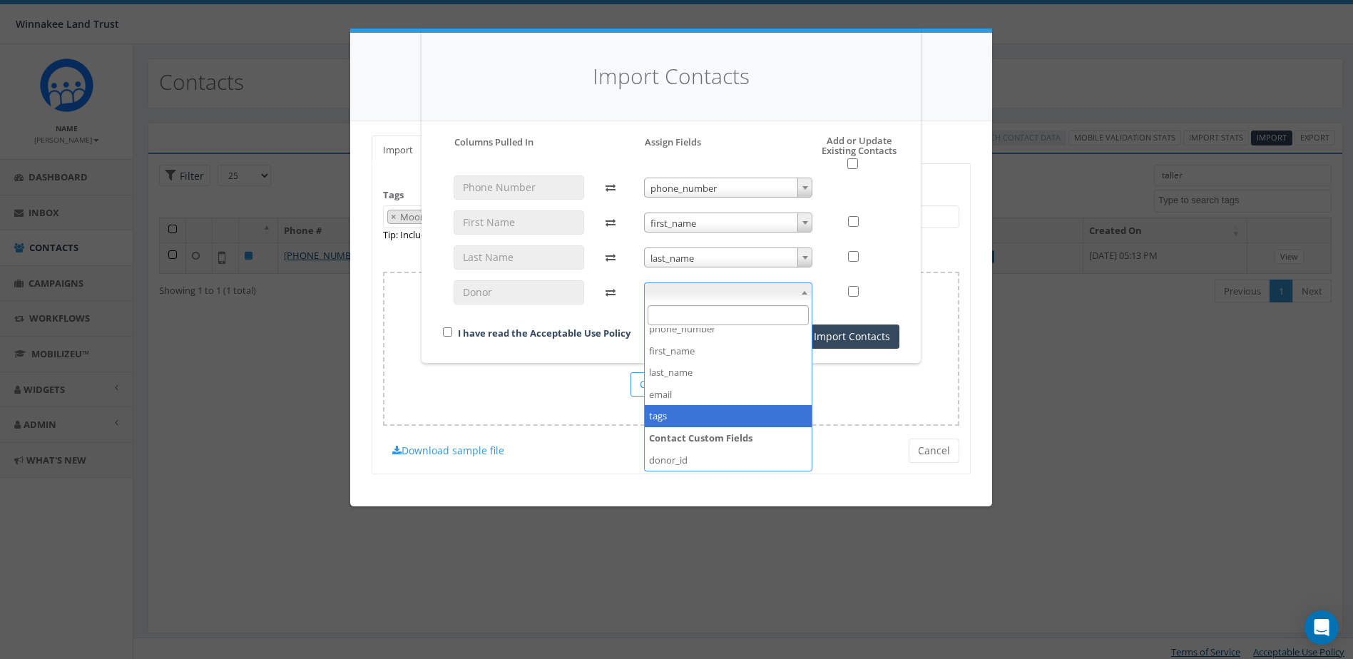
scroll to position [76, 0]
select select "donor_id"
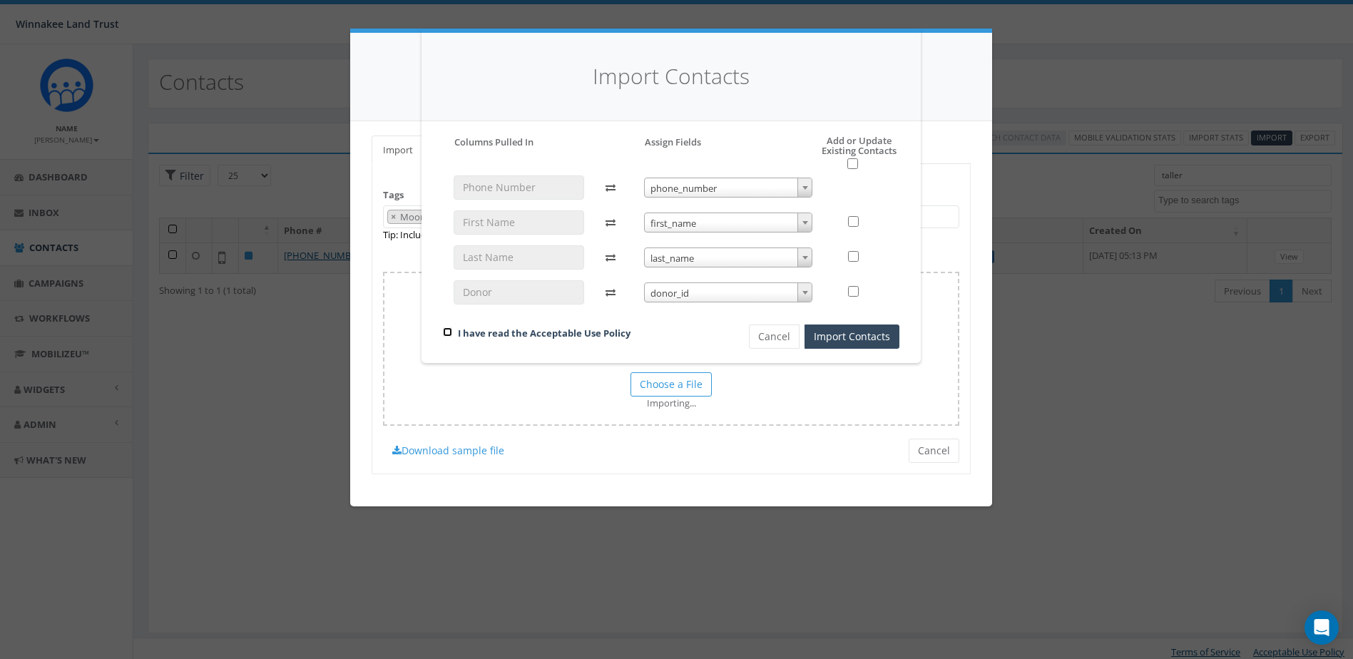
click at [445, 332] on input "checkbox" at bounding box center [447, 331] width 9 height 9
checkbox input "true"
click at [666, 347] on button "Import Contacts" at bounding box center [852, 337] width 95 height 24
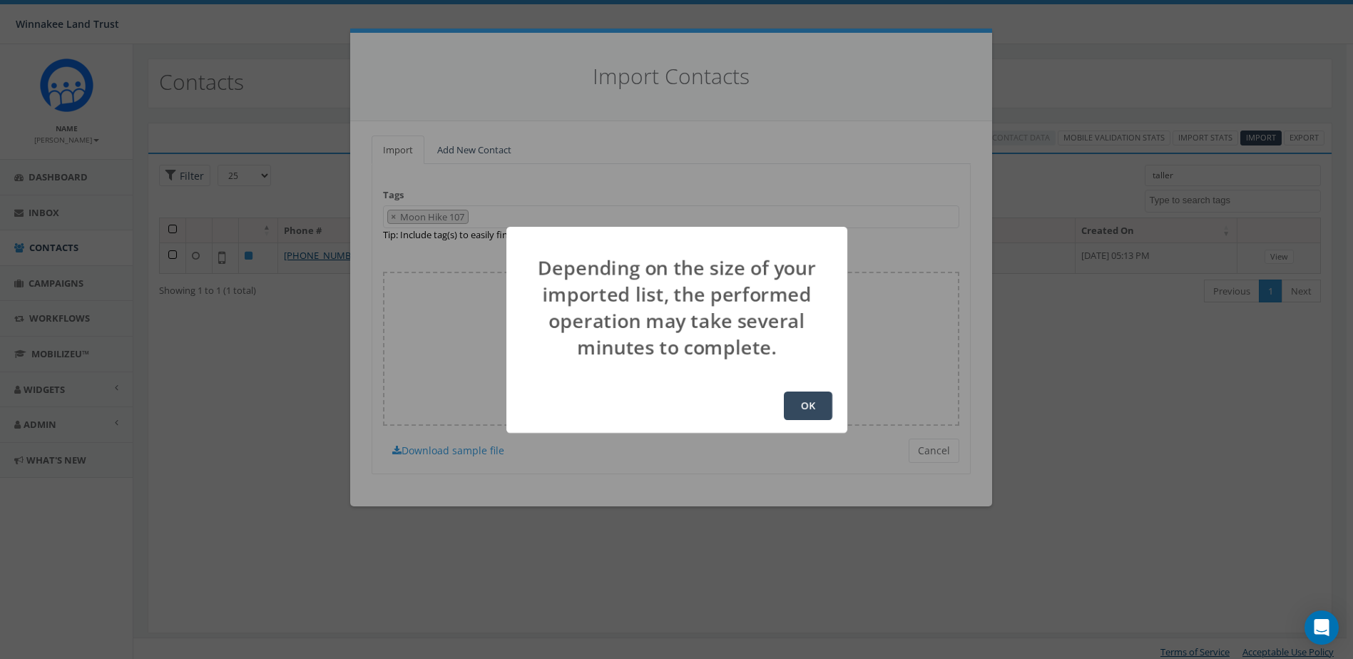
click at [666, 412] on button "OK" at bounding box center [808, 406] width 49 height 29
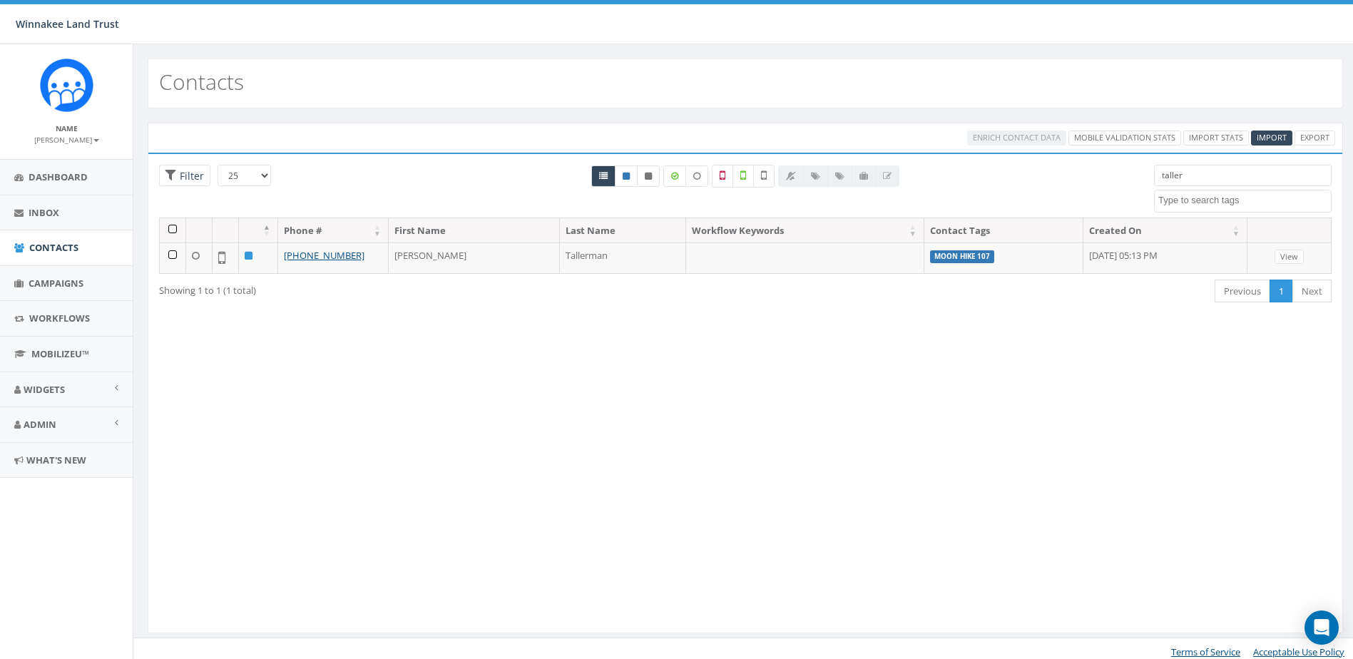
select select
drag, startPoint x: 1161, startPoint y: 175, endPoint x: 1111, endPoint y: 178, distance: 50.0
click at [1111, 178] on div "25 50 100 Filter taller 2025/07/01 Barn Tour 25 Board Member BT Guidebook DP op…" at bounding box center [745, 191] width 1194 height 53
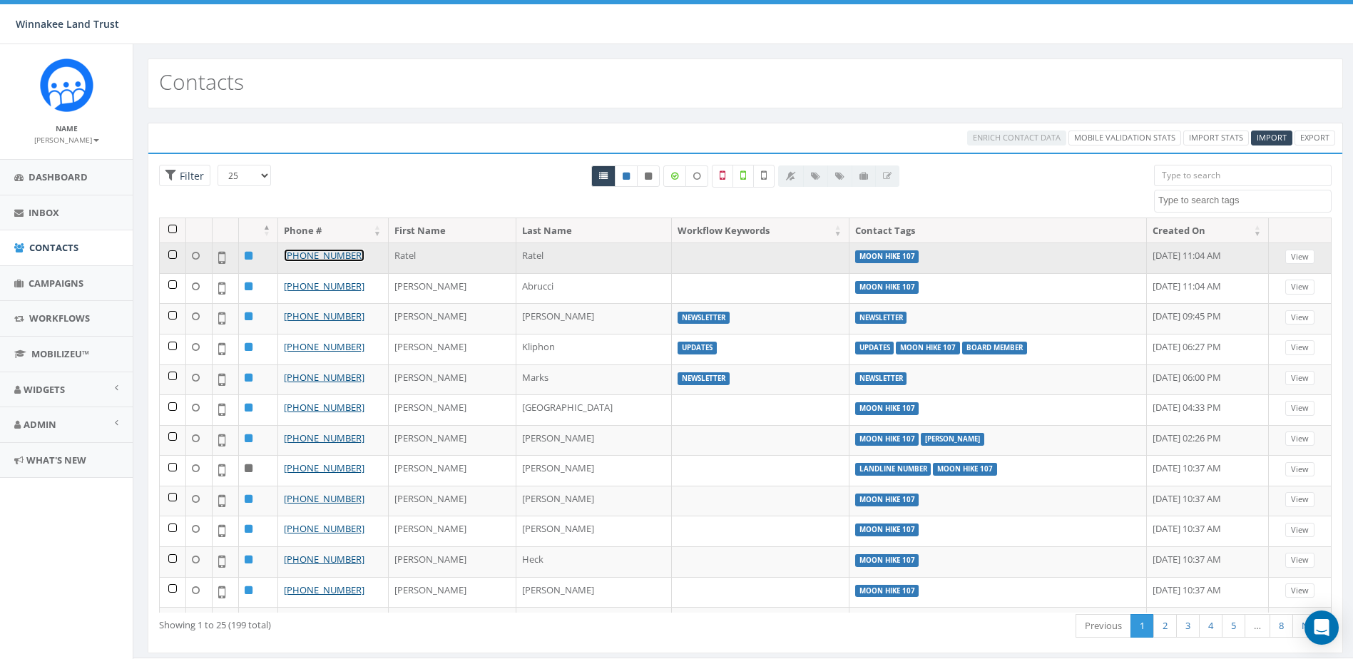
click at [302, 256] on link "[PHONE_NUMBER]" at bounding box center [324, 255] width 81 height 13
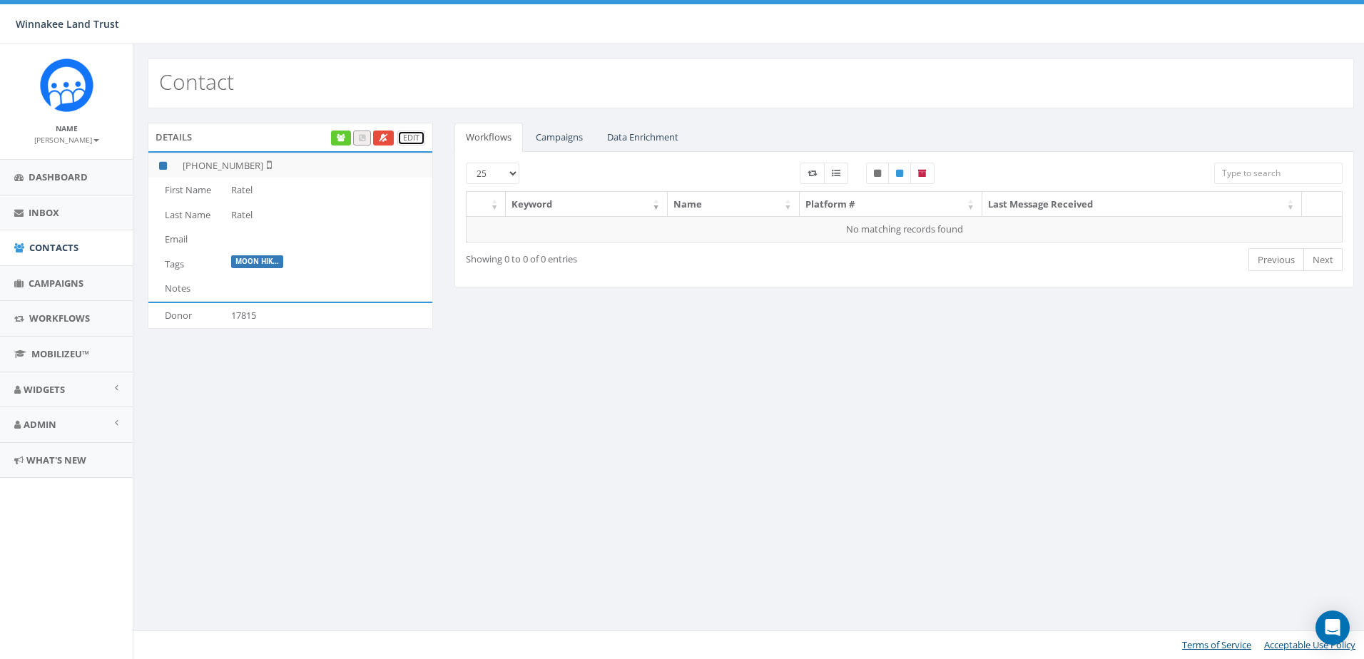
click at [407, 137] on link "Edit" at bounding box center [411, 138] width 28 height 15
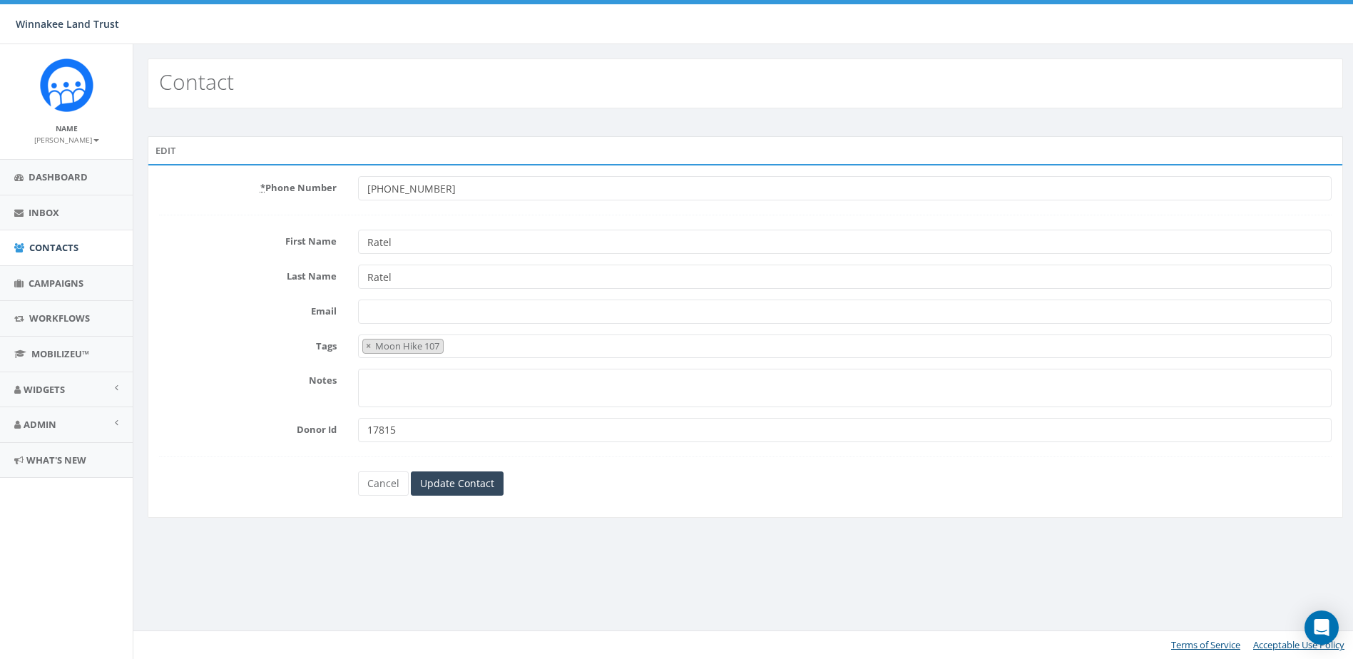
select select "Moon Hike 107"
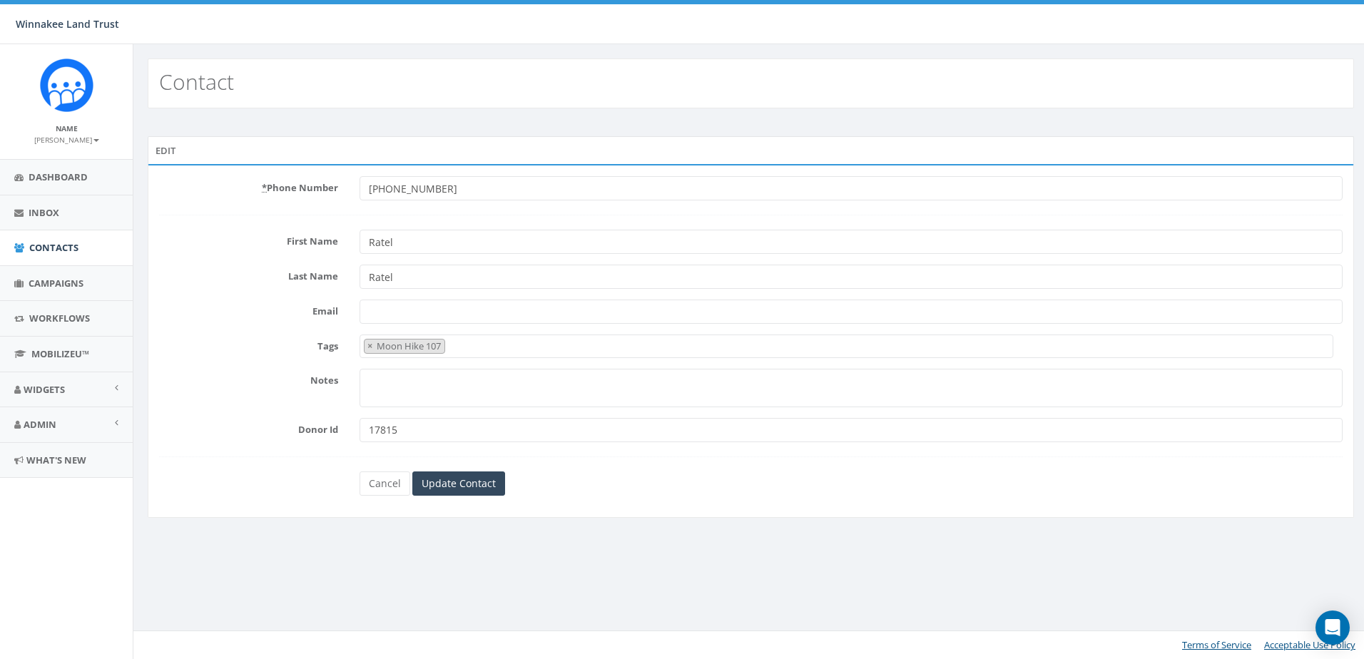
drag, startPoint x: 414, startPoint y: 235, endPoint x: 312, endPoint y: 245, distance: 102.4
click at [312, 245] on div "First Name [PERSON_NAME]" at bounding box center [750, 242] width 1205 height 24
type input "[PERSON_NAME]"
click at [485, 485] on input "Update Contact" at bounding box center [458, 484] width 93 height 24
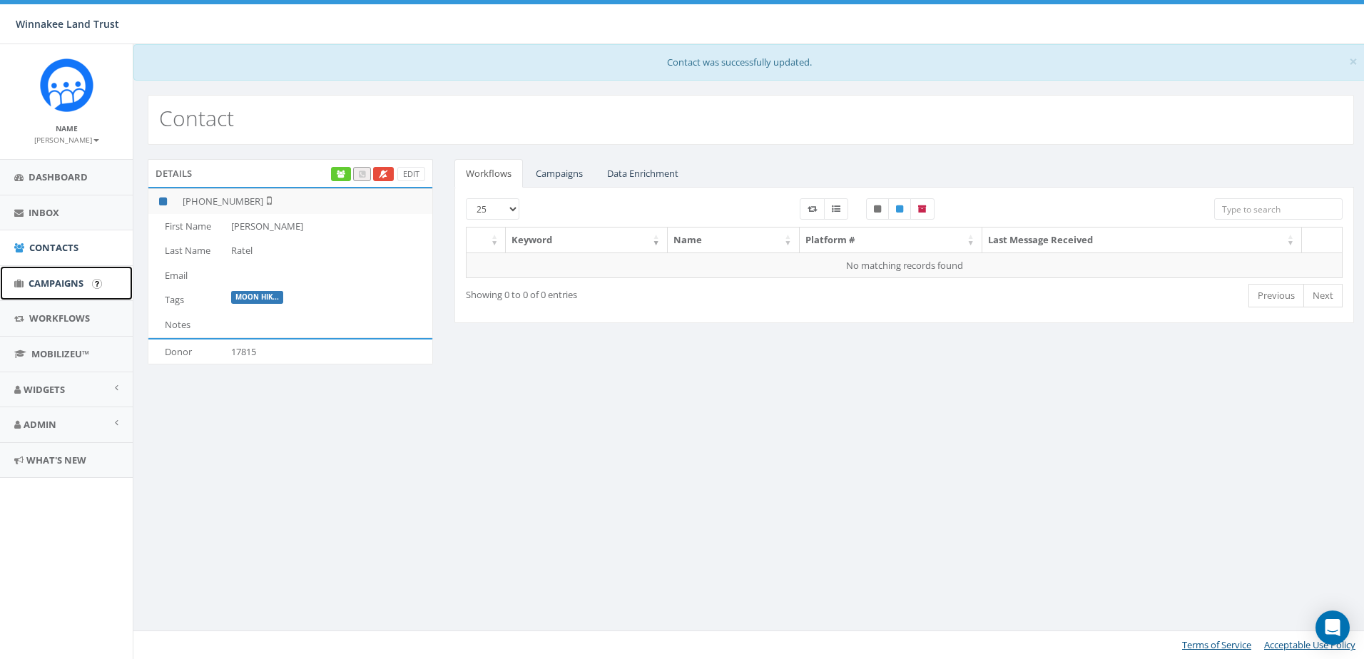
click at [41, 282] on span "Campaigns" at bounding box center [56, 283] width 55 height 13
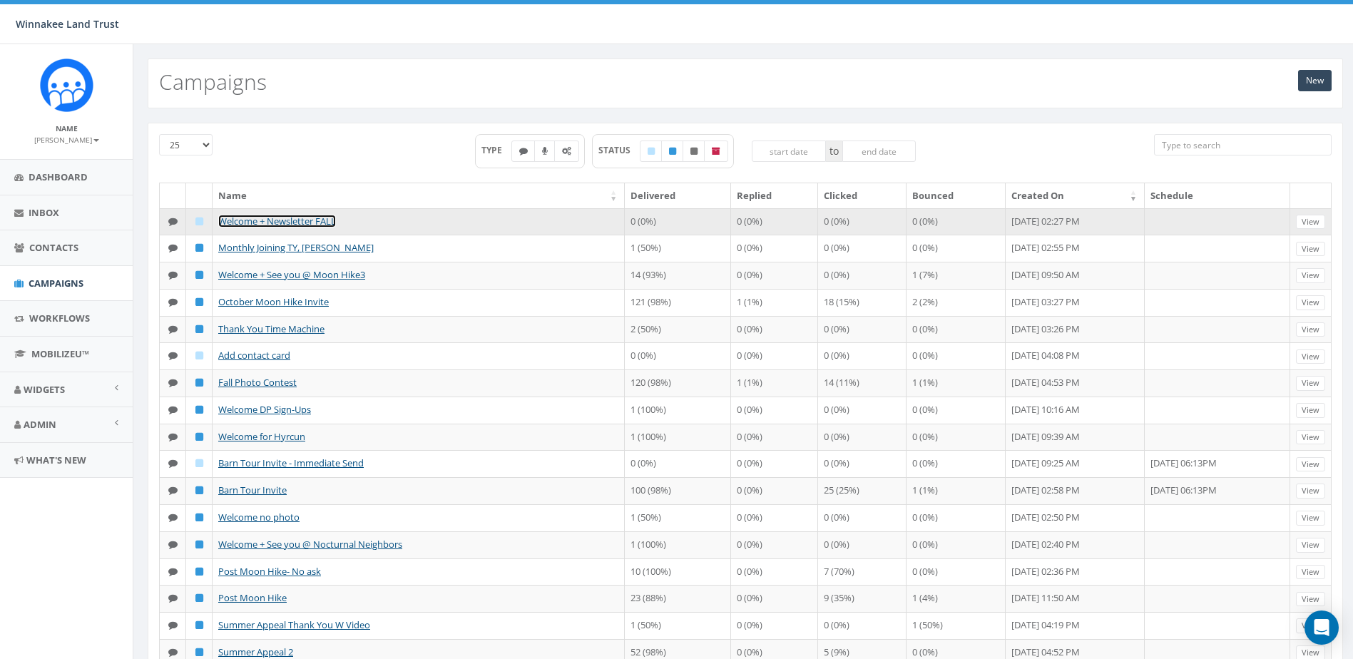
click at [275, 223] on link "Welcome + Newsletter FALL" at bounding box center [277, 221] width 118 height 13
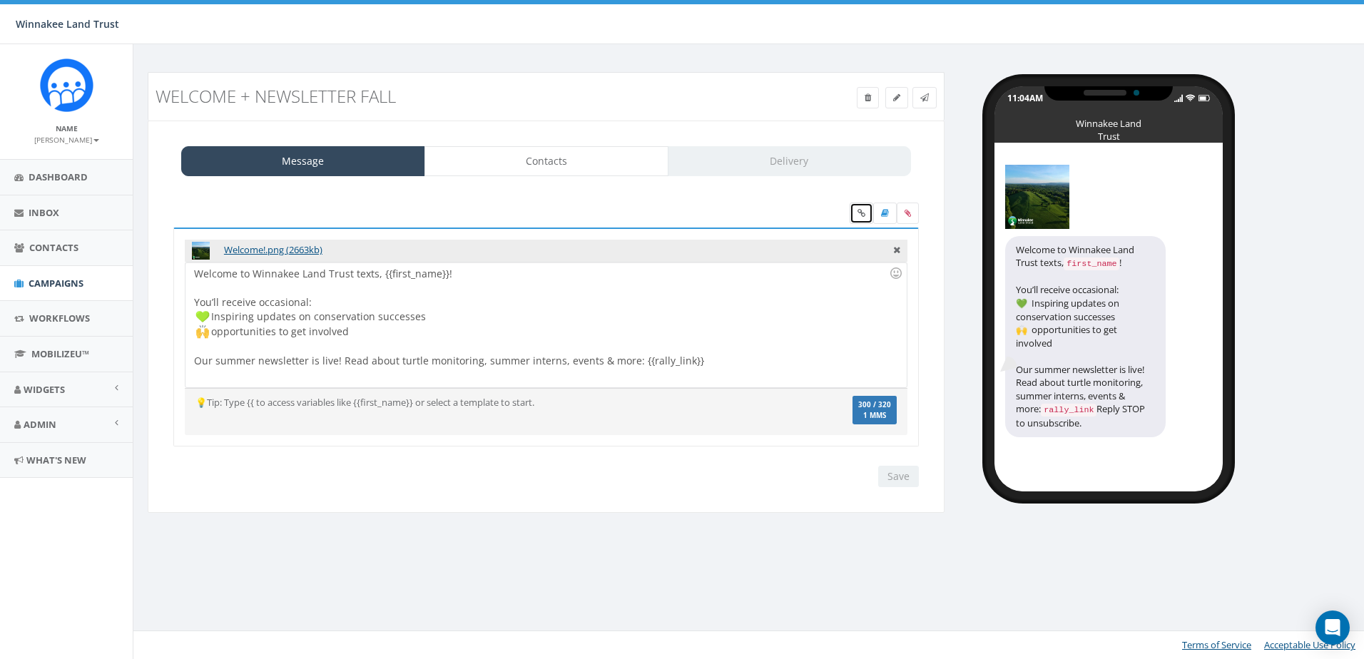
click at [857, 216] on icon at bounding box center [861, 213] width 8 height 9
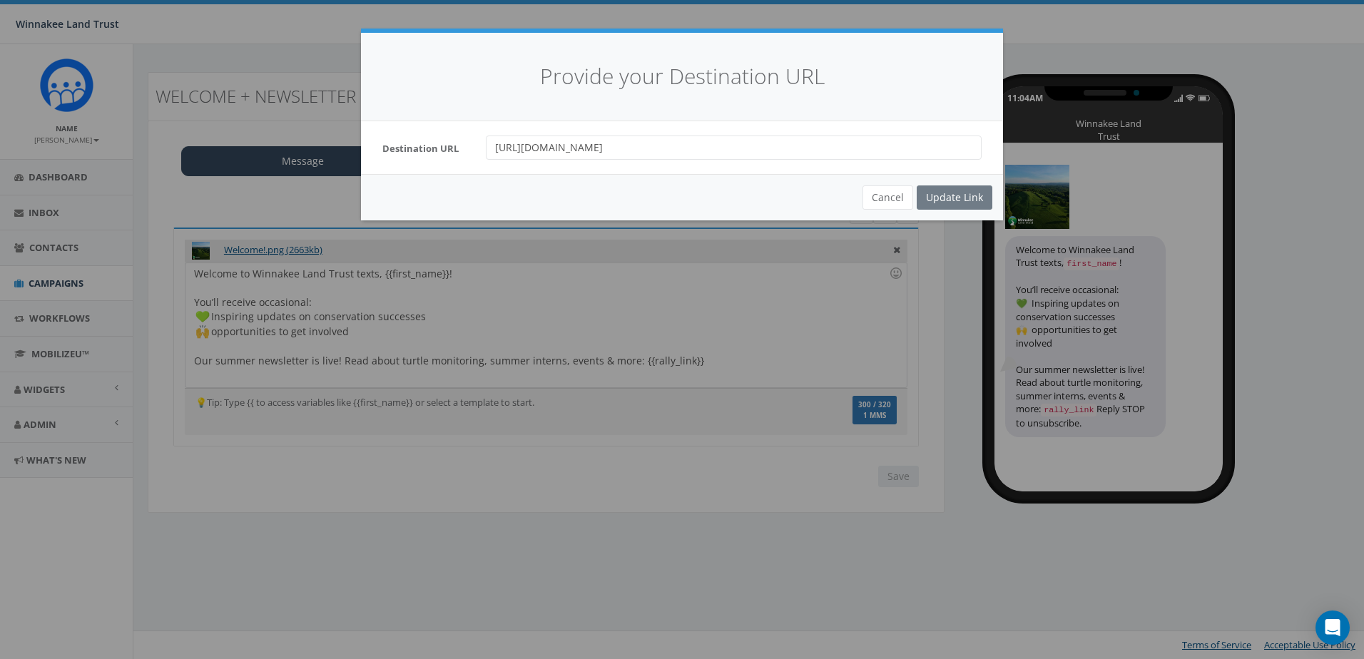
drag, startPoint x: 624, startPoint y: 130, endPoint x: 448, endPoint y: 127, distance: 176.2
click at [448, 127] on div "Destination URL https://conta.cc/4nTV5z5" at bounding box center [682, 147] width 642 height 53
click at [900, 197] on button "Cancel" at bounding box center [887, 197] width 51 height 24
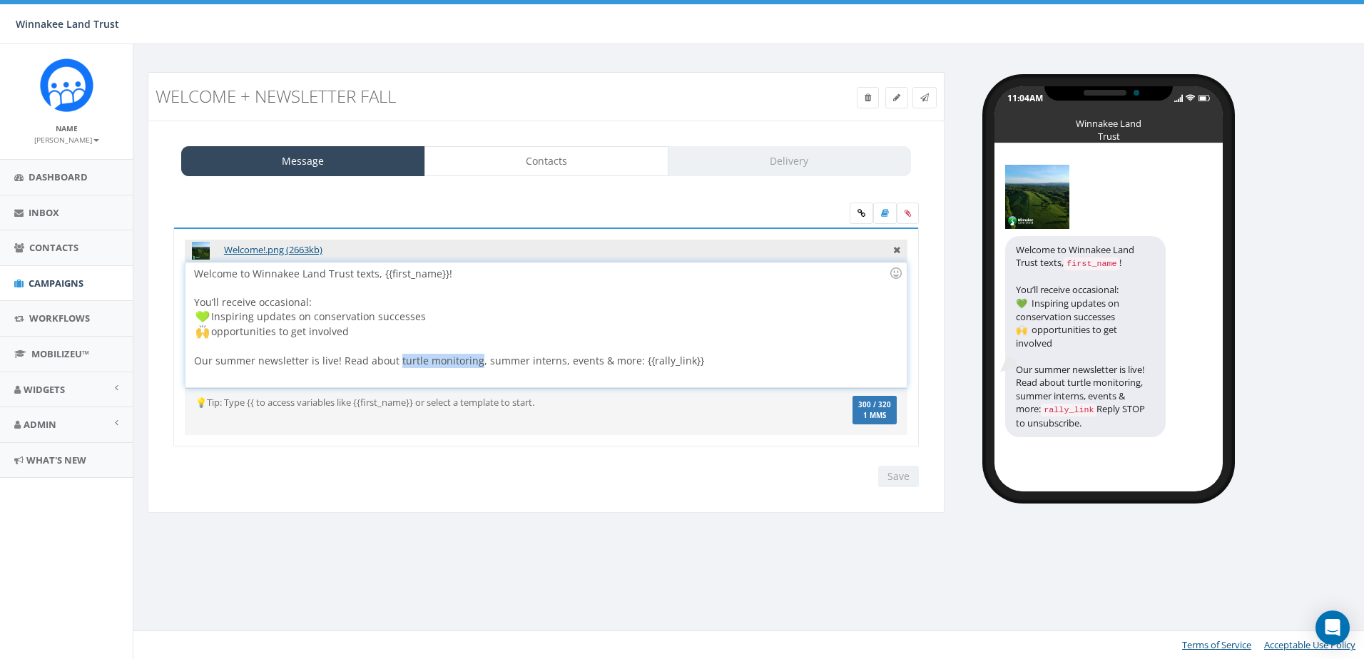
drag, startPoint x: 394, startPoint y: 357, endPoint x: 474, endPoint y: 356, distance: 79.9
click at [474, 356] on div "Welcome to Winnakee Land Trust texts, {{first_name}}! You’ll receive occasional…" at bounding box center [545, 325] width 720 height 125
drag, startPoint x: 457, startPoint y: 362, endPoint x: 568, endPoint y: 357, distance: 110.7
click at [568, 357] on div "Welcome to Winnakee Land Trust texts, {{first_name}}! You’ll receive occasional…" at bounding box center [545, 325] width 720 height 125
click at [463, 362] on div "Welcome to Winnakee Land Trust texts, {{first_name}}! You’ll receive occasional…" at bounding box center [545, 325] width 720 height 125
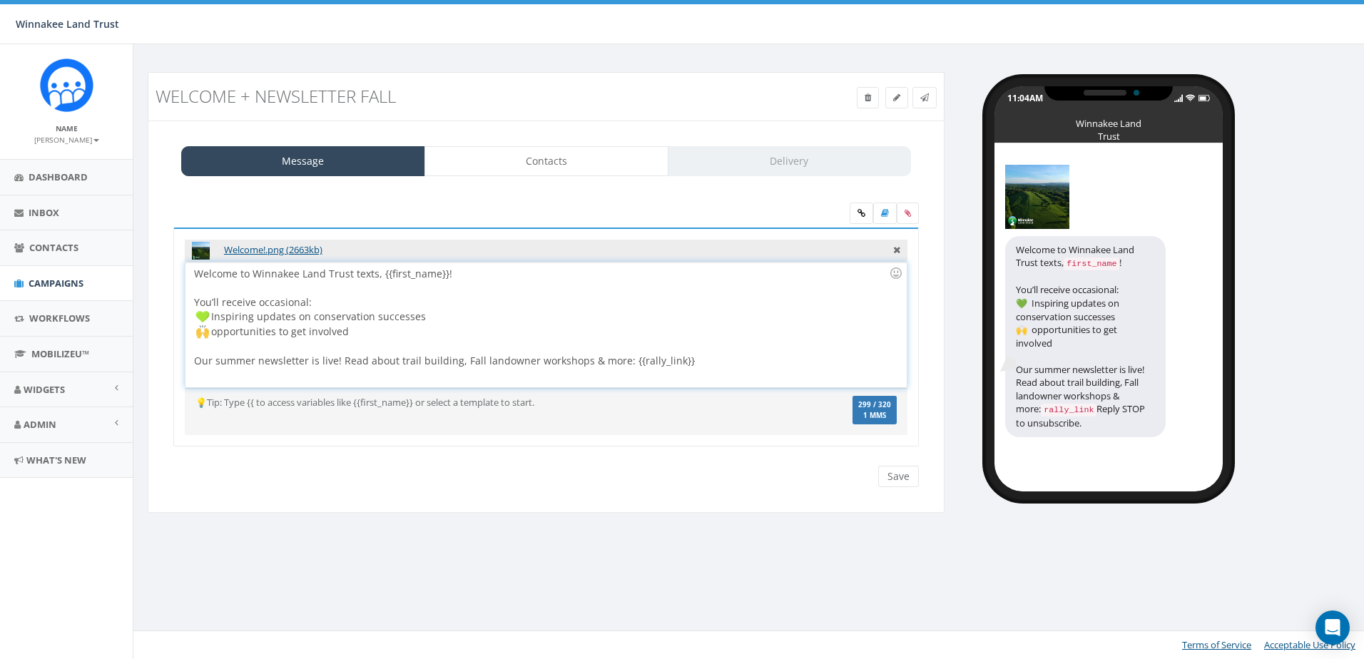
click at [464, 362] on div "Welcome to Winnakee Land Trust texts, {{first_name}}! You’ll receive occasional…" at bounding box center [545, 325] width 720 height 125
click at [901, 480] on input "Save" at bounding box center [898, 476] width 41 height 21
click at [925, 95] on icon at bounding box center [924, 97] width 9 height 9
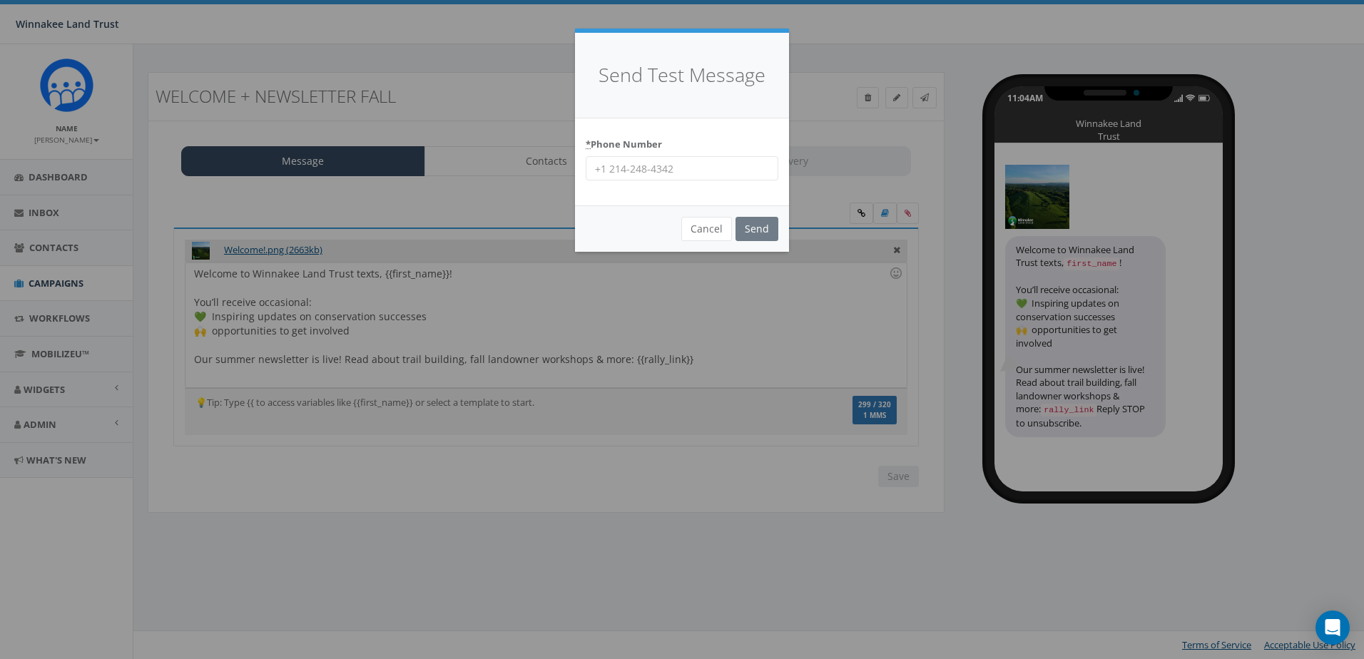
click at [715, 173] on input "* Phone Number" at bounding box center [682, 168] width 193 height 24
type input "8456254346"
click at [770, 233] on input "Send" at bounding box center [756, 229] width 43 height 24
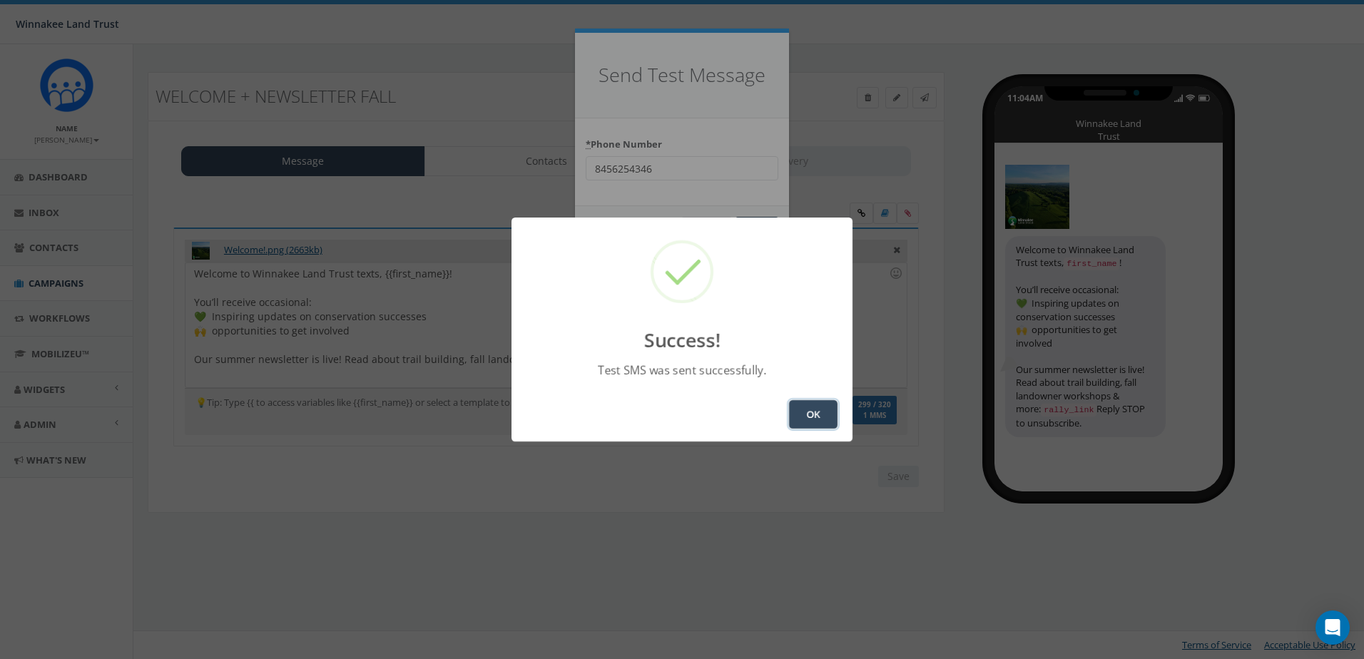
click at [807, 416] on button "OK" at bounding box center [813, 414] width 49 height 29
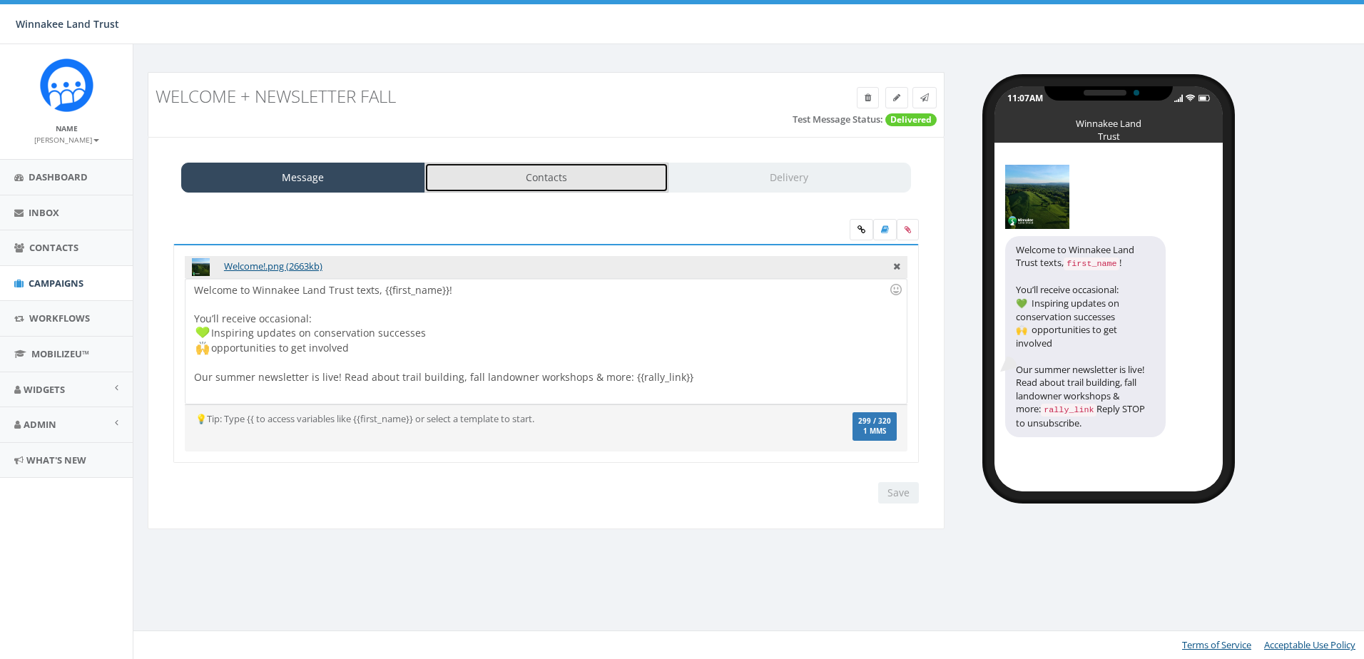
click at [479, 173] on link "Contacts" at bounding box center [546, 178] width 244 height 30
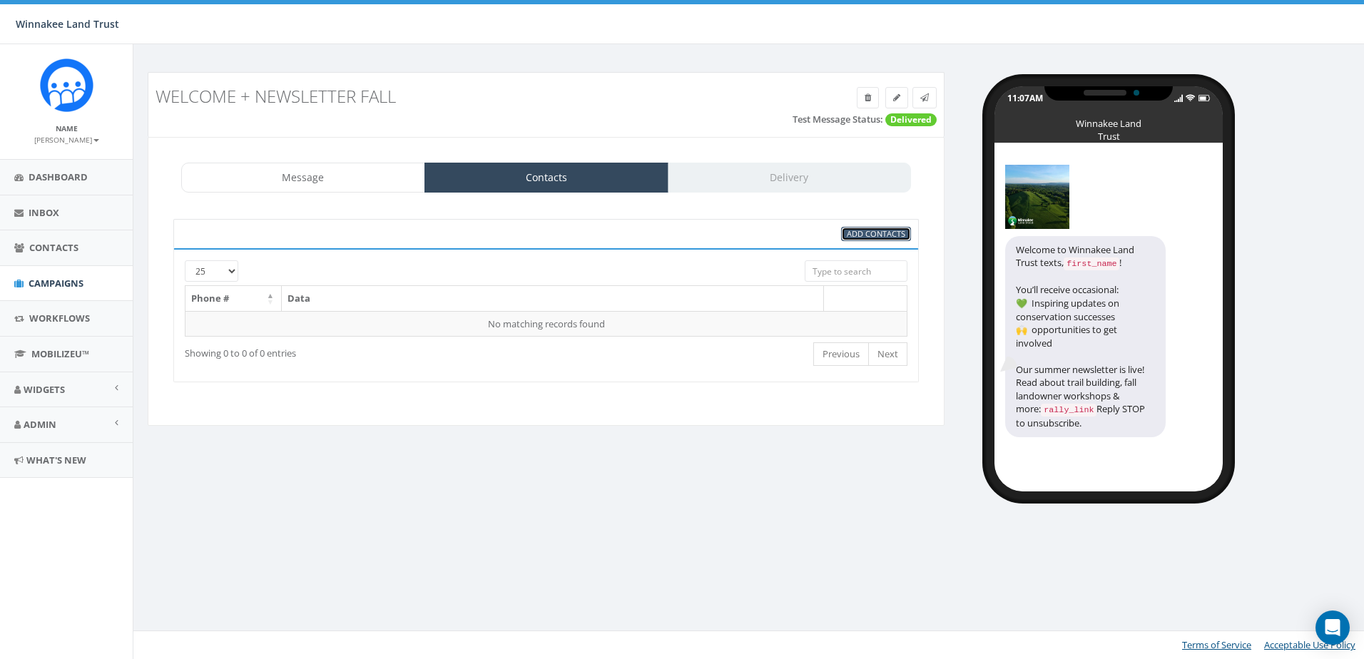
click at [866, 231] on span "Add Contacts" at bounding box center [876, 233] width 58 height 11
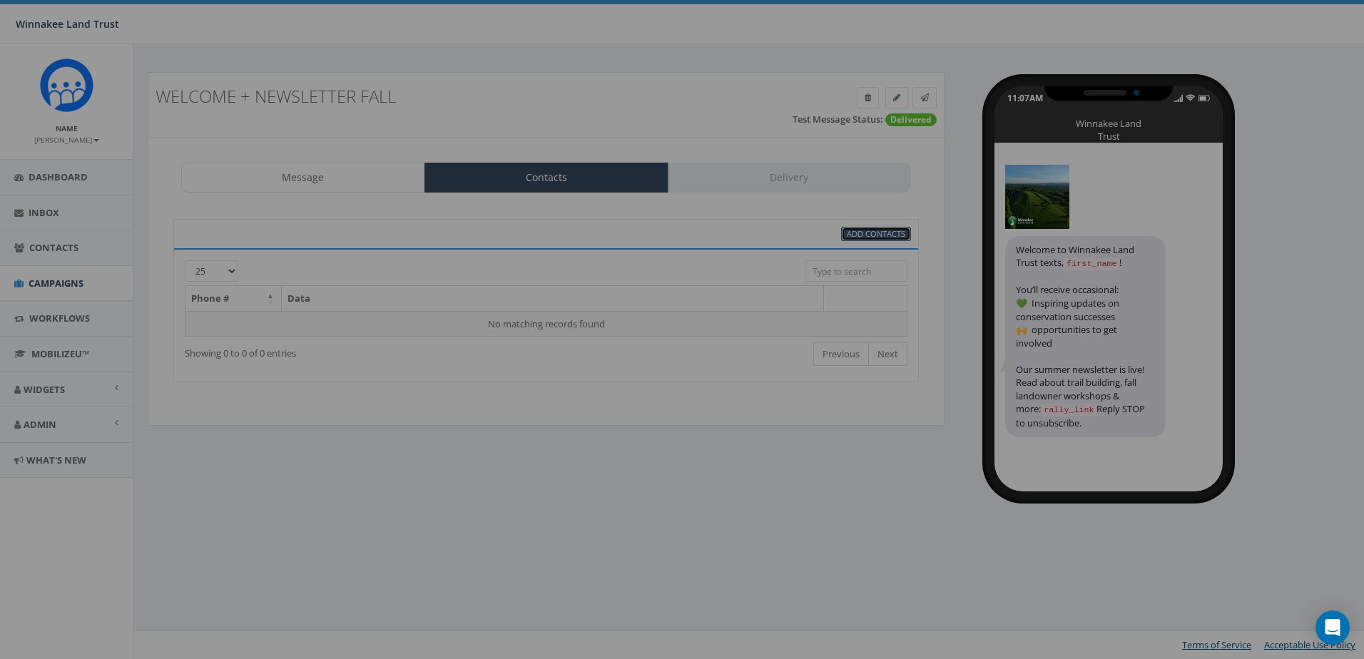
select select
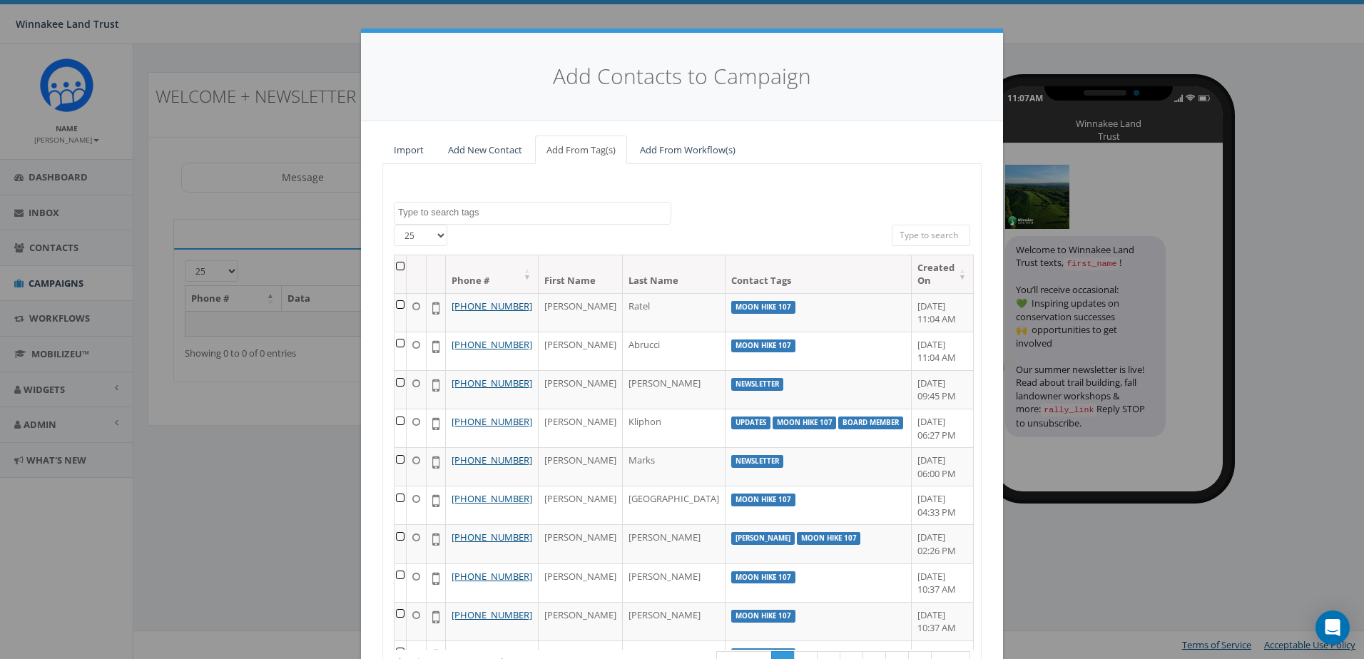
click at [506, 210] on textarea "Search" at bounding box center [534, 212] width 273 height 13
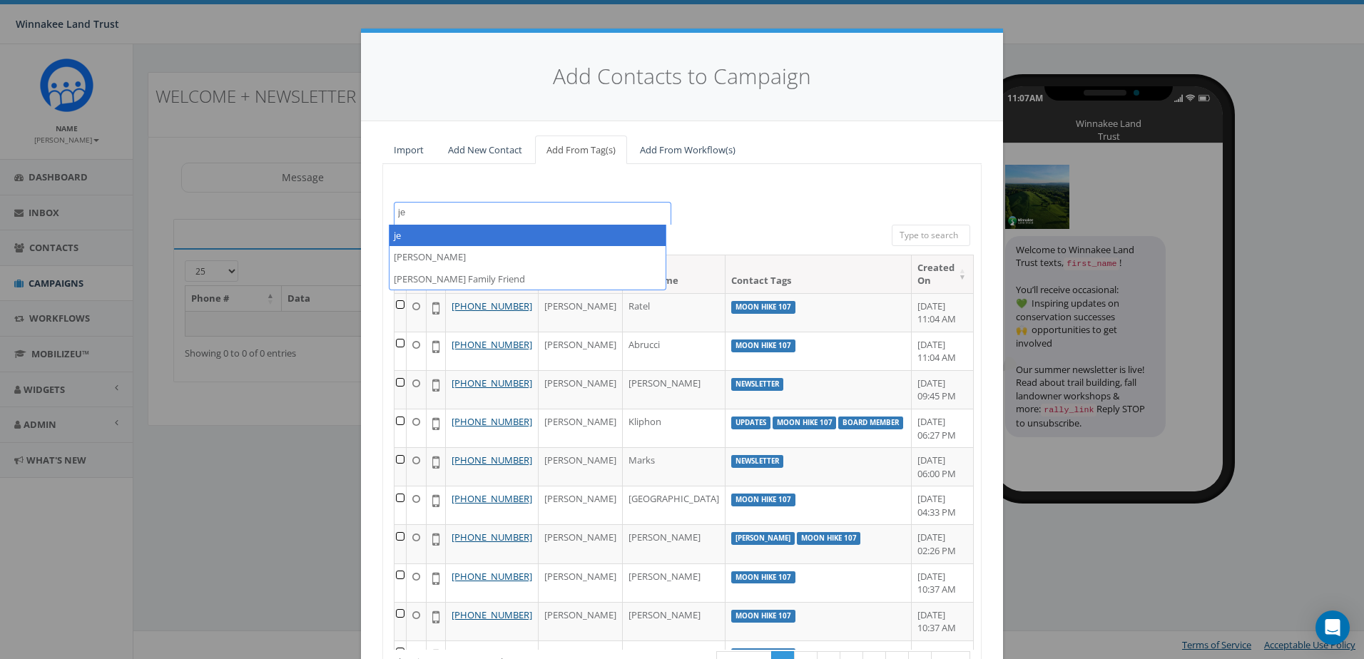
type textarea "j"
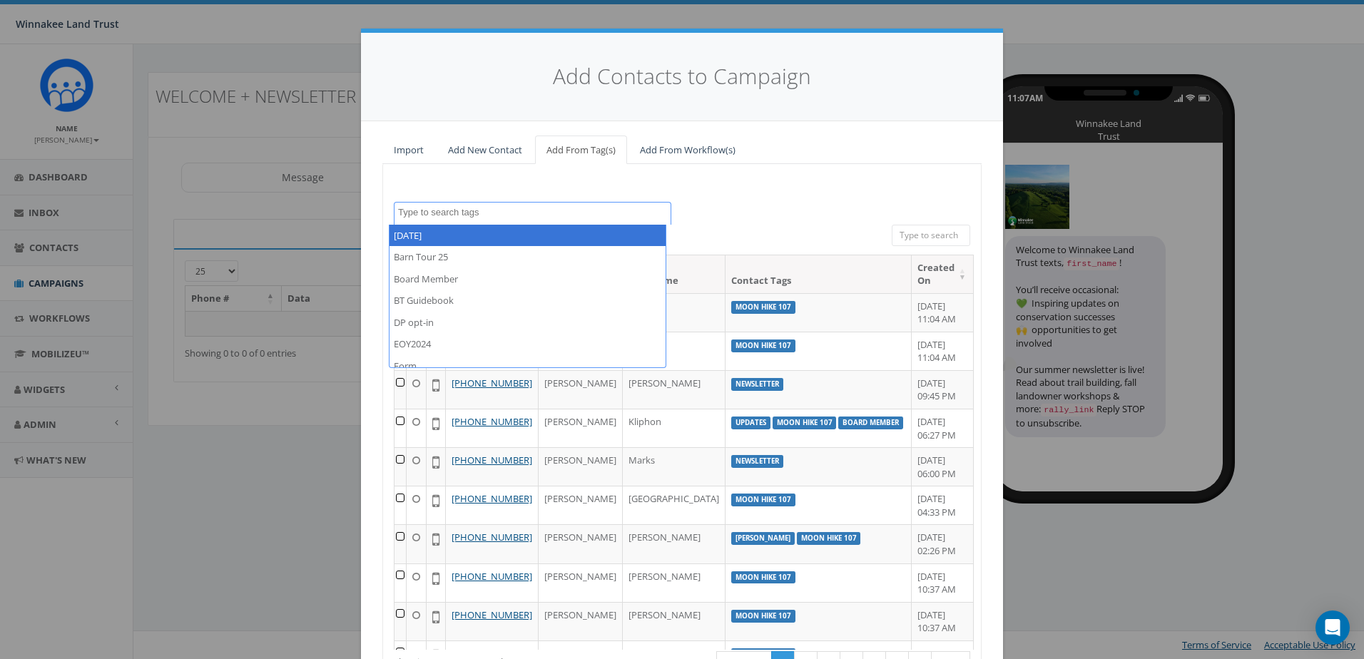
click at [763, 195] on div "2025/07/01 Barn Tour 25 Board Member BT Guidebook DP opt-in EOY2024 Form Give H…" at bounding box center [681, 439] width 599 height 551
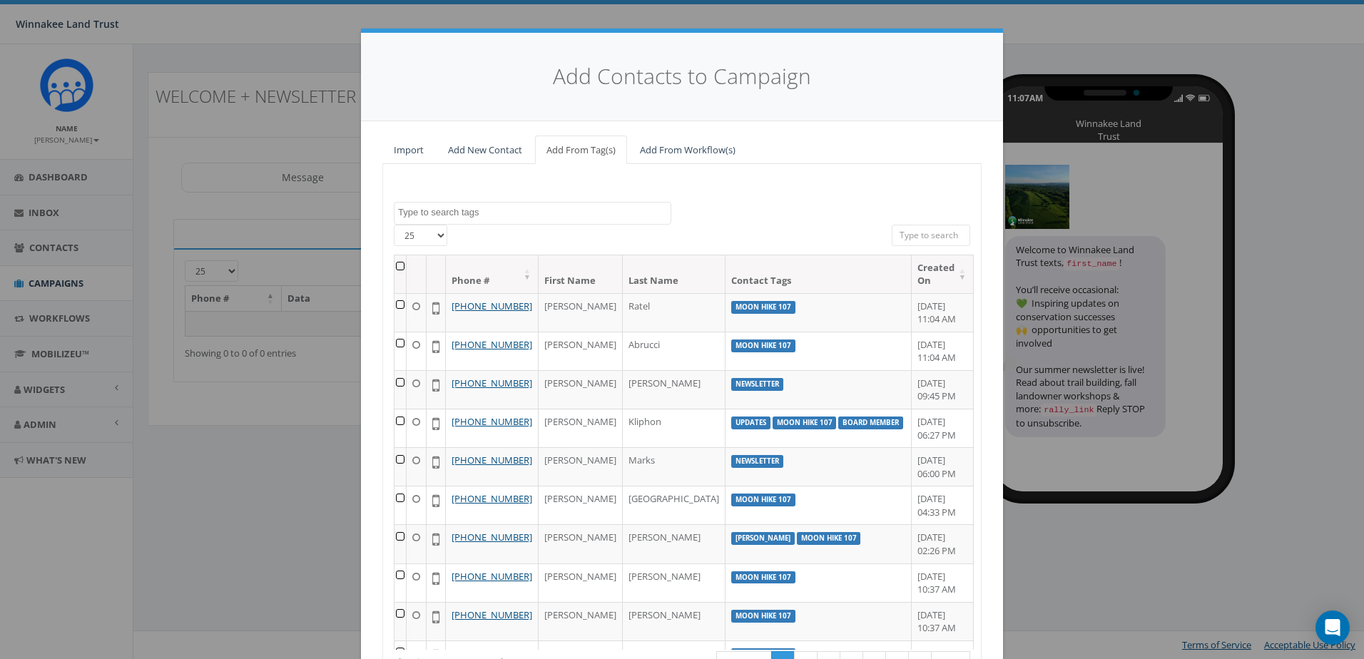
click at [908, 233] on input "search" at bounding box center [931, 235] width 78 height 21
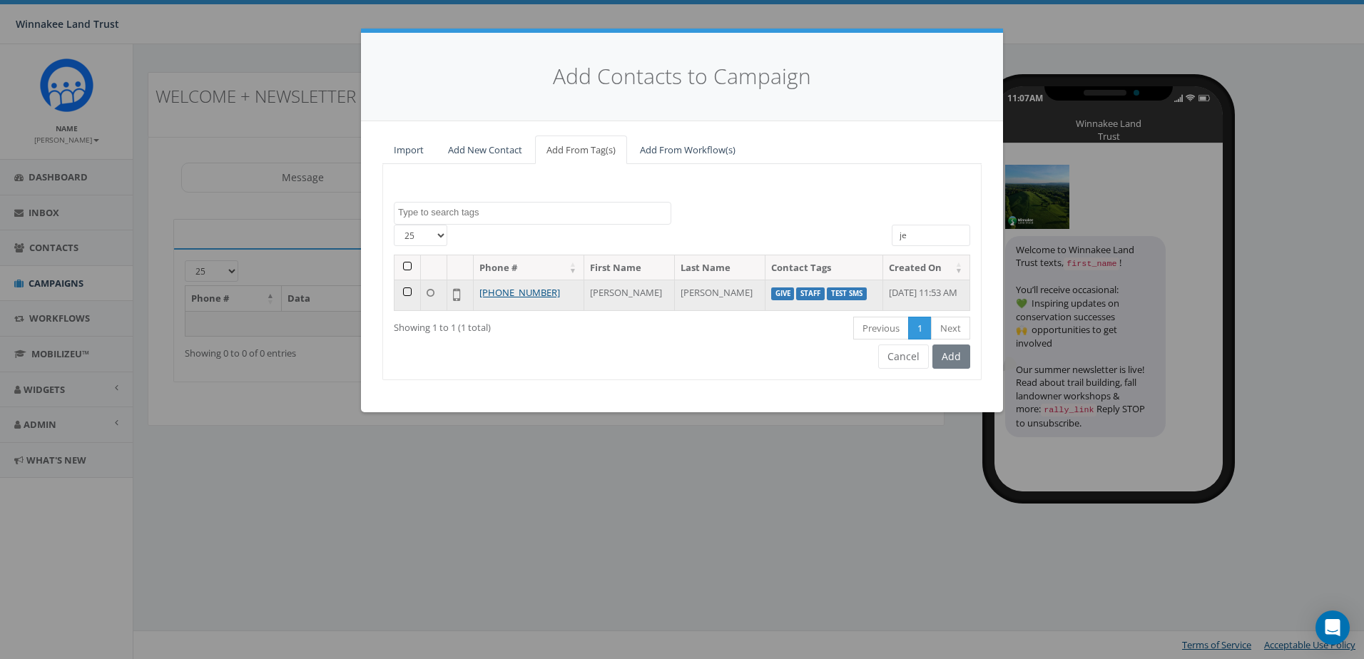
type input "j"
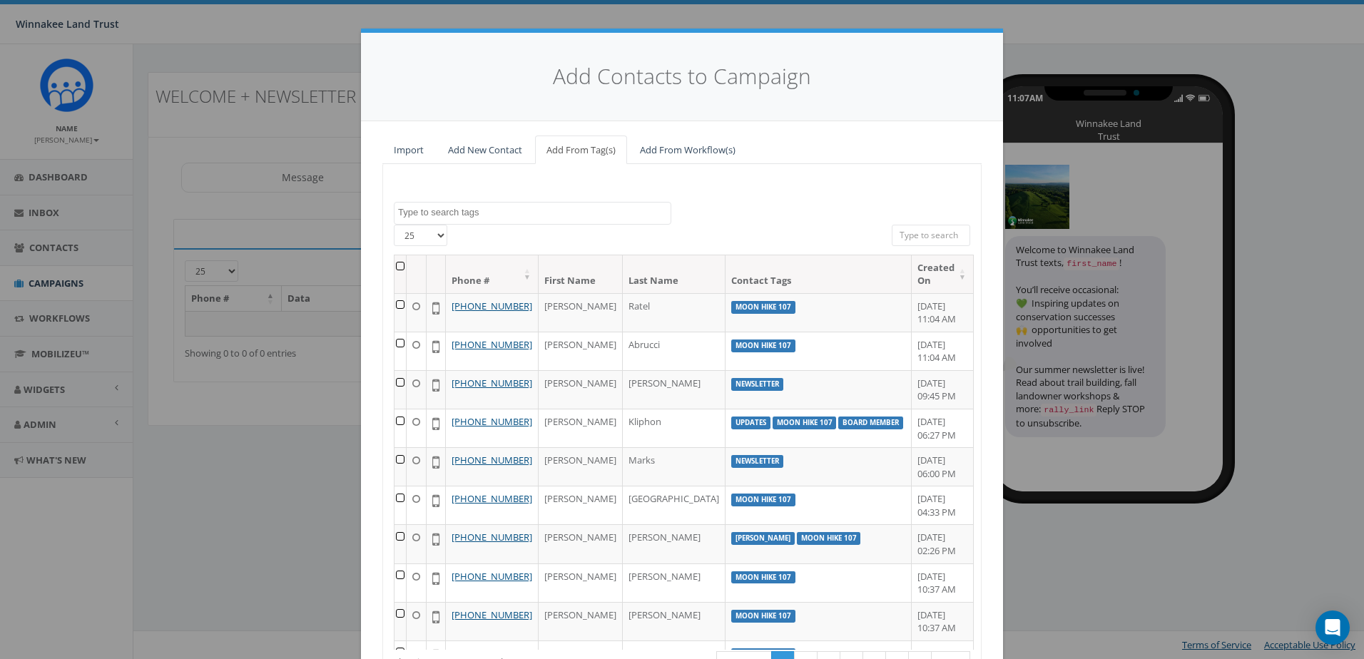
click at [466, 213] on textarea "Search" at bounding box center [534, 212] width 273 height 13
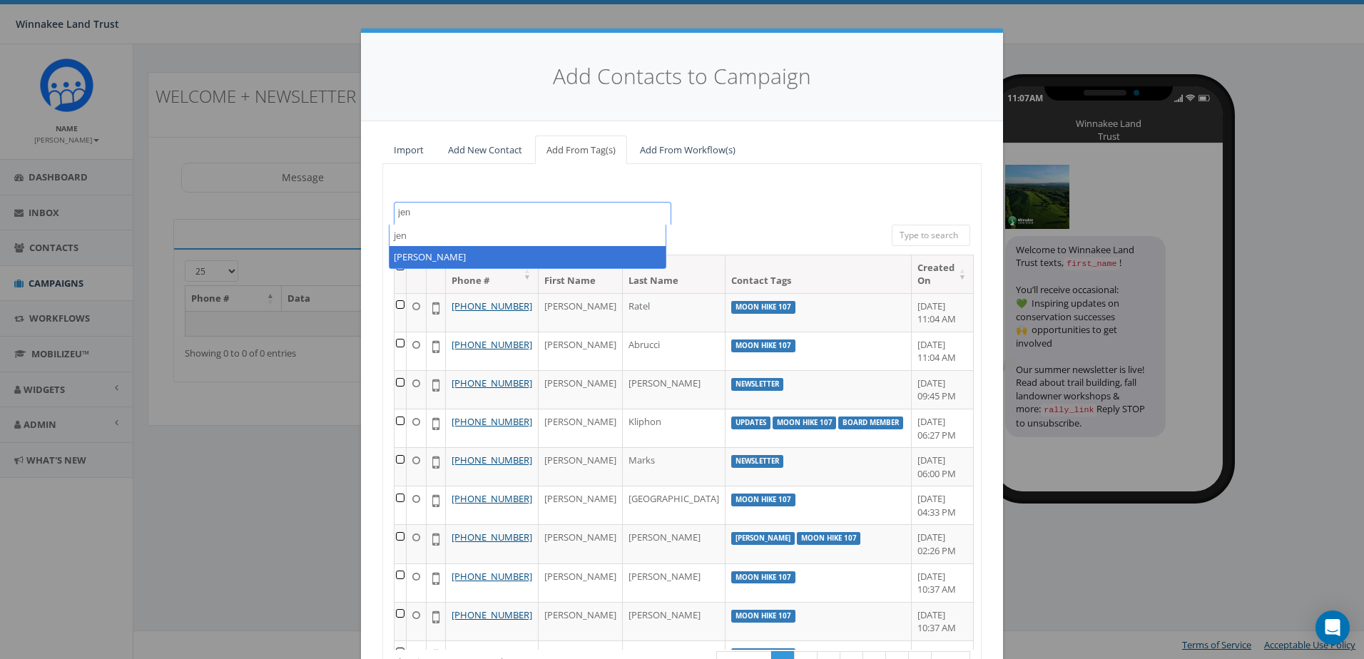
type textarea "jen"
select select "Jenny Friend"
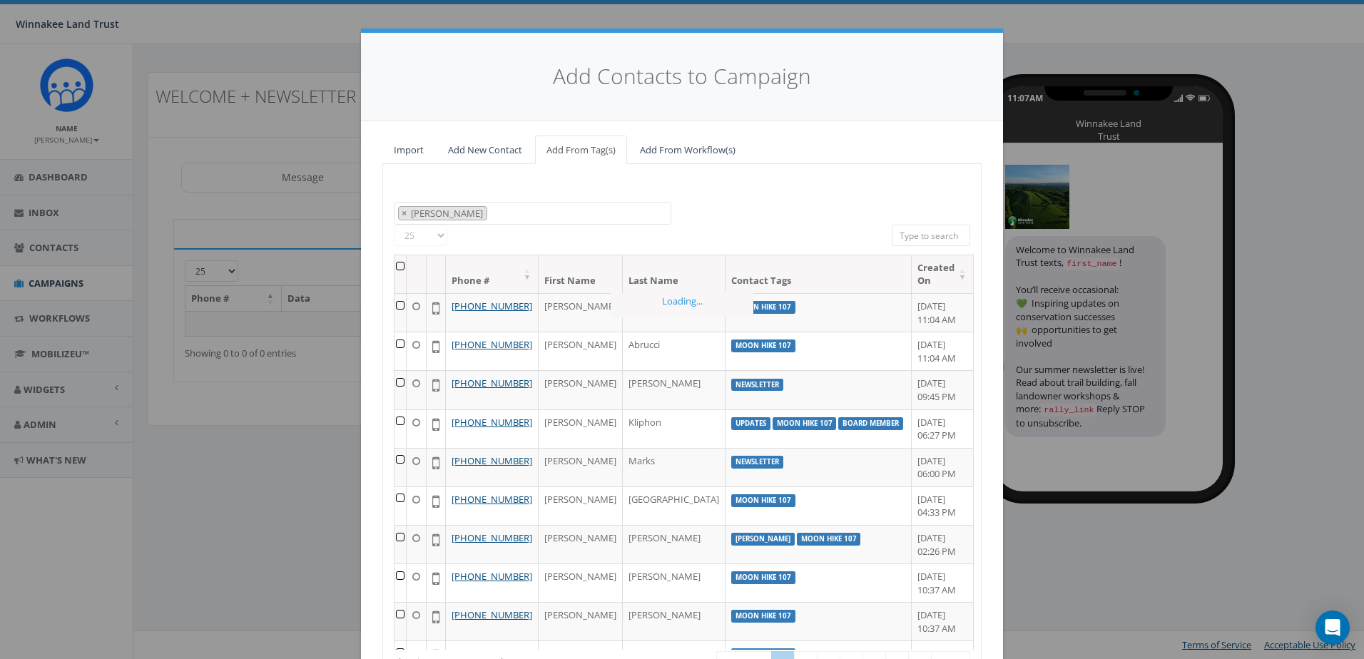
scroll to position [205, 0]
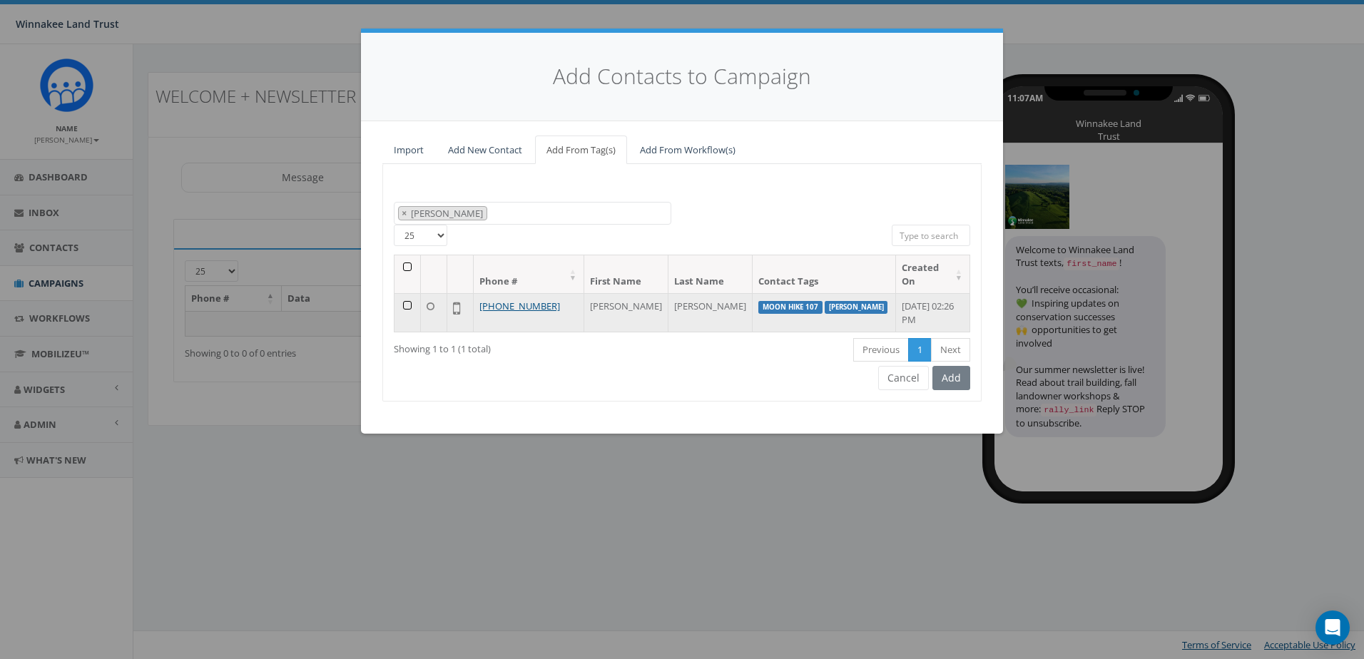
click at [403, 306] on td at bounding box center [407, 312] width 26 height 39
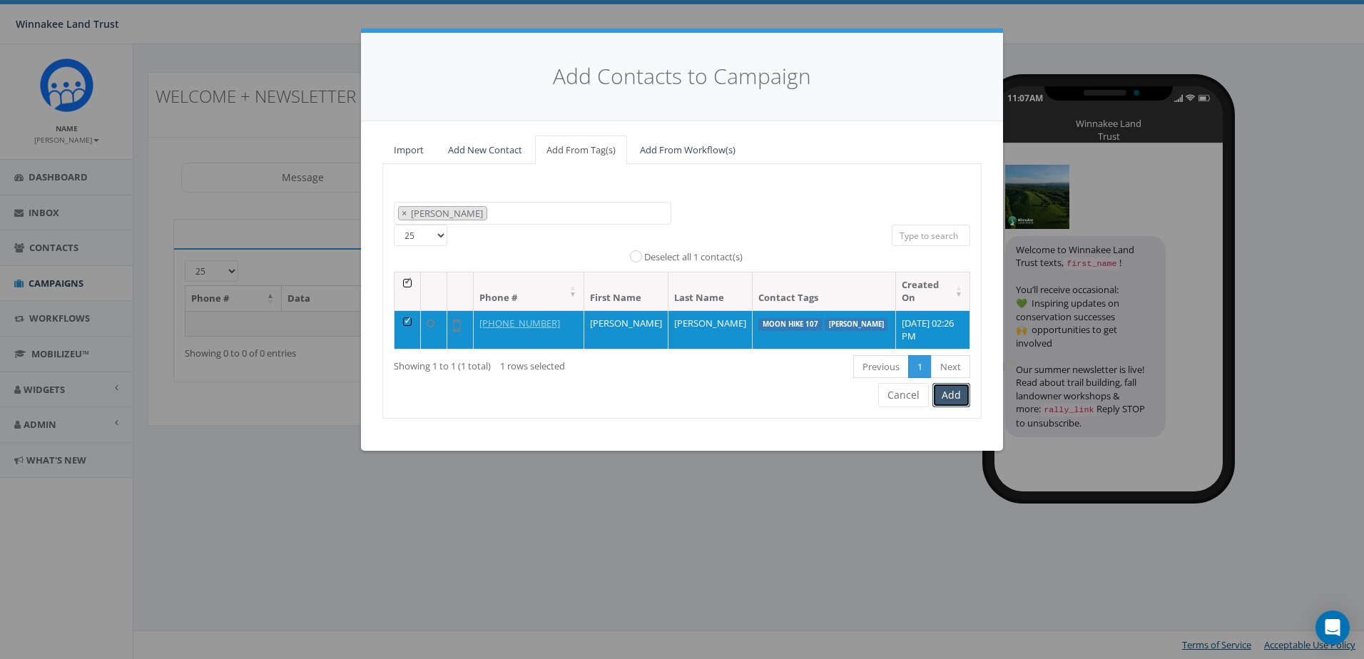
click at [948, 398] on button "Add" at bounding box center [951, 395] width 38 height 24
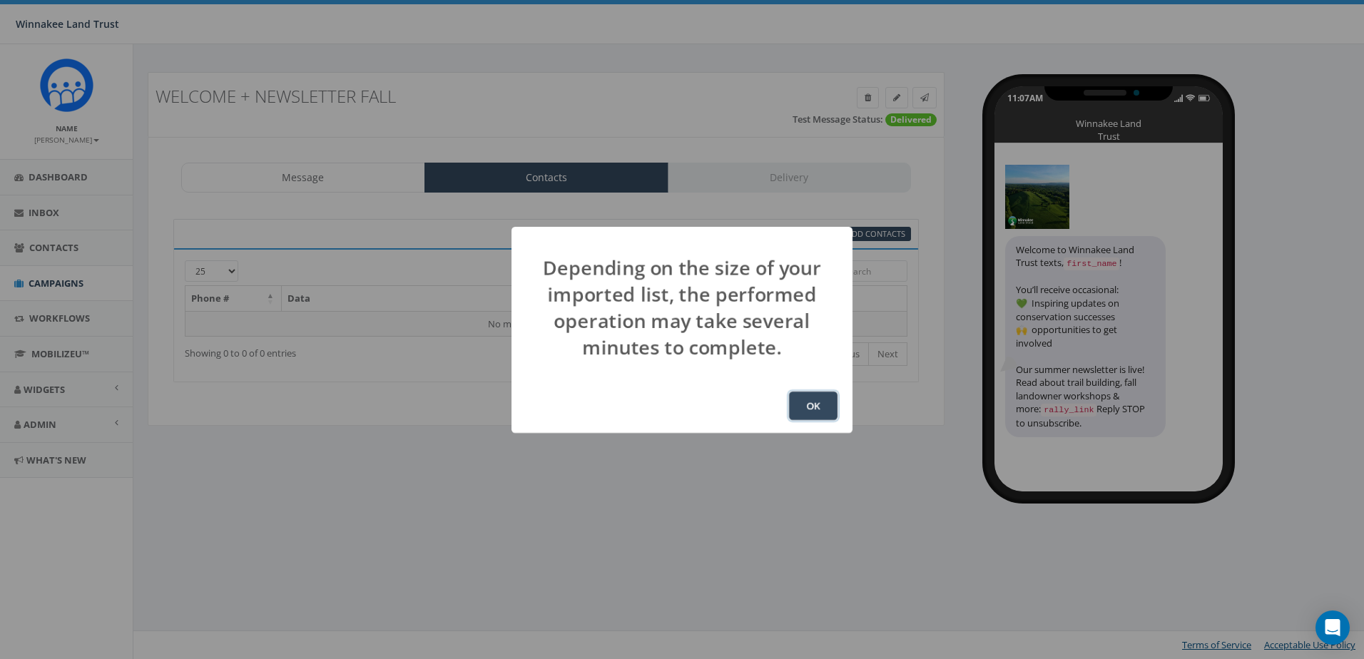
click at [808, 401] on button "OK" at bounding box center [813, 406] width 49 height 29
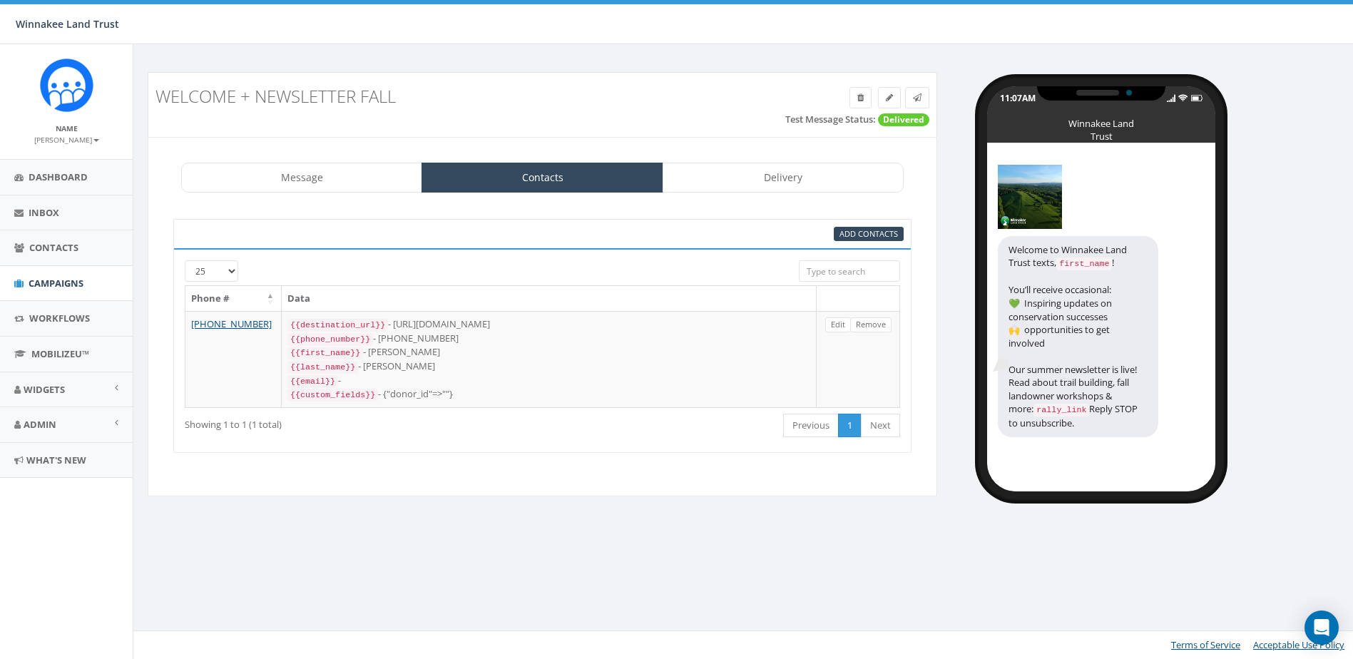
select select
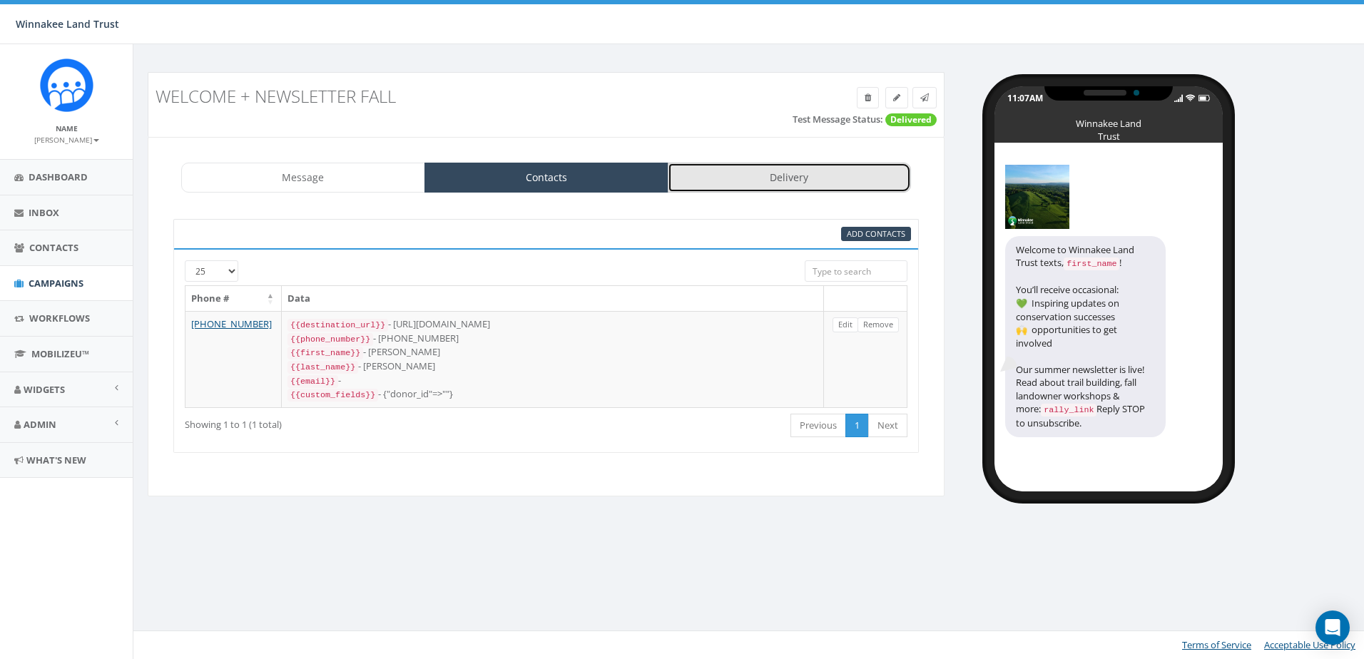
click at [754, 182] on link "Delivery" at bounding box center [790, 178] width 244 height 30
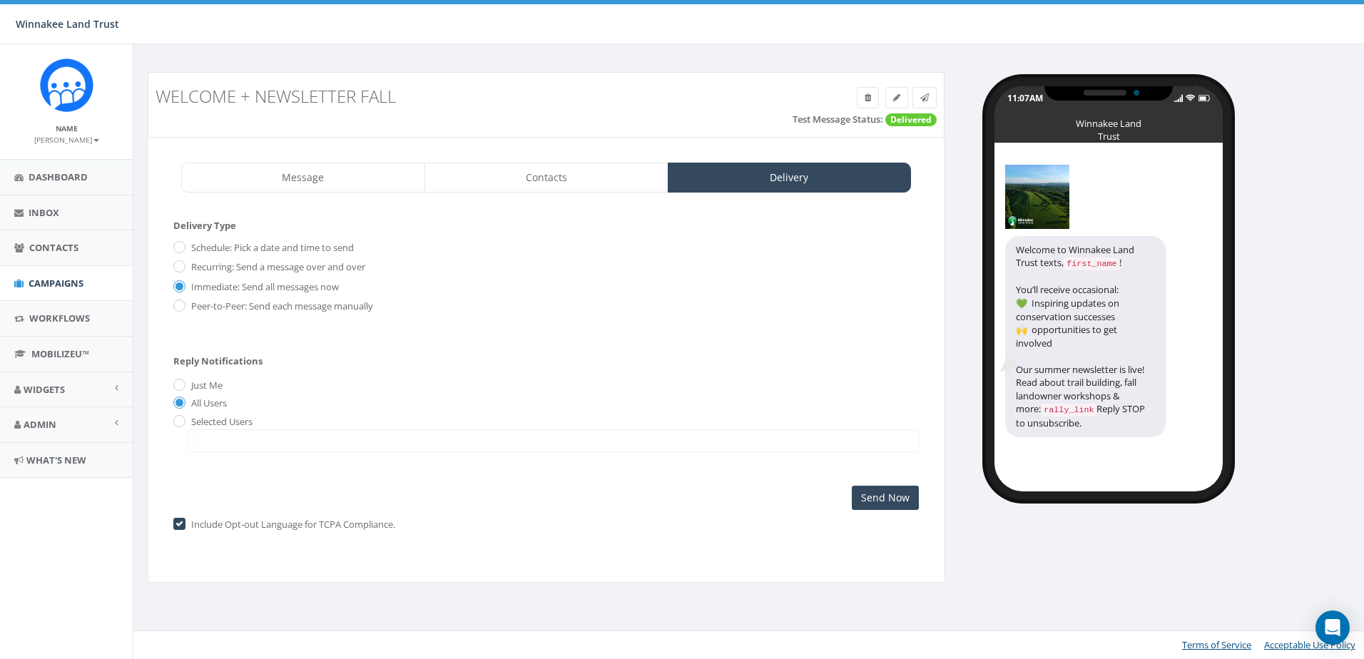
click at [220, 309] on label "Peer-to-Peer: Send each message manually" at bounding box center [280, 307] width 185 height 14
click at [183, 309] on input "Peer-to-Peer: Send each message manually" at bounding box center [177, 306] width 9 height 9
radio input "true"
click at [841, 497] on input "Launch Campaign" at bounding box center [866, 498] width 105 height 24
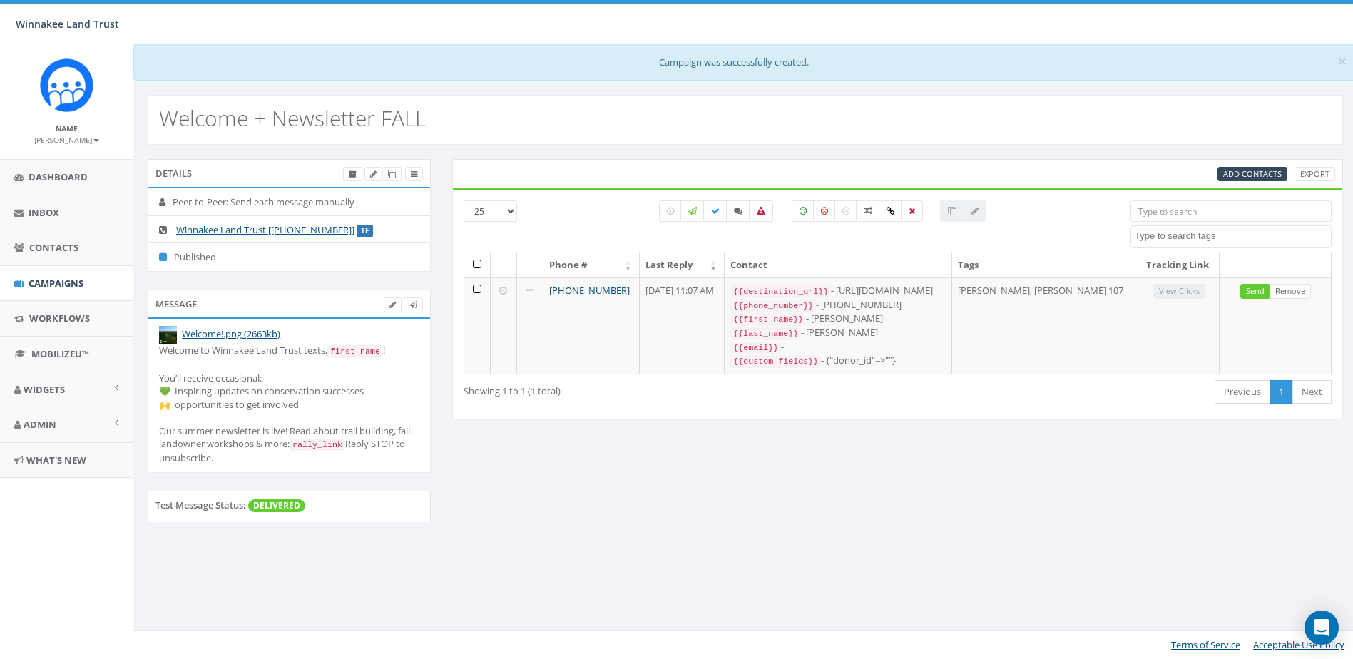
select select
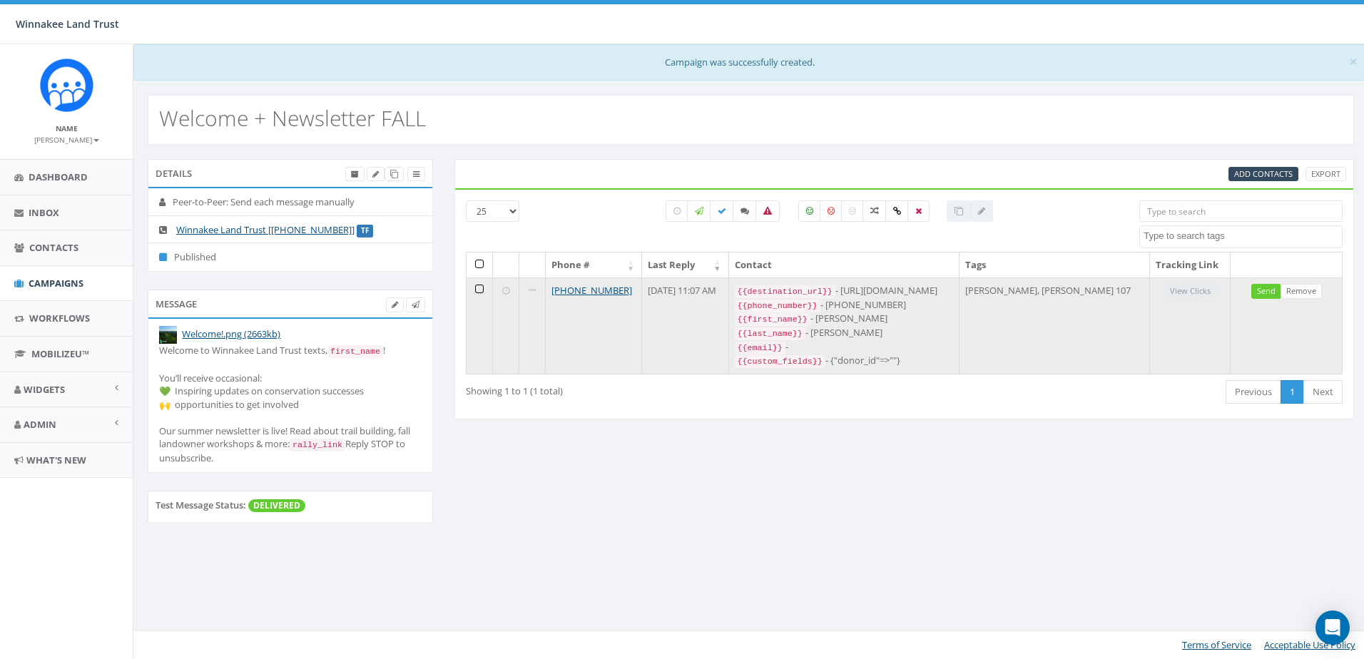
click at [479, 291] on td at bounding box center [480, 325] width 26 height 96
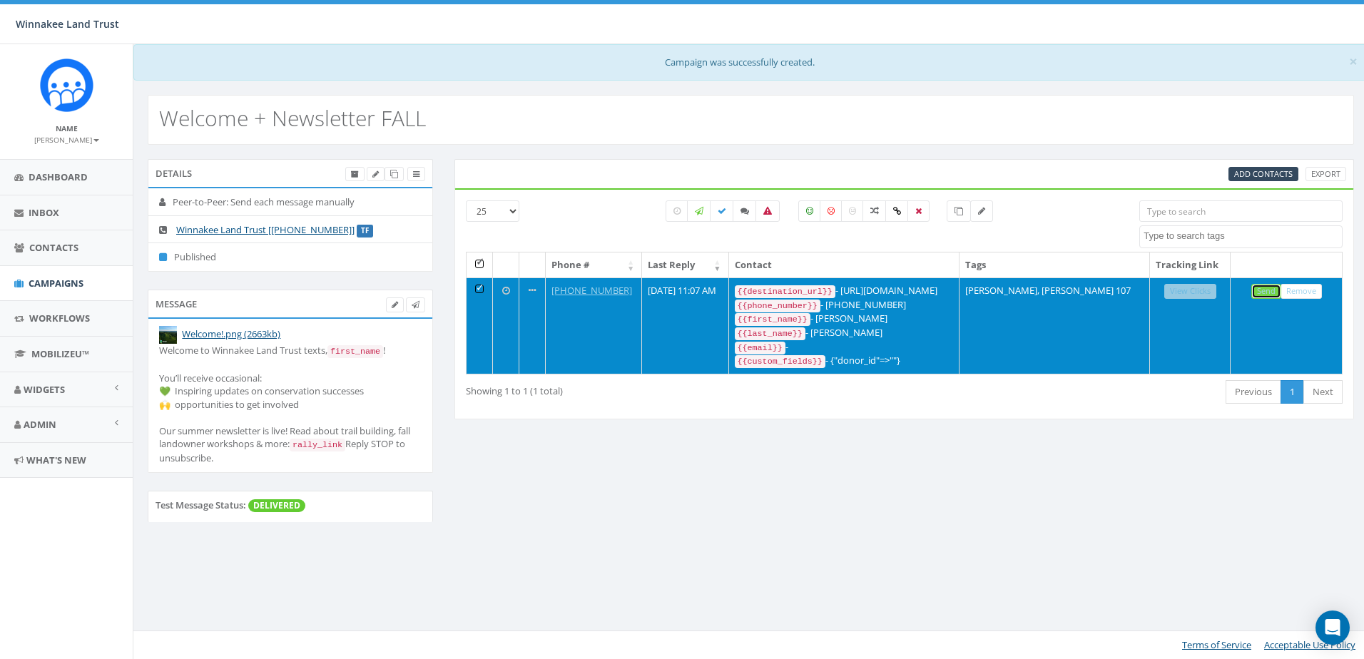
click at [1263, 290] on link "Send" at bounding box center [1266, 291] width 30 height 15
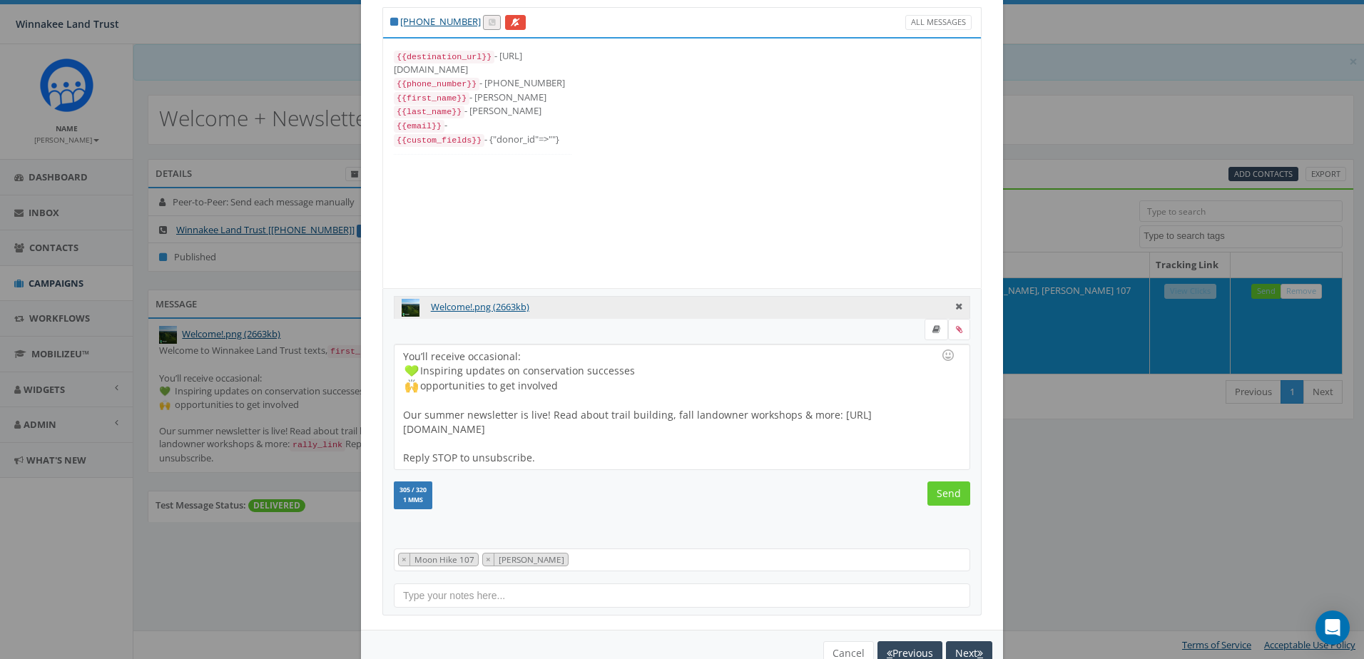
scroll to position [78, 0]
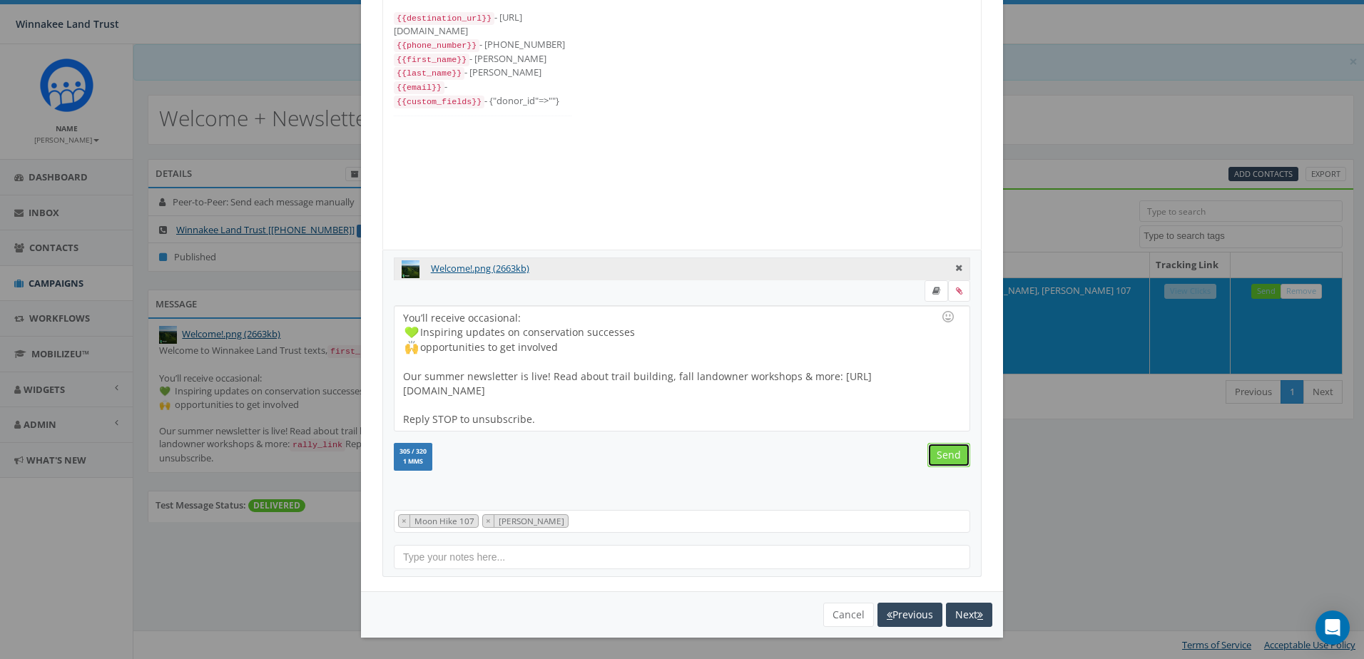
click at [940, 449] on input "Send" at bounding box center [948, 455] width 43 height 24
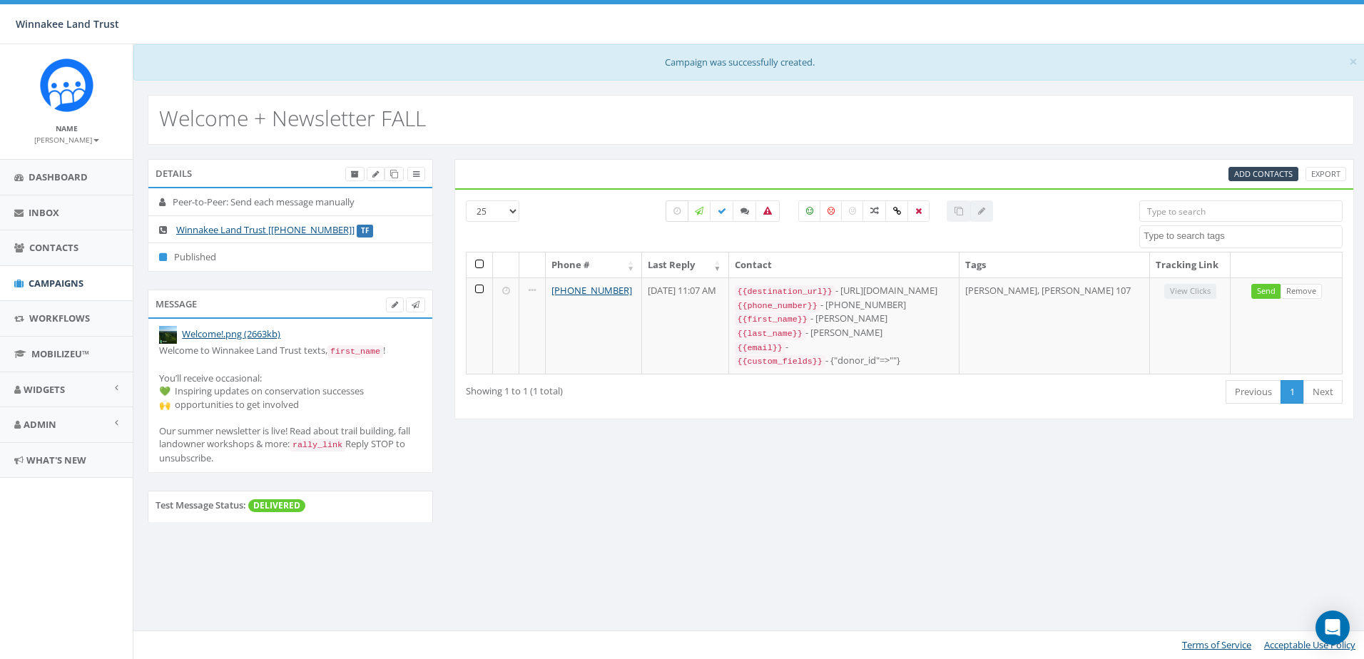
click at [676, 213] on icon at bounding box center [676, 211] width 7 height 9
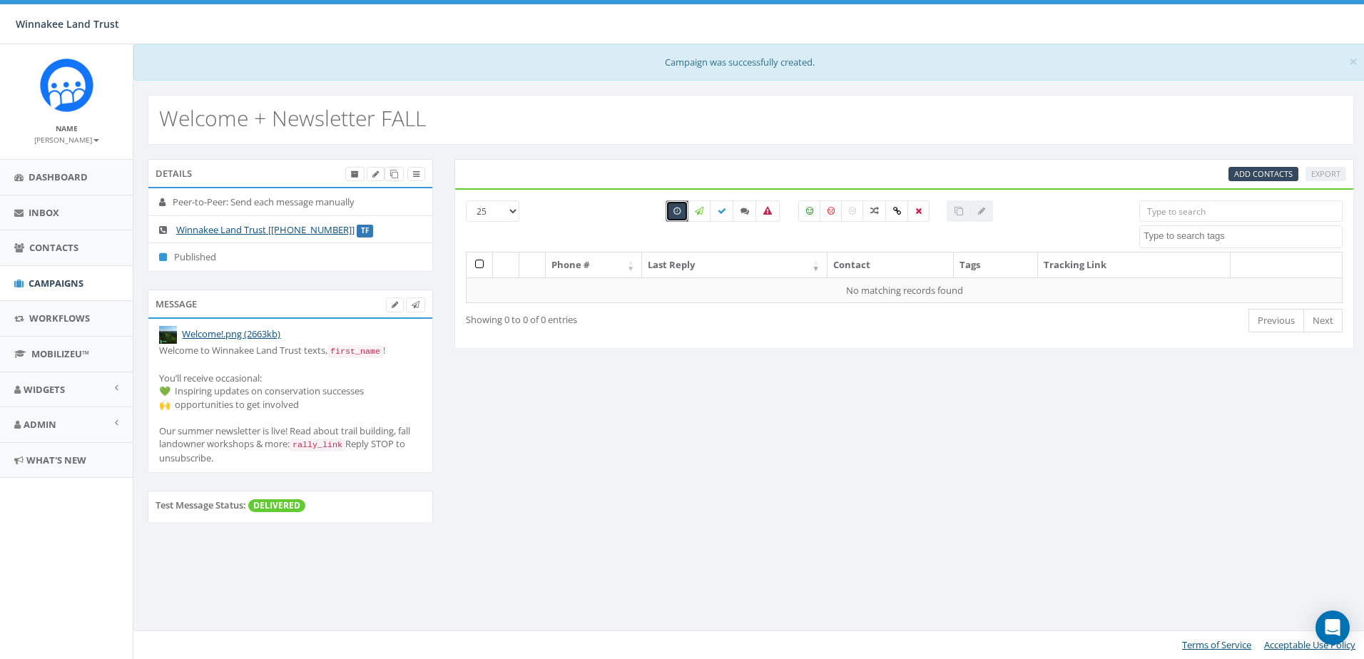
click at [676, 213] on icon at bounding box center [676, 211] width 7 height 9
checkbox input "false"
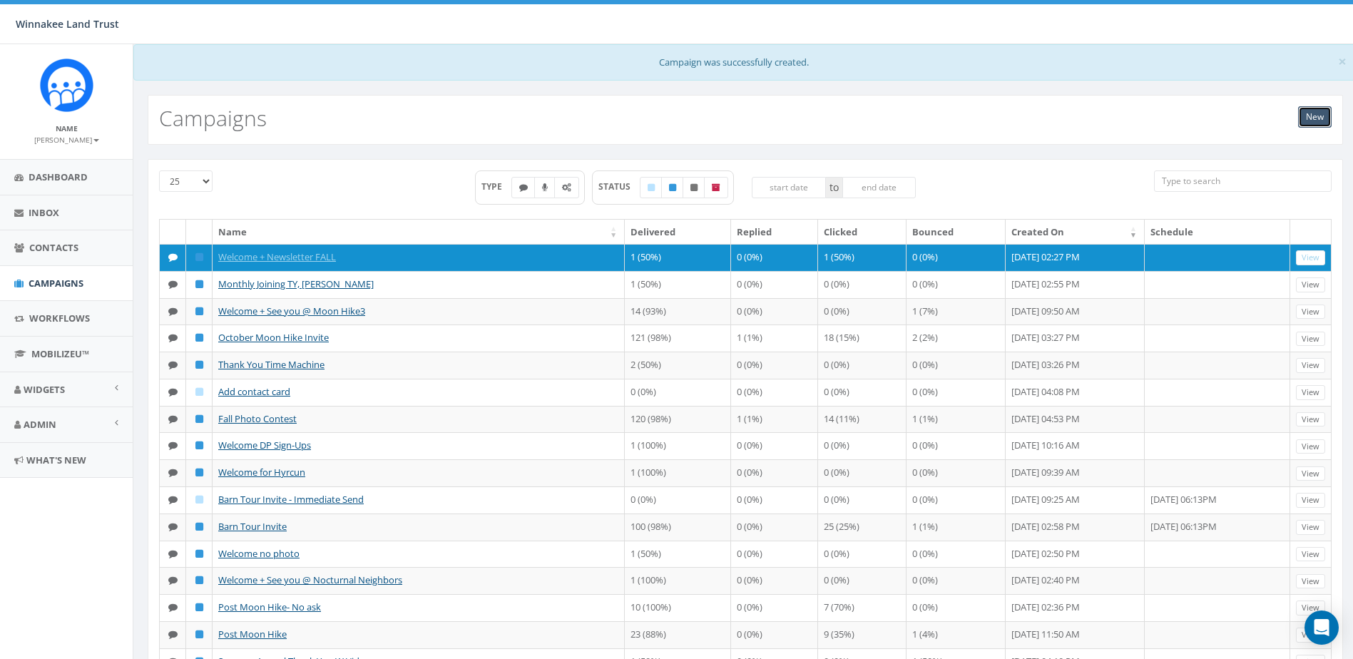
click at [1311, 119] on link "New" at bounding box center [1315, 116] width 34 height 21
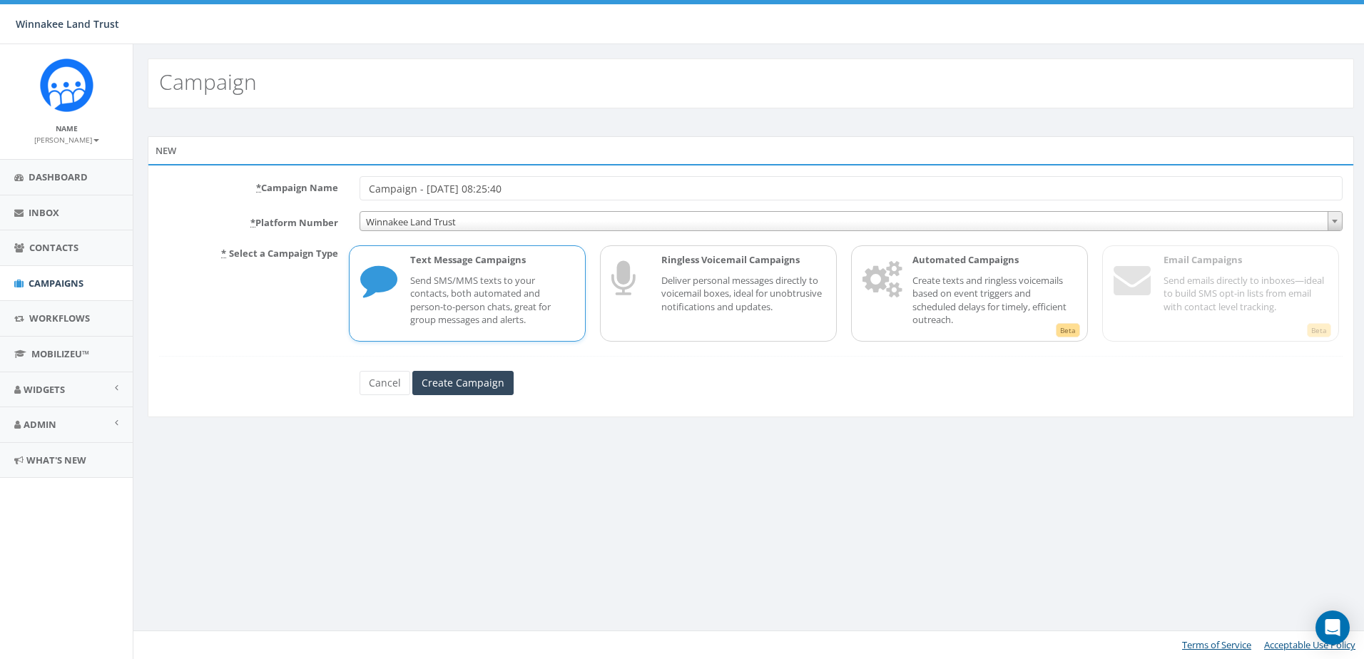
drag, startPoint x: 549, startPoint y: 190, endPoint x: 295, endPoint y: 190, distance: 254.7
click at [295, 190] on div "* Campaign Name Campaign - [DATE] 08:25:40" at bounding box center [750, 188] width 1205 height 24
click at [57, 281] on span "Campaigns" at bounding box center [56, 283] width 55 height 13
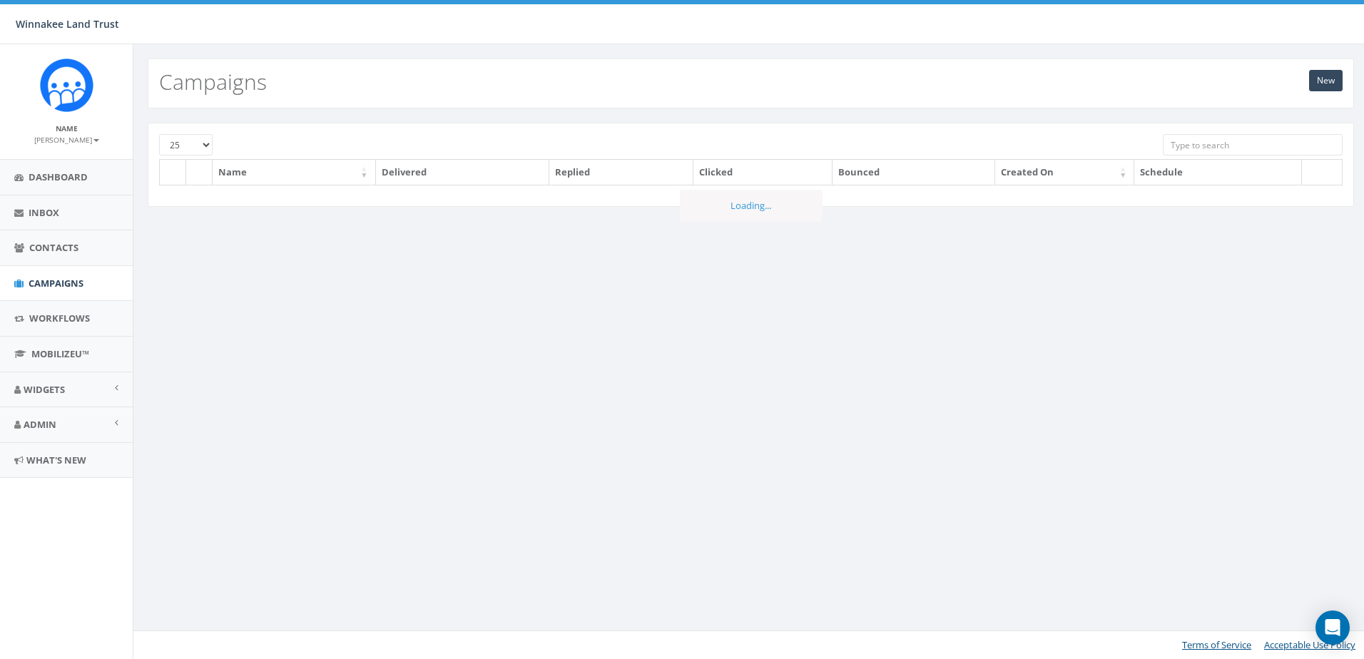
click at [1206, 146] on input "search" at bounding box center [1252, 144] width 179 height 21
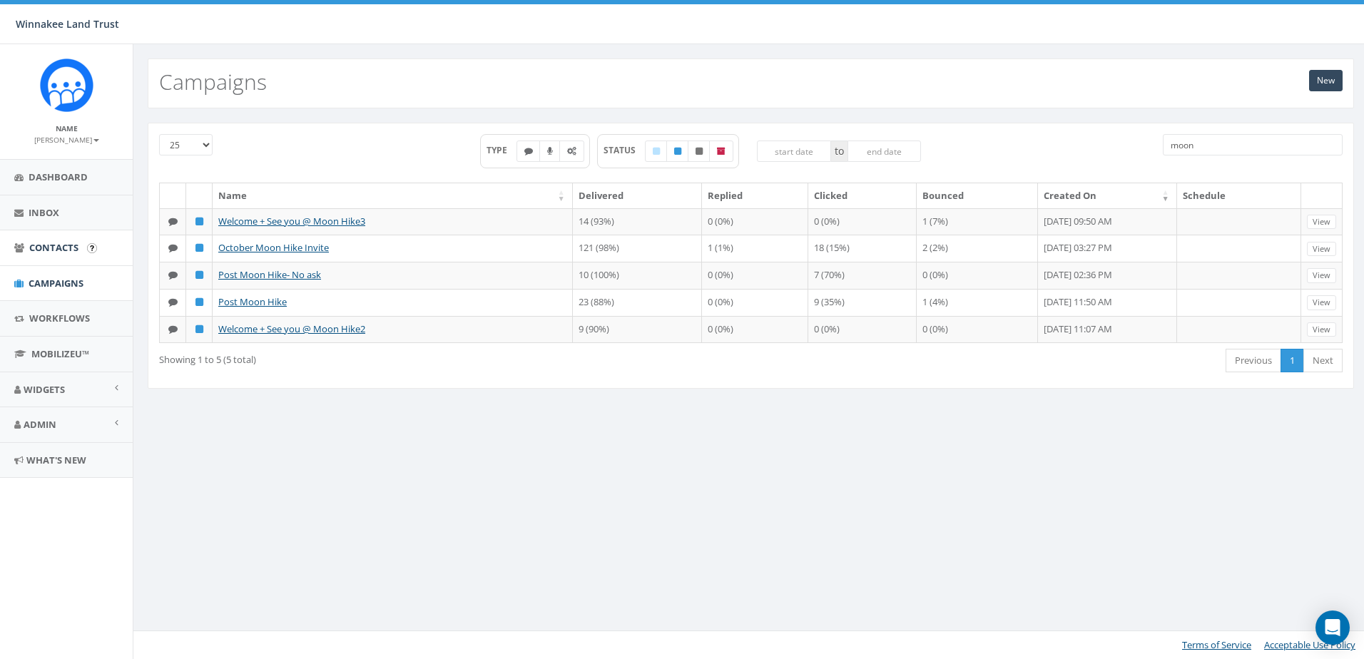
type input "moon"
click at [36, 248] on span "Contacts" at bounding box center [53, 247] width 49 height 13
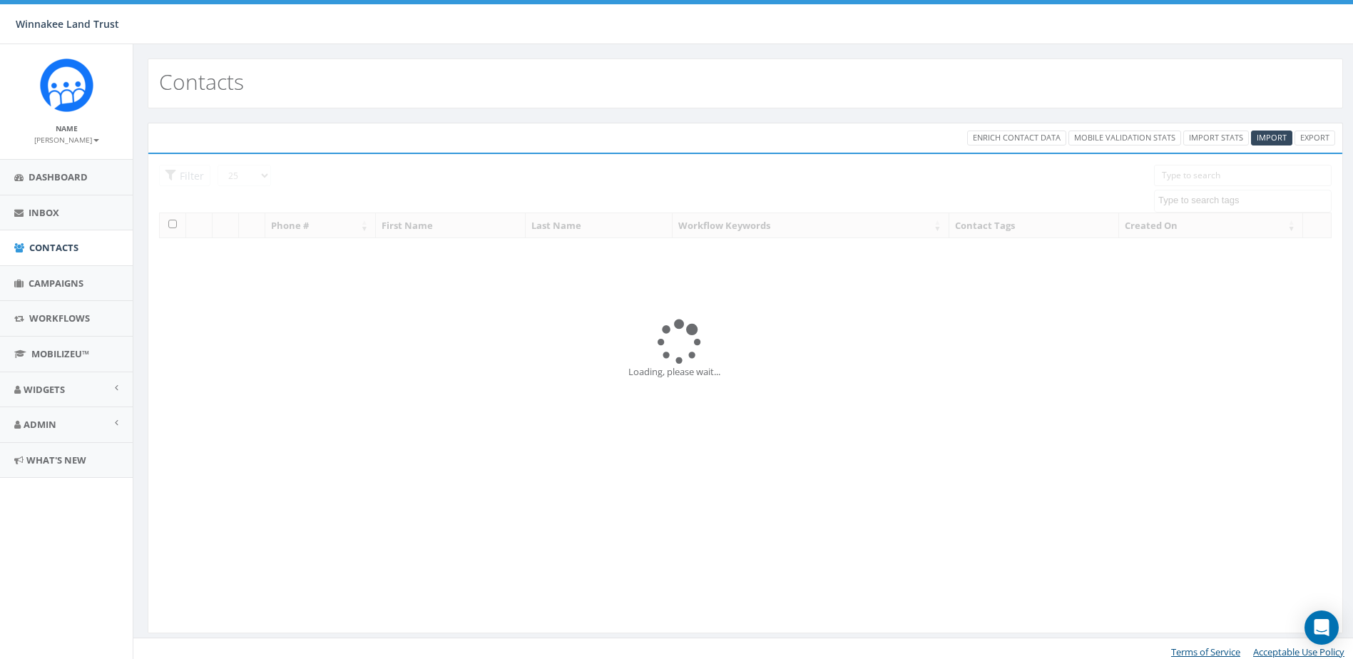
select select
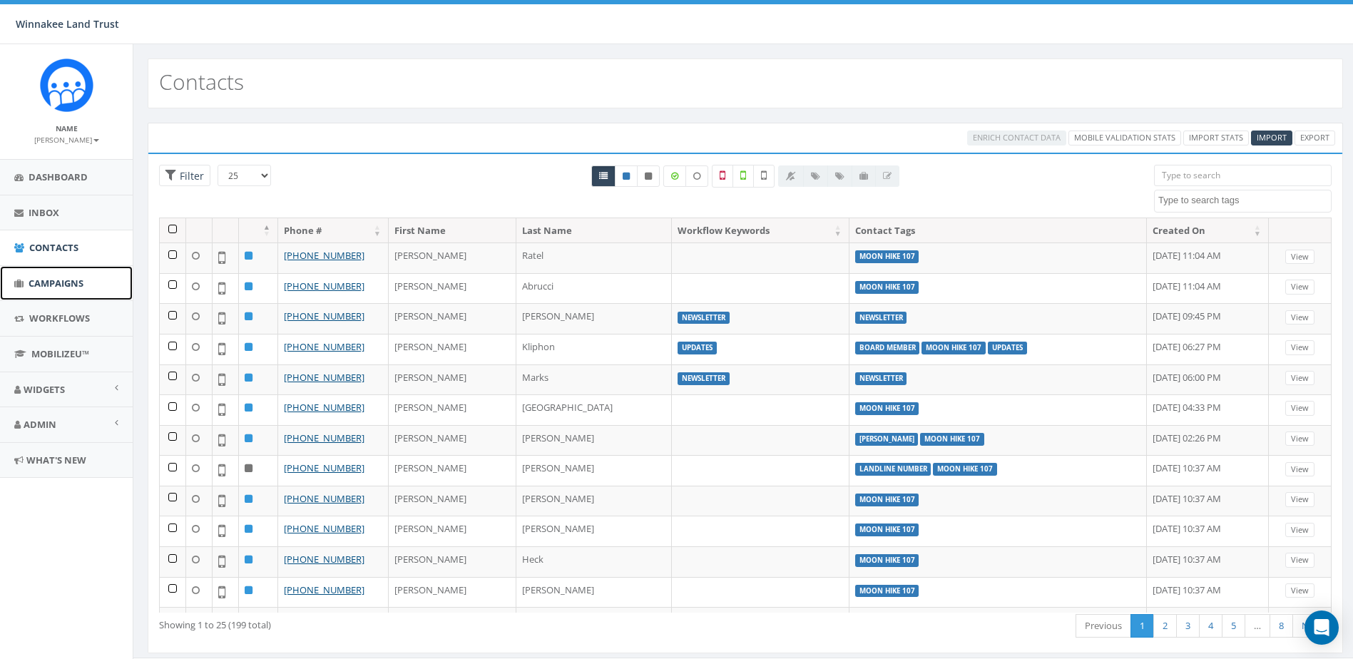
click at [45, 282] on span "Campaigns" at bounding box center [56, 283] width 55 height 13
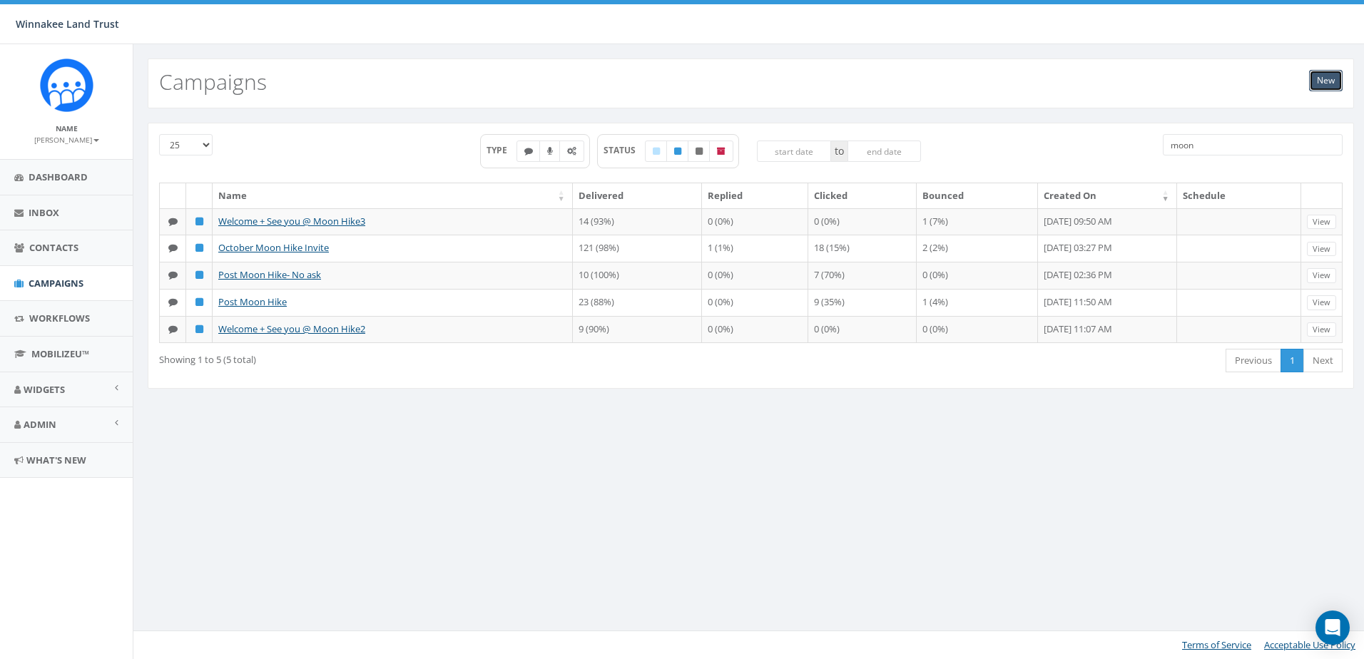
click at [1320, 82] on link "New" at bounding box center [1326, 80] width 34 height 21
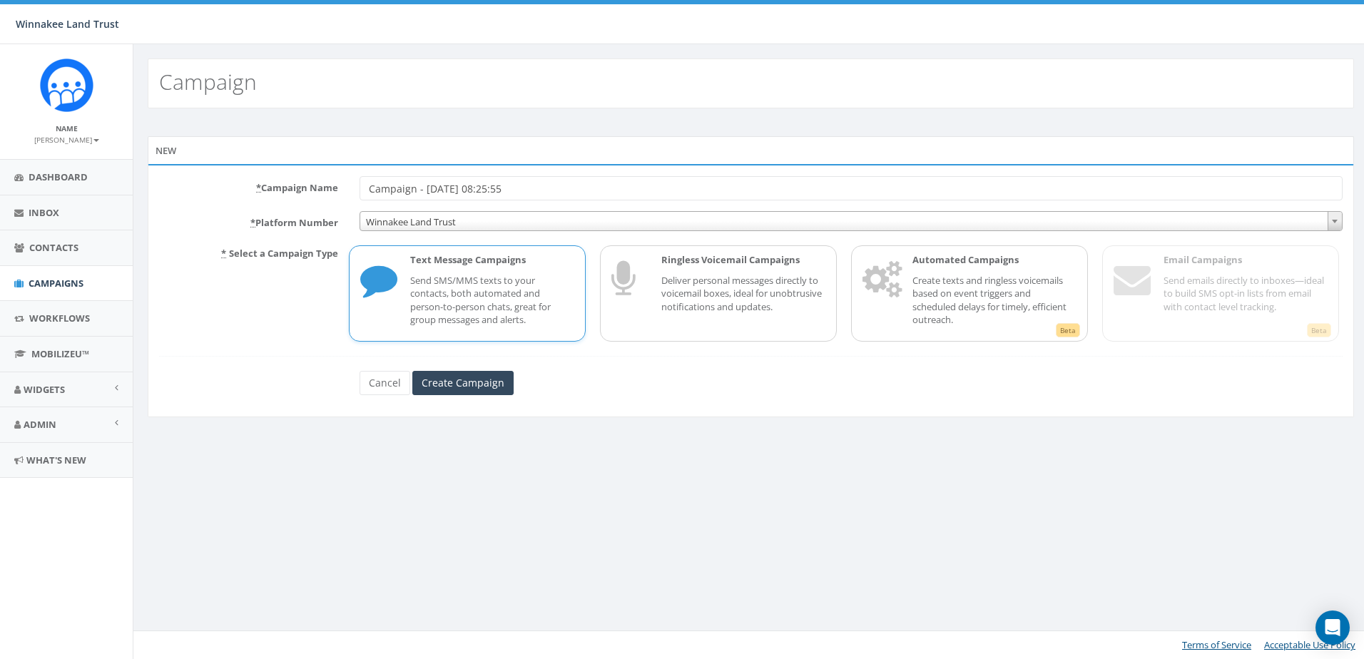
drag, startPoint x: 554, startPoint y: 190, endPoint x: 234, endPoint y: 182, distance: 320.4
click at [235, 182] on div "* Campaign Name Campaign - [DATE] 08:25:55" at bounding box center [750, 188] width 1205 height 24
type input "Moon Hike Canceled"
click at [453, 380] on input "Create Campaign" at bounding box center [462, 383] width 101 height 24
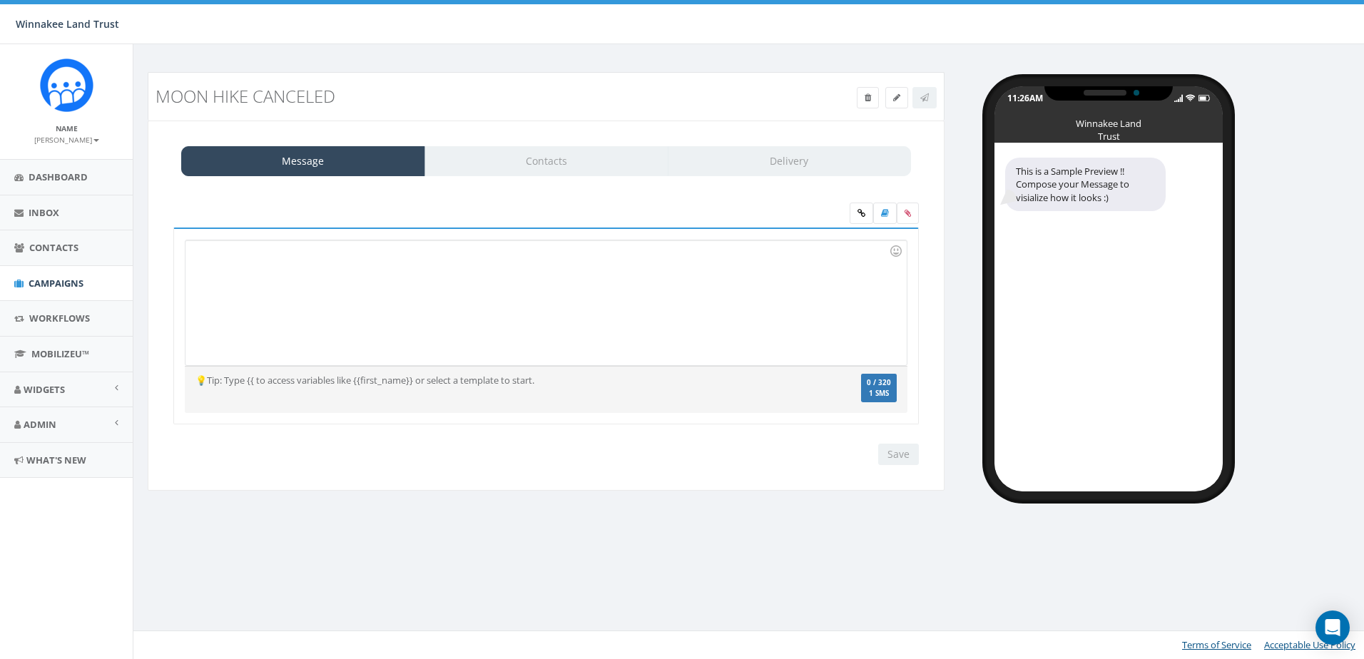
click at [310, 272] on div at bounding box center [545, 302] width 720 height 125
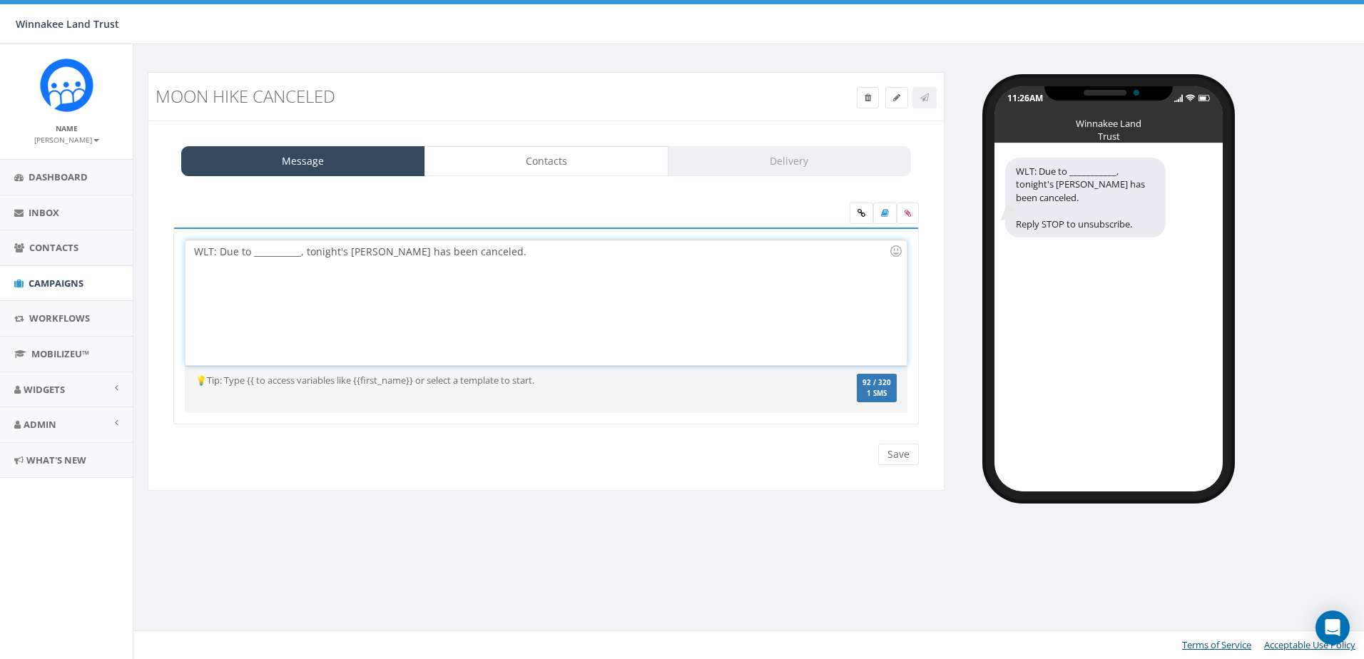
click at [511, 253] on div "WLT: Due to ___________, tonight's Moon Hike has been canceled." at bounding box center [545, 302] width 720 height 125
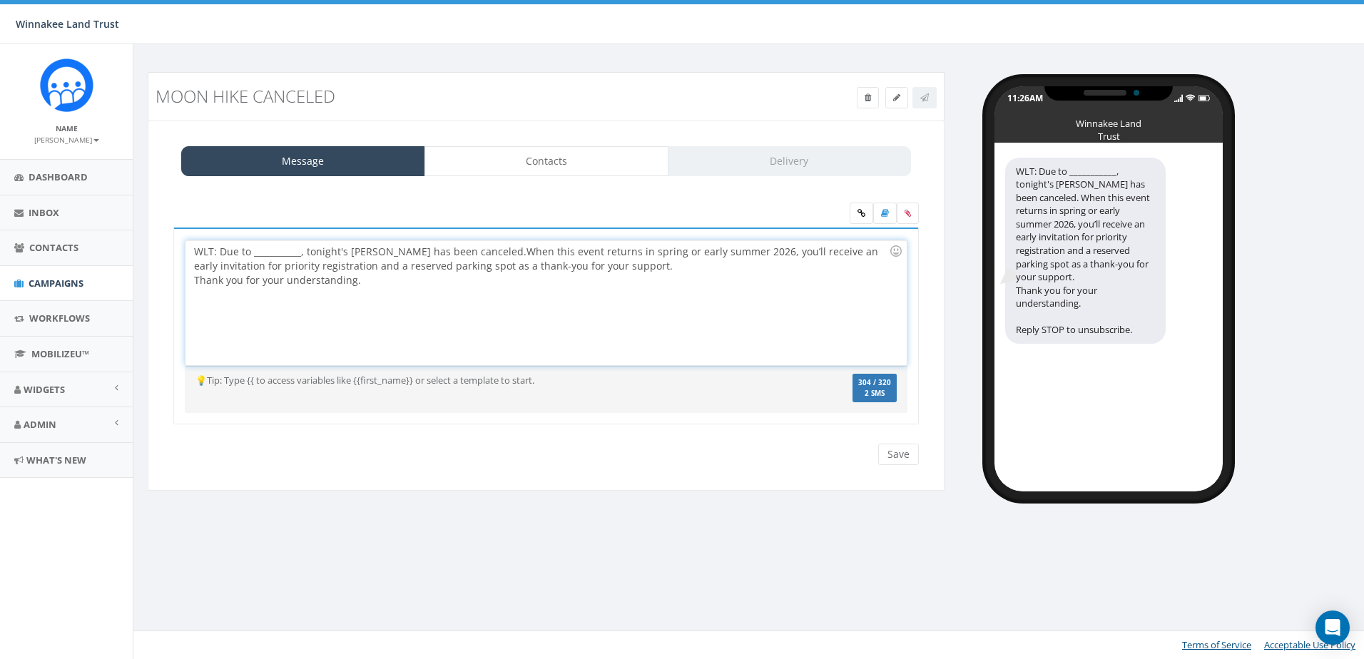
click at [495, 253] on div "WLT: Due to ___________, tonight's Moon Hike has been canceled. When this event…" at bounding box center [545, 302] width 720 height 125
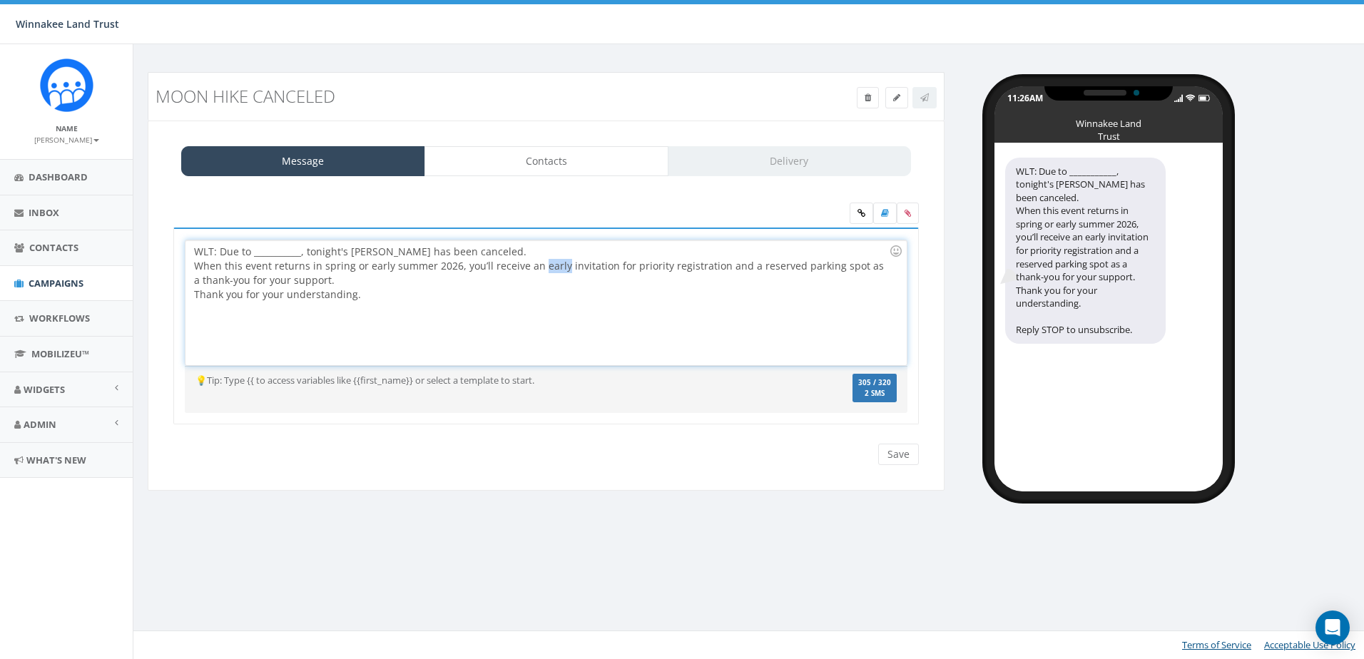
drag, startPoint x: 538, startPoint y: 265, endPoint x: 559, endPoint y: 266, distance: 20.7
click at [559, 266] on div "When this event returns in spring or early summer 2026, you’ll receive an early…" at bounding box center [541, 280] width 695 height 43
drag, startPoint x: 307, startPoint y: 268, endPoint x: 436, endPoint y: 263, distance: 129.2
click at [436, 263] on div "When this event returns in spring or early summer 2026, you’ll receive an invit…" at bounding box center [541, 280] width 695 height 43
click at [489, 268] on div "When this event returns in 2026, you’ll receive an invitation for priority regi…" at bounding box center [541, 280] width 695 height 43
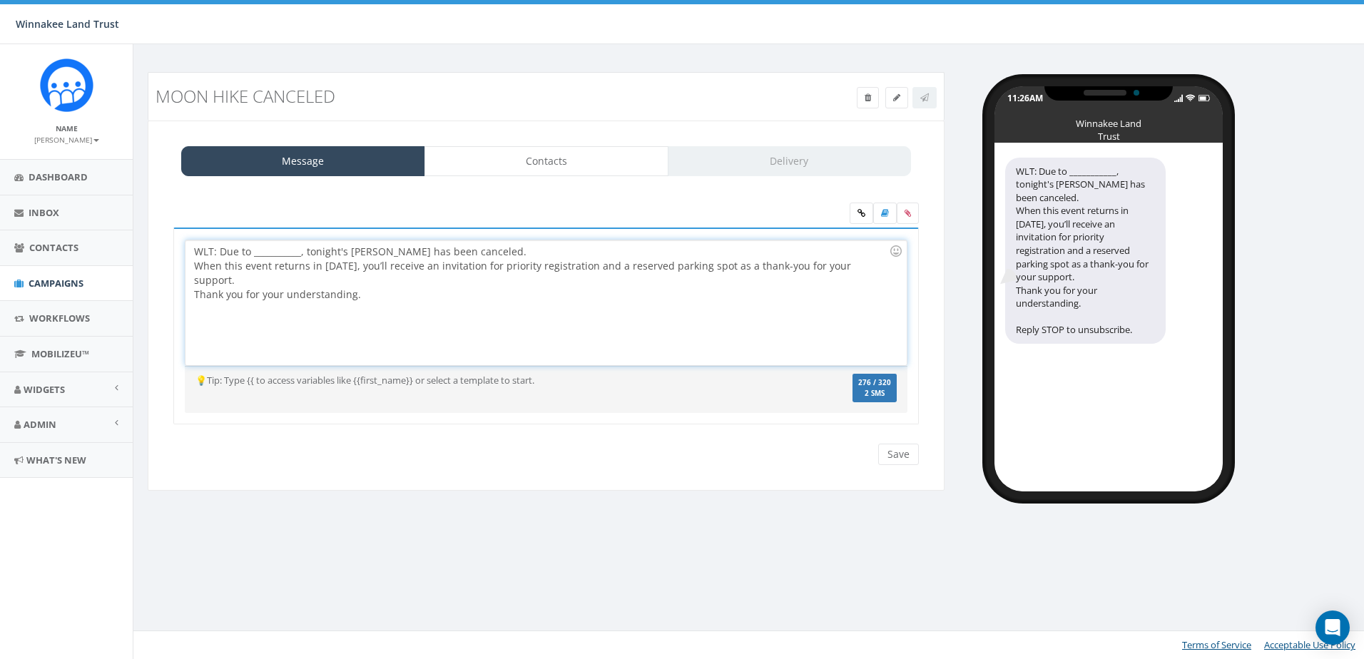
click at [615, 272] on div "When this event returns in 2026, you’ll receive an invitation for priority regi…" at bounding box center [541, 280] width 695 height 43
drag, startPoint x: 710, startPoint y: 264, endPoint x: 580, endPoint y: 260, distance: 129.9
click at [580, 260] on div "When this event returns in 2026, you’ll receive an invitation for priority regi…" at bounding box center [541, 280] width 695 height 43
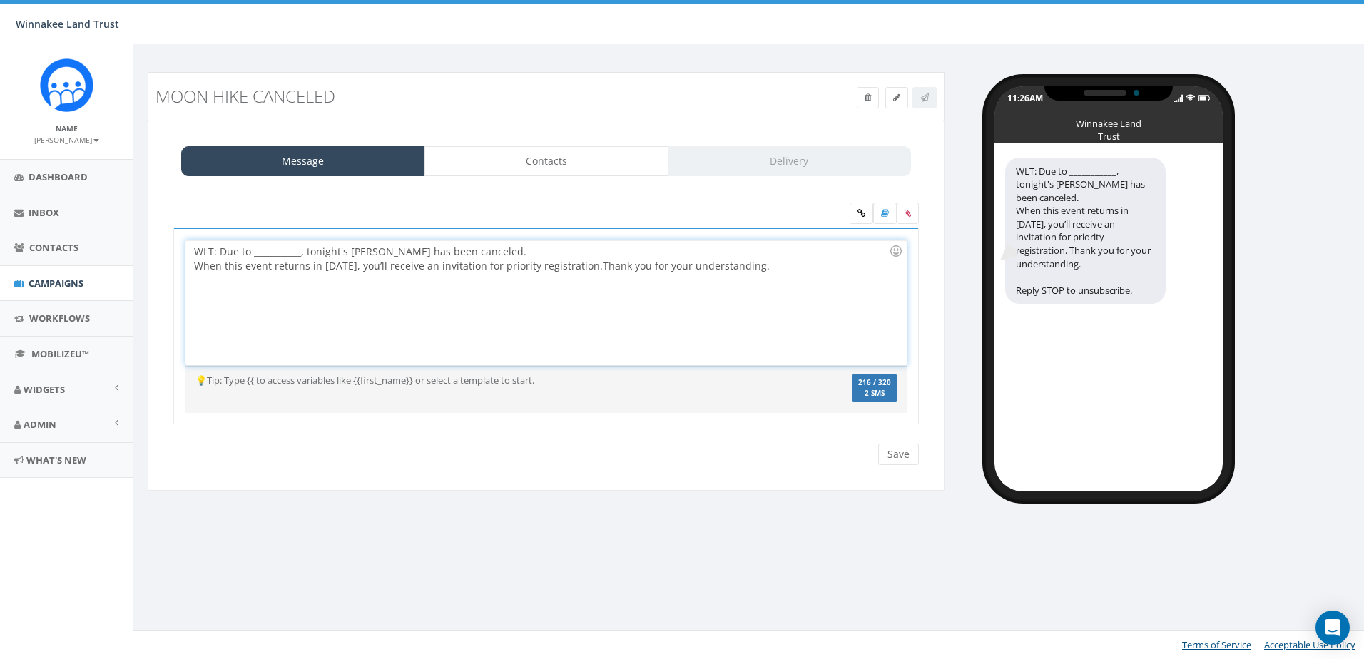
click at [531, 251] on div "WLT: Due to ___________, tonight's Moon Hike has been canceled. When this event…" at bounding box center [545, 302] width 720 height 125
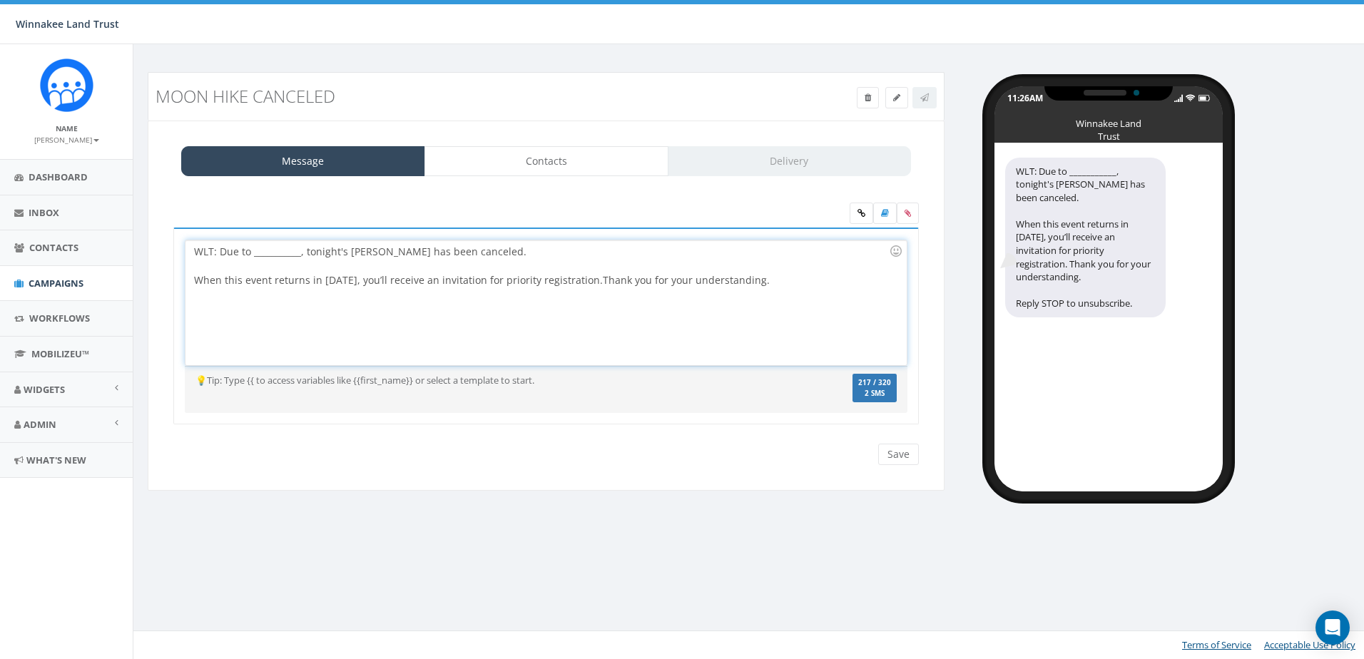
click at [220, 250] on div "WLT: Due to ___________, tonight's Moon Hike has been canceled. When this event…" at bounding box center [545, 302] width 720 height 125
click at [576, 259] on div "When this event returns in 2026, you’ll receive an invitation for priority regi…" at bounding box center [541, 273] width 695 height 29
click at [558, 255] on div "WLT: Sadly, due to ___________, tonight's Moon Hike has been canceled. When thi…" at bounding box center [545, 302] width 720 height 125
click at [895, 248] on div at bounding box center [896, 251] width 24 height 24
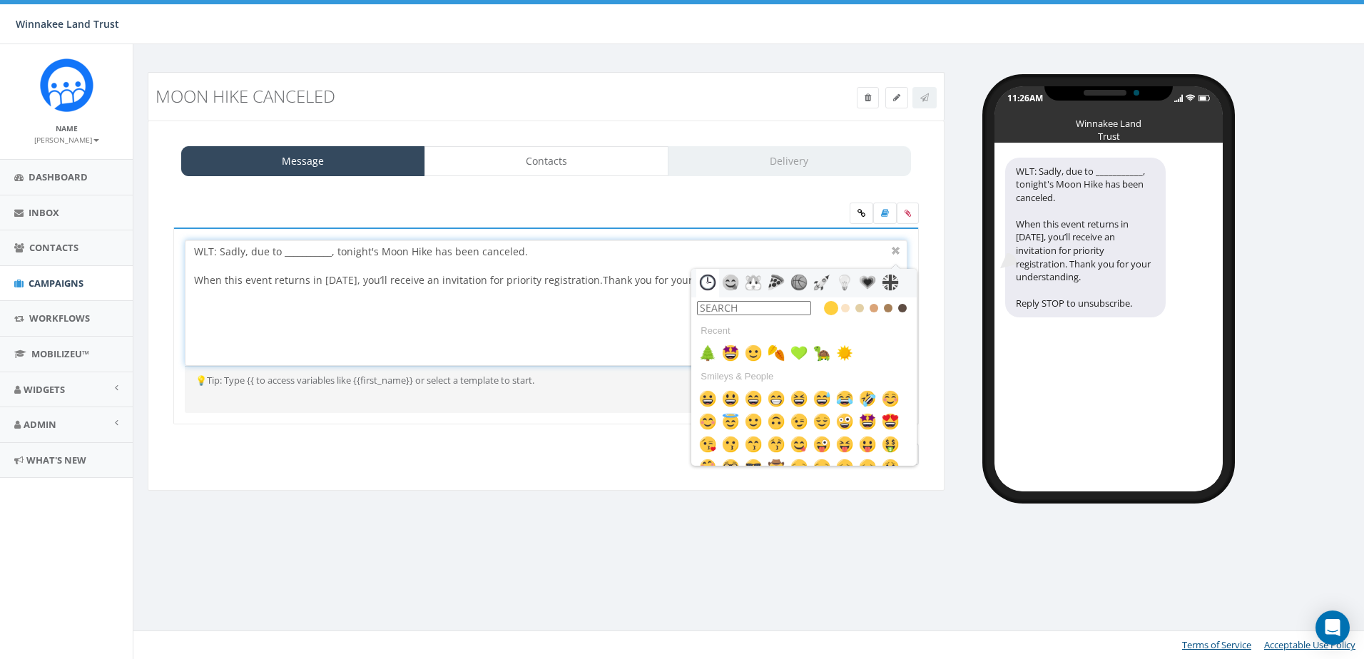
click at [765, 305] on input "text" at bounding box center [754, 308] width 114 height 14
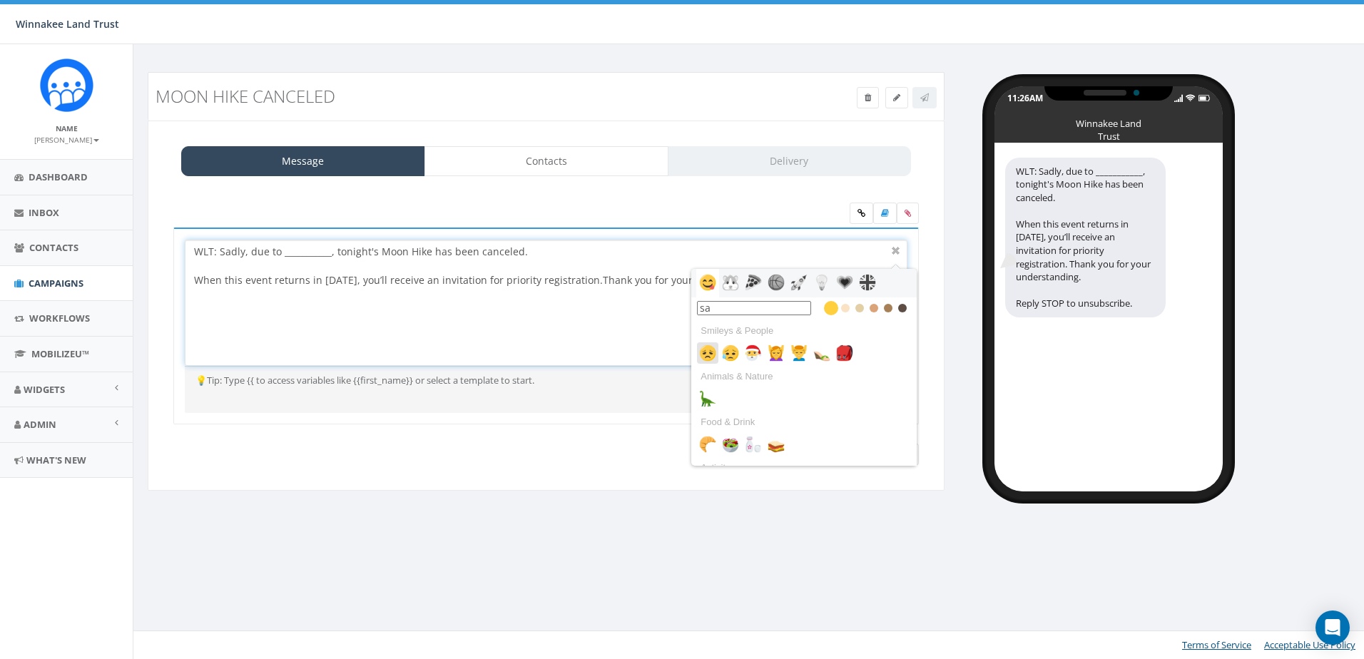
click at [706, 356] on img at bounding box center [707, 353] width 17 height 17
type input "sa"
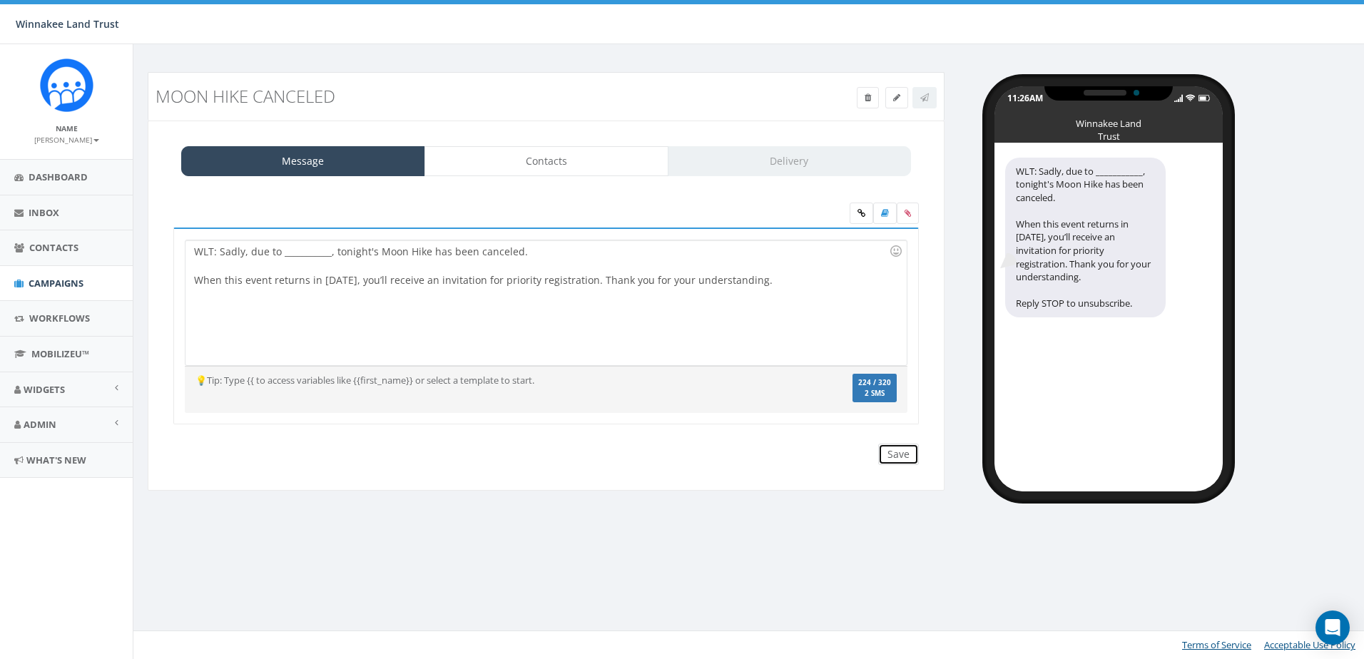
click at [904, 453] on input "Save" at bounding box center [898, 454] width 41 height 21
click at [49, 282] on span "Campaigns" at bounding box center [56, 283] width 55 height 13
